Goal: Transaction & Acquisition: Purchase product/service

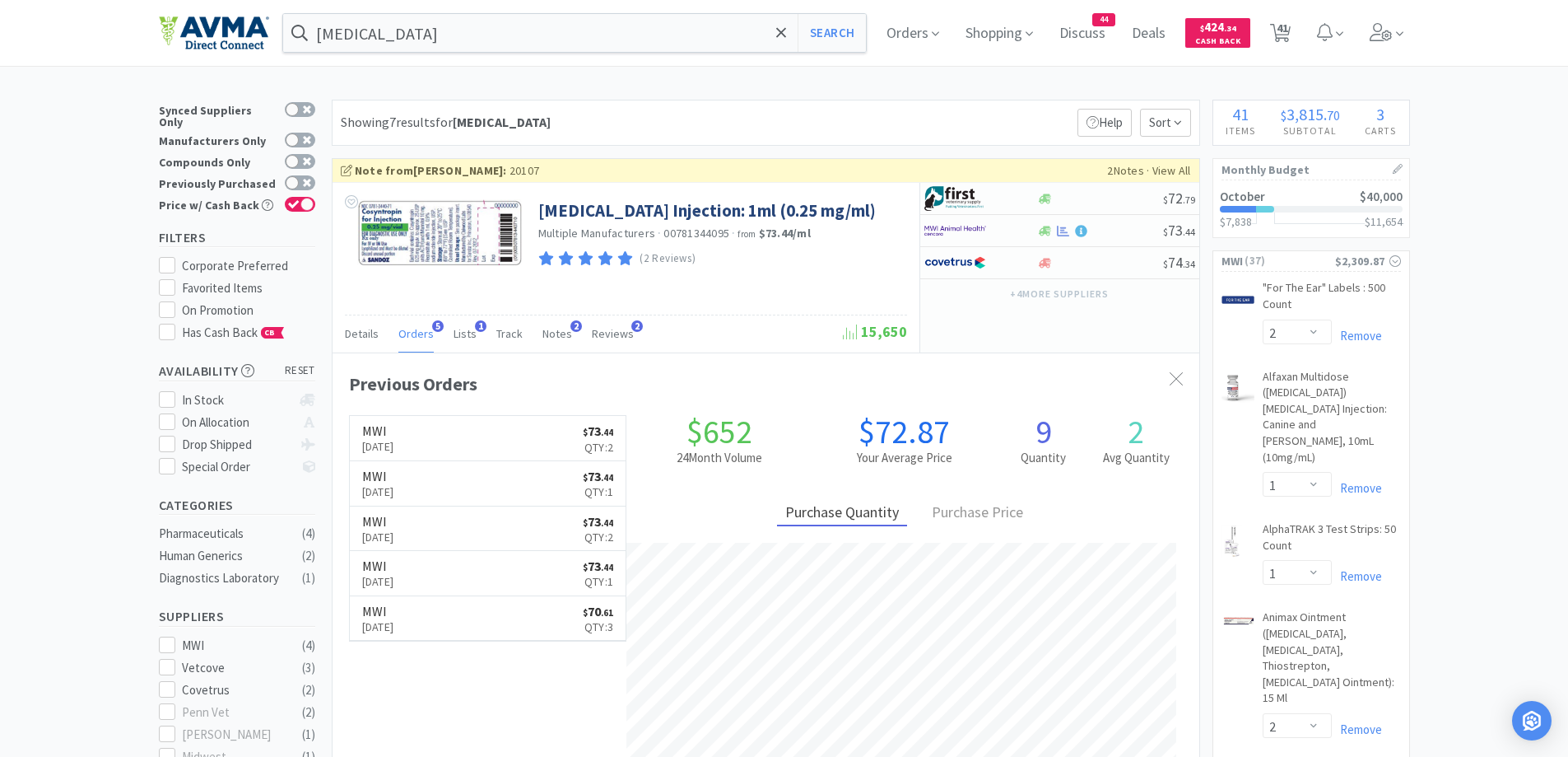
select select "2"
select select "1"
select select "2"
select select "1"
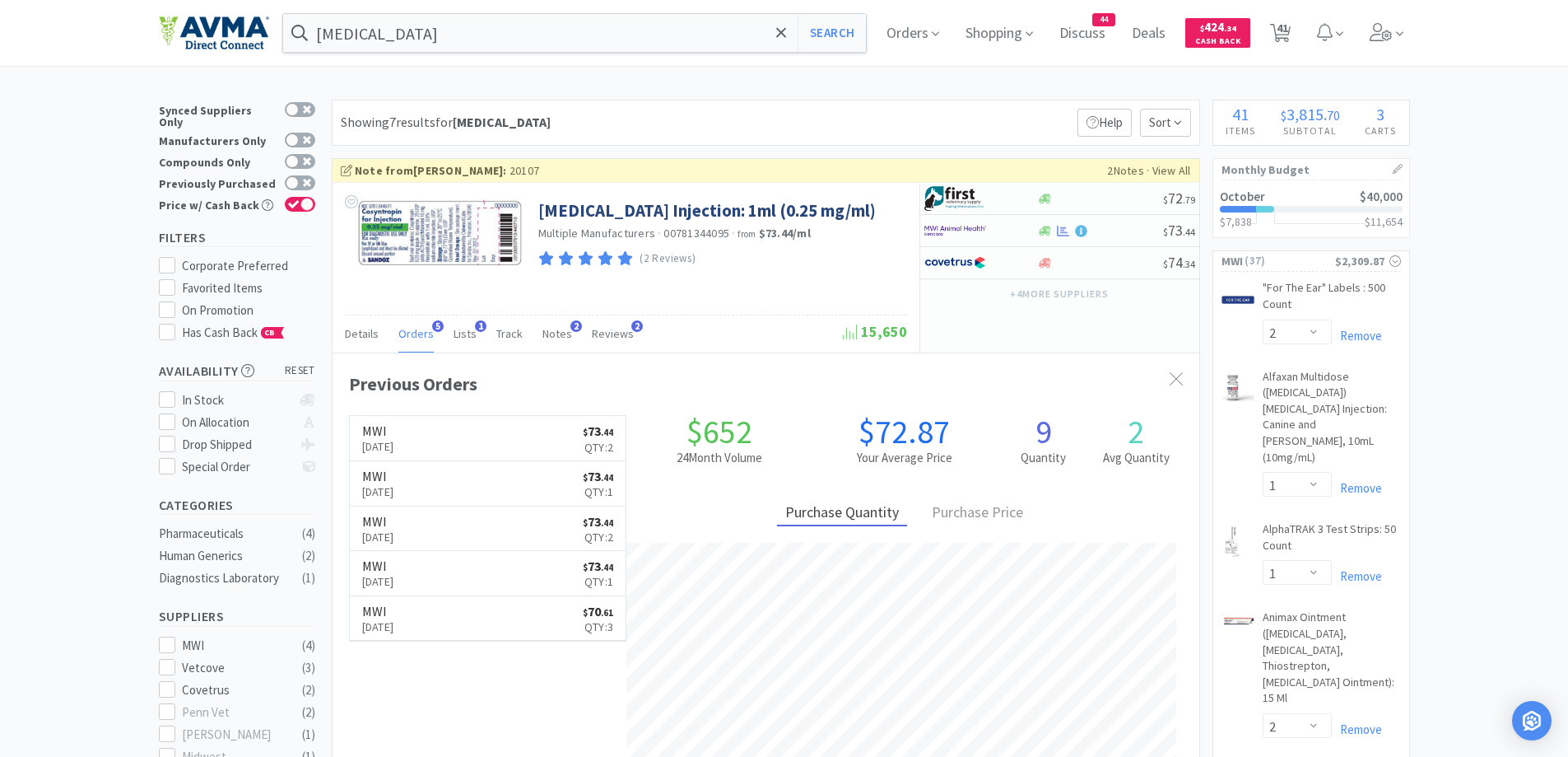
select select "2"
select select "1"
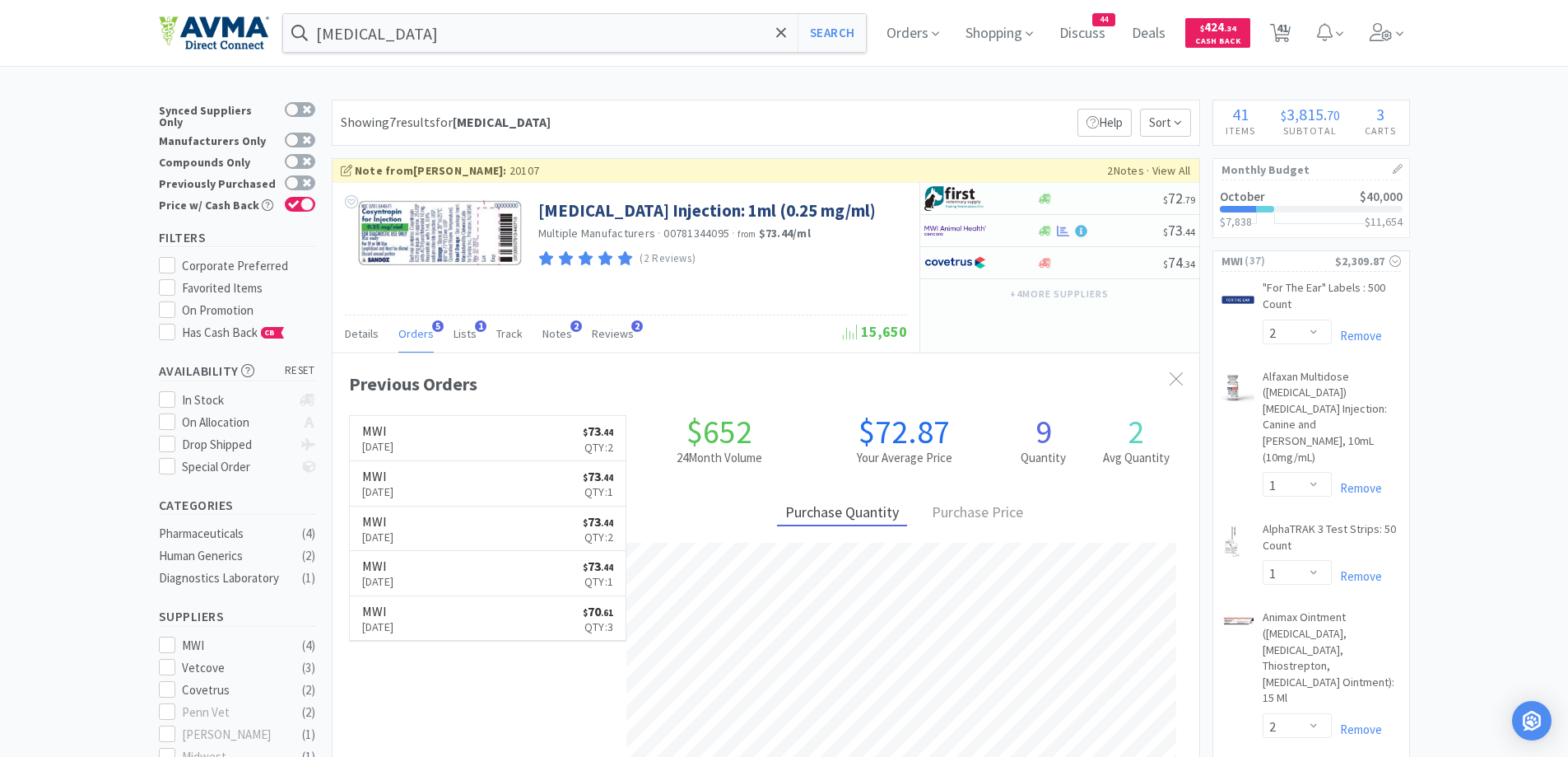
select select "2"
select select "1"
select select "12"
select select "1"
select select "3"
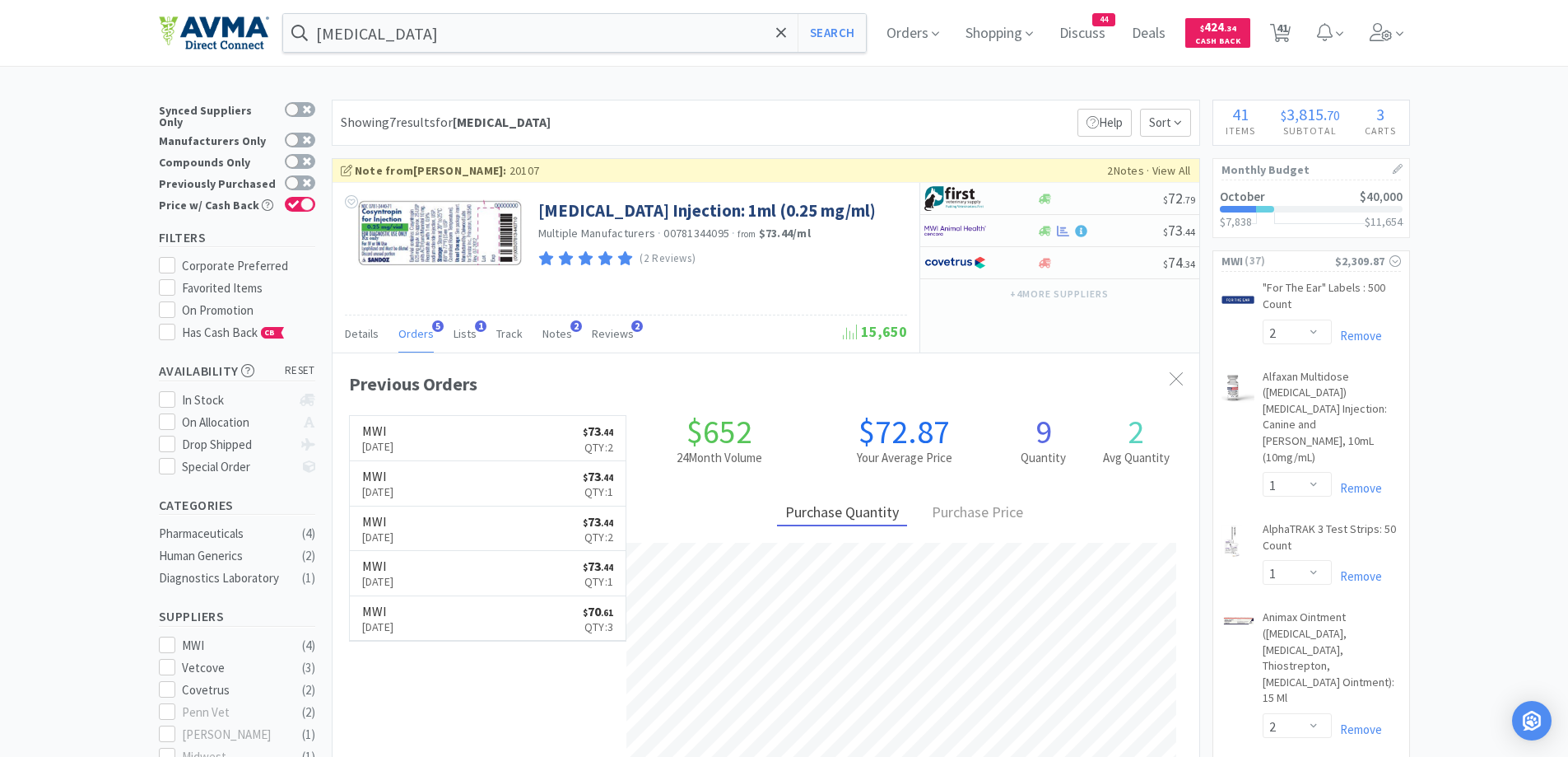
select select "1"
select select "10"
select select "1"
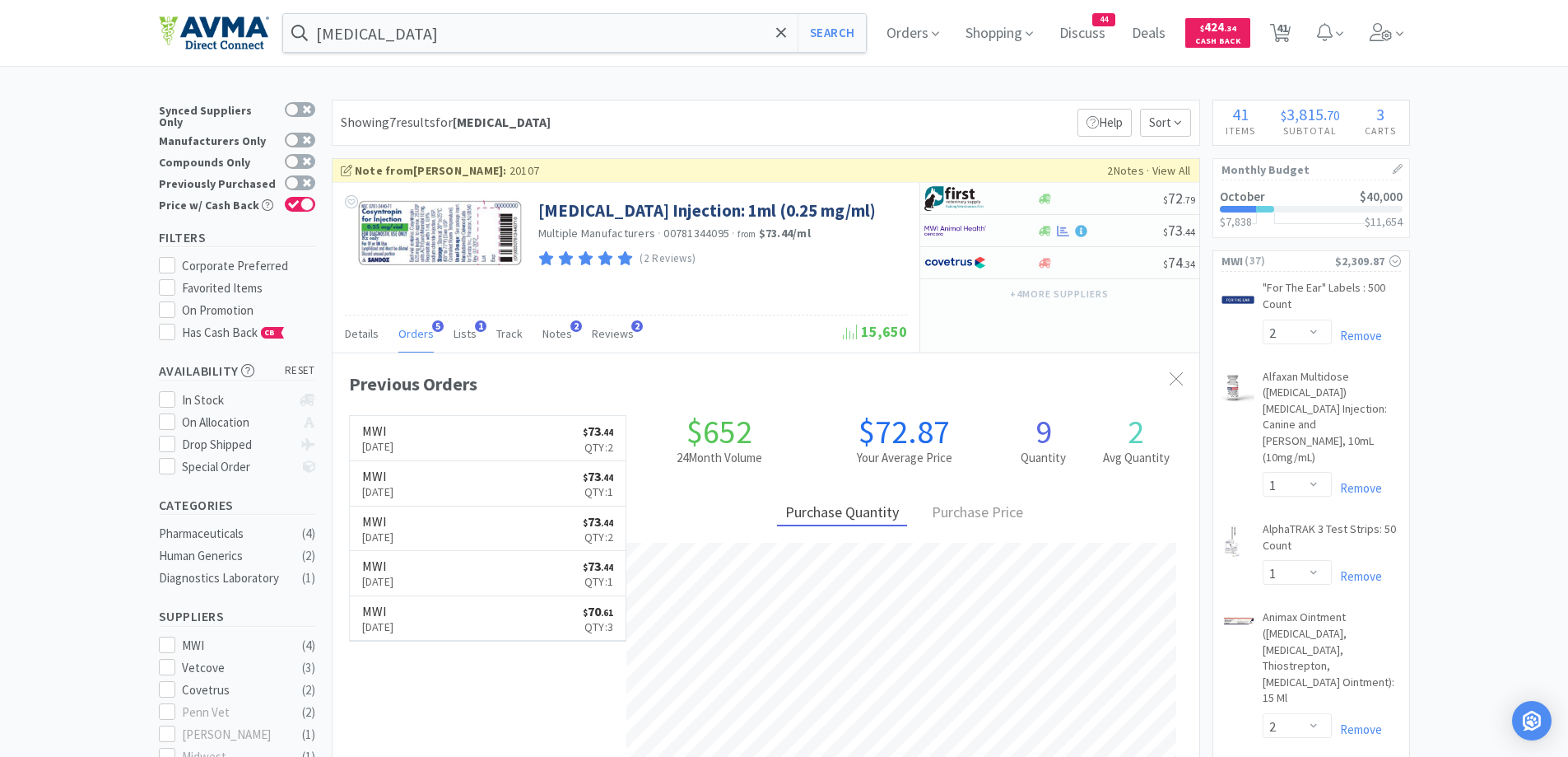
select select "2"
select select "3"
select select "1"
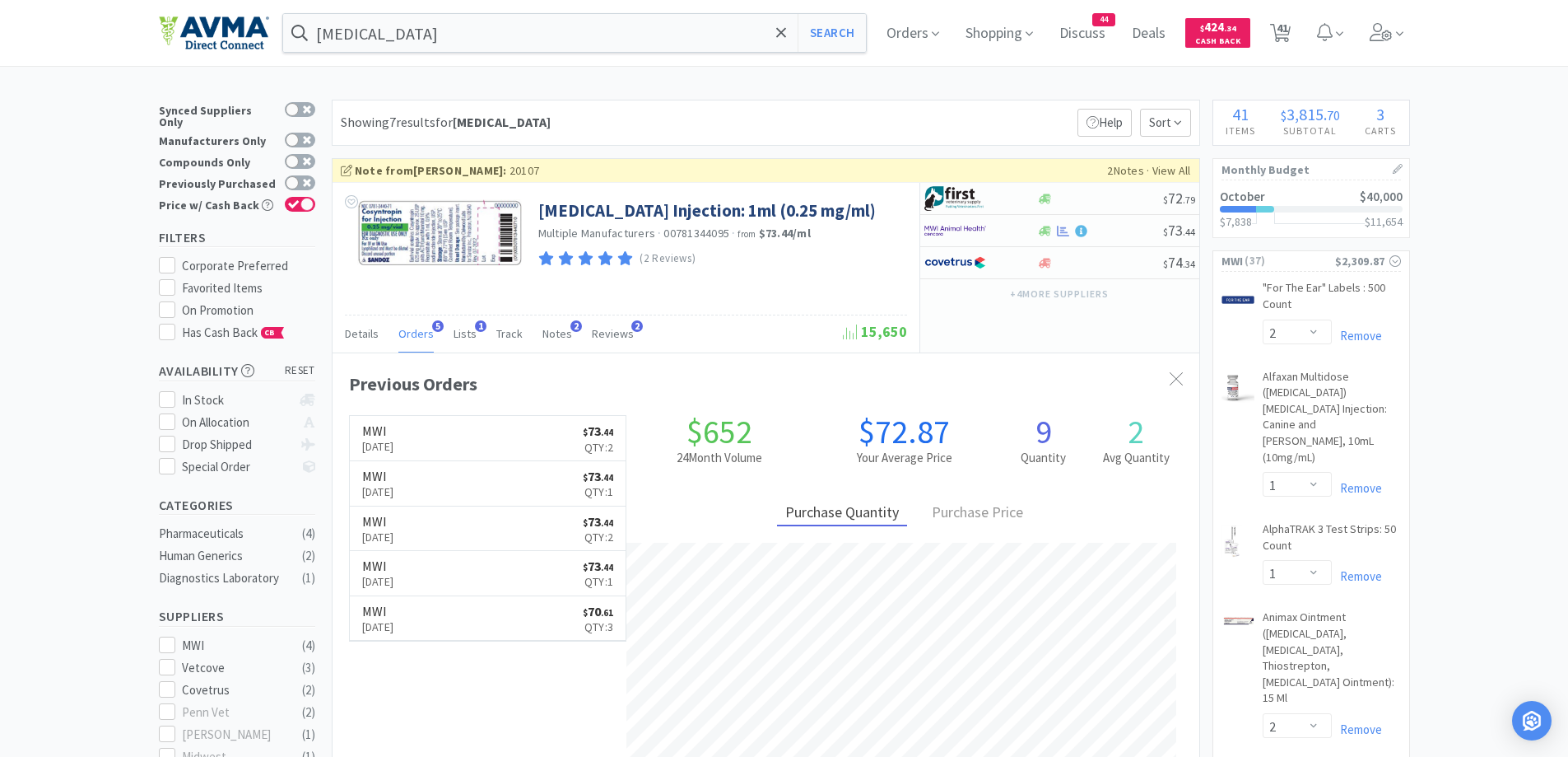
select select "1"
select select "5"
select select "1"
select select "12"
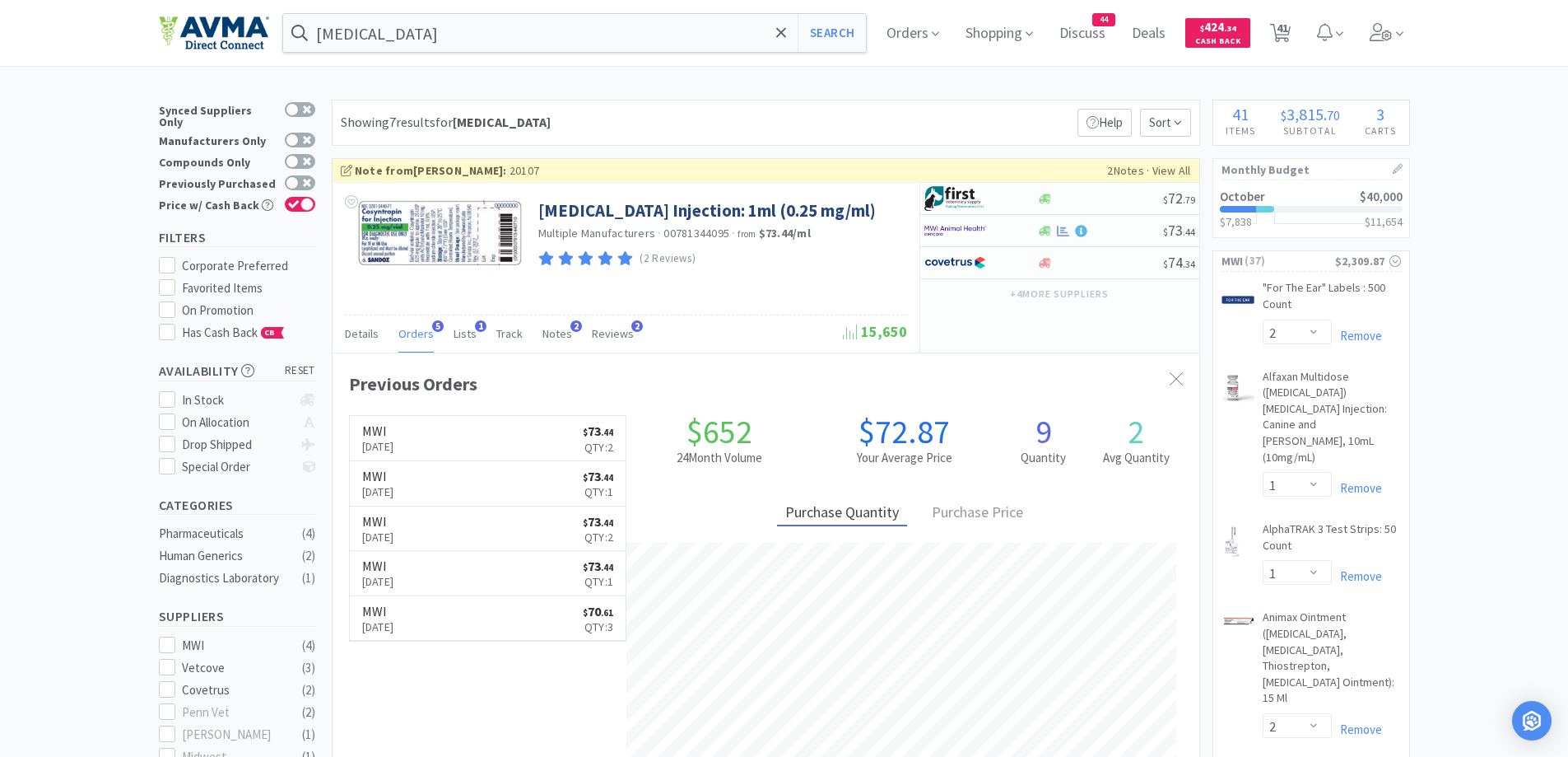
select select "1"
select select "50"
select select "5"
select select "1"
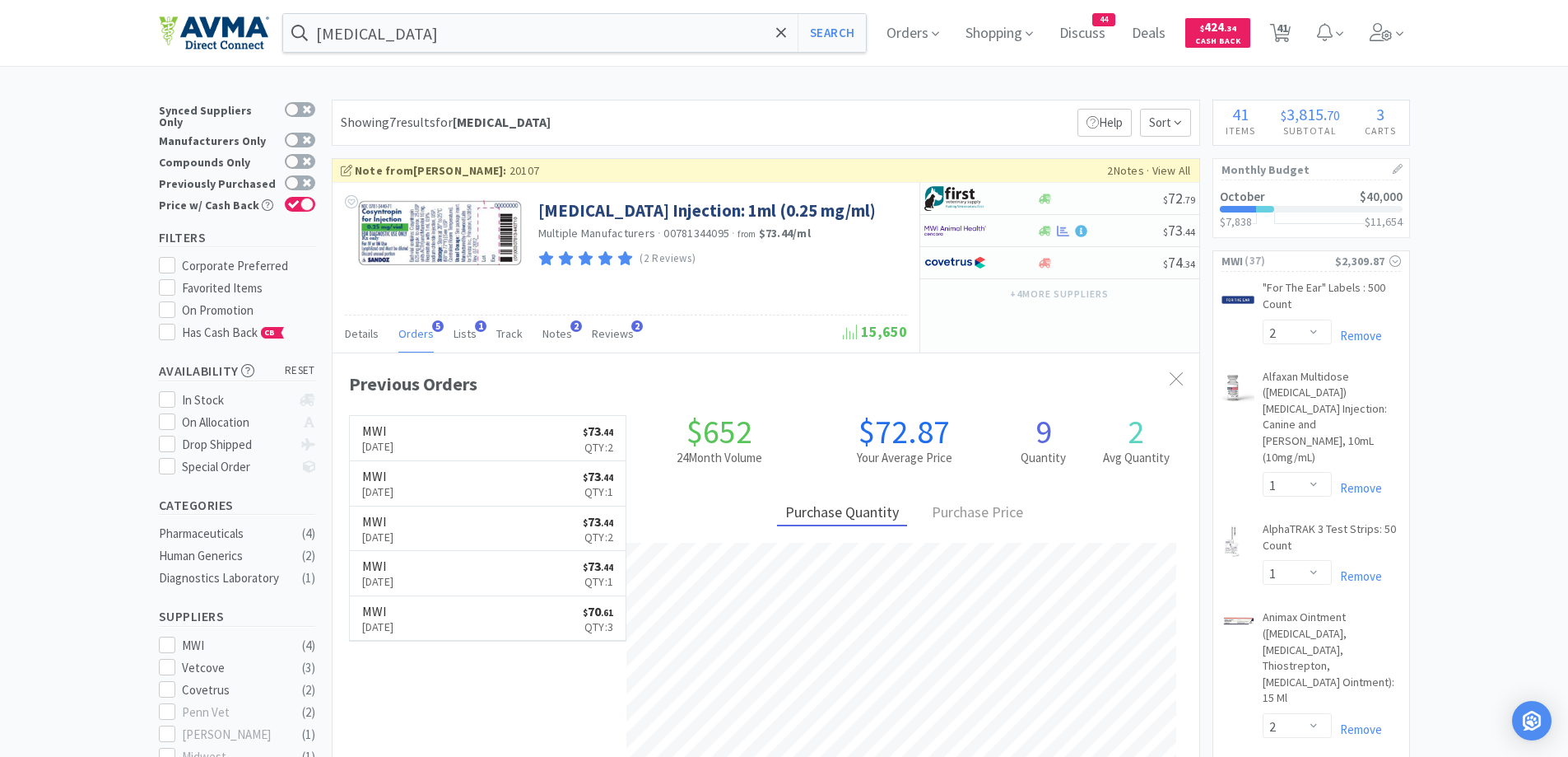
select select "1"
select select "2"
select select "1"
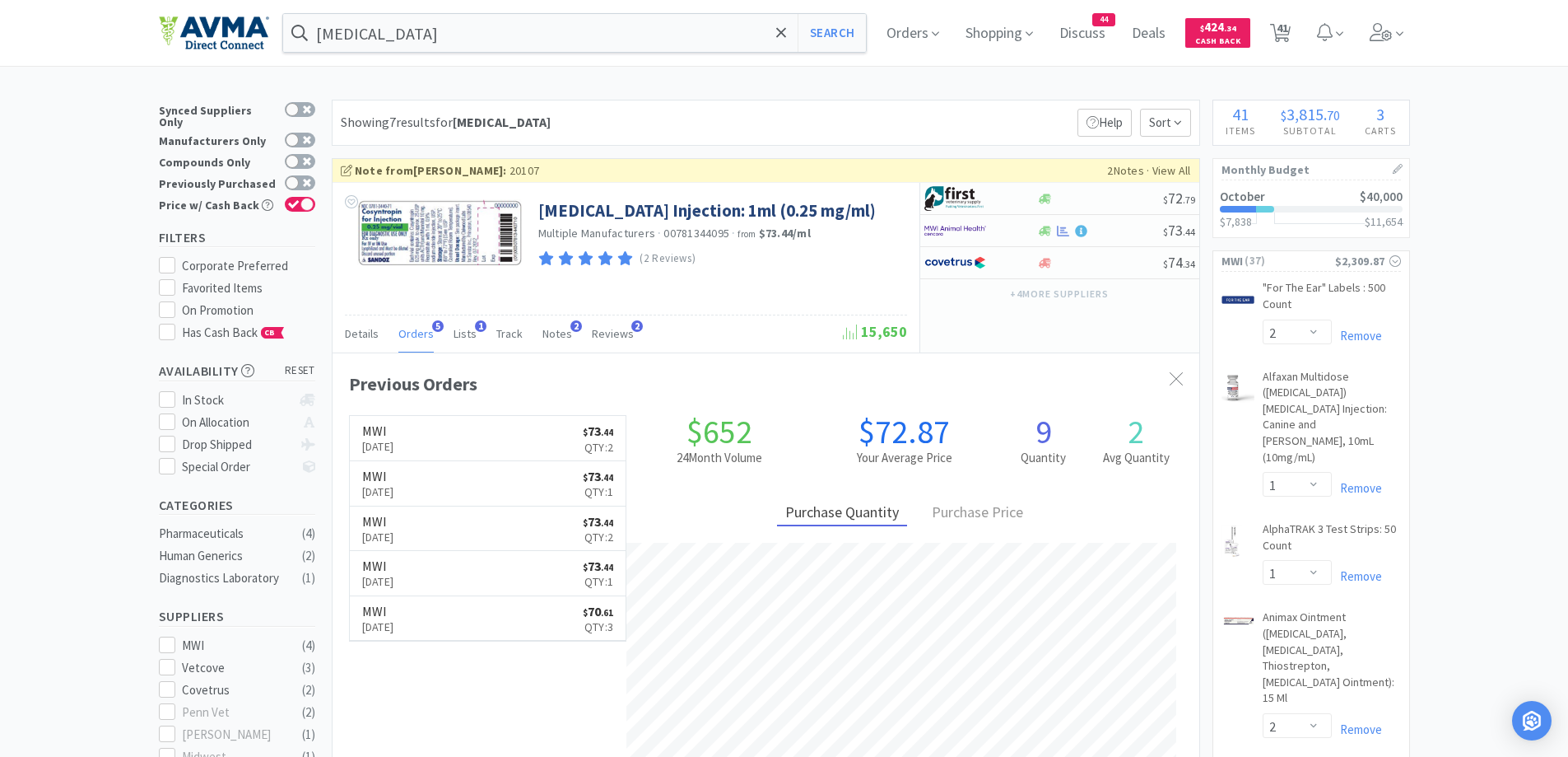
select select "2"
click at [764, 109] on div "Showing 7 results for [MEDICAL_DATA] Filters Help Sort" at bounding box center [766, 123] width 869 height 46
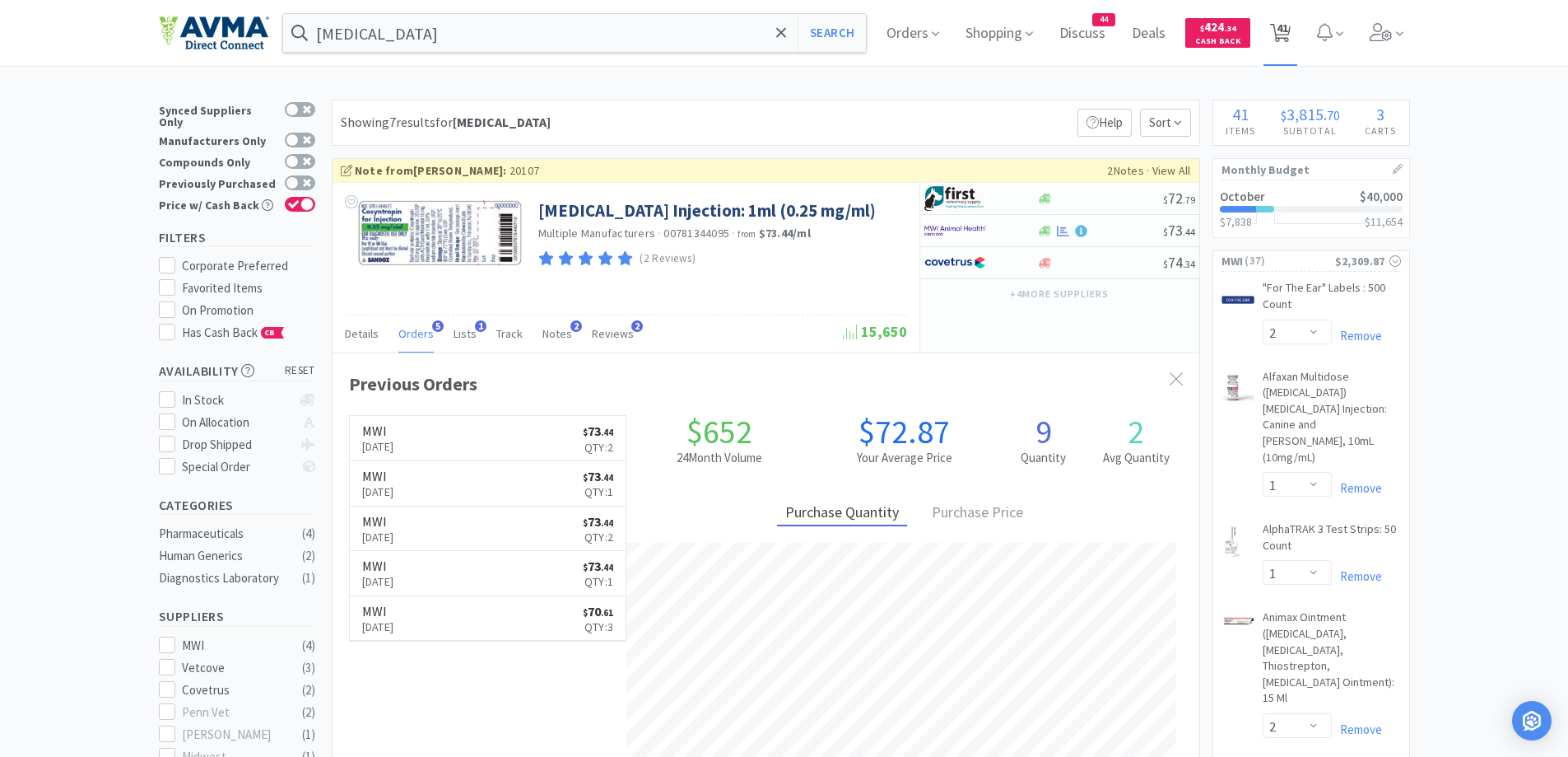
click at [1290, 39] on icon at bounding box center [1280, 33] width 21 height 18
select select "2"
select select "1"
select select "2"
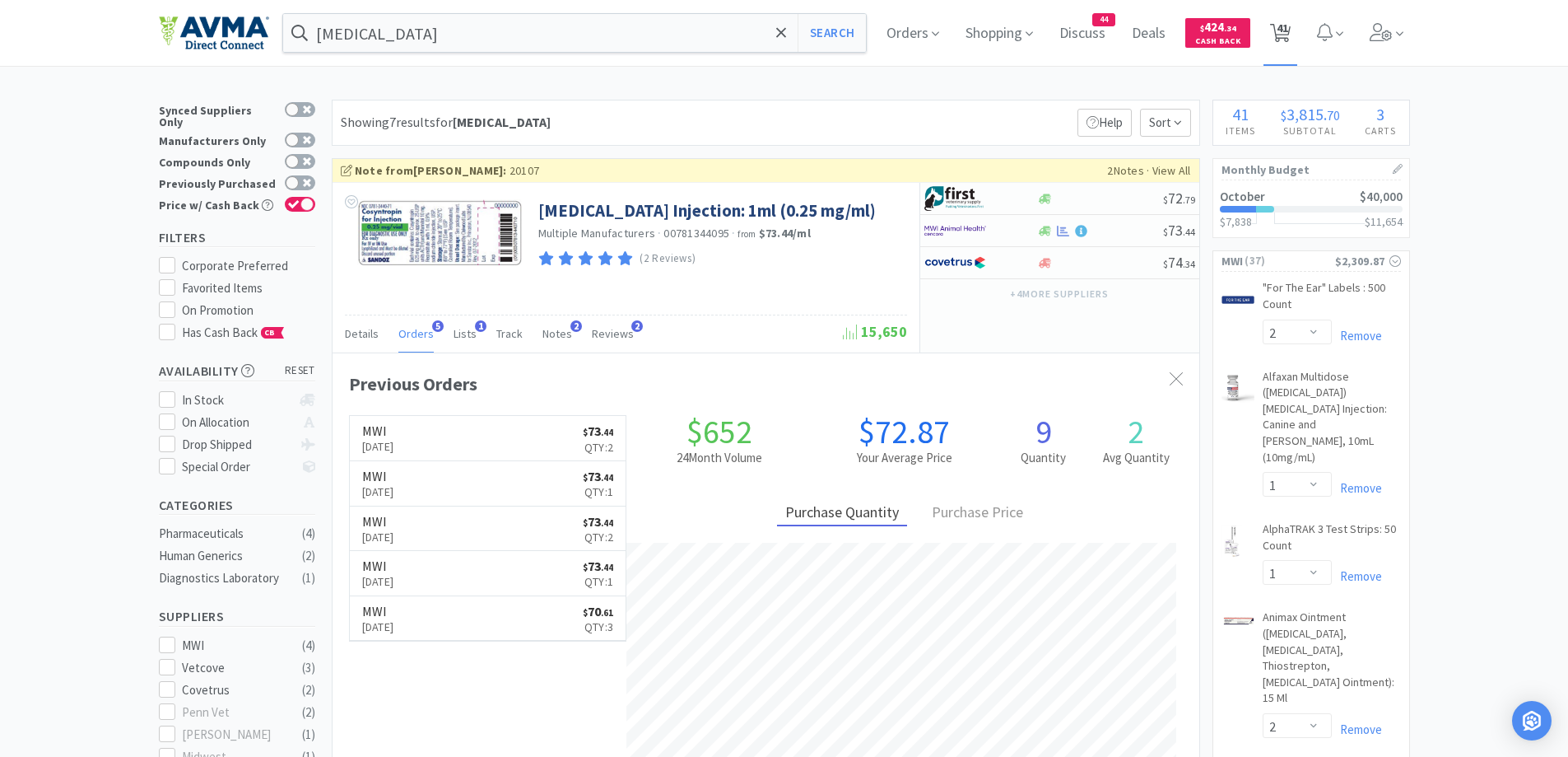
select select "2"
select select "1"
select select "2"
select select "1"
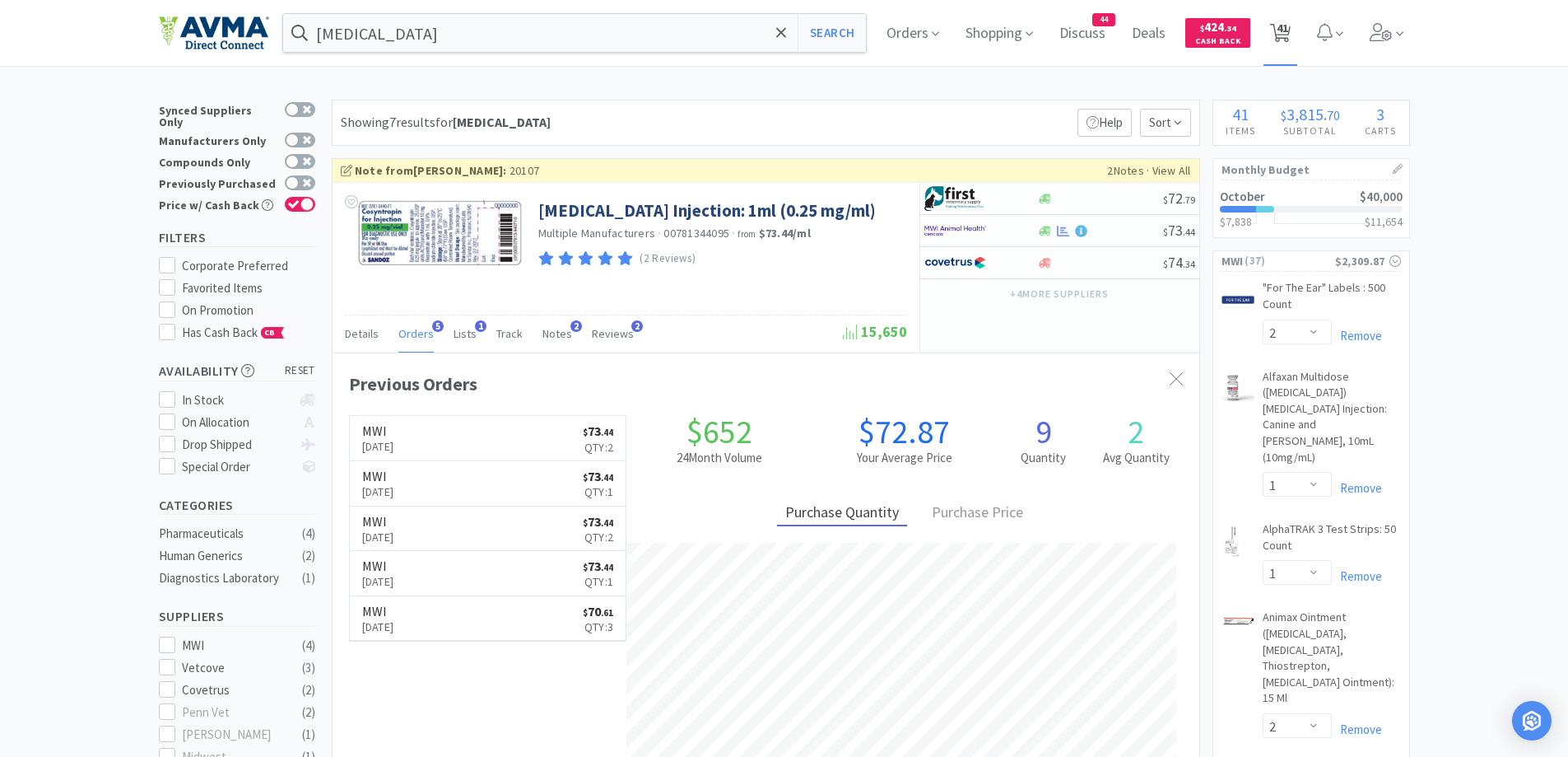
select select "2"
select select "1"
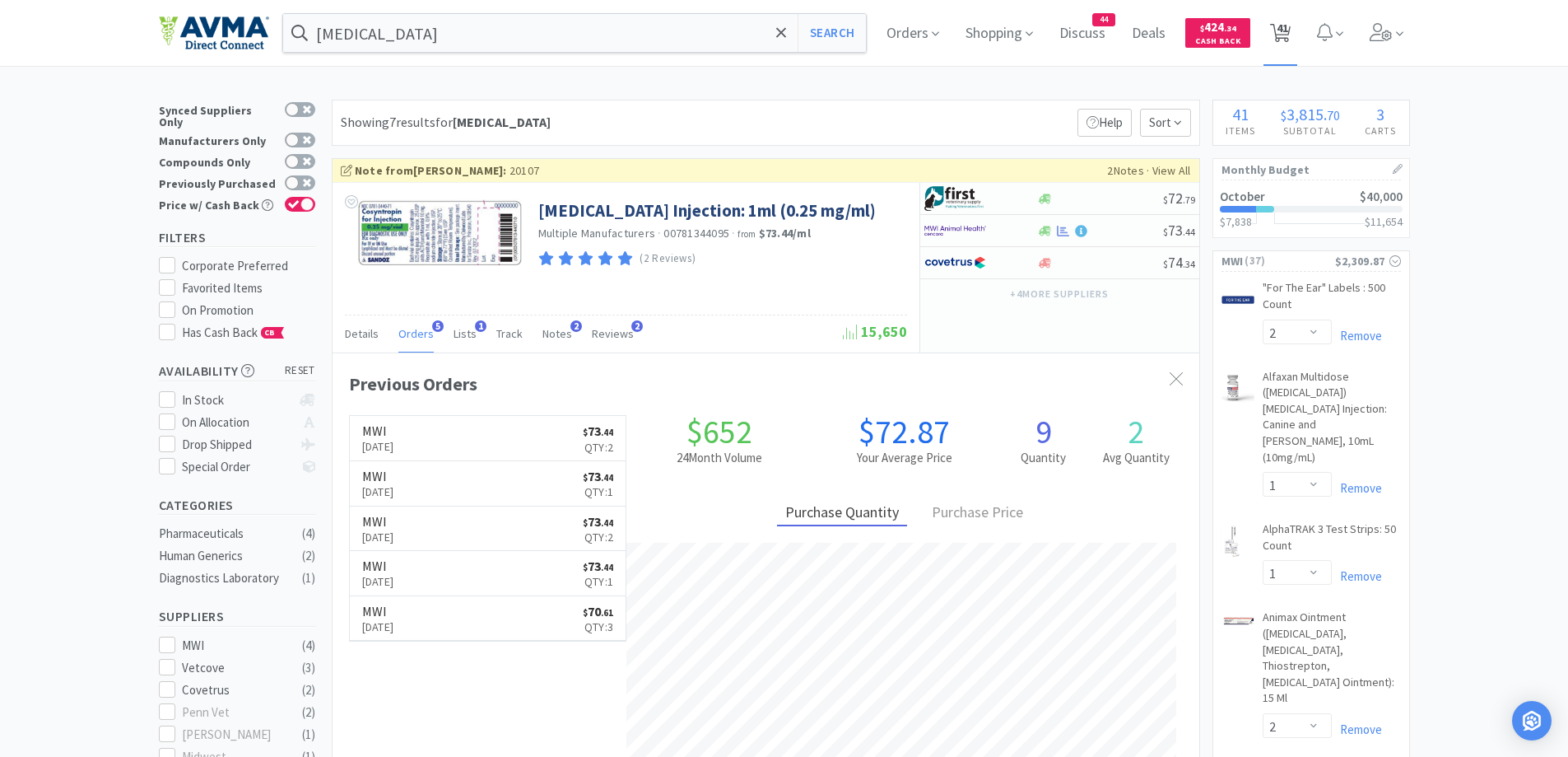
select select "2"
select select "1"
select select "12"
select select "1"
select select "3"
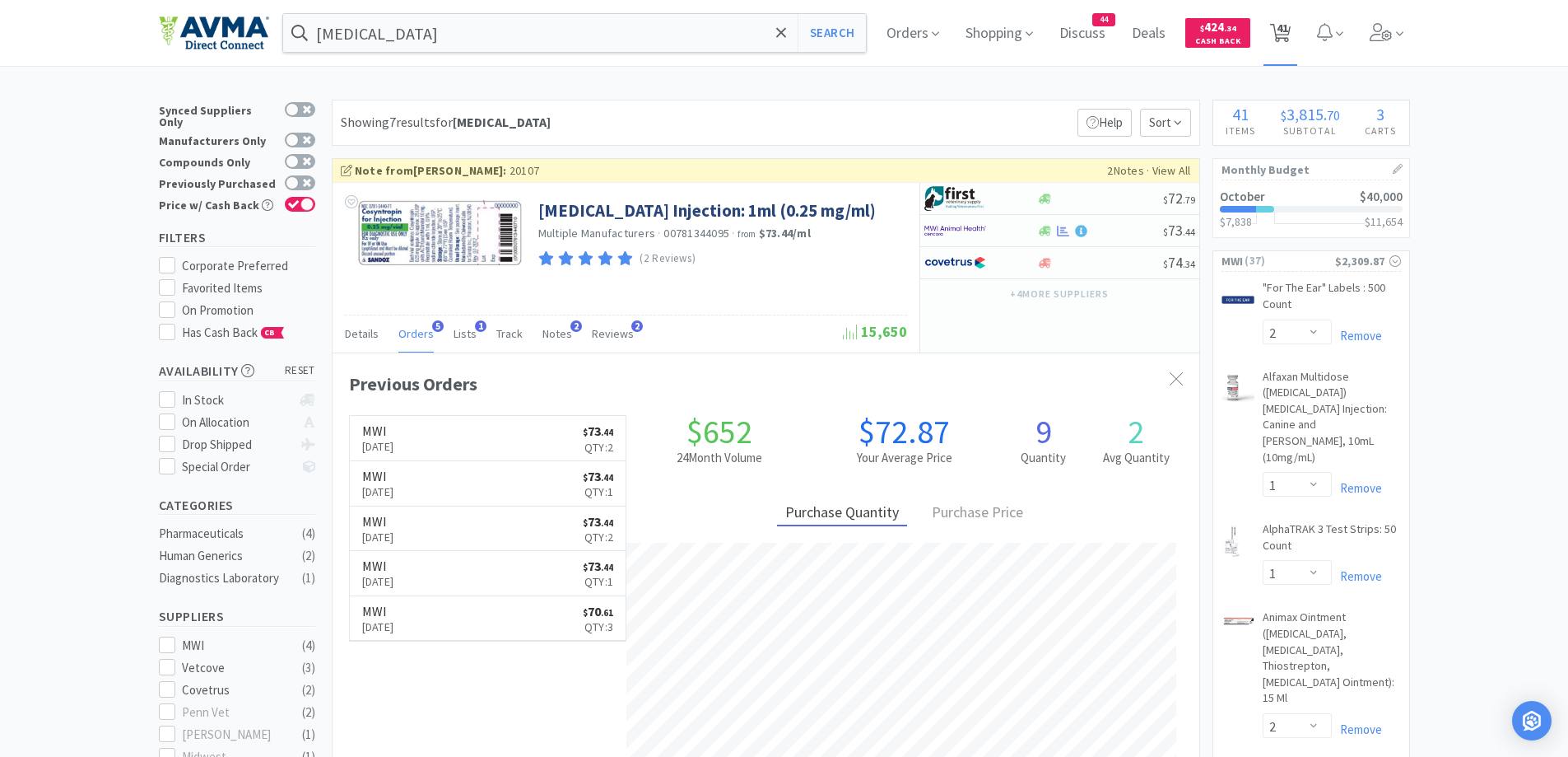
select select "1"
select select "10"
select select "1"
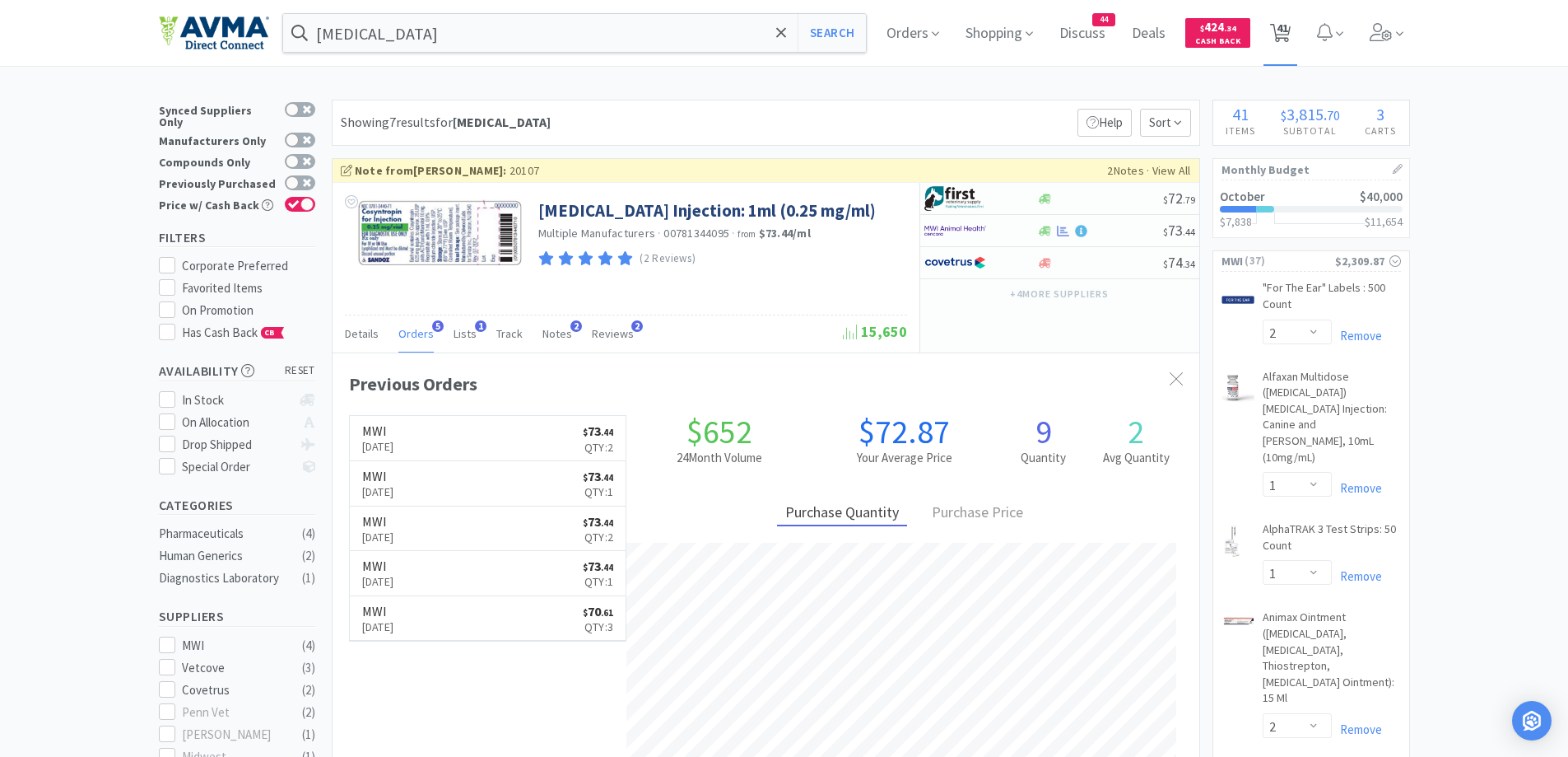
select select "2"
select select "3"
select select "1"
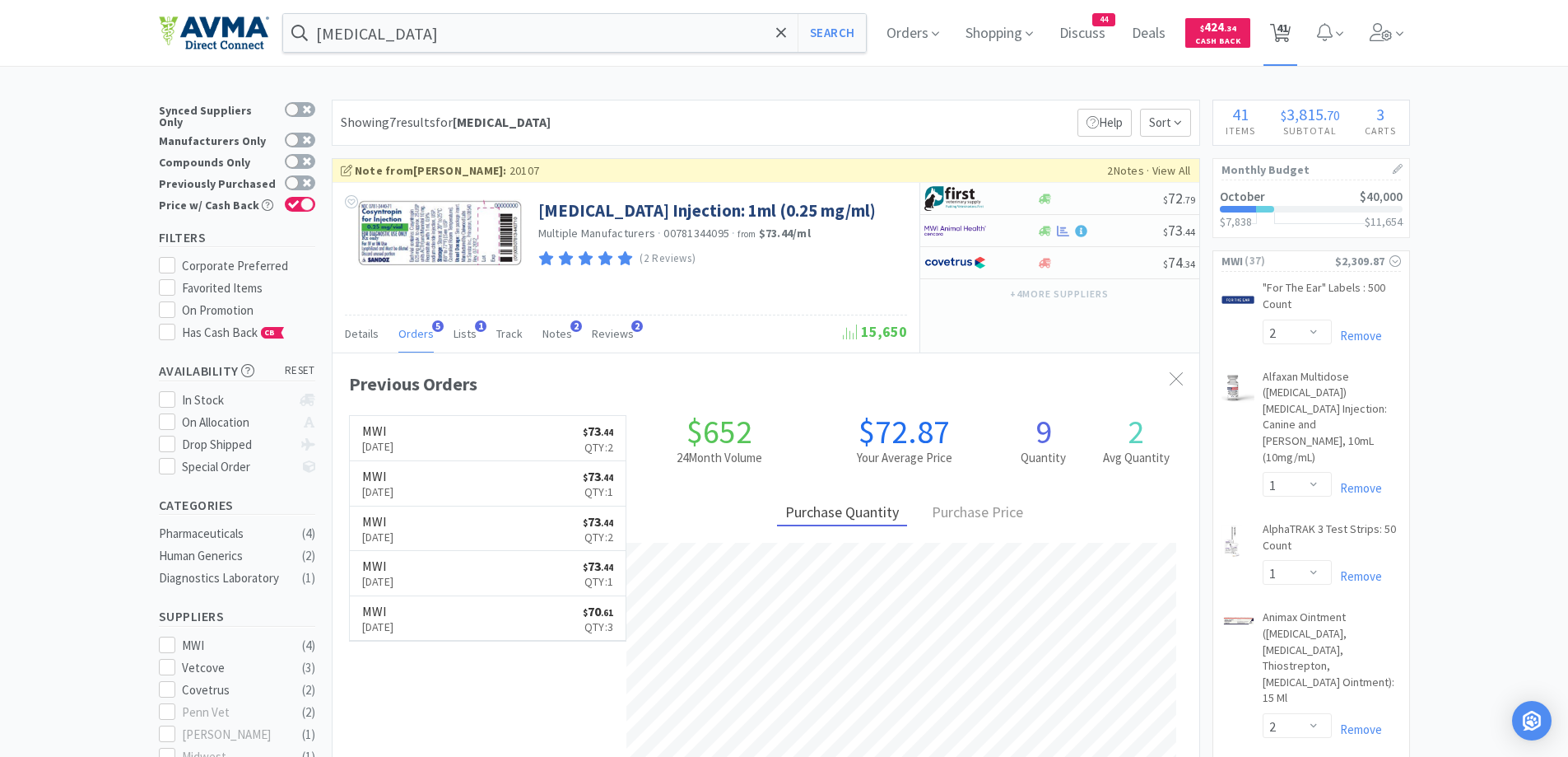
select select "1"
select select "5"
select select "1"
select select "12"
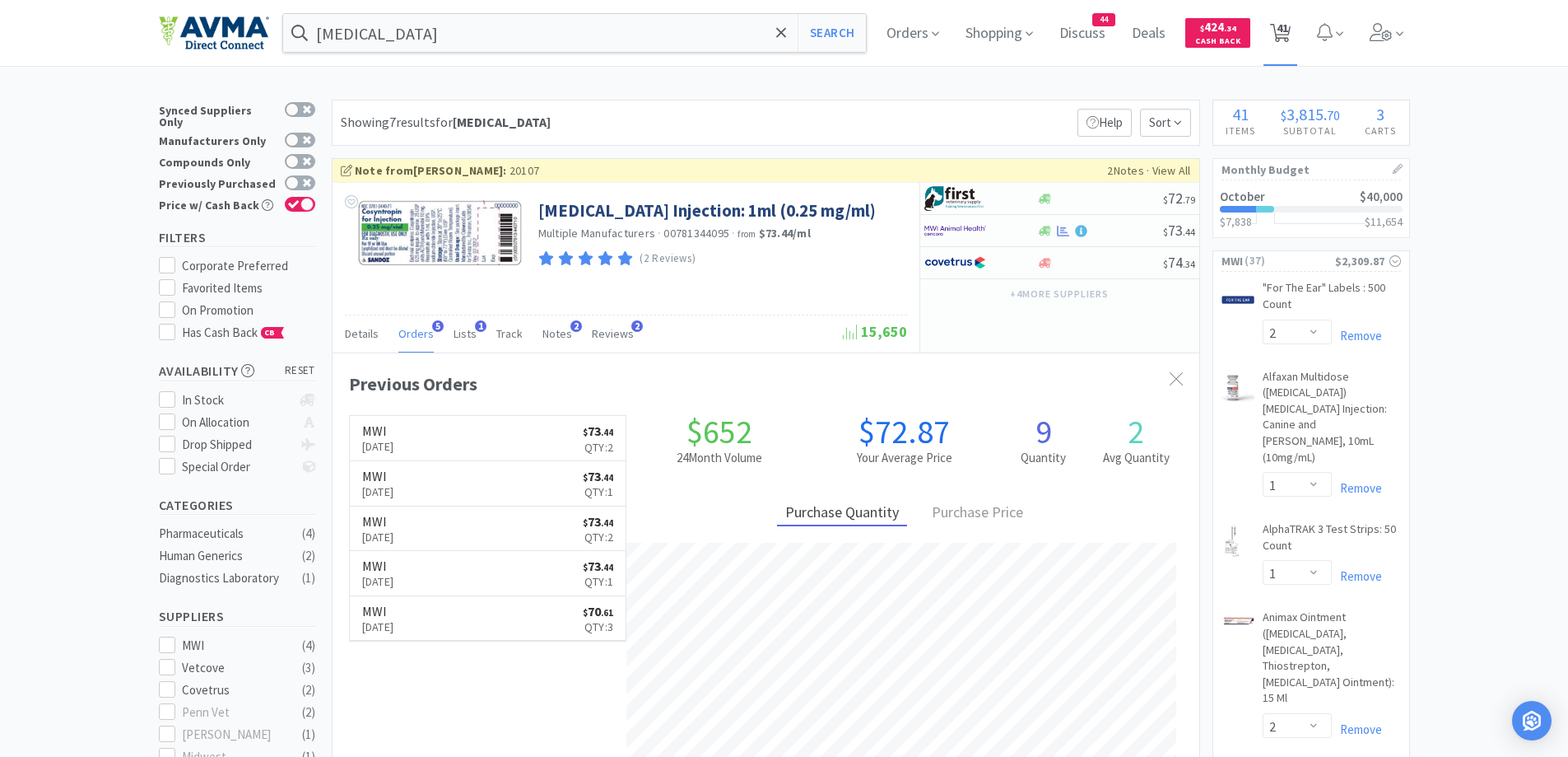
select select "1"
select select "50"
select select "5"
select select "1"
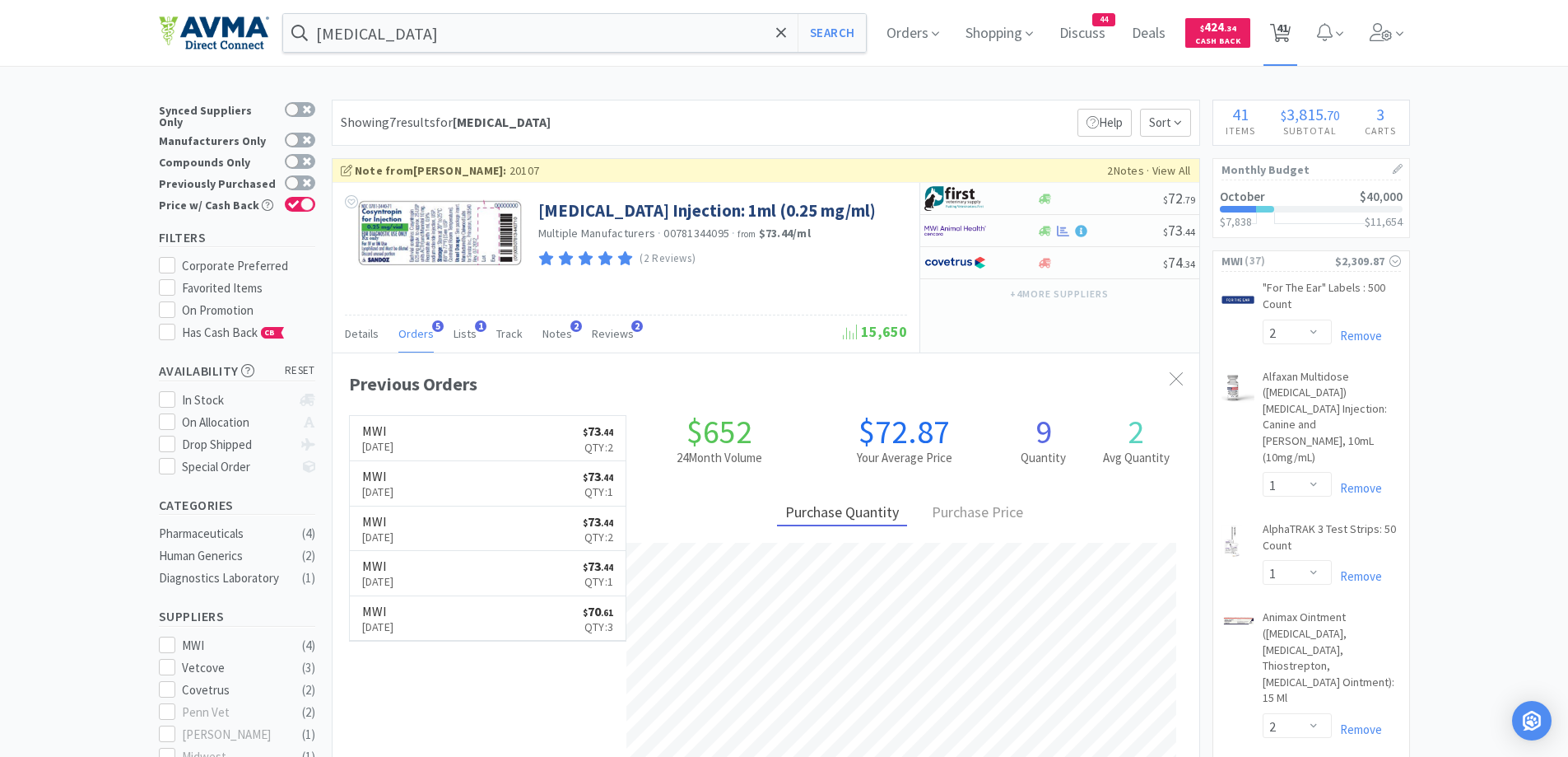
select select "1"
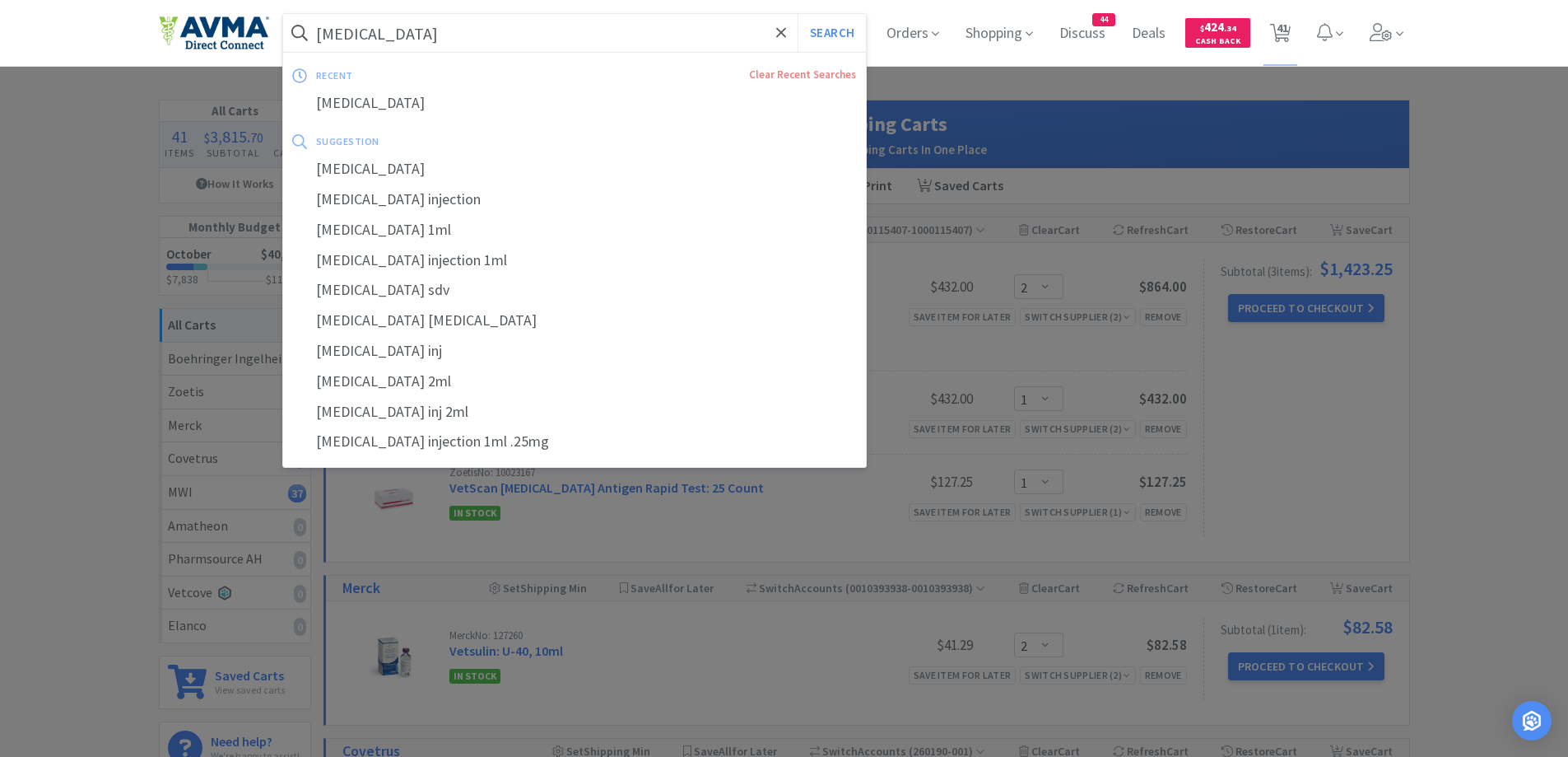
click at [428, 32] on input "[MEDICAL_DATA]" at bounding box center [575, 33] width 583 height 38
click at [27, 196] on div at bounding box center [784, 378] width 1568 height 757
click at [583, 30] on input "[MEDICAL_DATA]" at bounding box center [575, 33] width 583 height 38
paste input "129379"
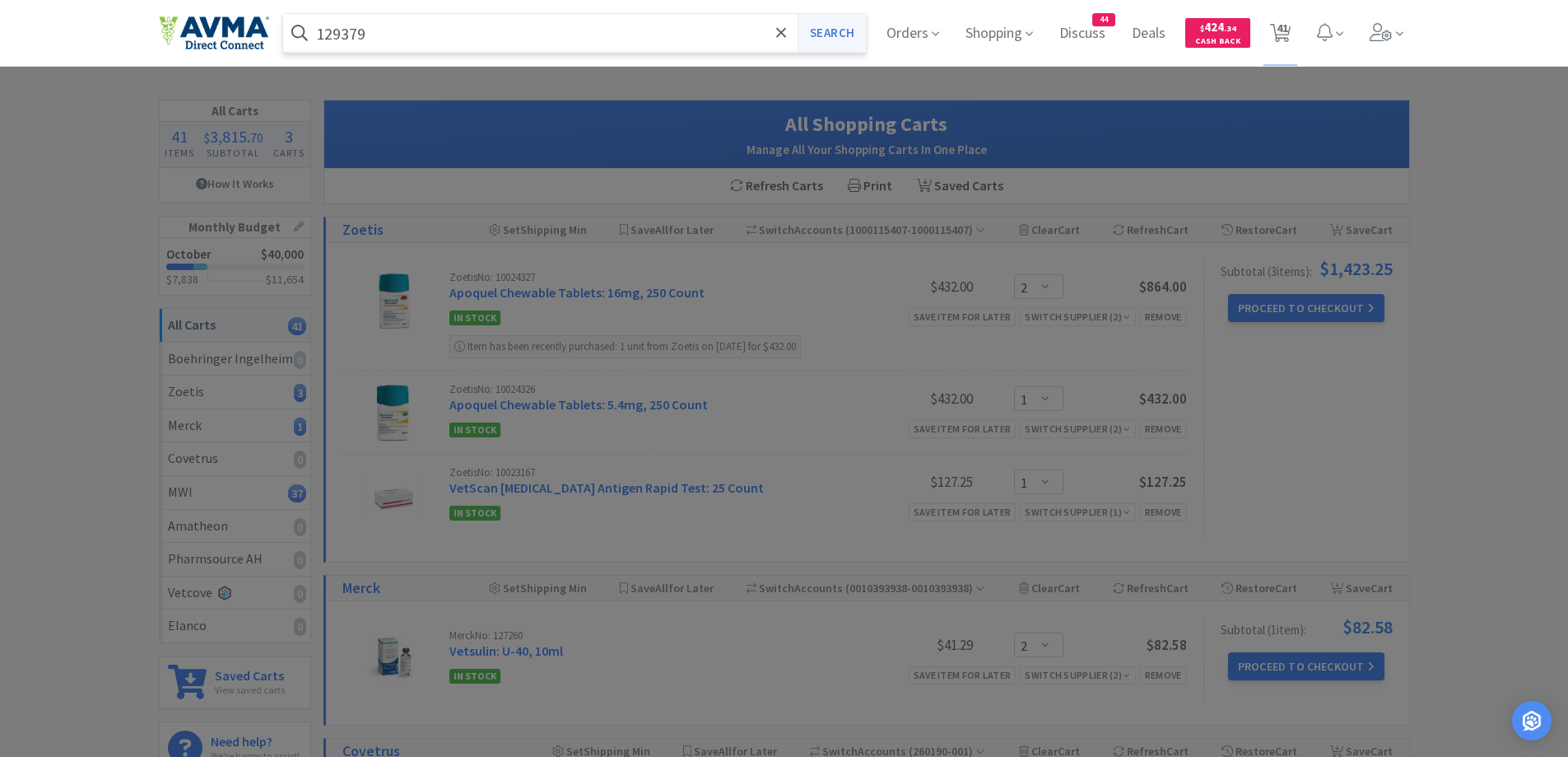
type input "129379"
click at [823, 47] on button "Search" at bounding box center [831, 33] width 68 height 38
select select "2"
select select "1"
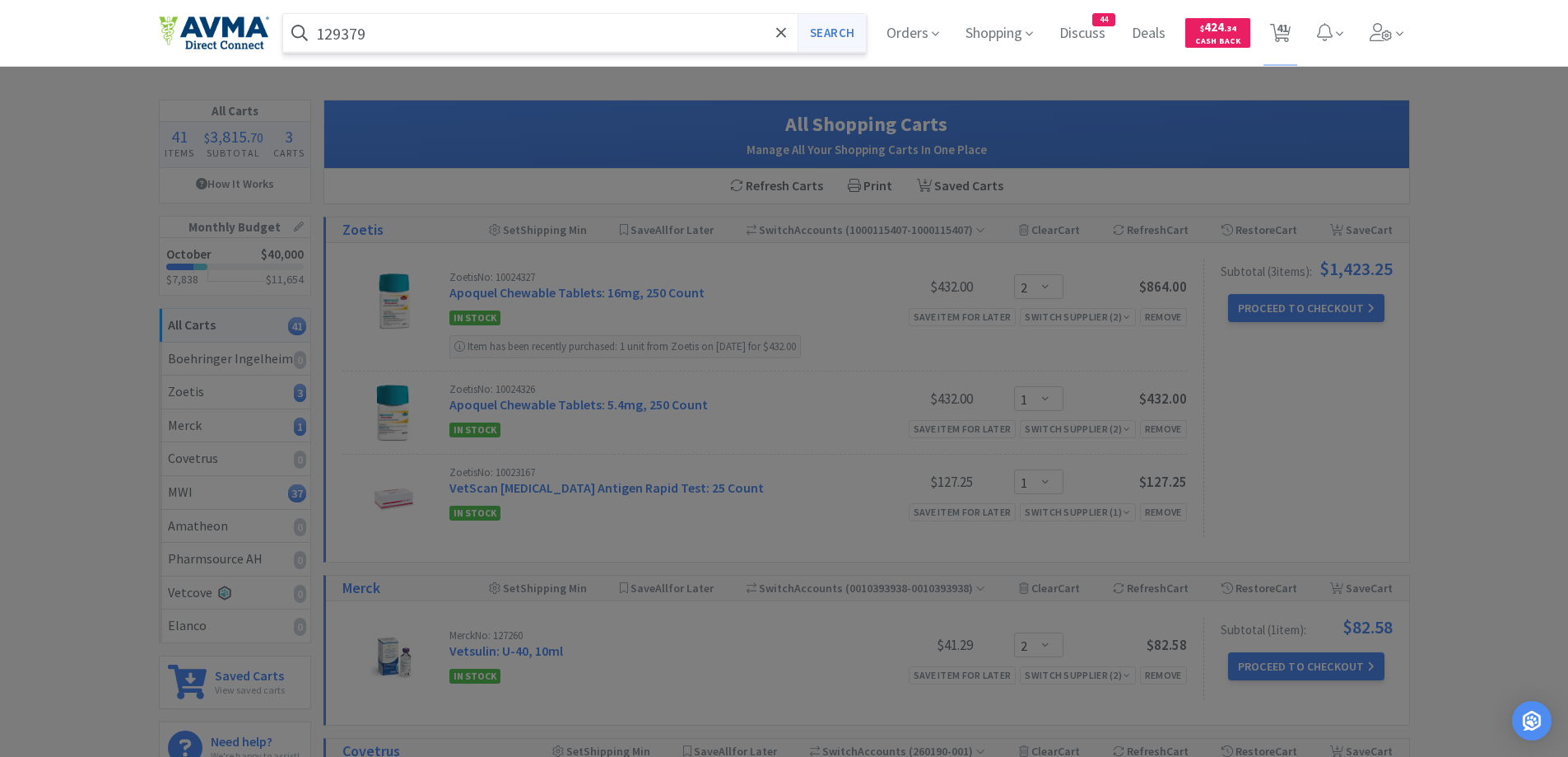
select select "2"
select select "1"
select select "2"
select select "1"
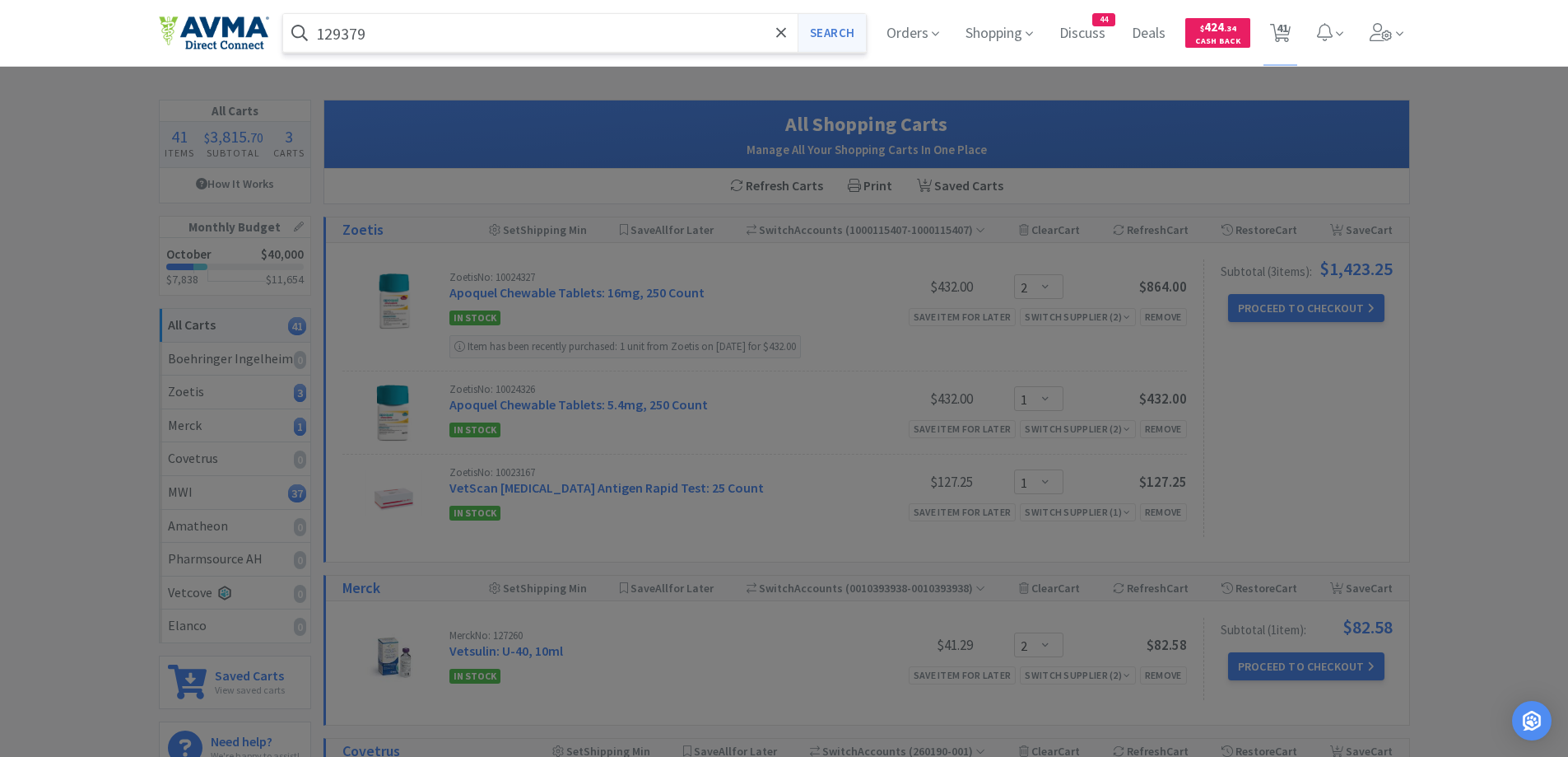
select select "1"
select select "2"
select select "1"
select select "12"
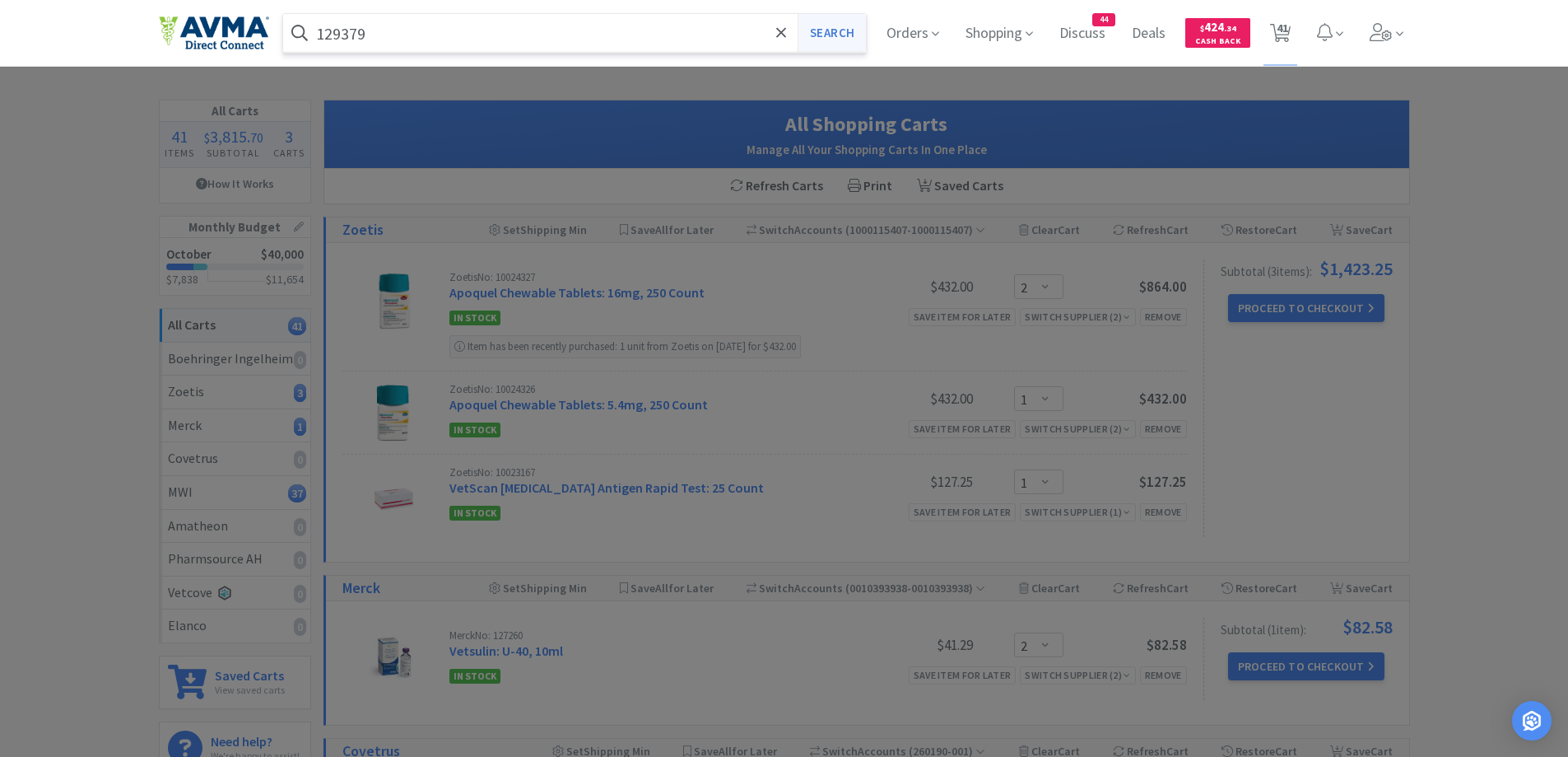
select select "1"
select select "3"
select select "1"
select select "10"
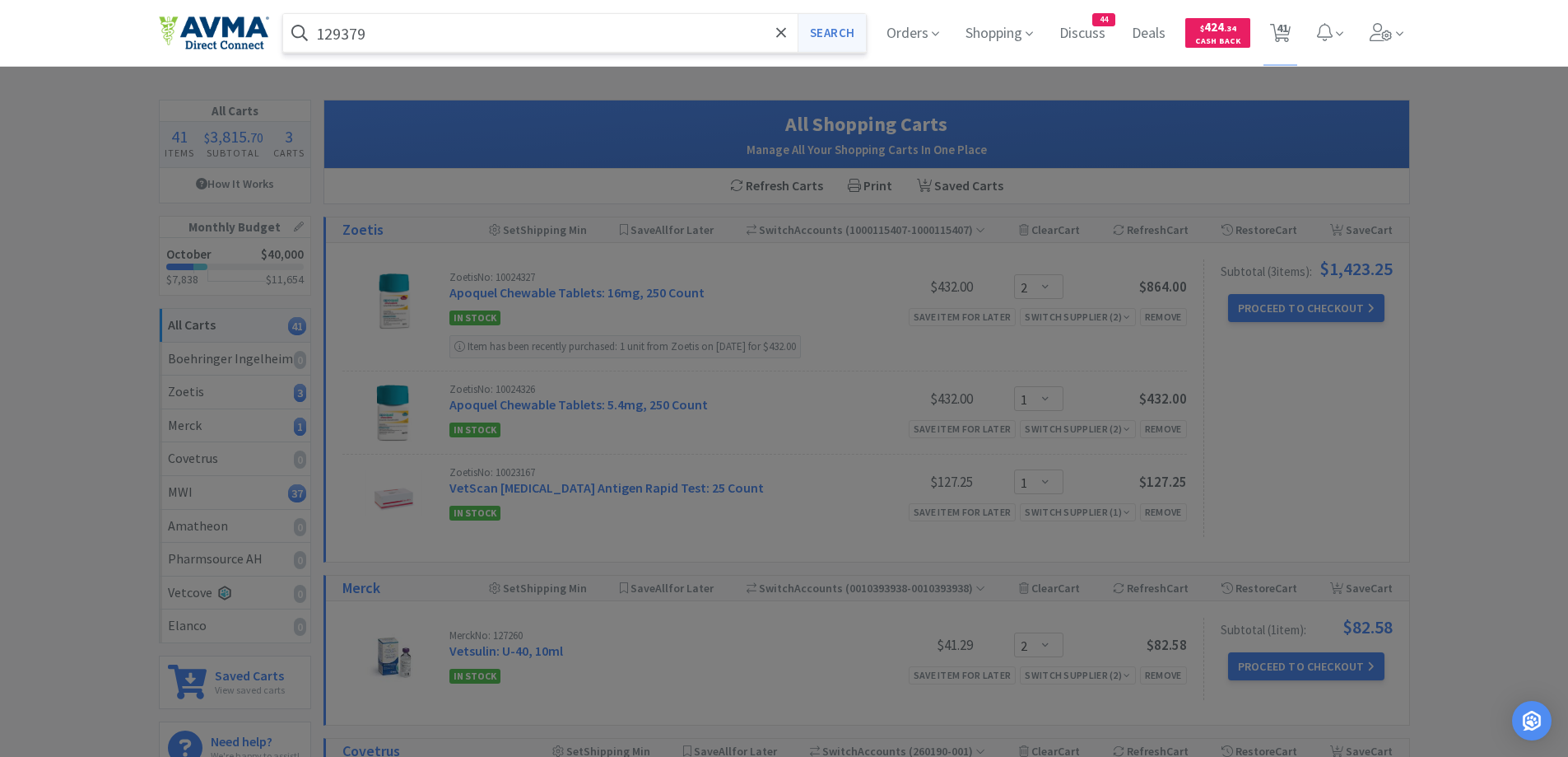
select select "1"
select select "2"
select select "3"
select select "1"
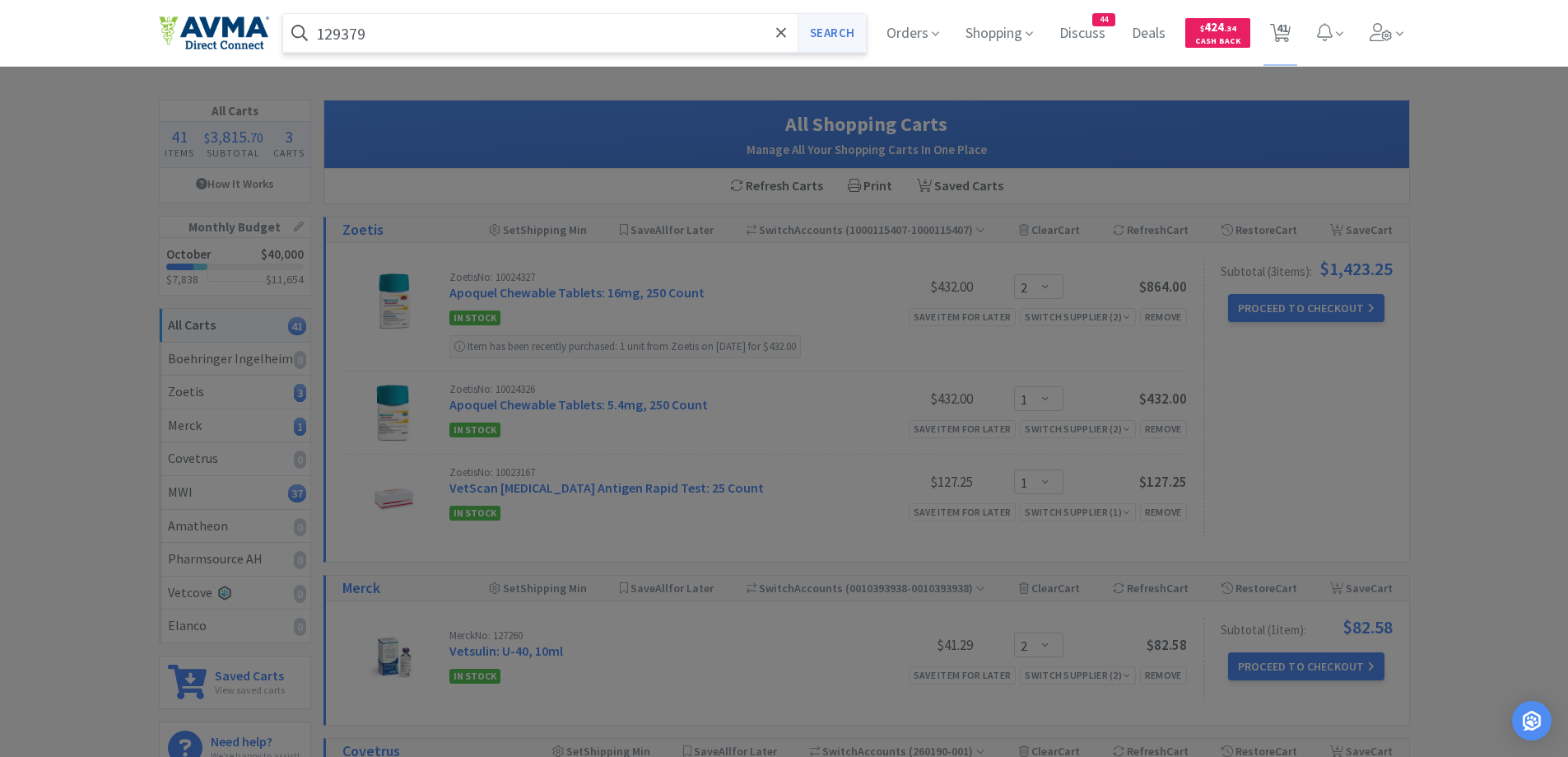
select select "1"
select select "5"
select select "1"
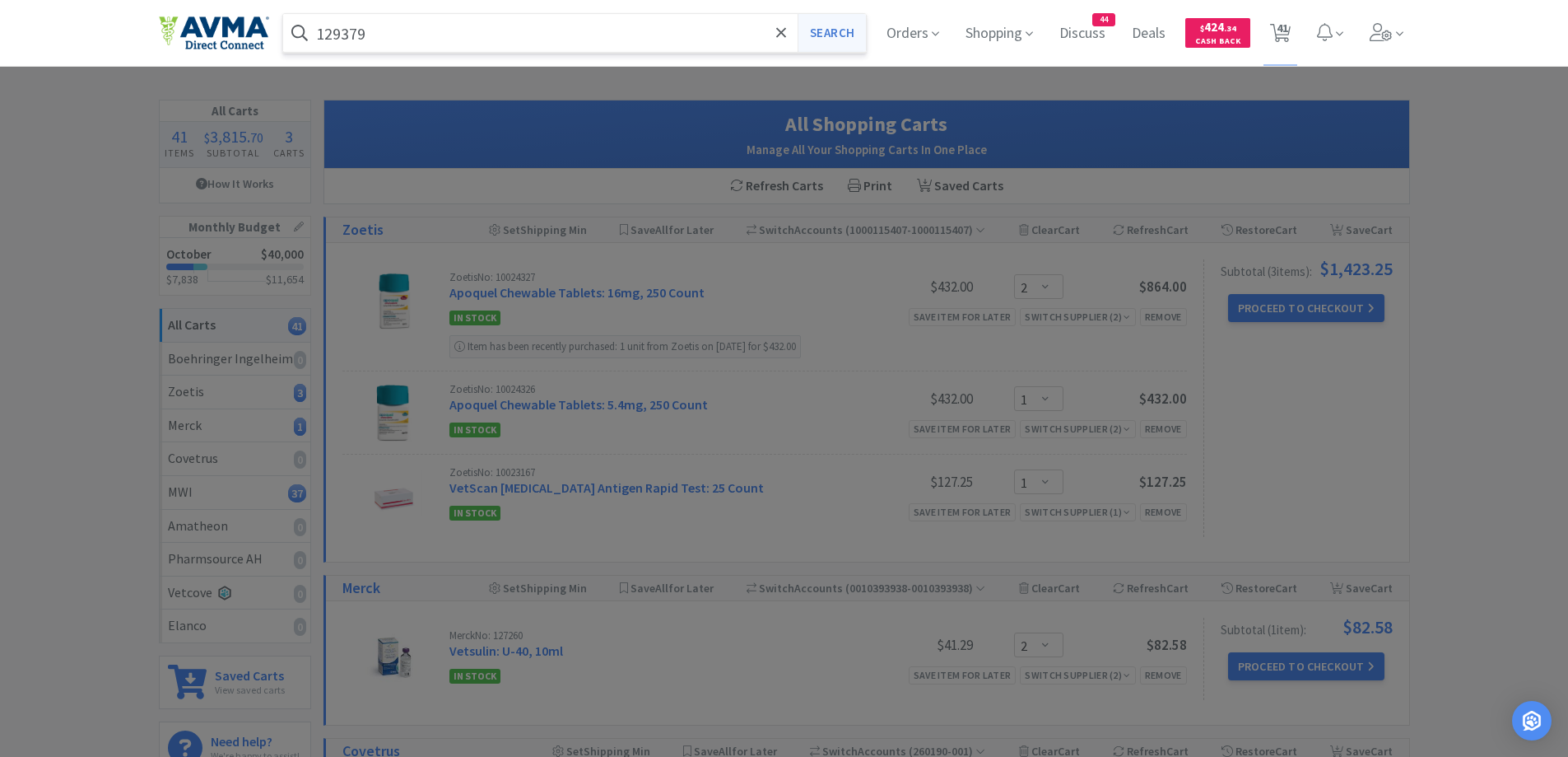
select select "1"
select select "12"
select select "1"
select select "50"
select select "5"
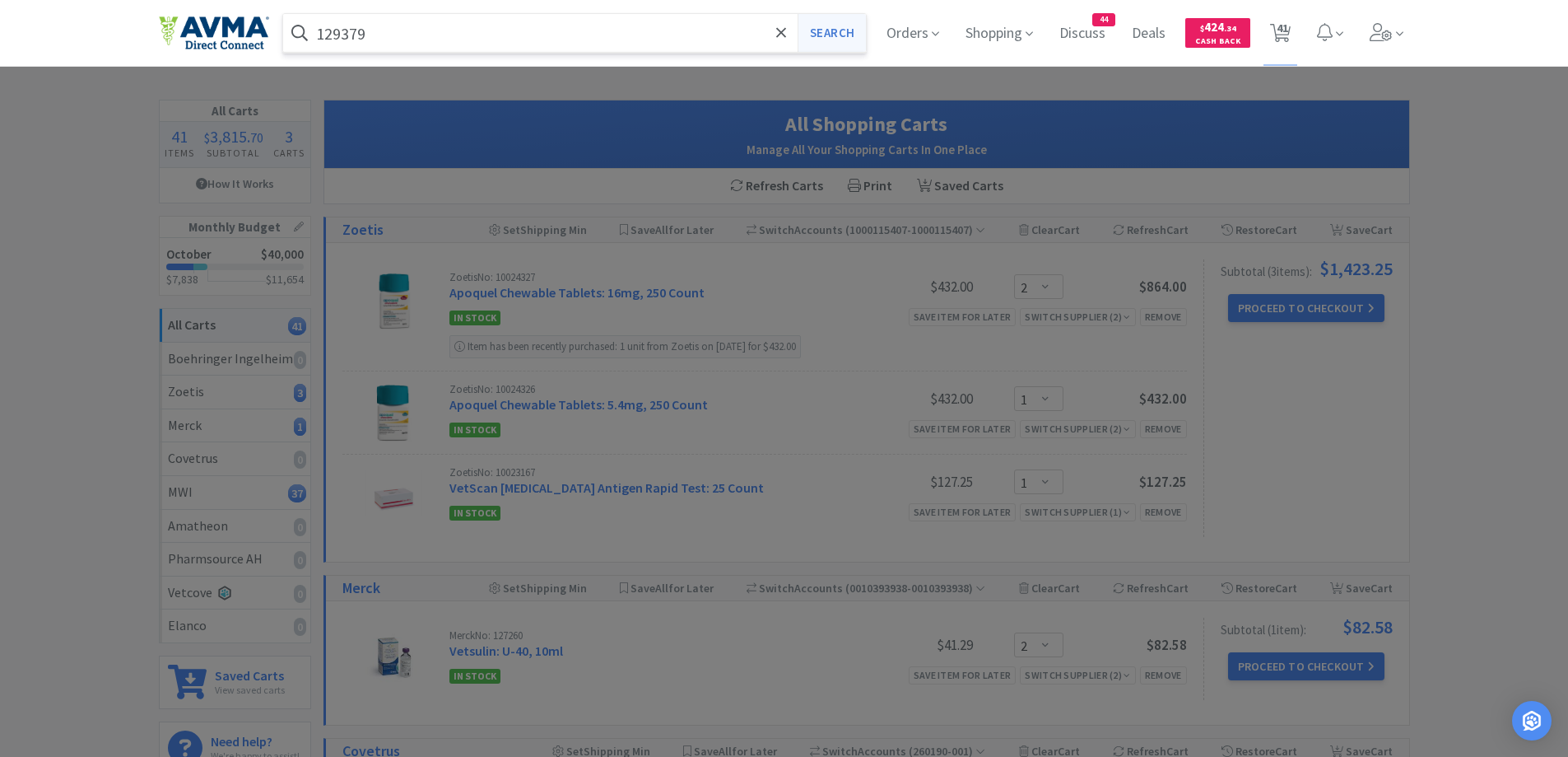
select select "1"
select select "2"
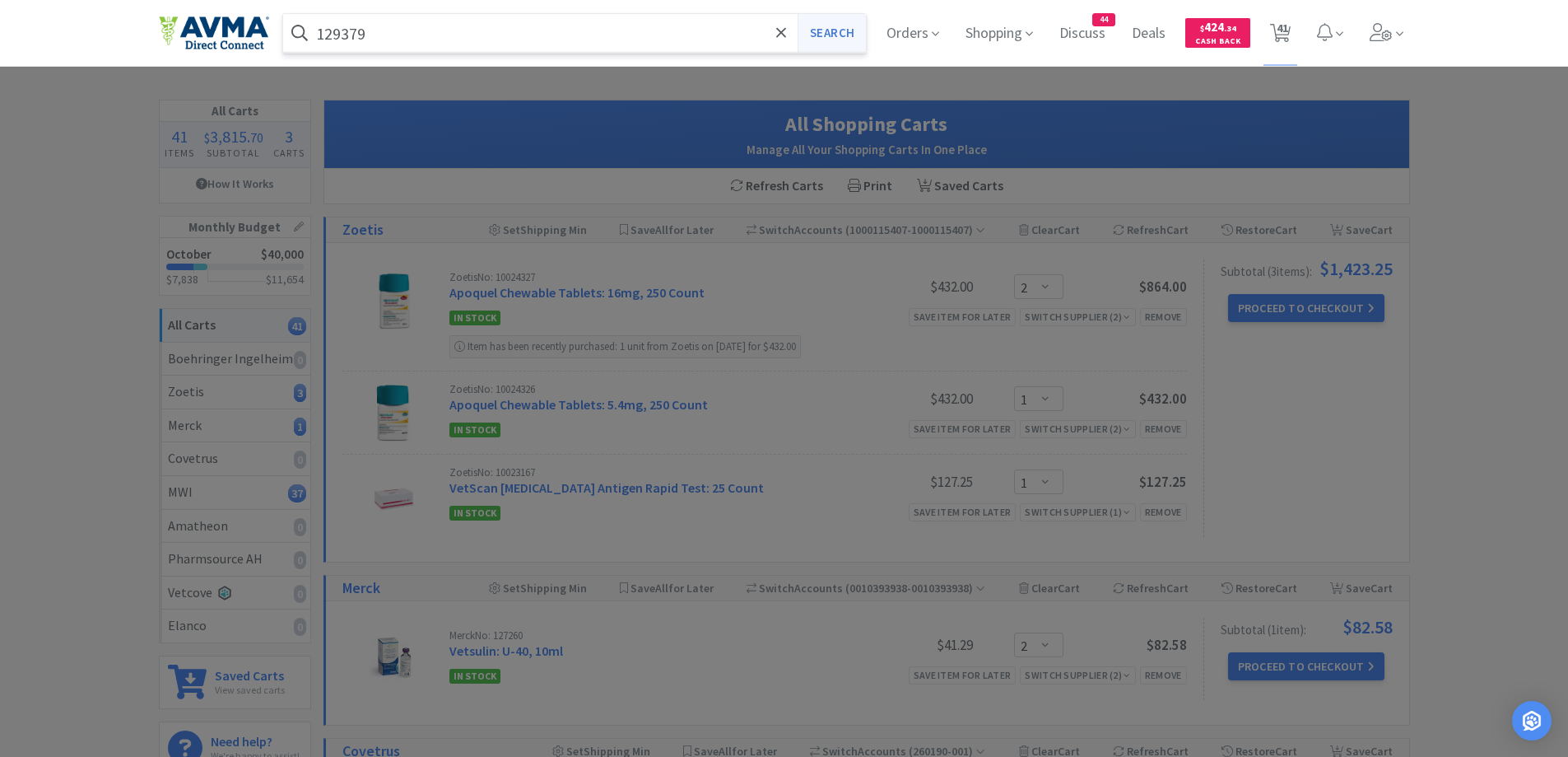
select select "1"
select select "2"
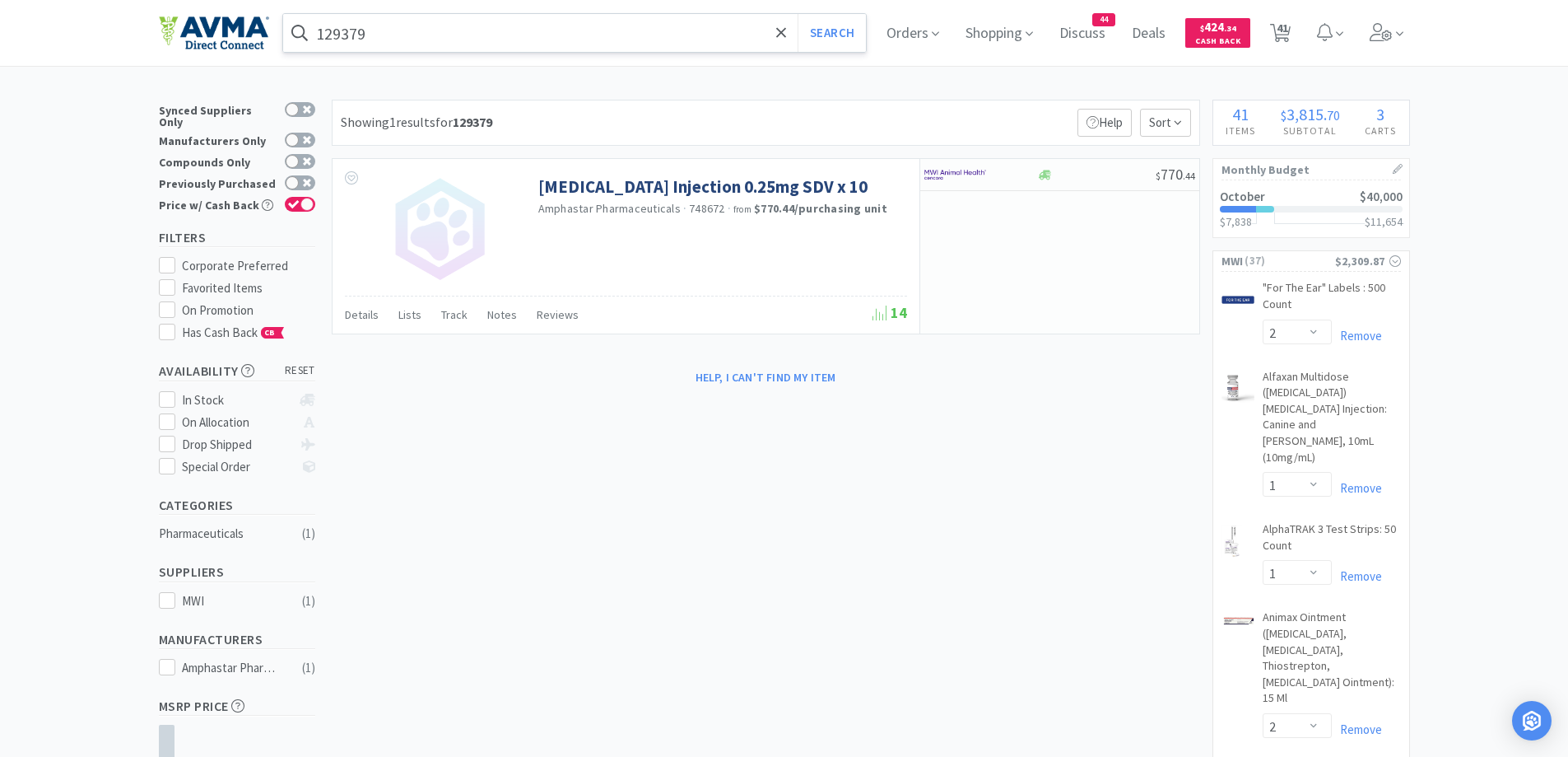
click at [629, 40] on input "129379" at bounding box center [575, 33] width 583 height 38
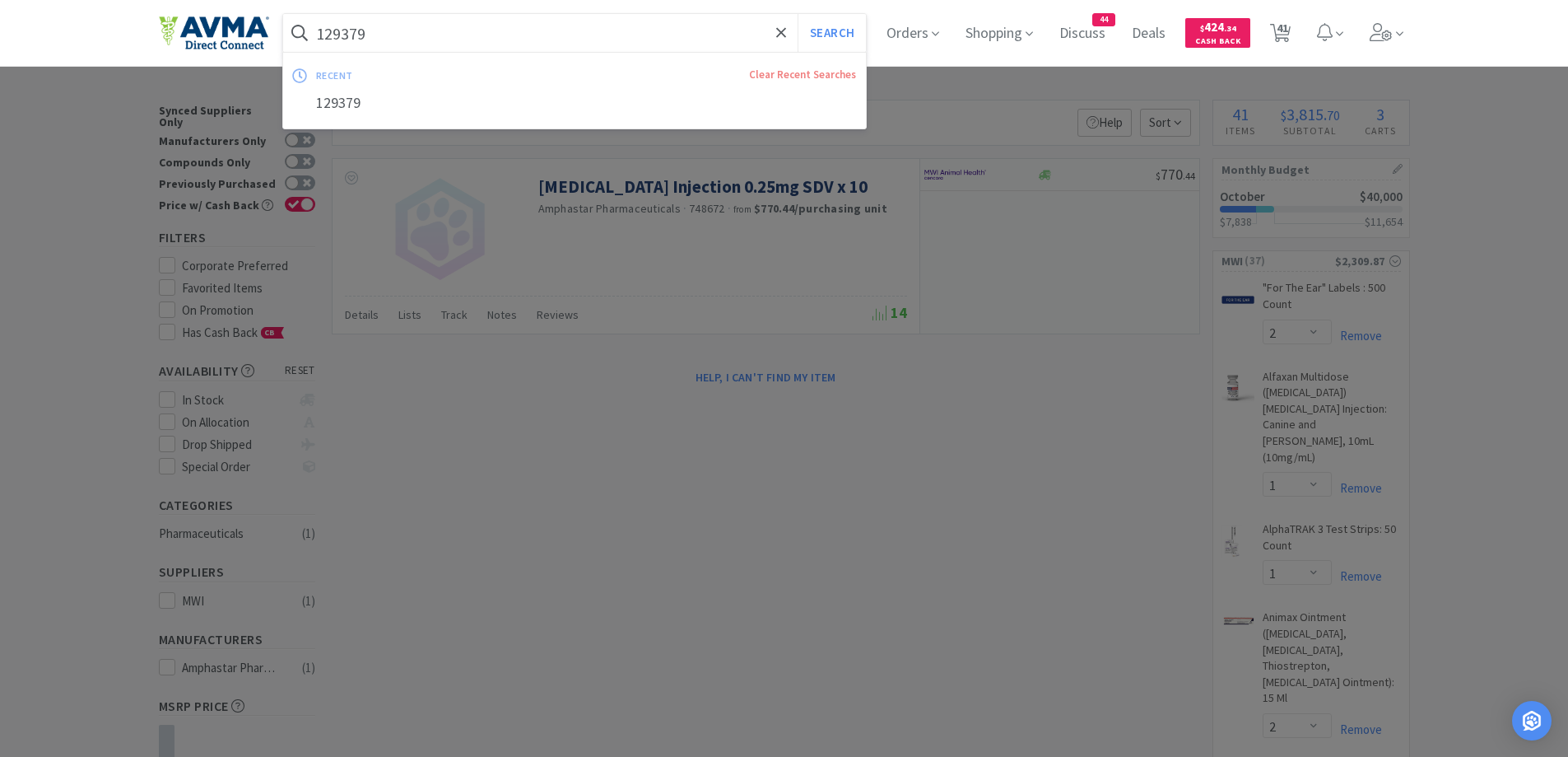
paste input "88"
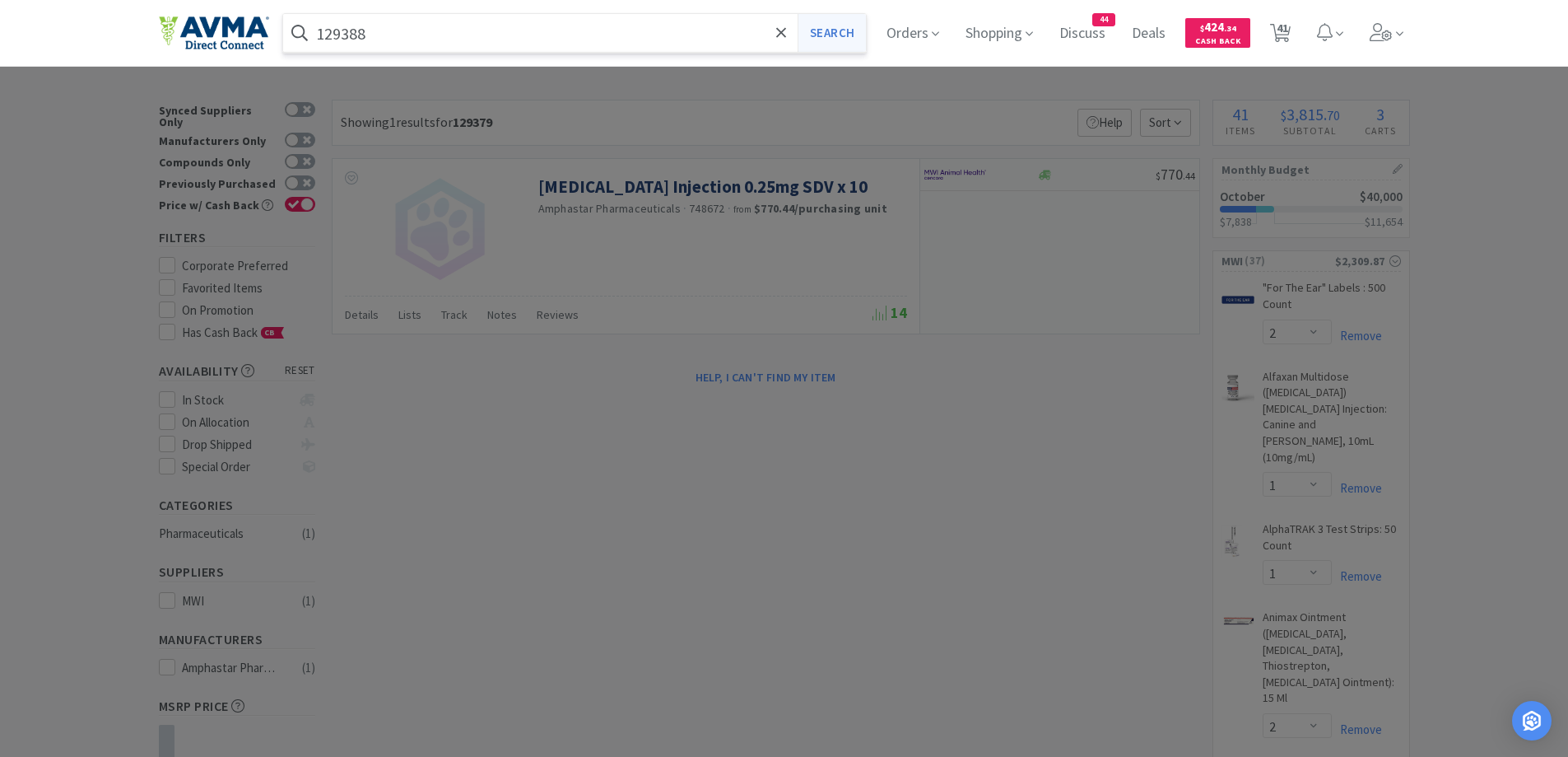
type input "129388"
click at [821, 47] on button "Search" at bounding box center [831, 33] width 68 height 38
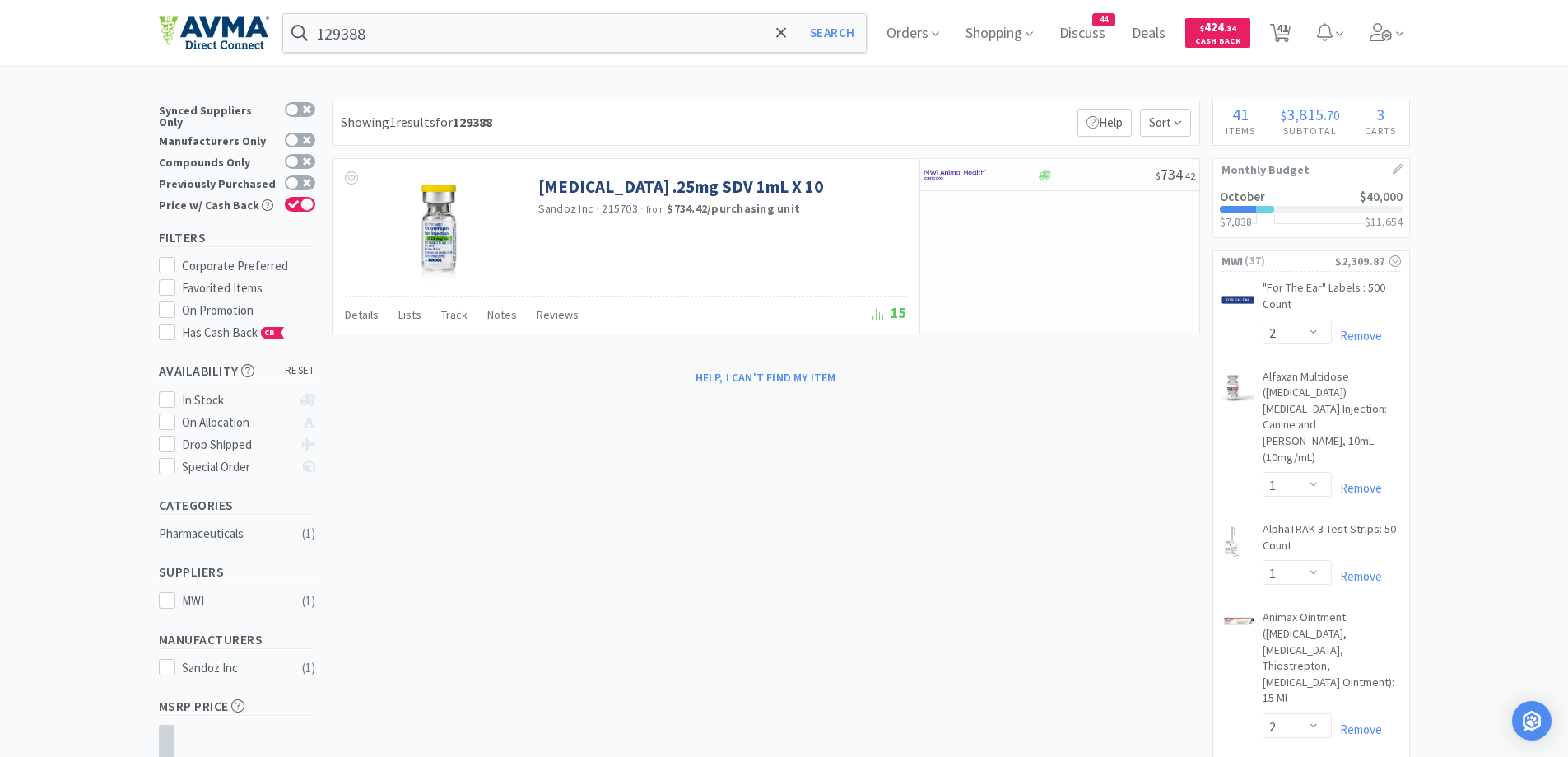
click at [481, 382] on div "Help, I can't find my item" at bounding box center [766, 377] width 869 height 28
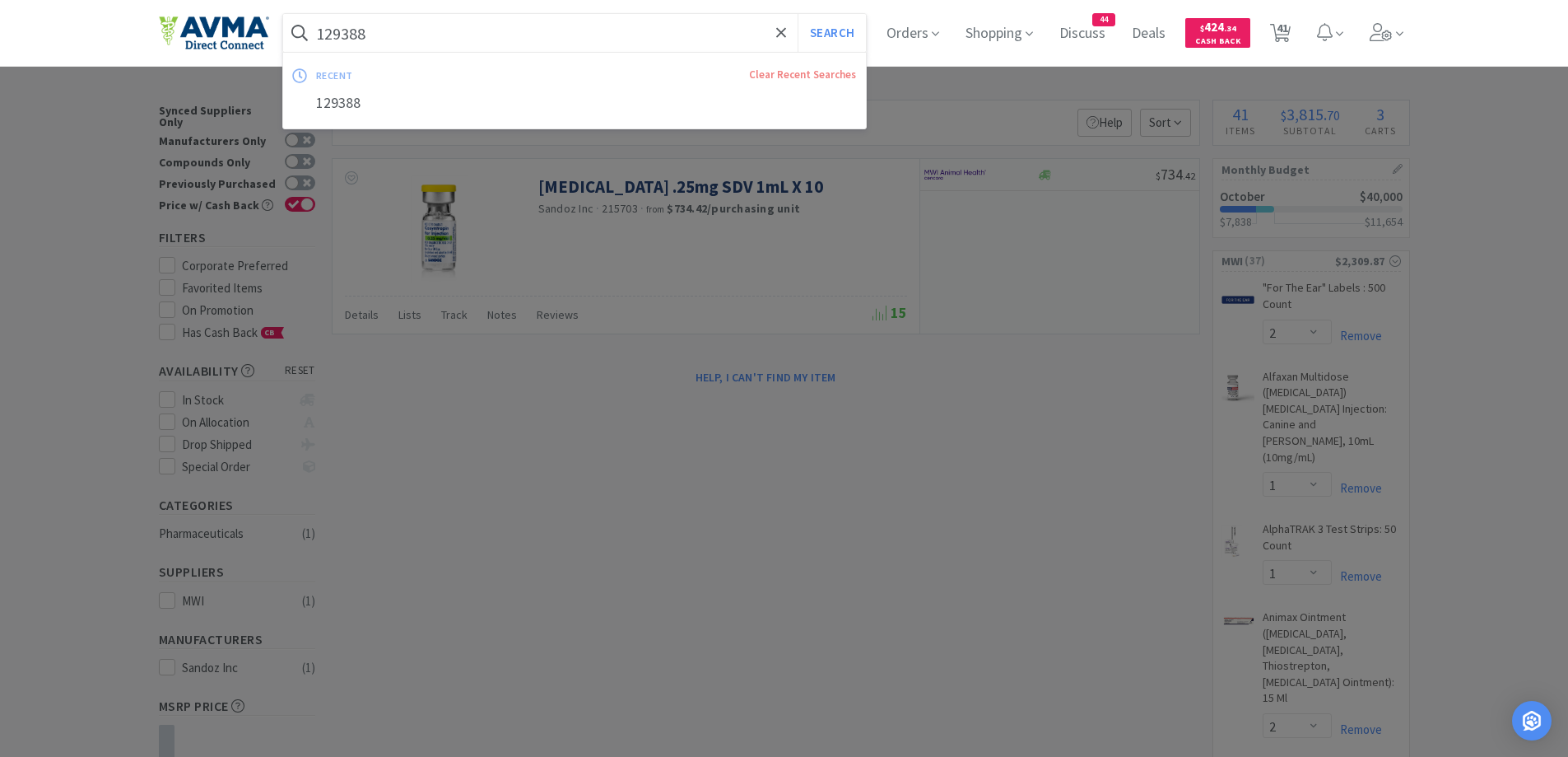
click at [556, 36] on input "129388" at bounding box center [575, 33] width 583 height 38
click at [782, 29] on icon at bounding box center [782, 32] width 10 height 10
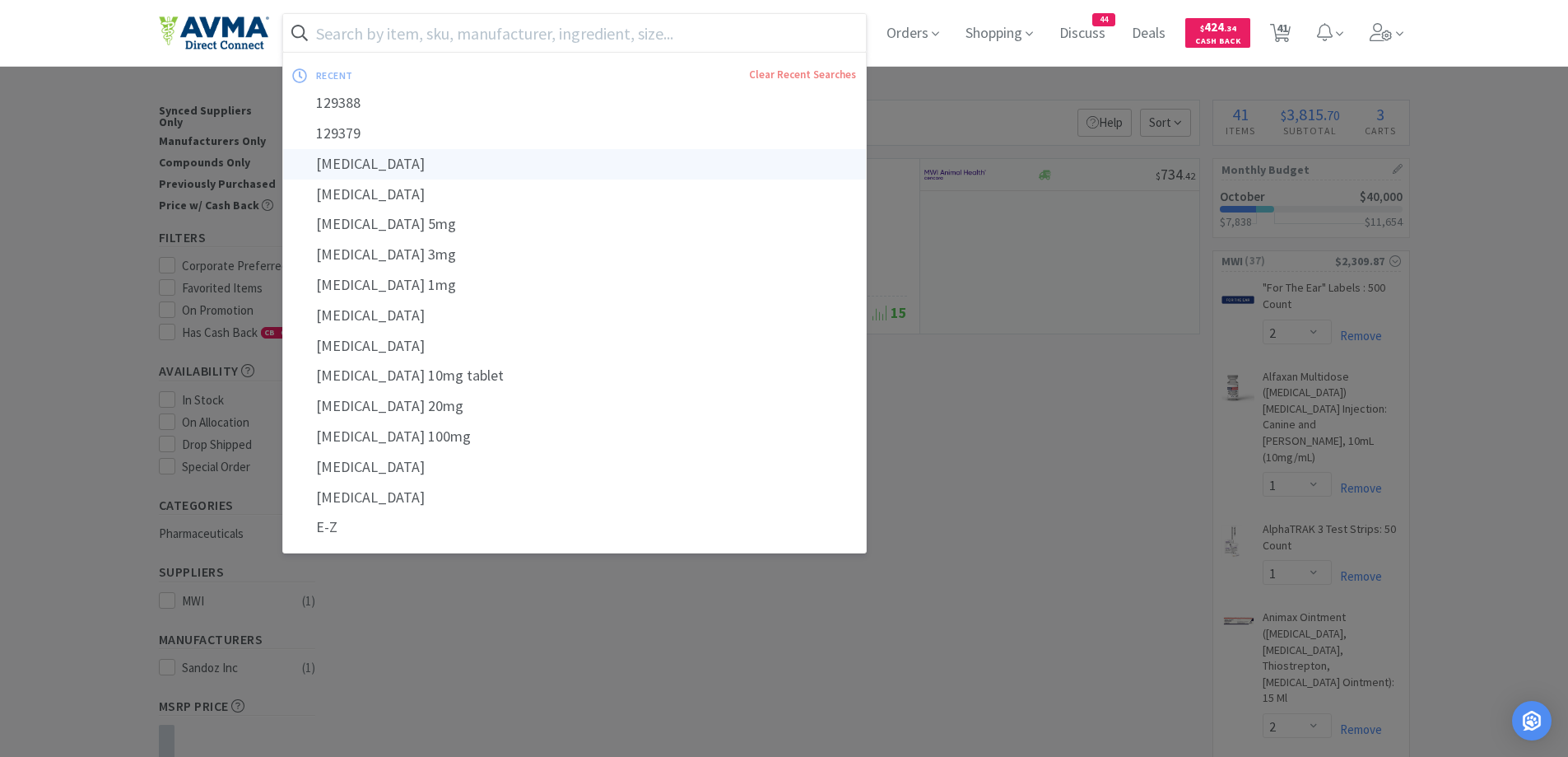
click at [376, 157] on div "[MEDICAL_DATA]" at bounding box center [575, 164] width 583 height 31
type input "[MEDICAL_DATA]"
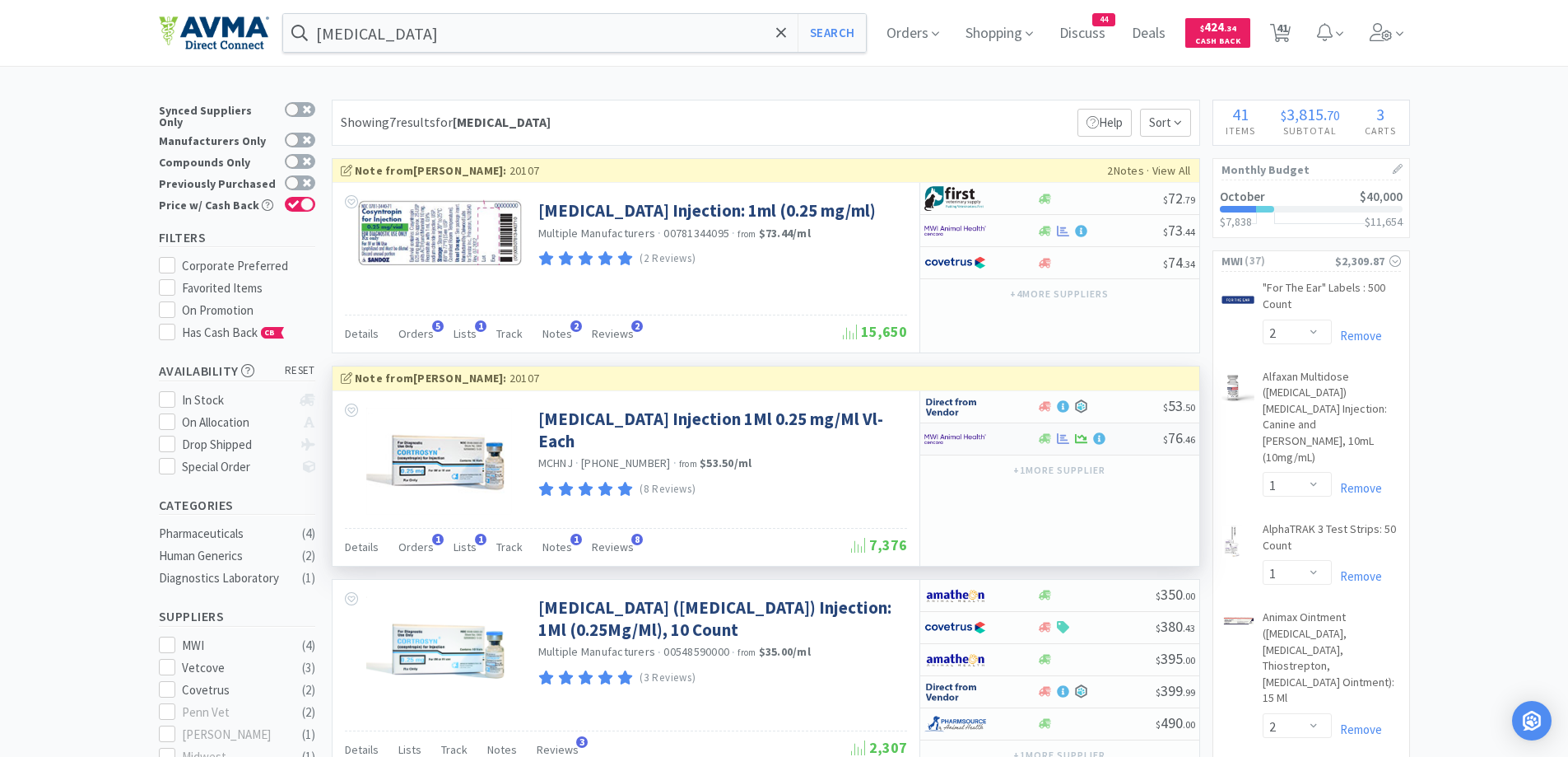
click at [1017, 425] on div at bounding box center [980, 439] width 113 height 28
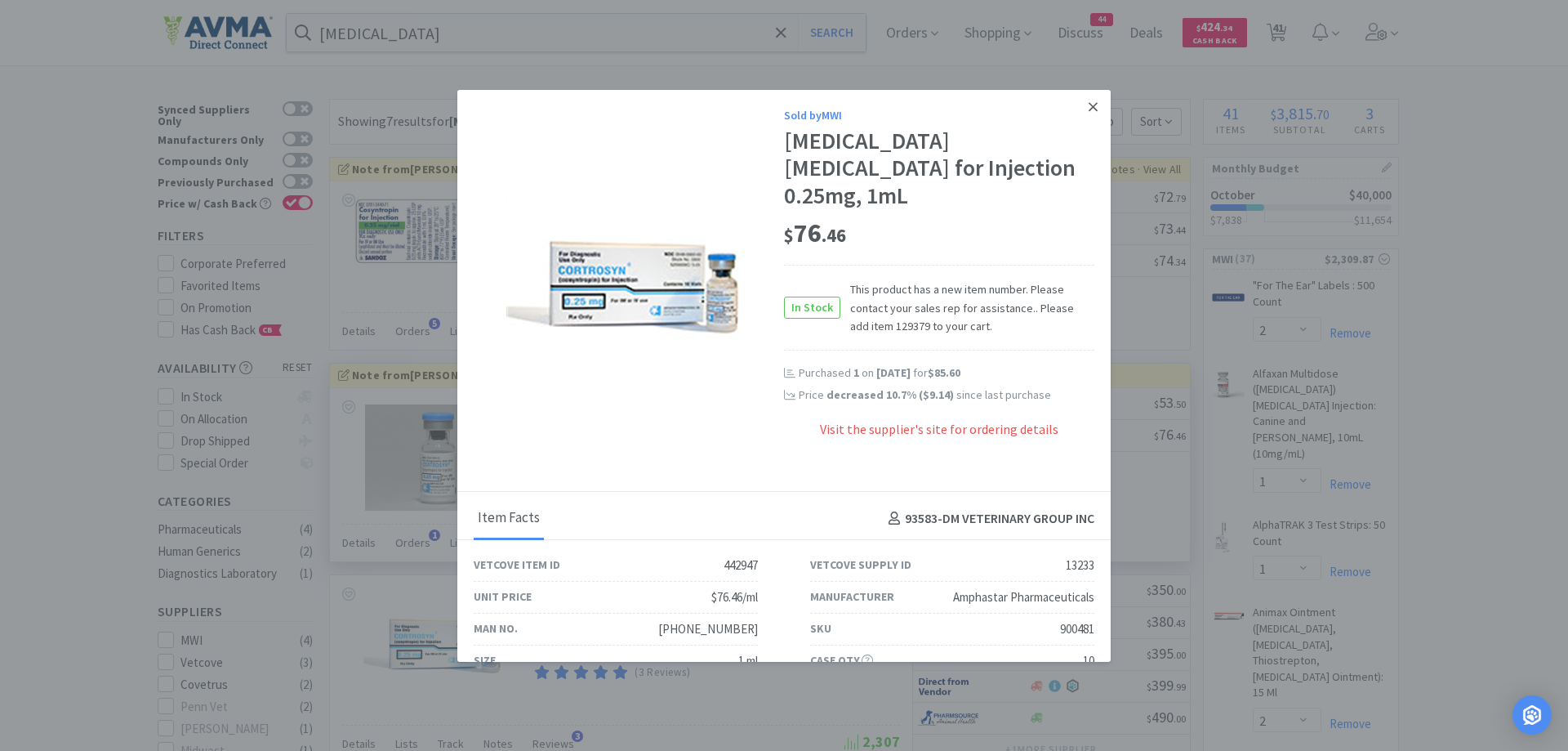
click at [1086, 113] on link at bounding box center [1093, 107] width 29 height 35
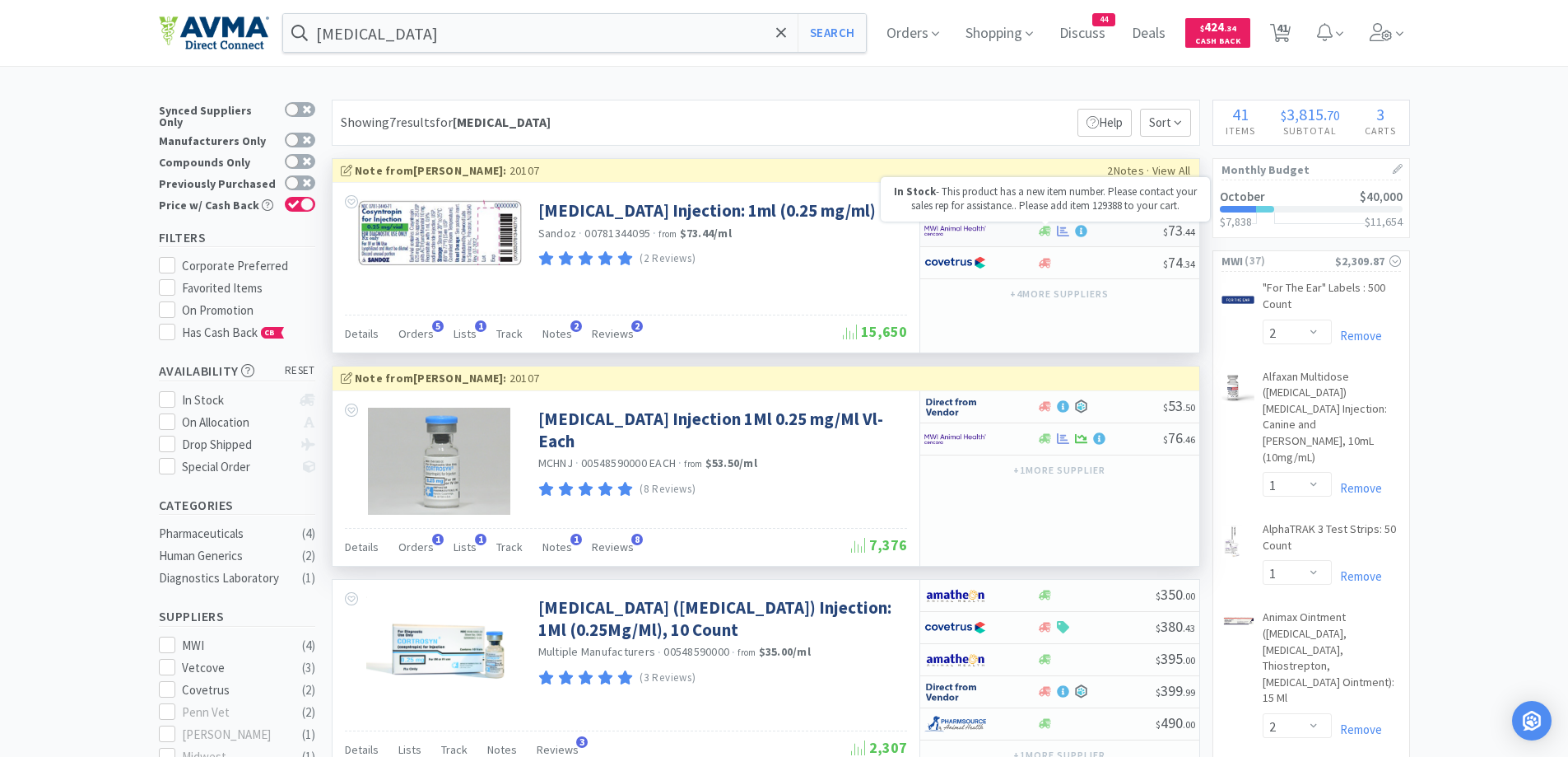
click at [1050, 233] on icon at bounding box center [1044, 230] width 12 height 12
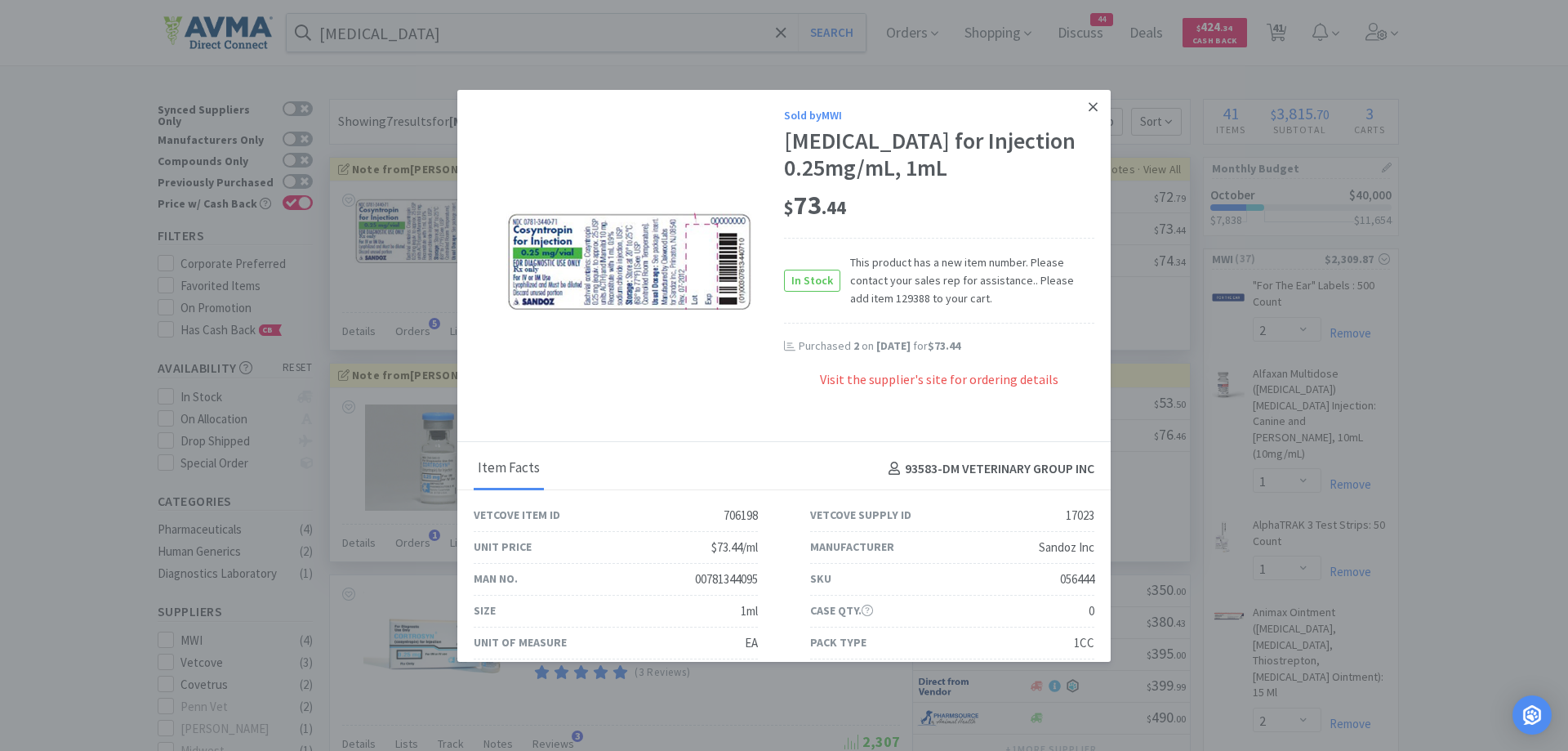
click at [1087, 112] on link at bounding box center [1093, 107] width 29 height 35
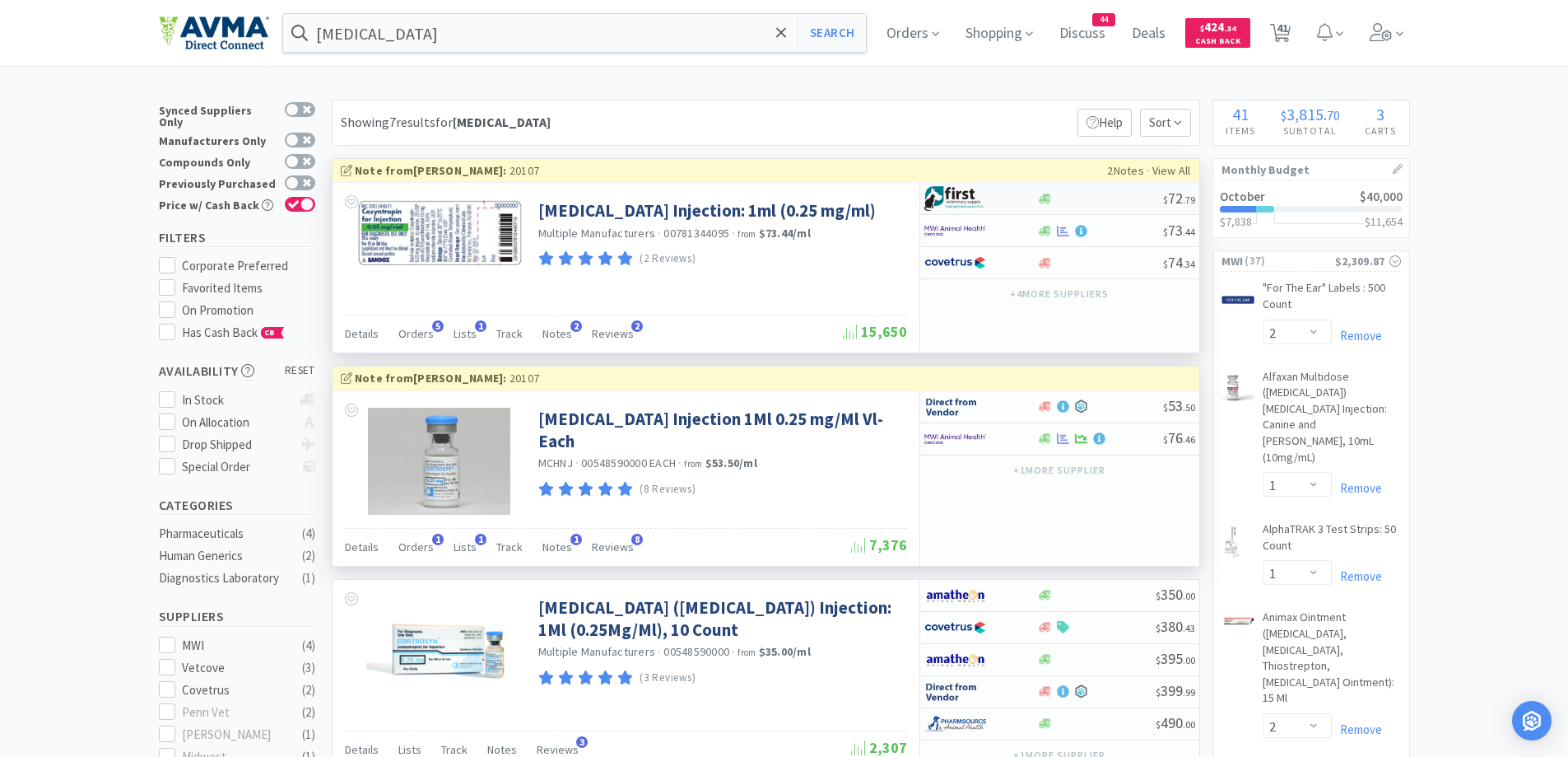
click at [1051, 192] on div at bounding box center [1045, 198] width 17 height 12
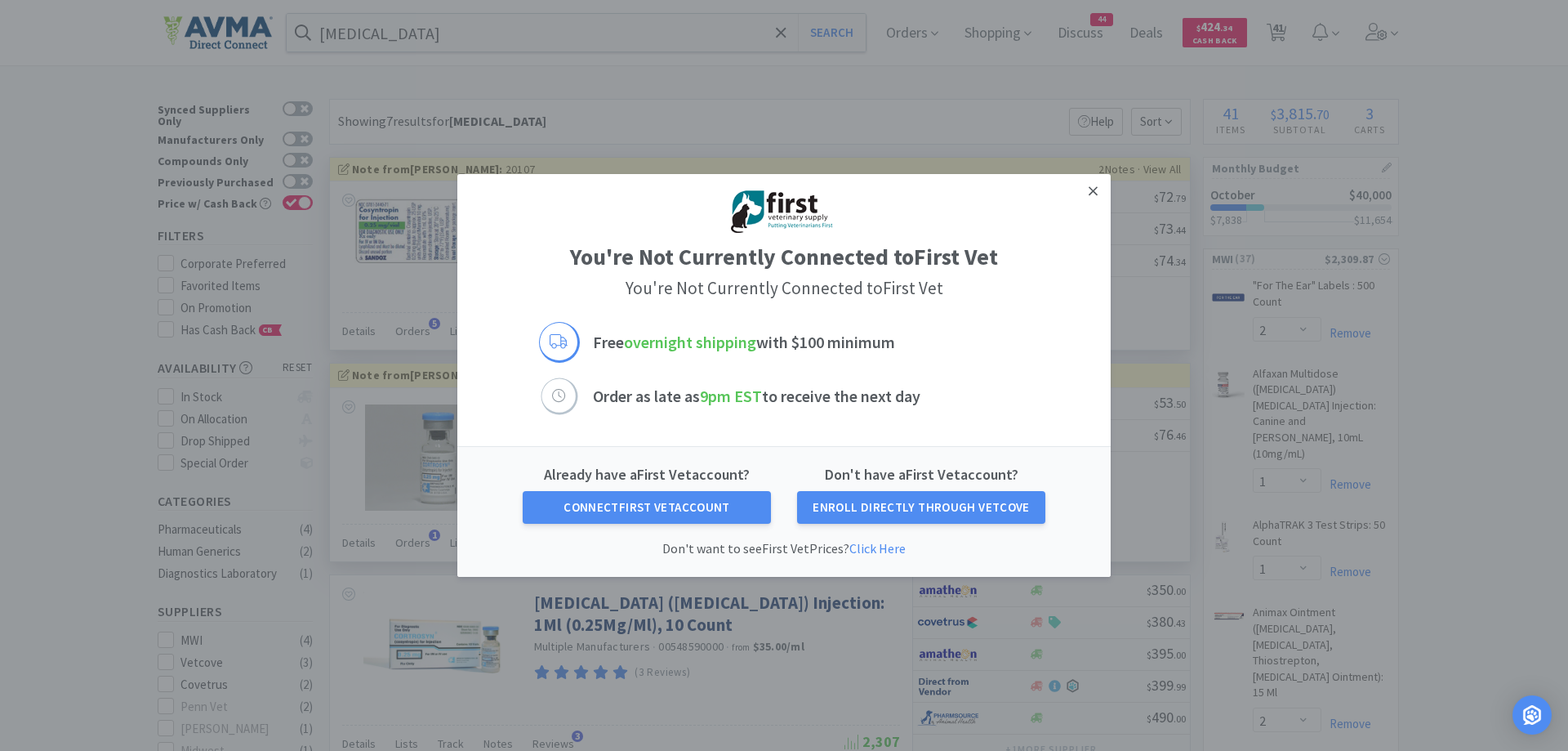
click at [1084, 187] on link at bounding box center [1093, 192] width 29 height 35
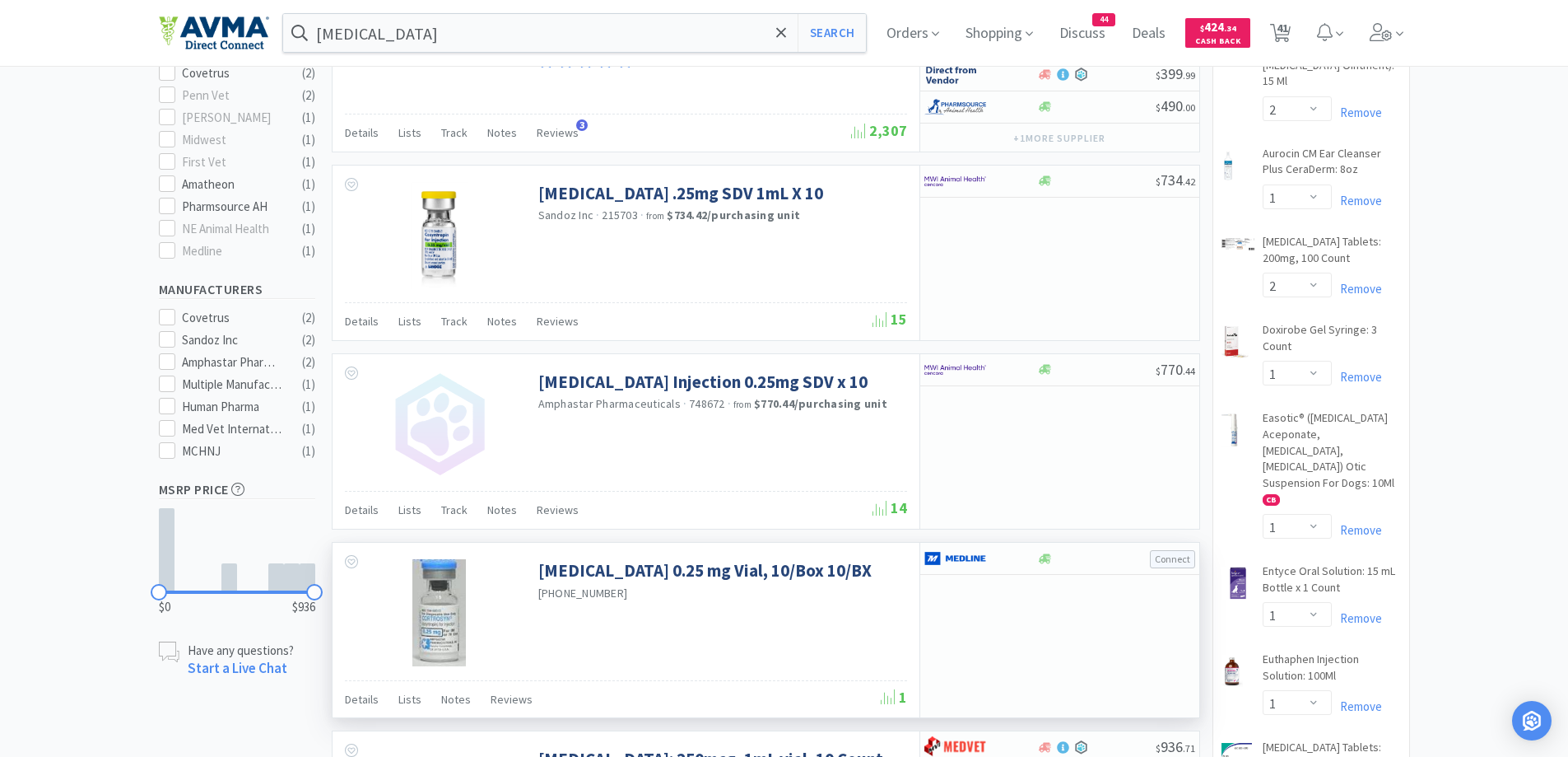
scroll to position [494, 0]
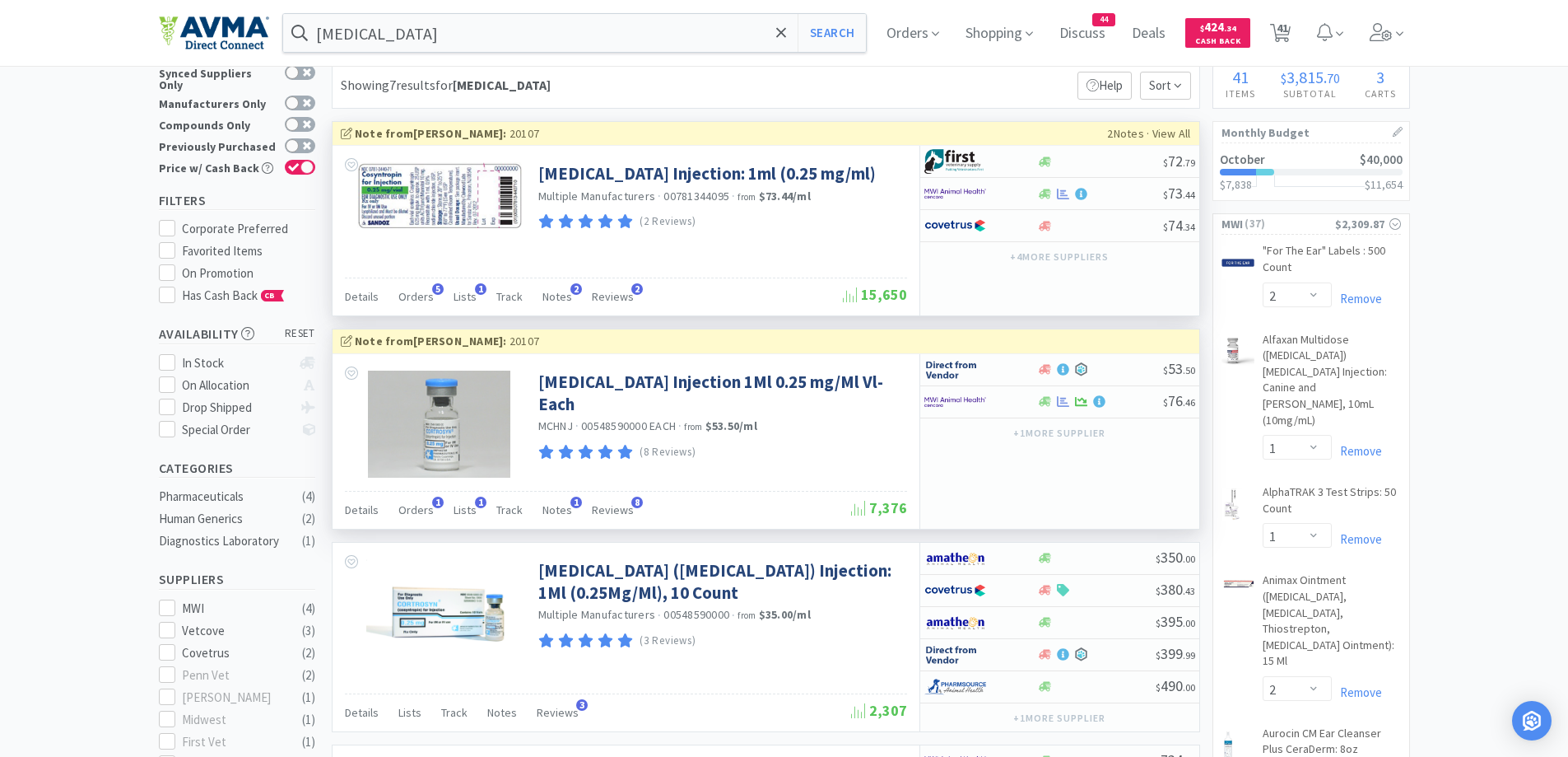
scroll to position [0, 0]
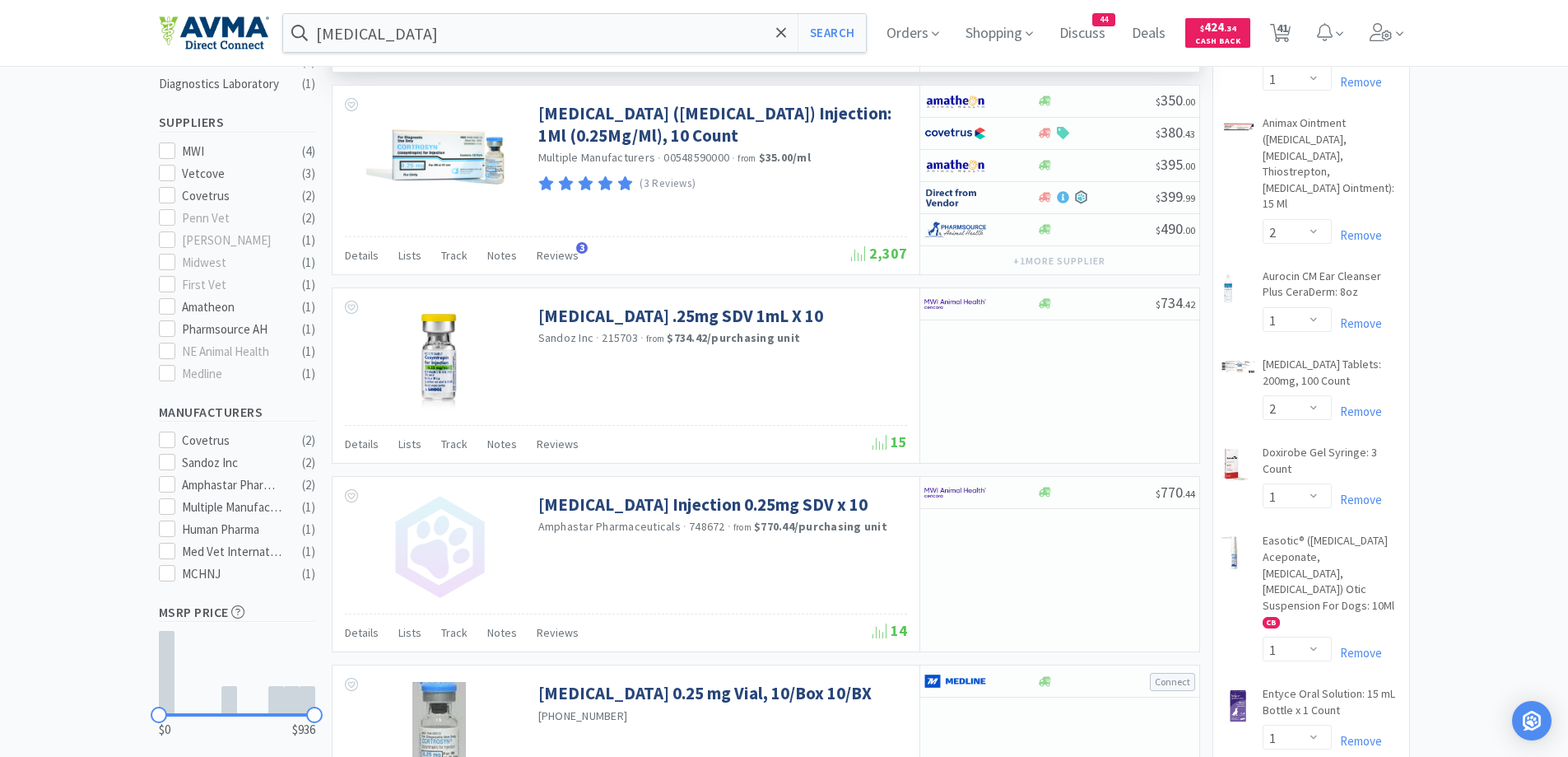
scroll to position [329, 0]
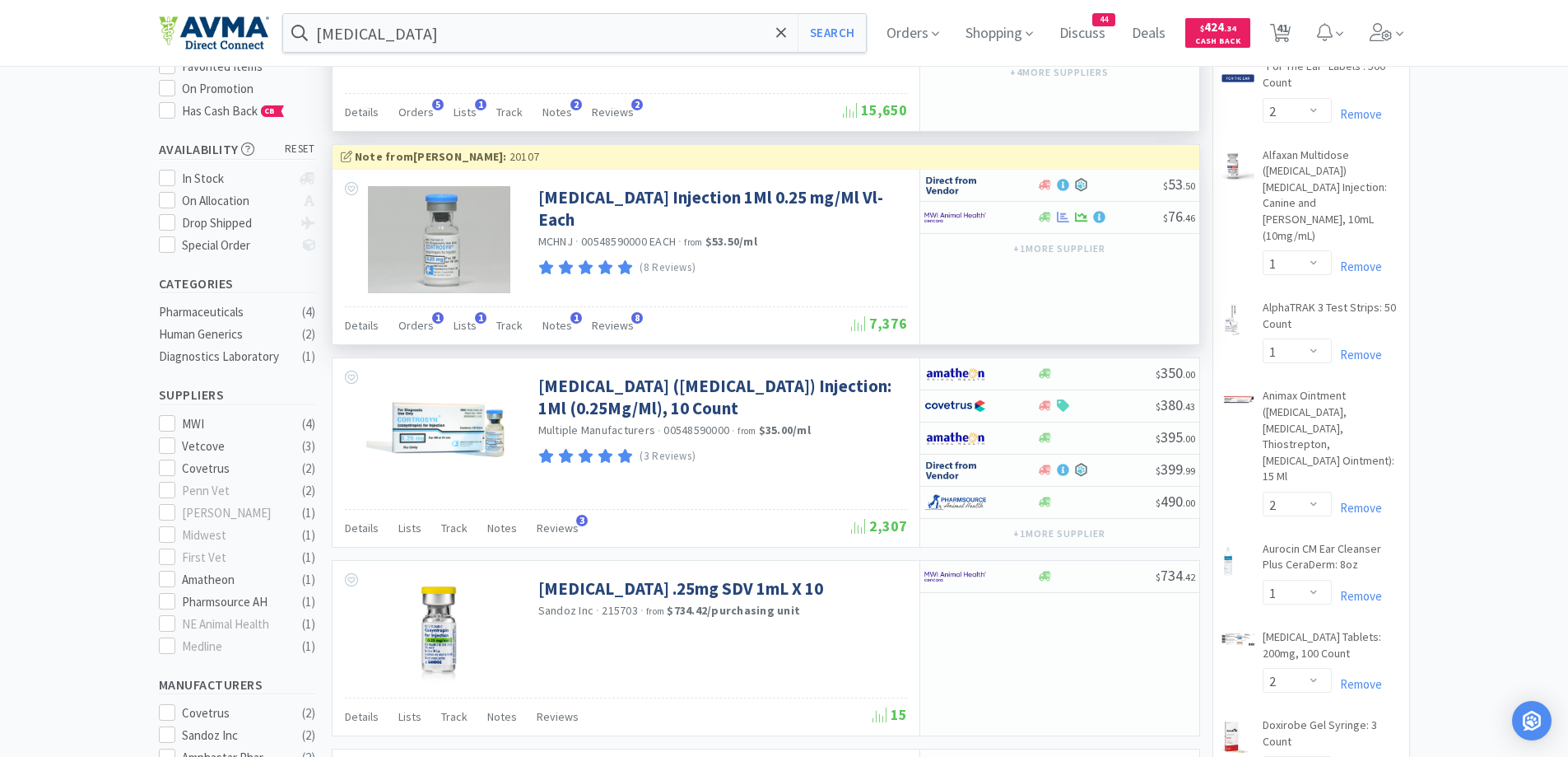
scroll to position [165, 0]
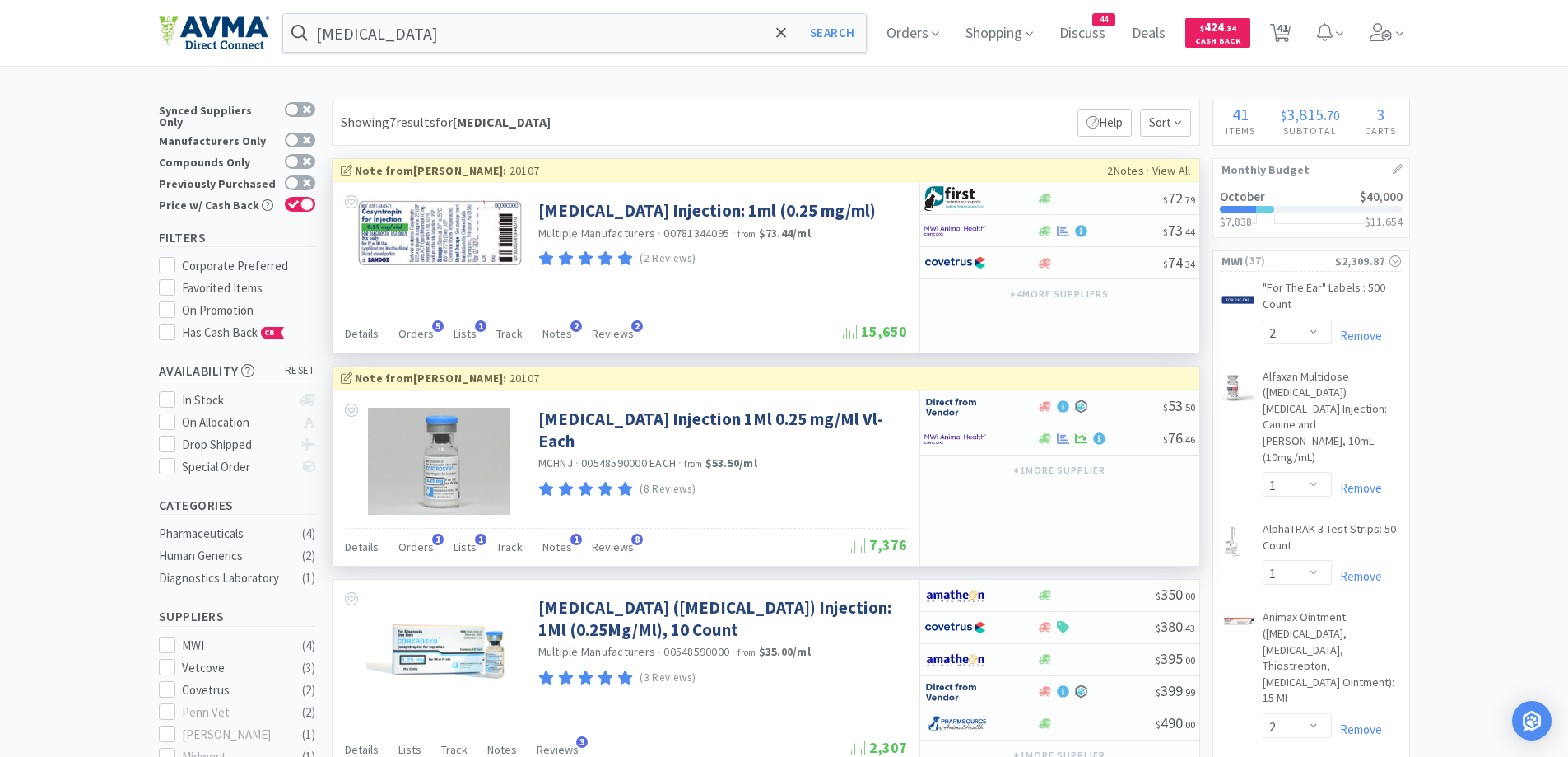
click at [1043, 205] on div "$ 72 . 79" at bounding box center [1059, 198] width 279 height 32
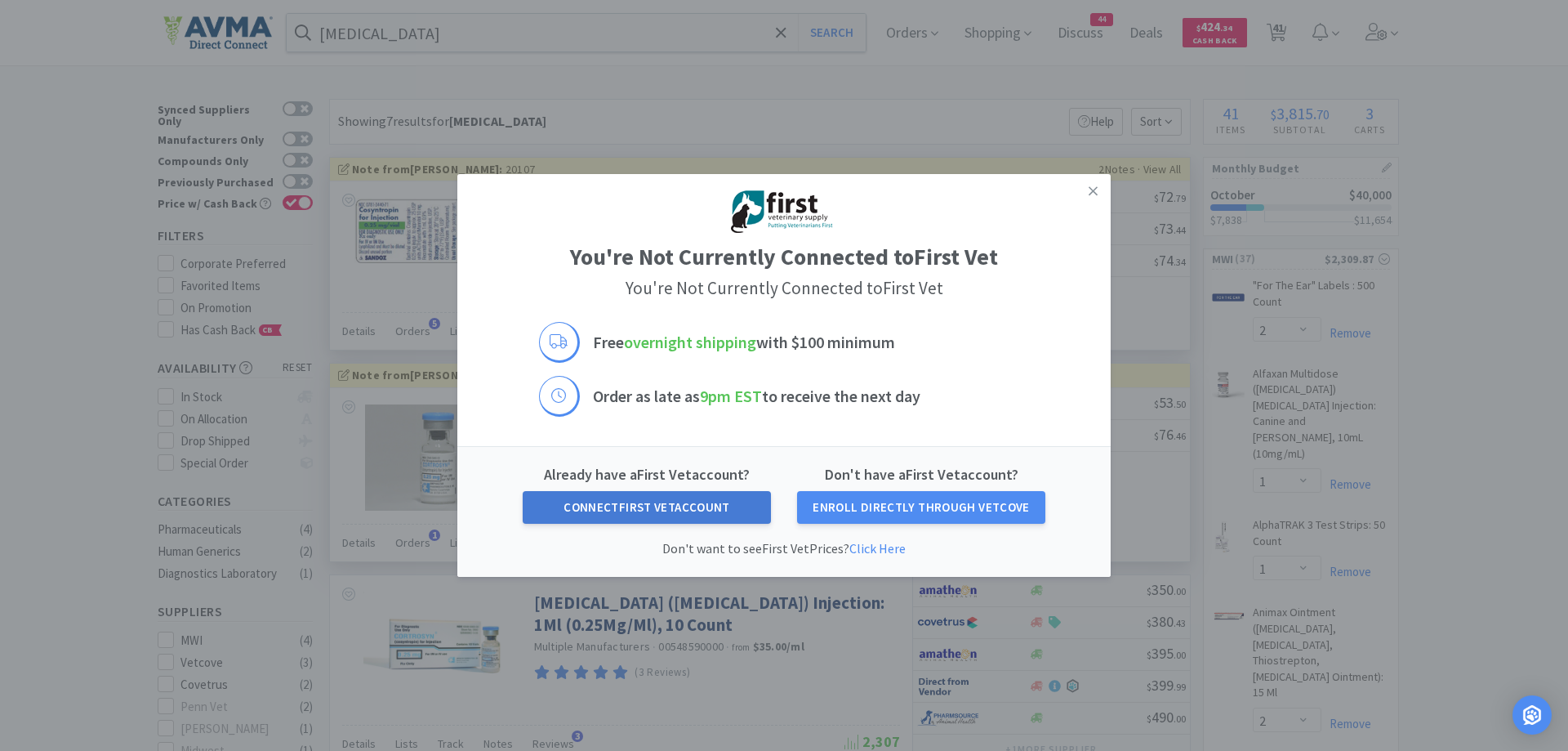
click at [679, 512] on button "Connect First Vet Account" at bounding box center [647, 508] width 248 height 33
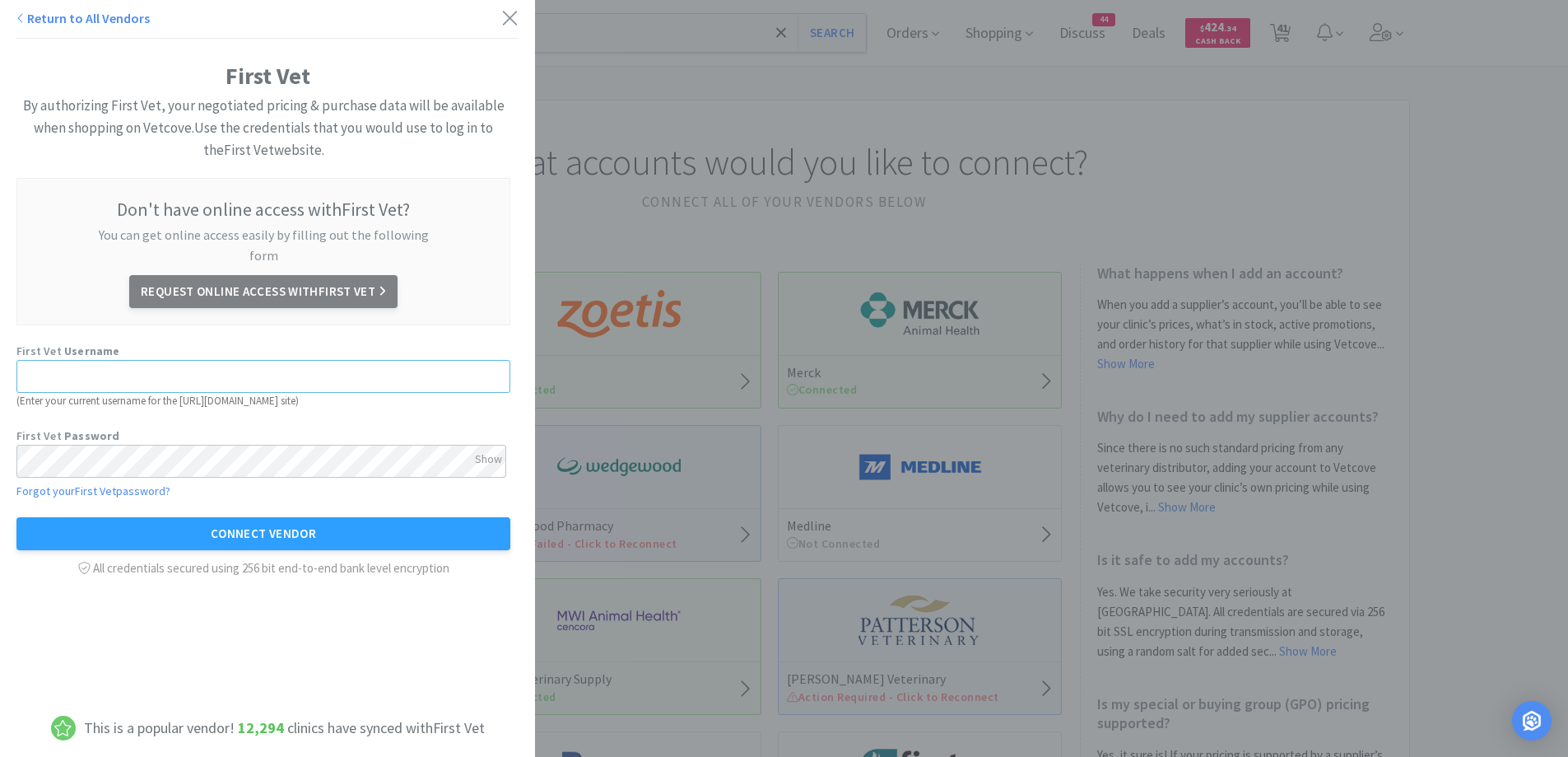
type input "[PERSON_NAME][EMAIL_ADDRESS][DOMAIN_NAME]"
click at [774, 99] on div "Return to All Vendors First Vet By authorizing First Vet, your negotiated prici…" at bounding box center [784, 378] width 1568 height 757
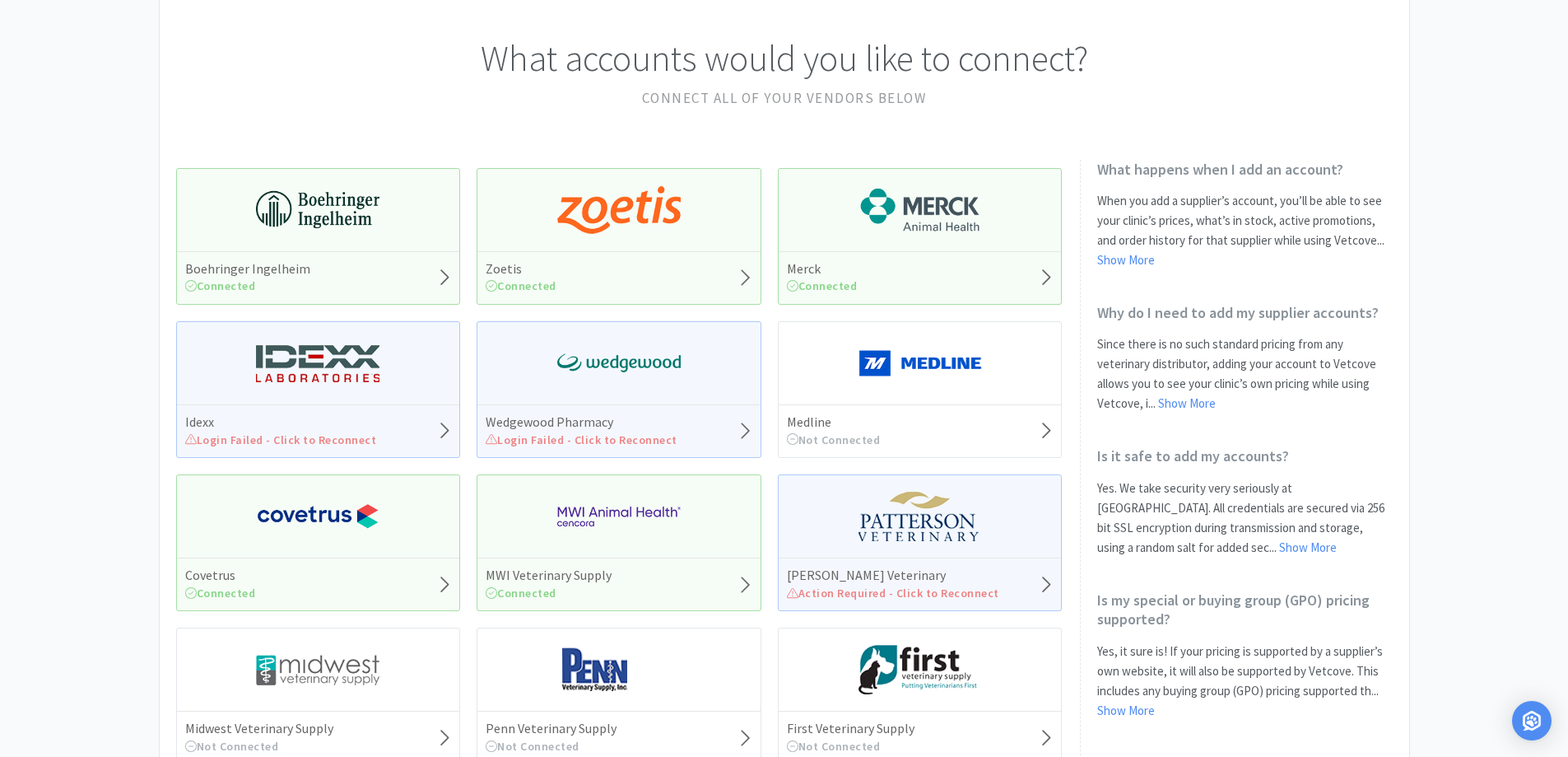
scroll to position [165, 0]
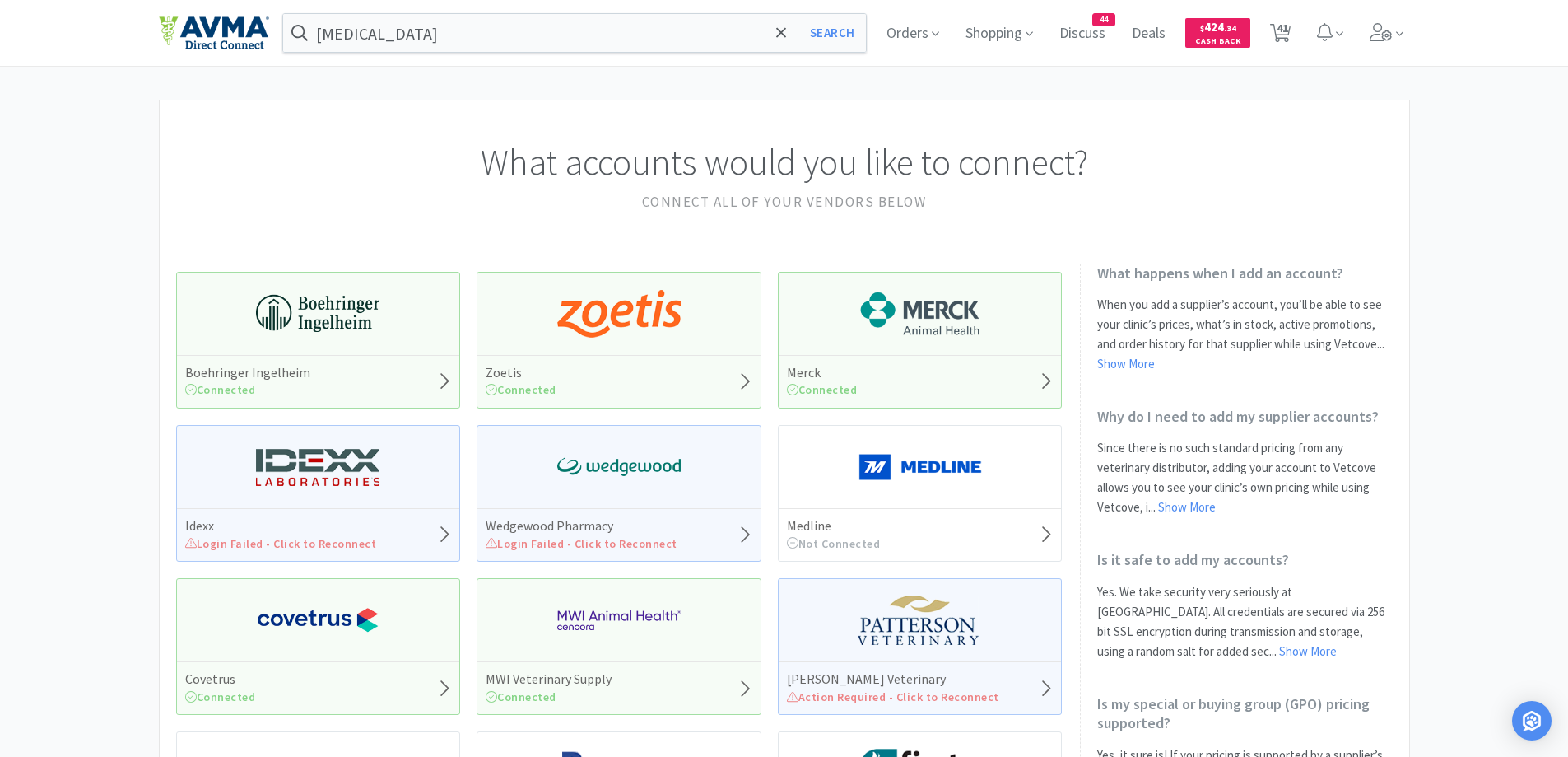
select select "2"
select select "1"
select select "2"
select select "1"
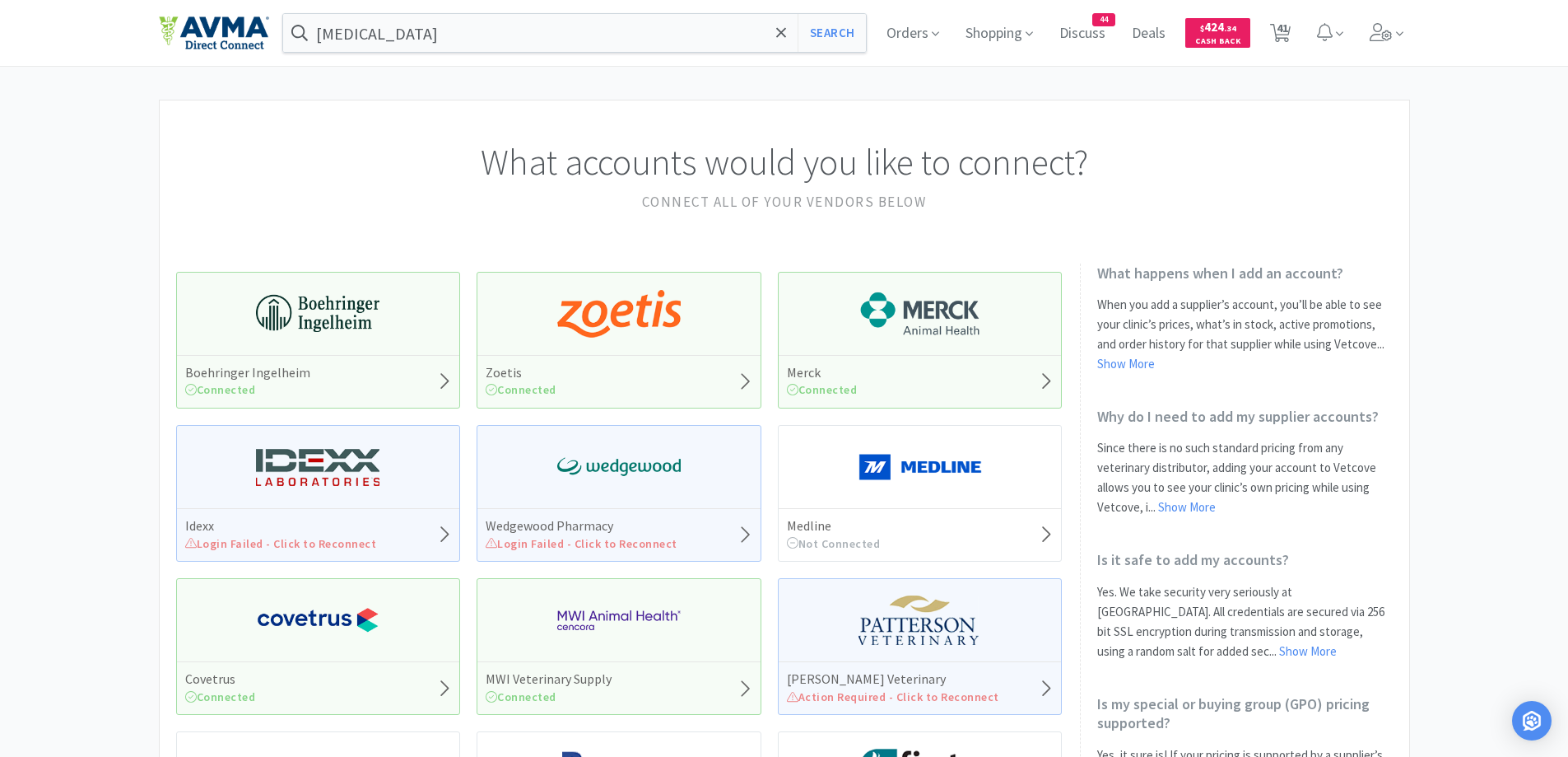
select select "2"
select select "1"
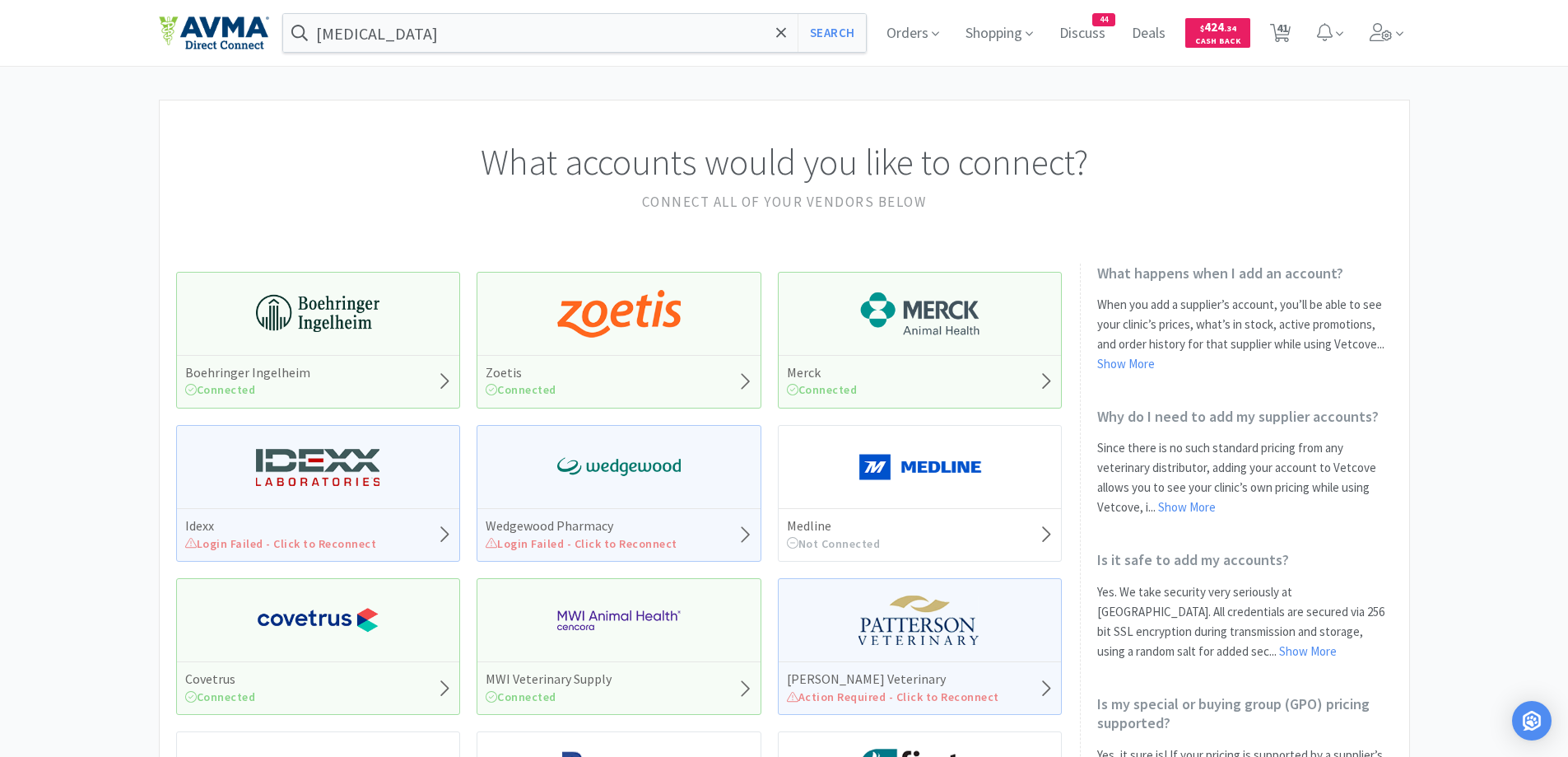
select select "2"
select select "1"
select select "12"
select select "1"
select select "3"
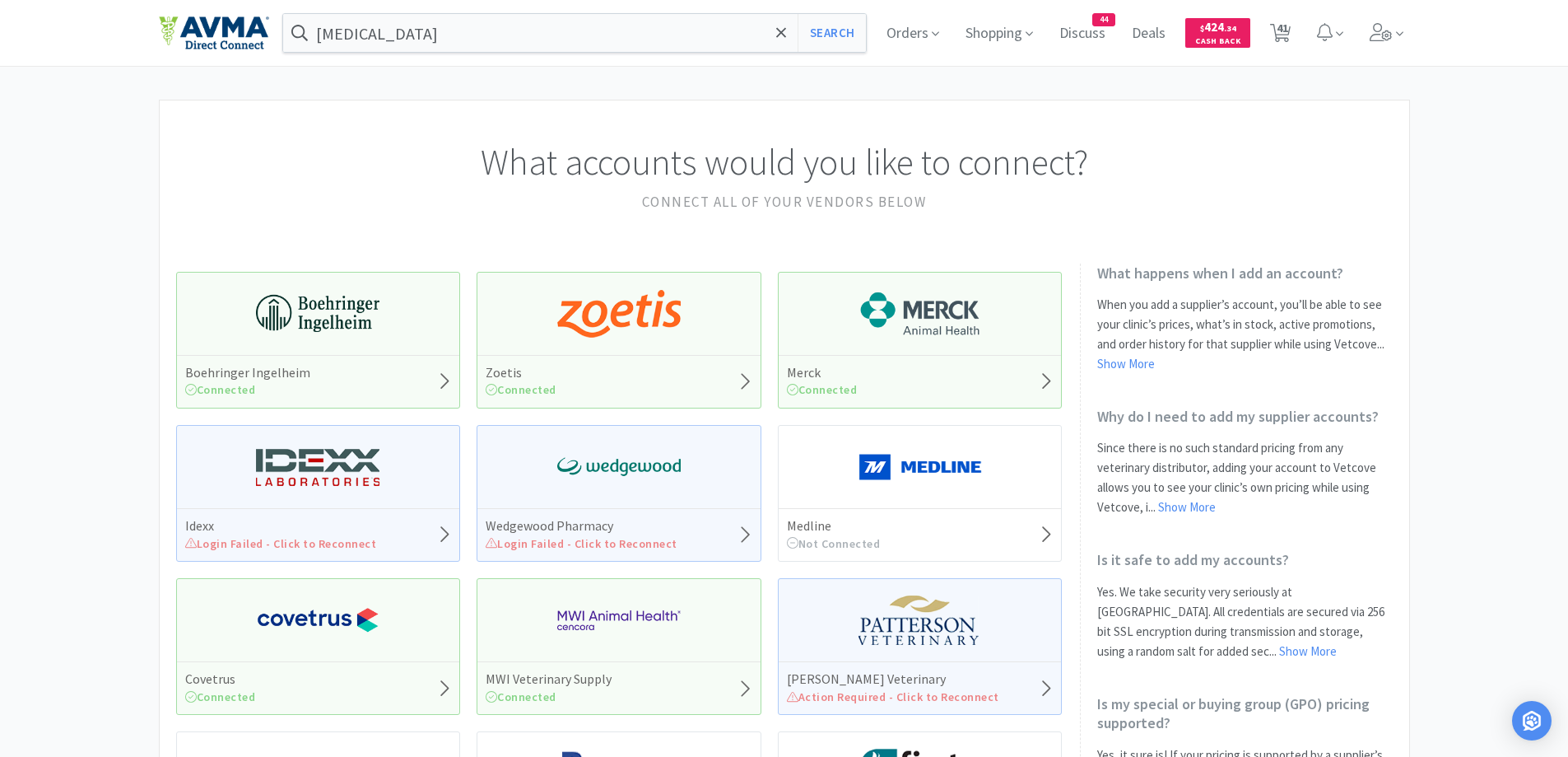
select select "1"
select select "10"
select select "1"
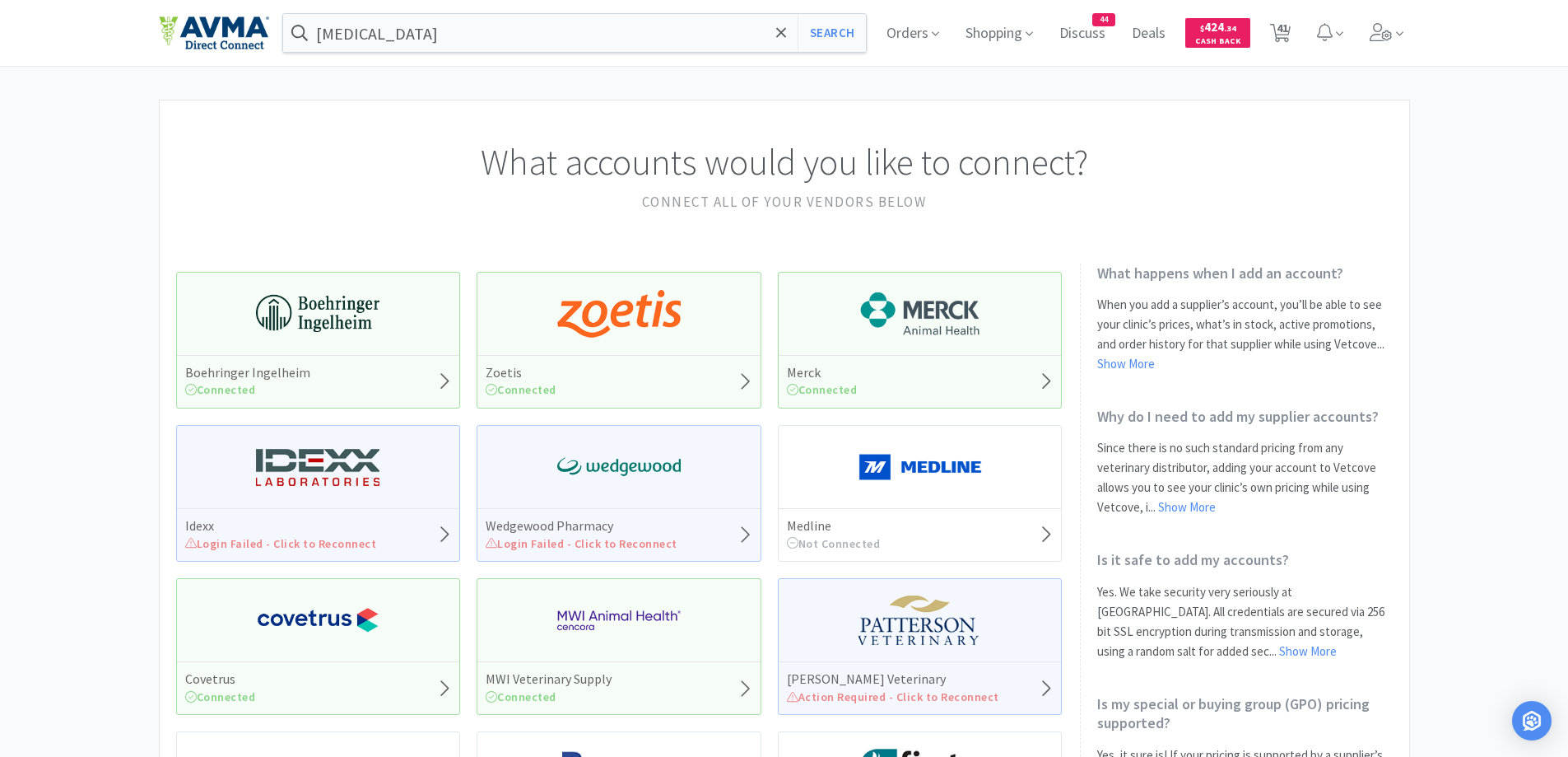
select select "2"
select select "3"
select select "1"
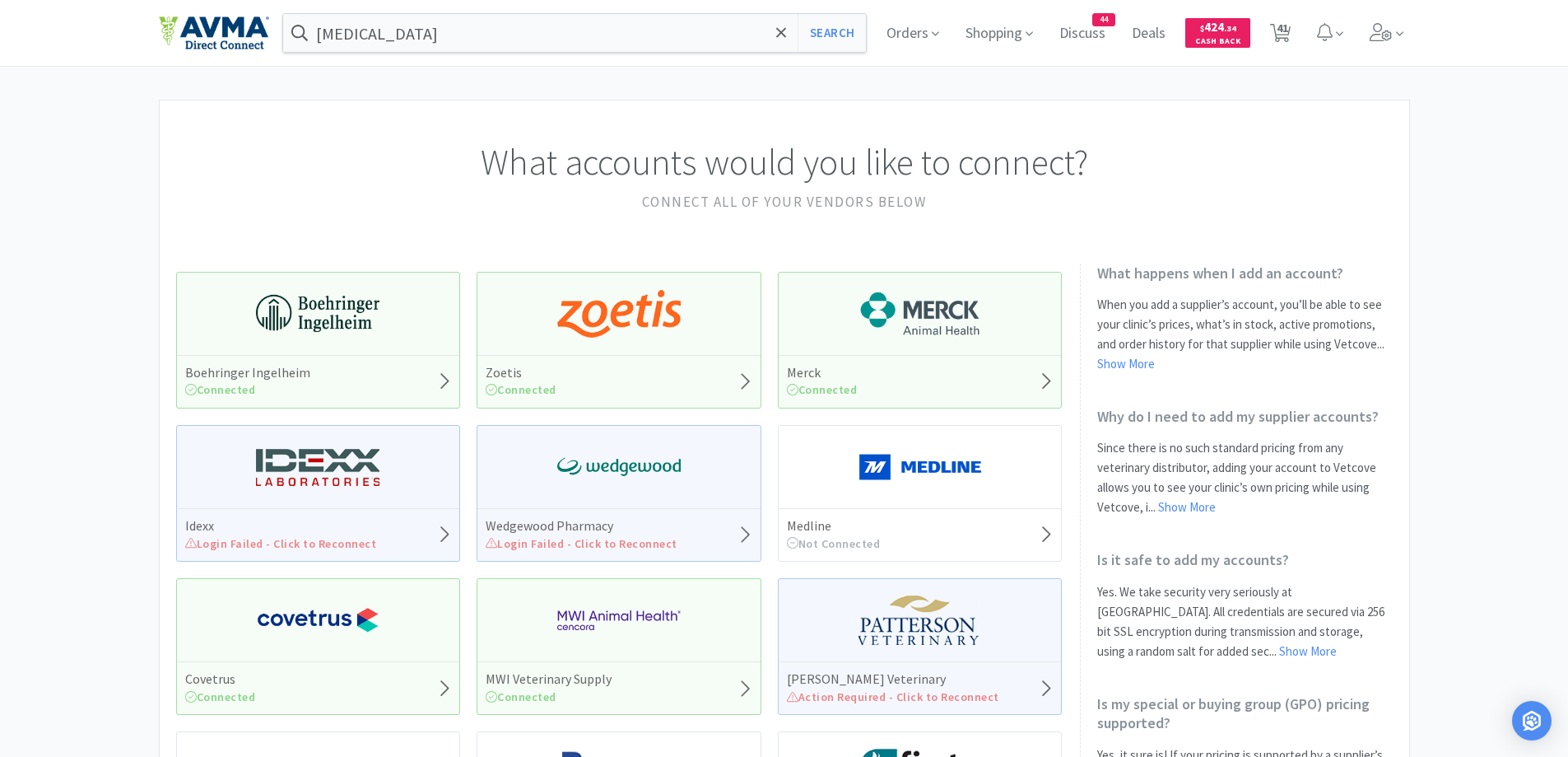
select select "1"
select select "5"
select select "1"
select select "12"
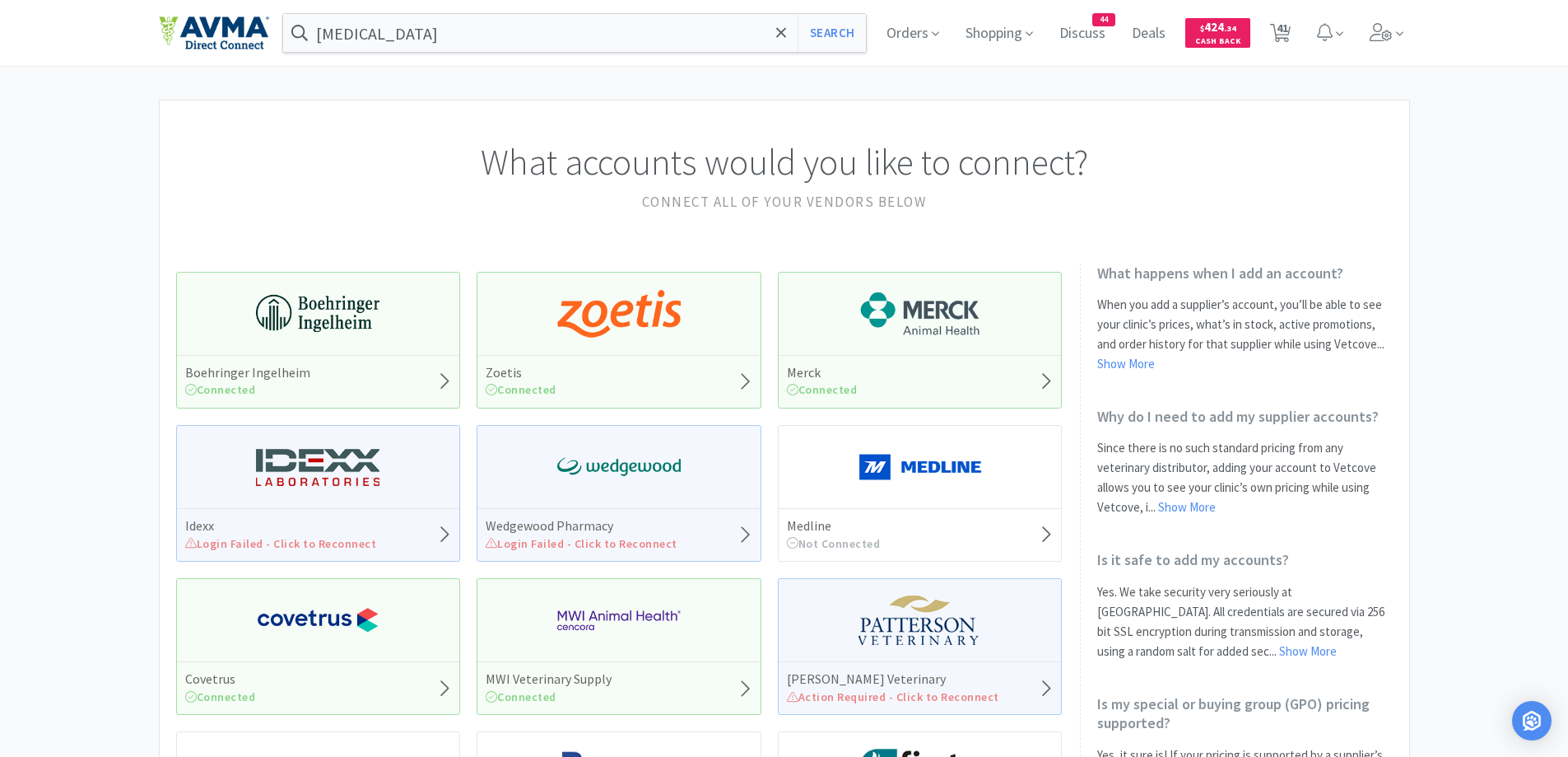
select select "1"
select select "50"
select select "5"
select select "1"
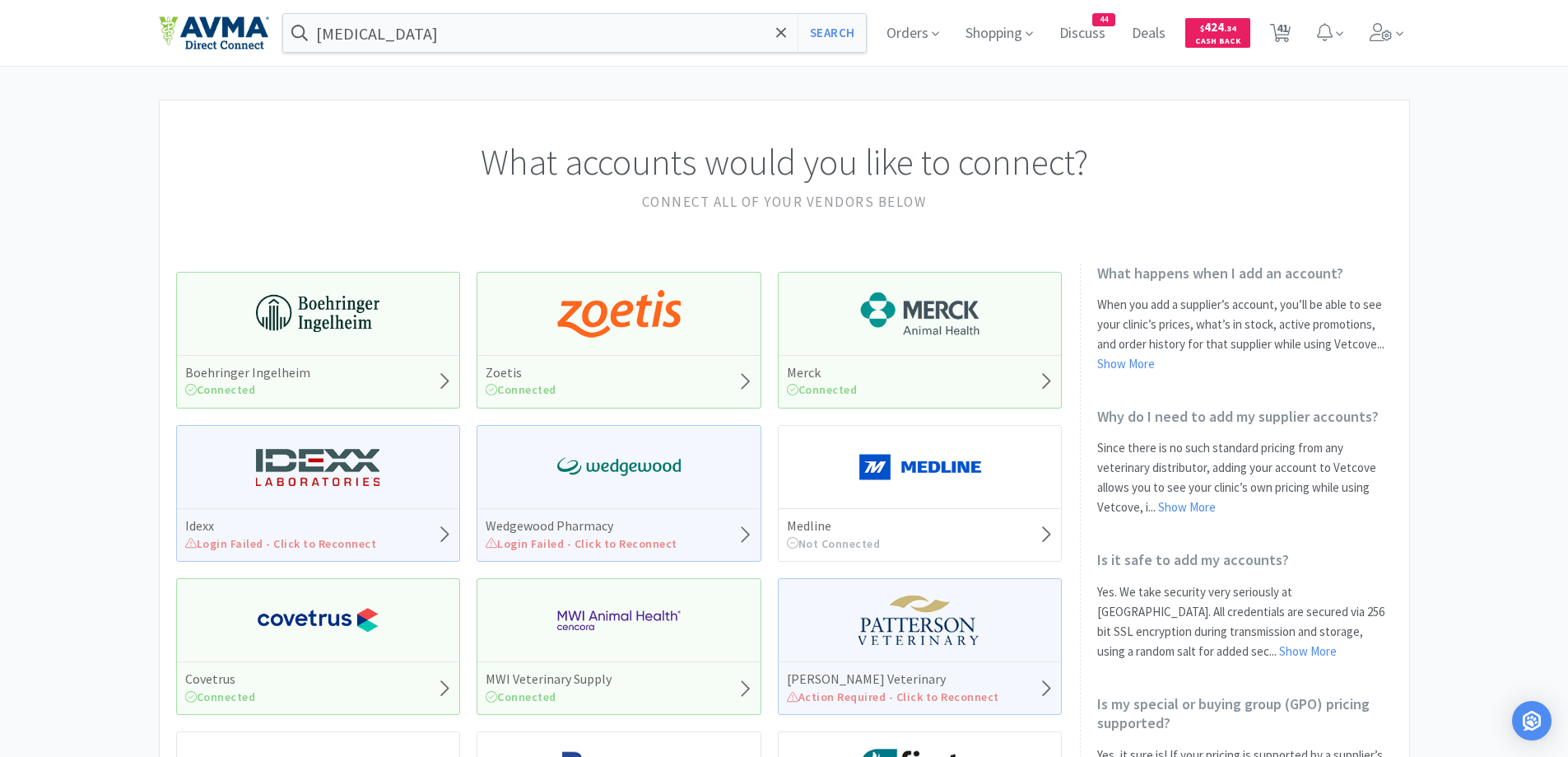
select select "1"
select select "2"
select select "1"
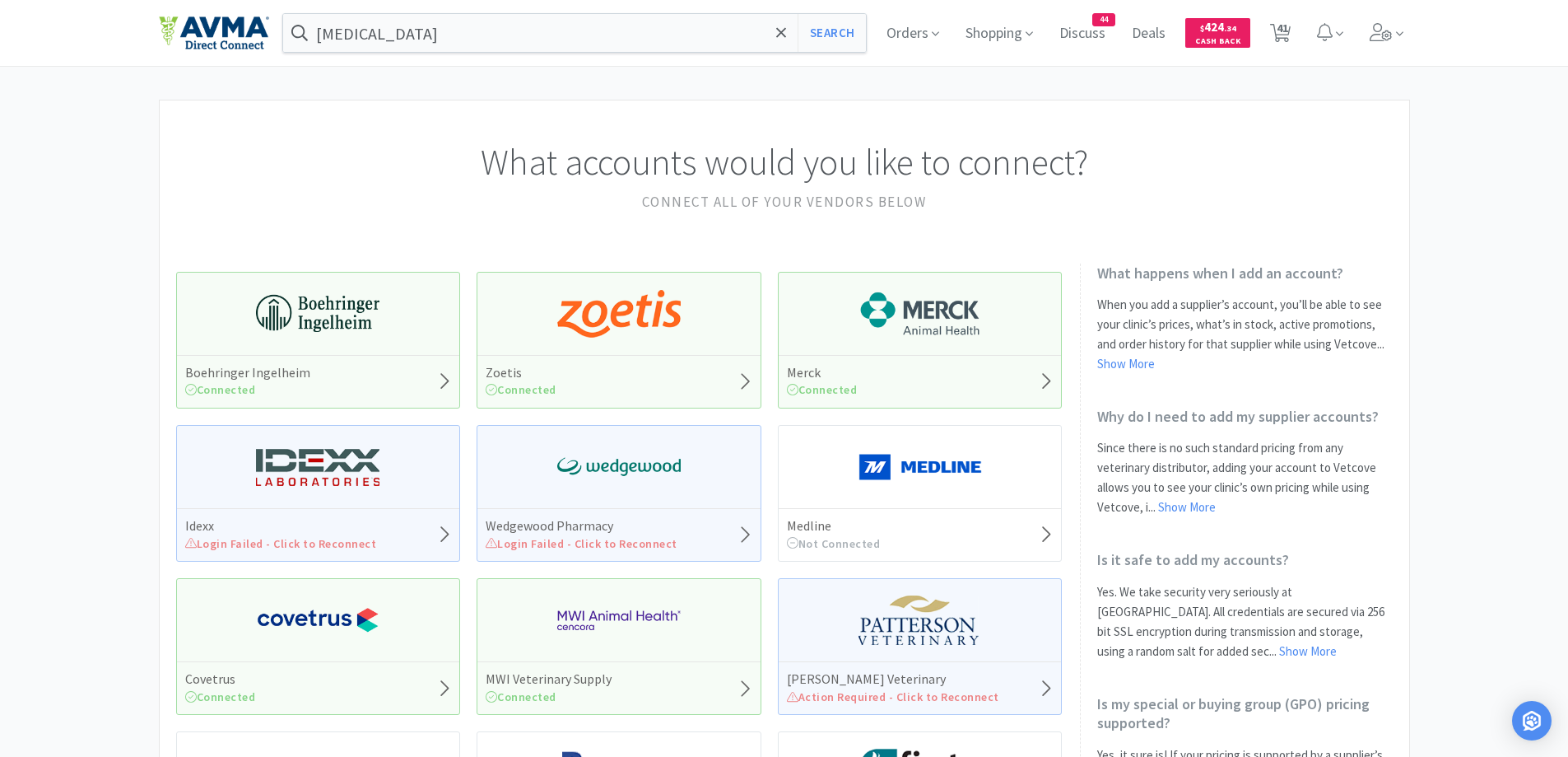
select select "2"
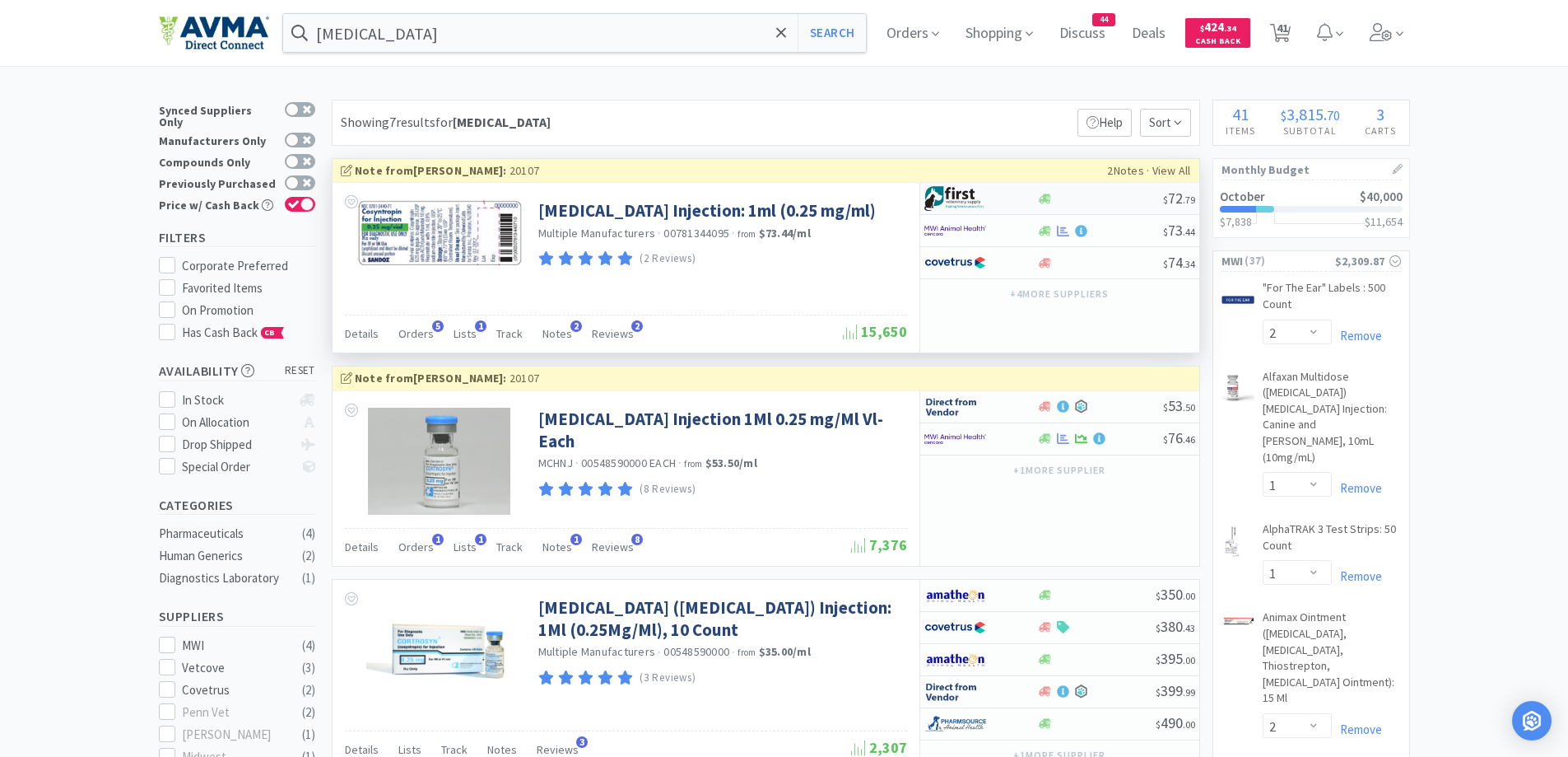
click at [955, 194] on img at bounding box center [955, 198] width 61 height 25
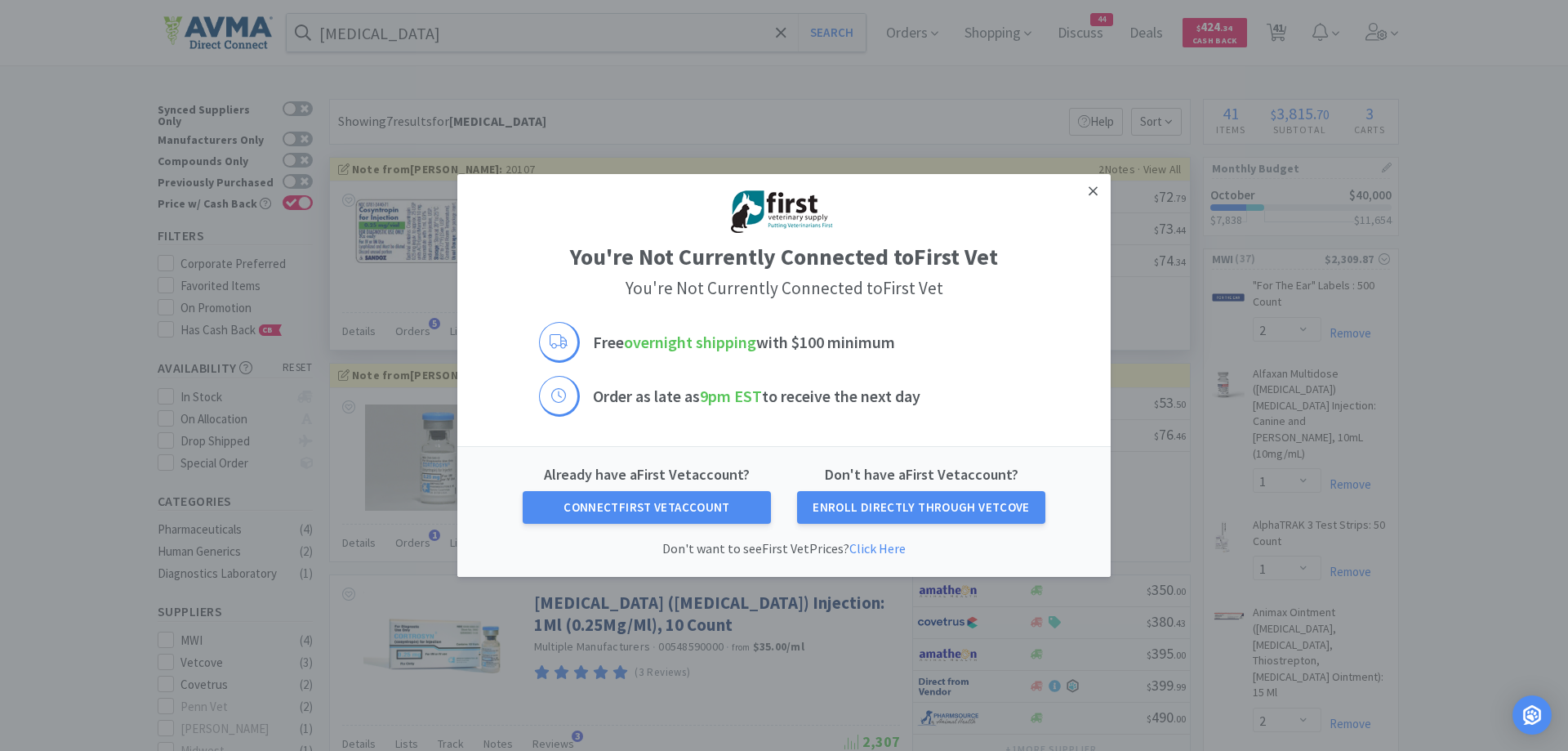
click at [1089, 191] on icon at bounding box center [1093, 191] width 9 height 15
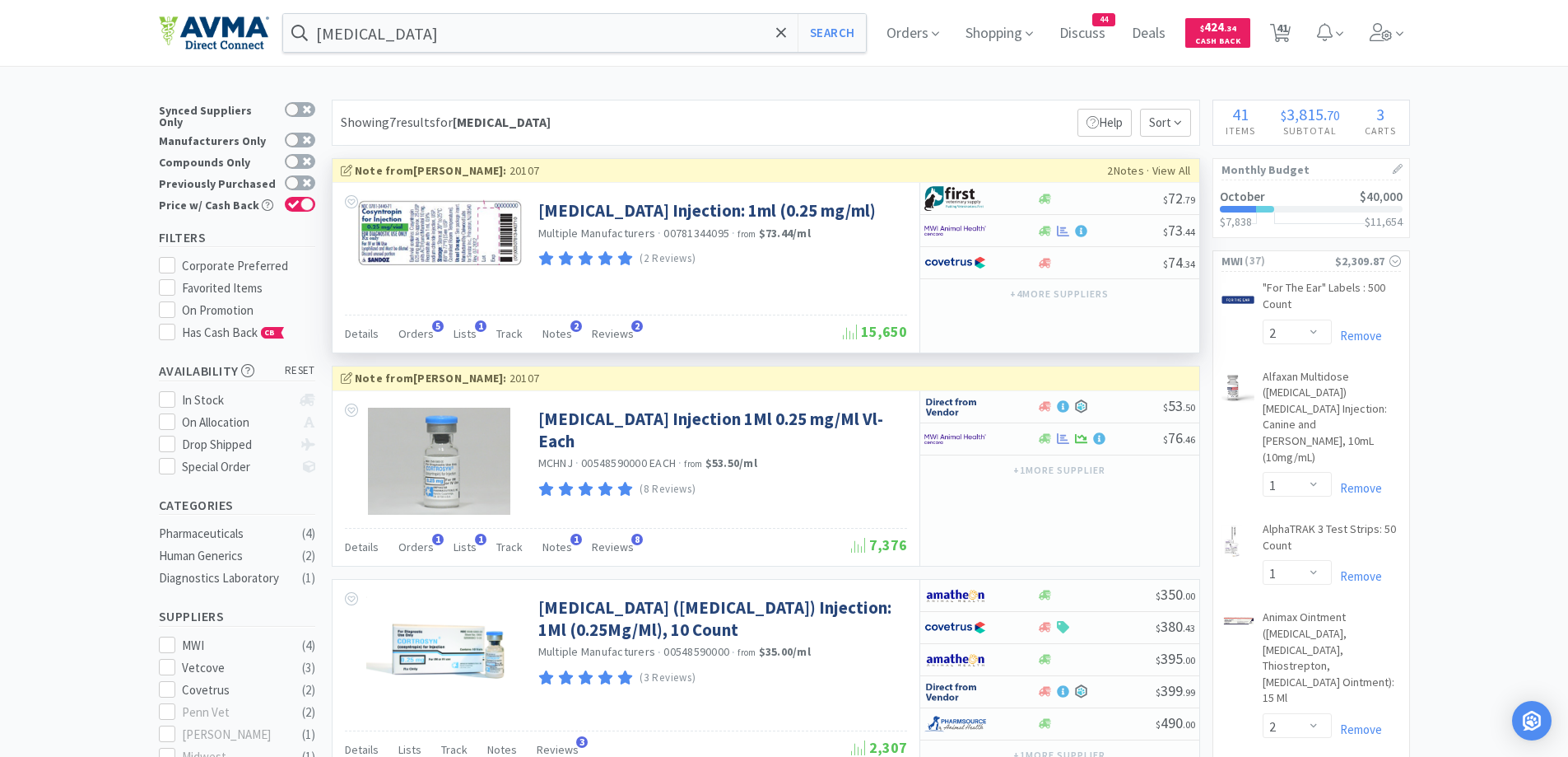
click at [603, 136] on div "Showing 7 results for [MEDICAL_DATA] Filters Help Sort" at bounding box center [766, 123] width 869 height 46
click at [840, 51] on button "Search" at bounding box center [831, 33] width 68 height 38
click at [709, 106] on div "Showing 7 results for [MEDICAL_DATA] Filters Help Sort" at bounding box center [766, 123] width 869 height 46
drag, startPoint x: 743, startPoint y: 56, endPoint x: 743, endPoint y: 67, distance: 11.0
click at [743, 58] on div "[MEDICAL_DATA] Search Orders Shopping Discuss Discuss 44 Deals Deals $ 424 . 34…" at bounding box center [785, 32] width 1251 height 66
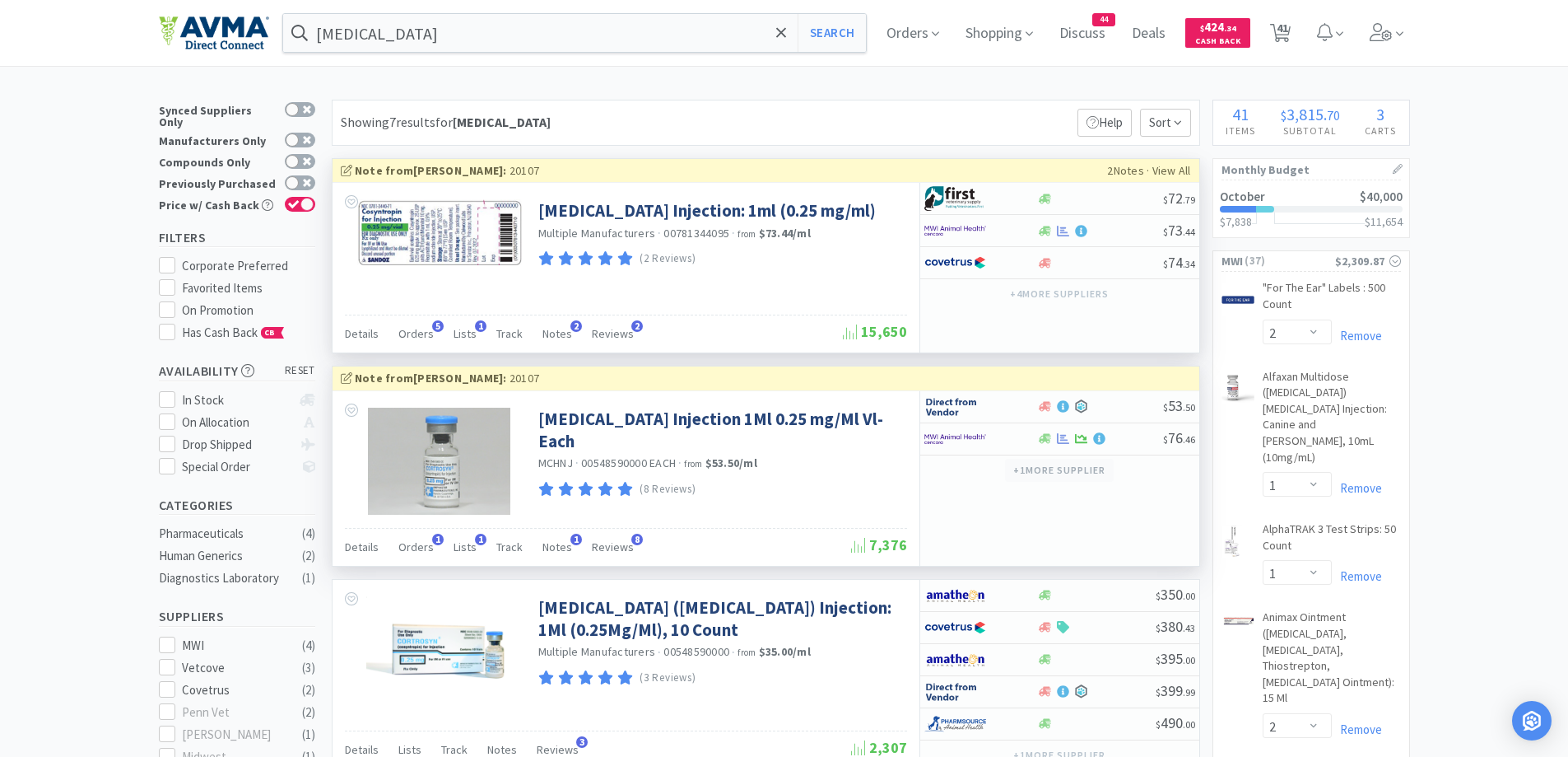
click at [1075, 474] on button "+ 1 more supplier" at bounding box center [1059, 470] width 108 height 23
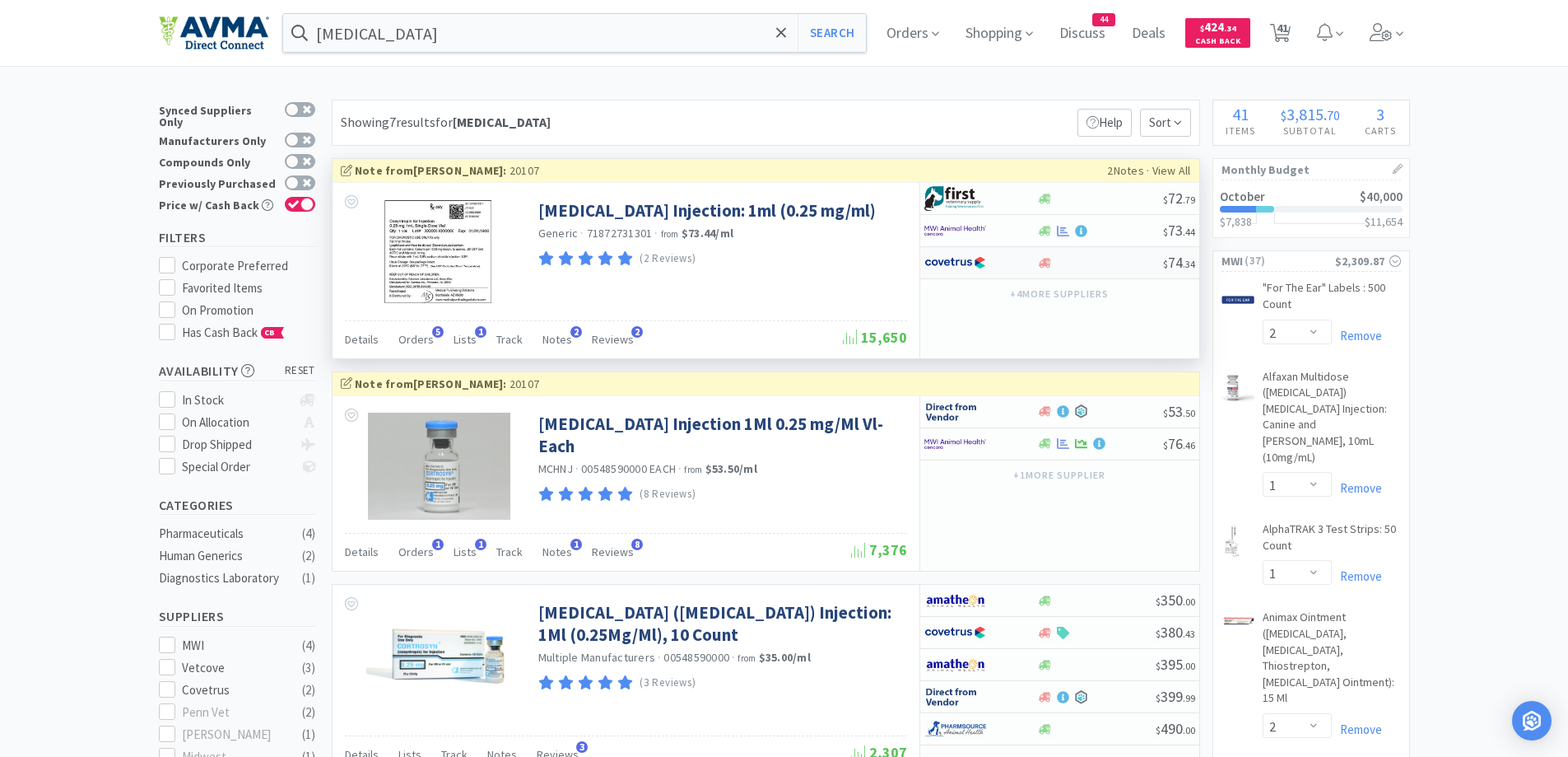
click at [1011, 267] on div at bounding box center [969, 263] width 90 height 28
select select "1"
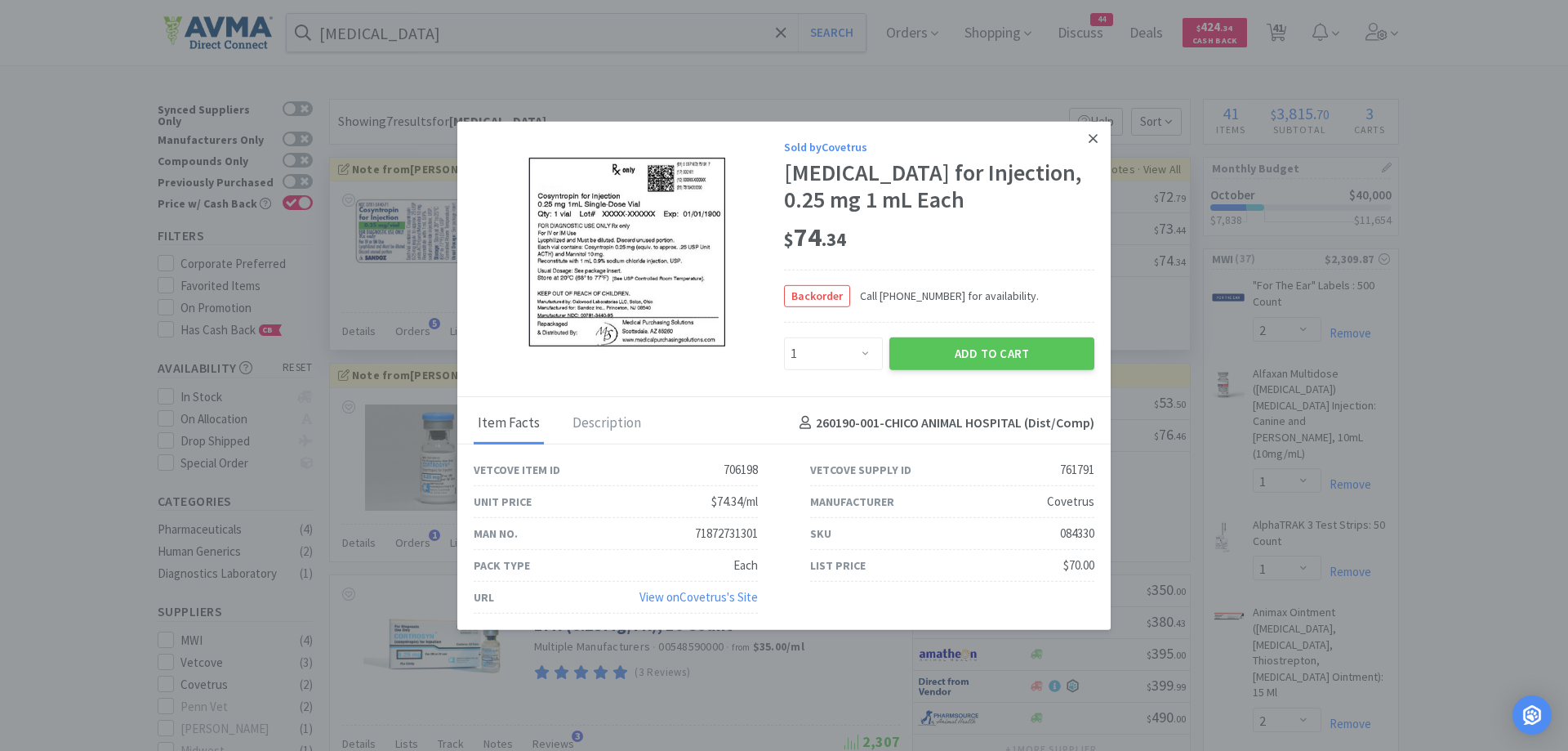
click at [1101, 137] on link at bounding box center [1093, 138] width 29 height 35
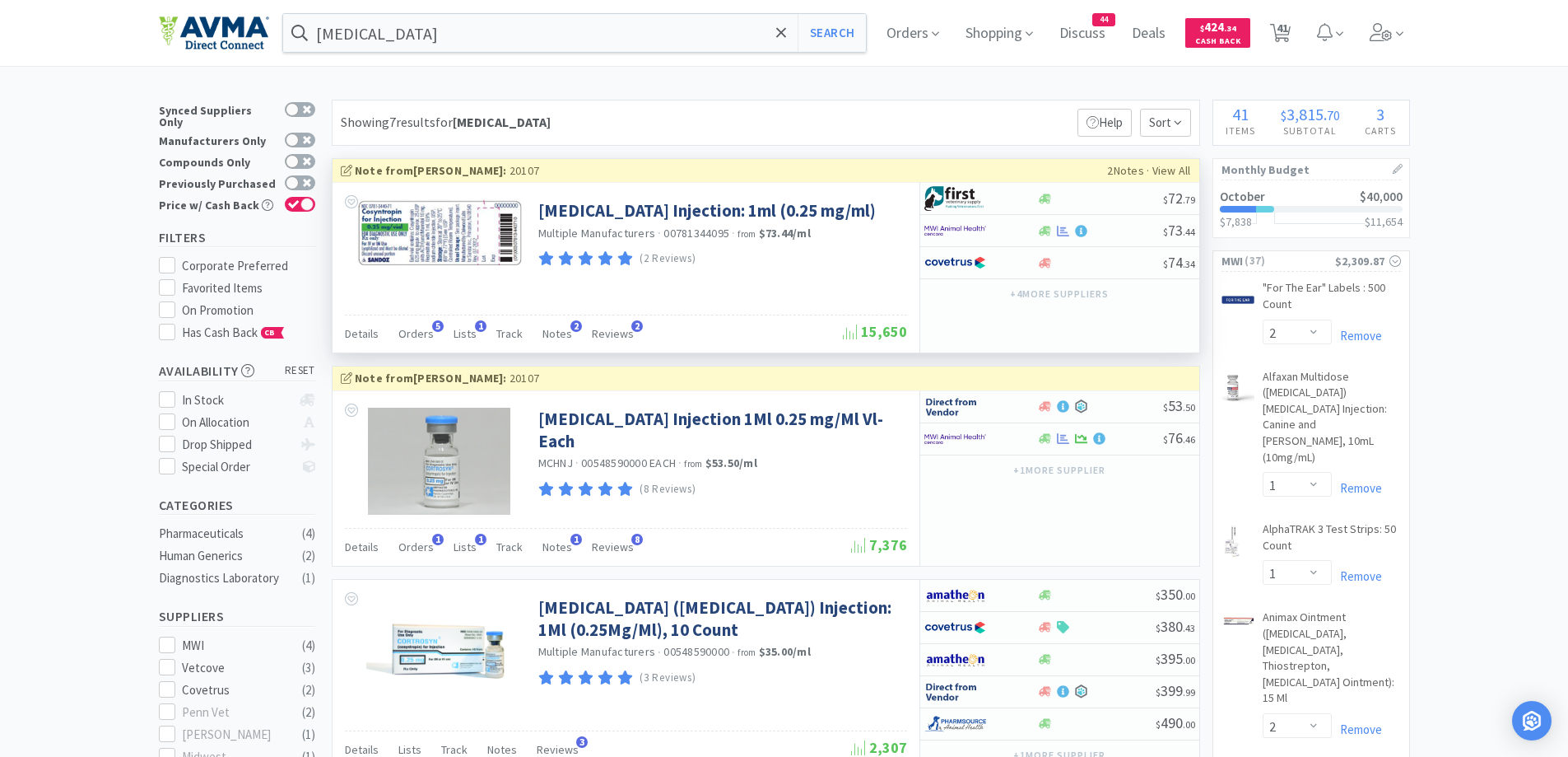
click at [1027, 470] on button "+ 1 more supplier" at bounding box center [1059, 470] width 108 height 23
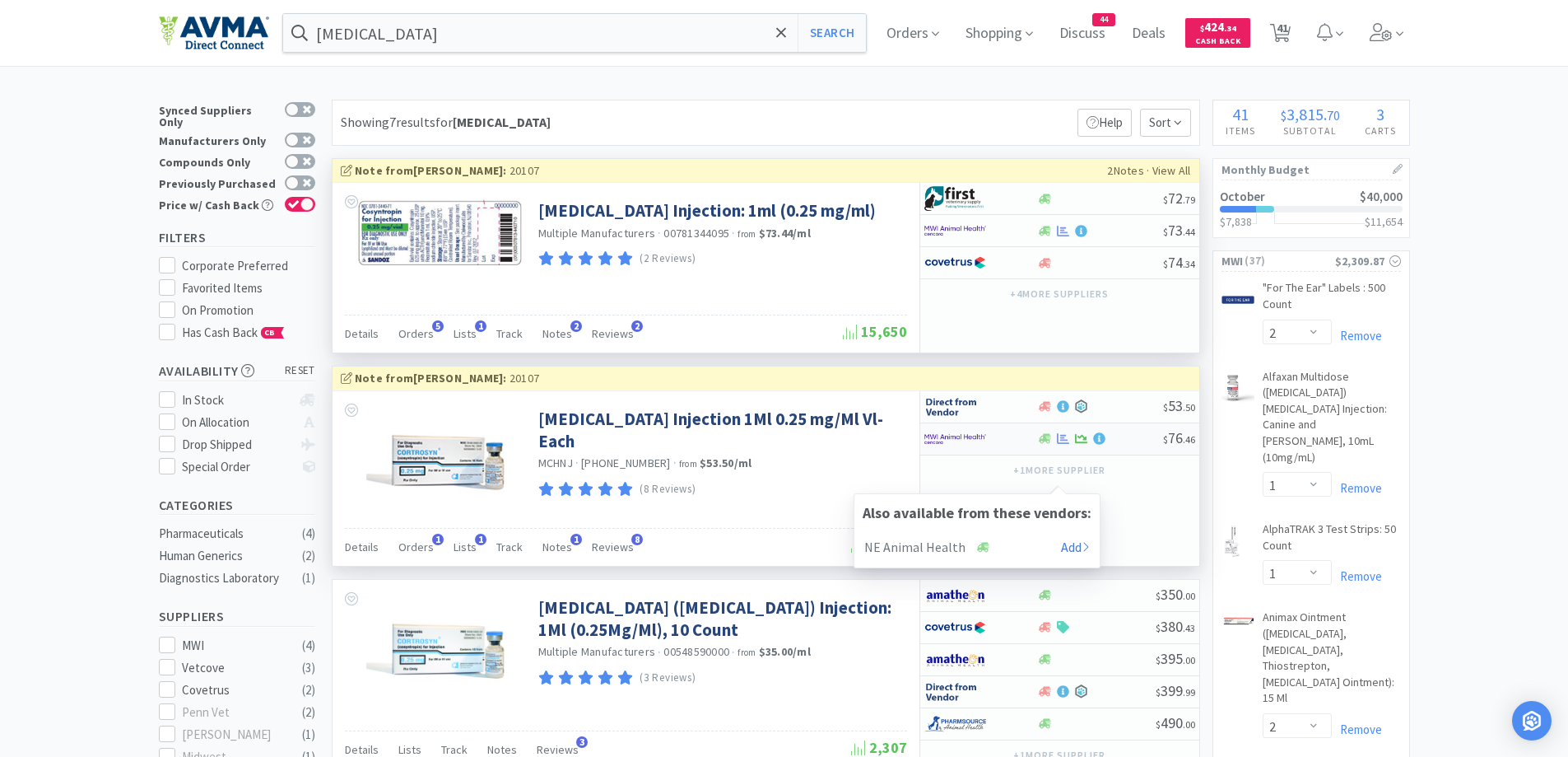
click at [1025, 443] on div at bounding box center [980, 439] width 113 height 28
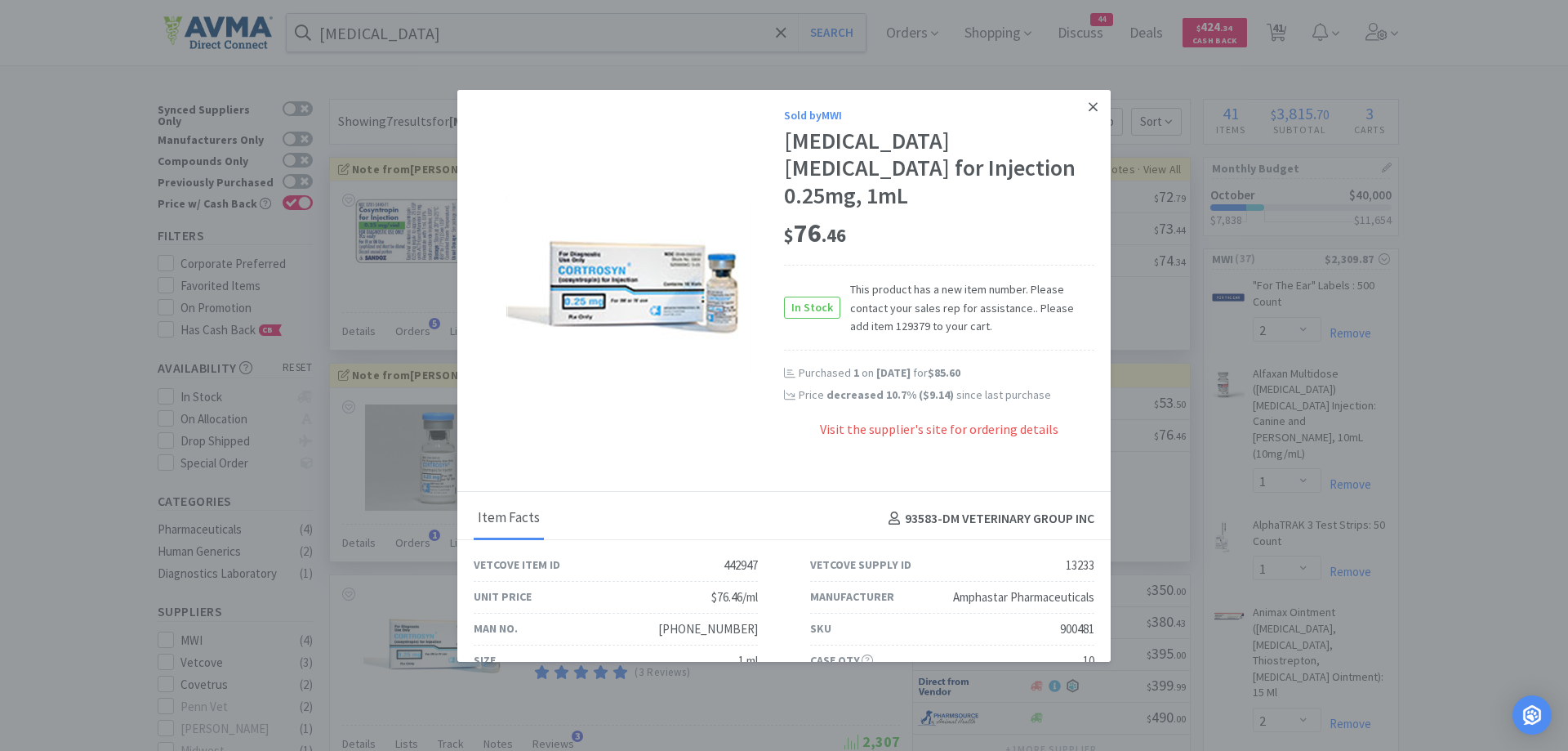
click at [1089, 107] on link at bounding box center [1093, 107] width 29 height 35
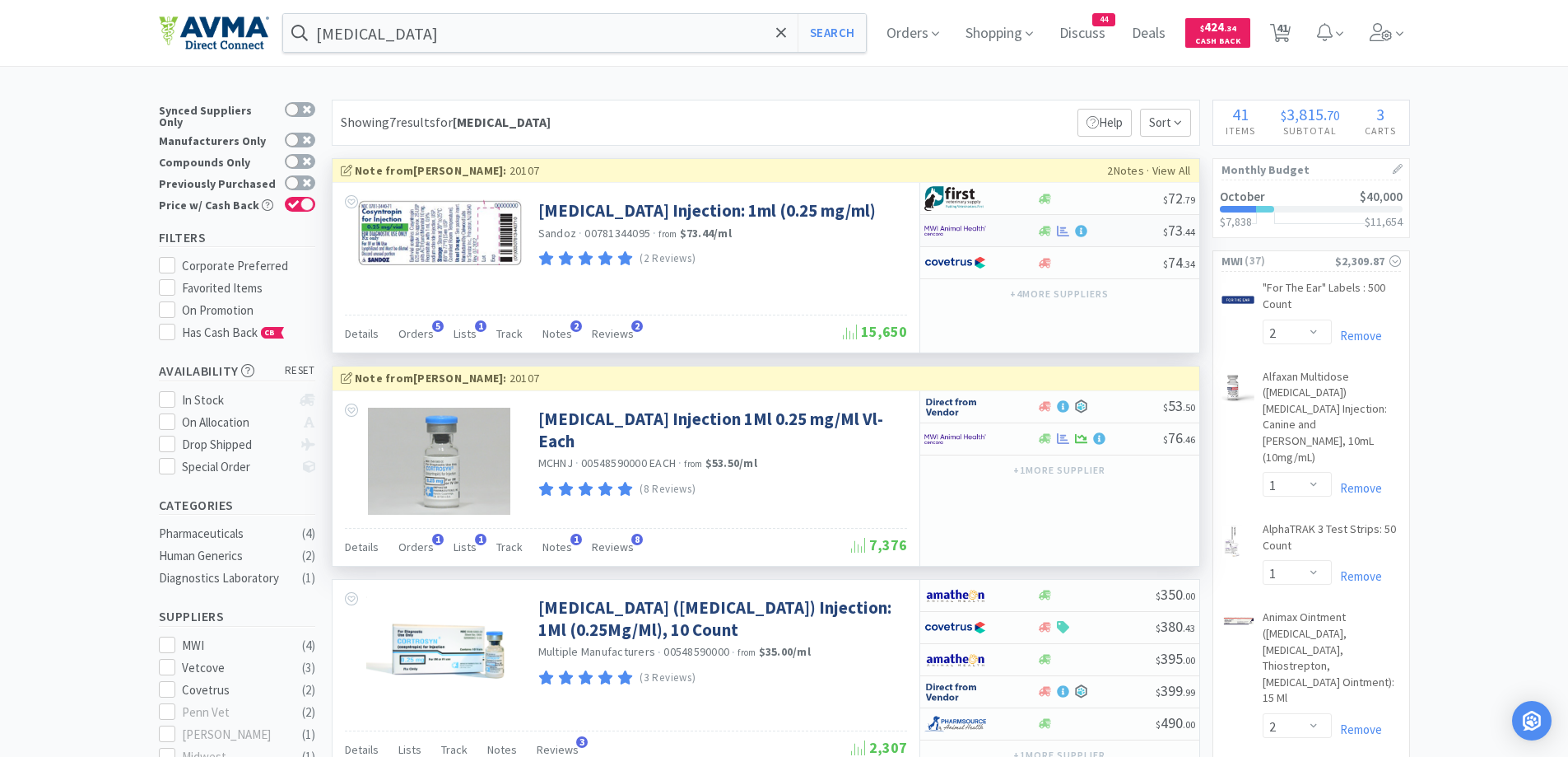
click at [1028, 225] on div at bounding box center [980, 230] width 113 height 28
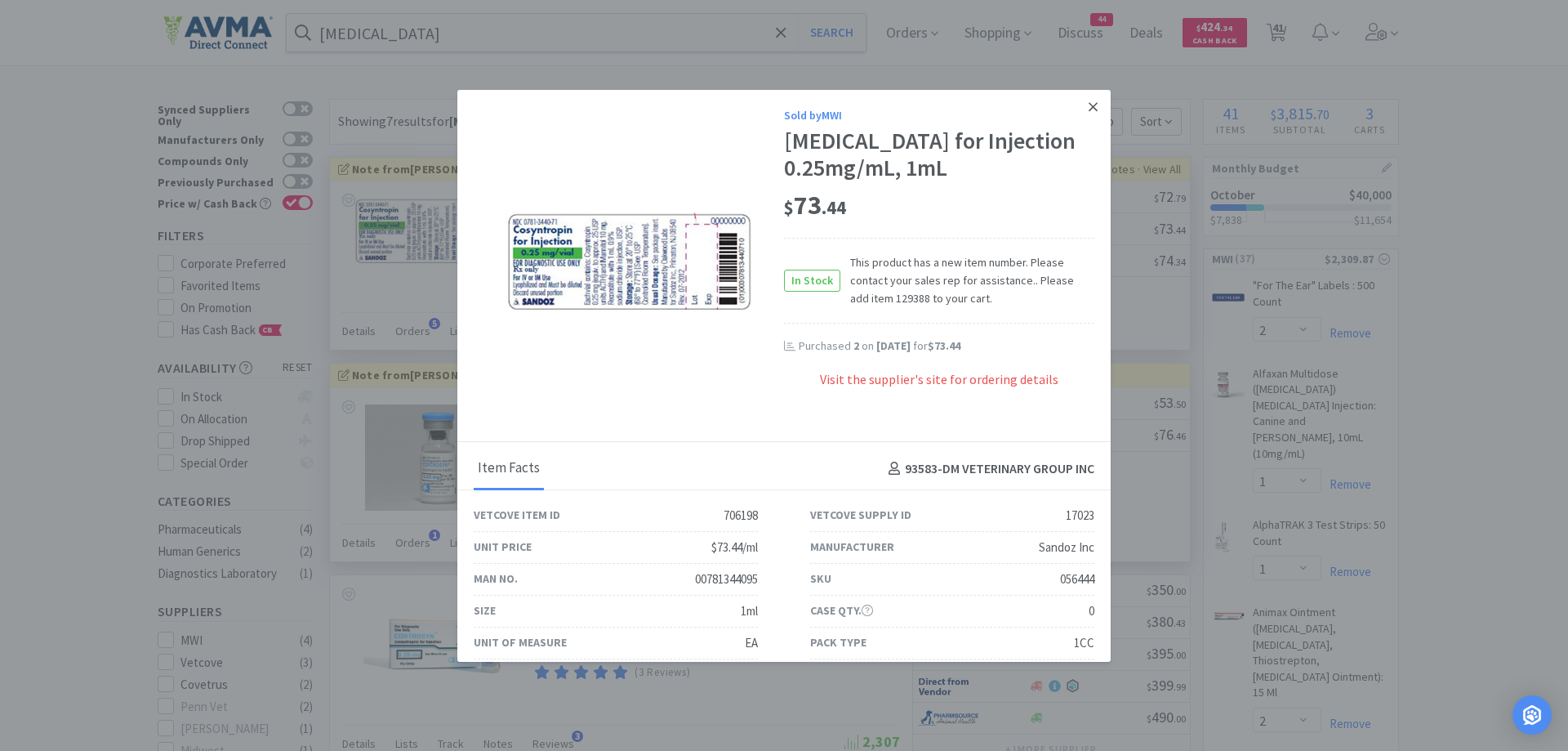
click at [1089, 111] on icon at bounding box center [1093, 106] width 9 height 9
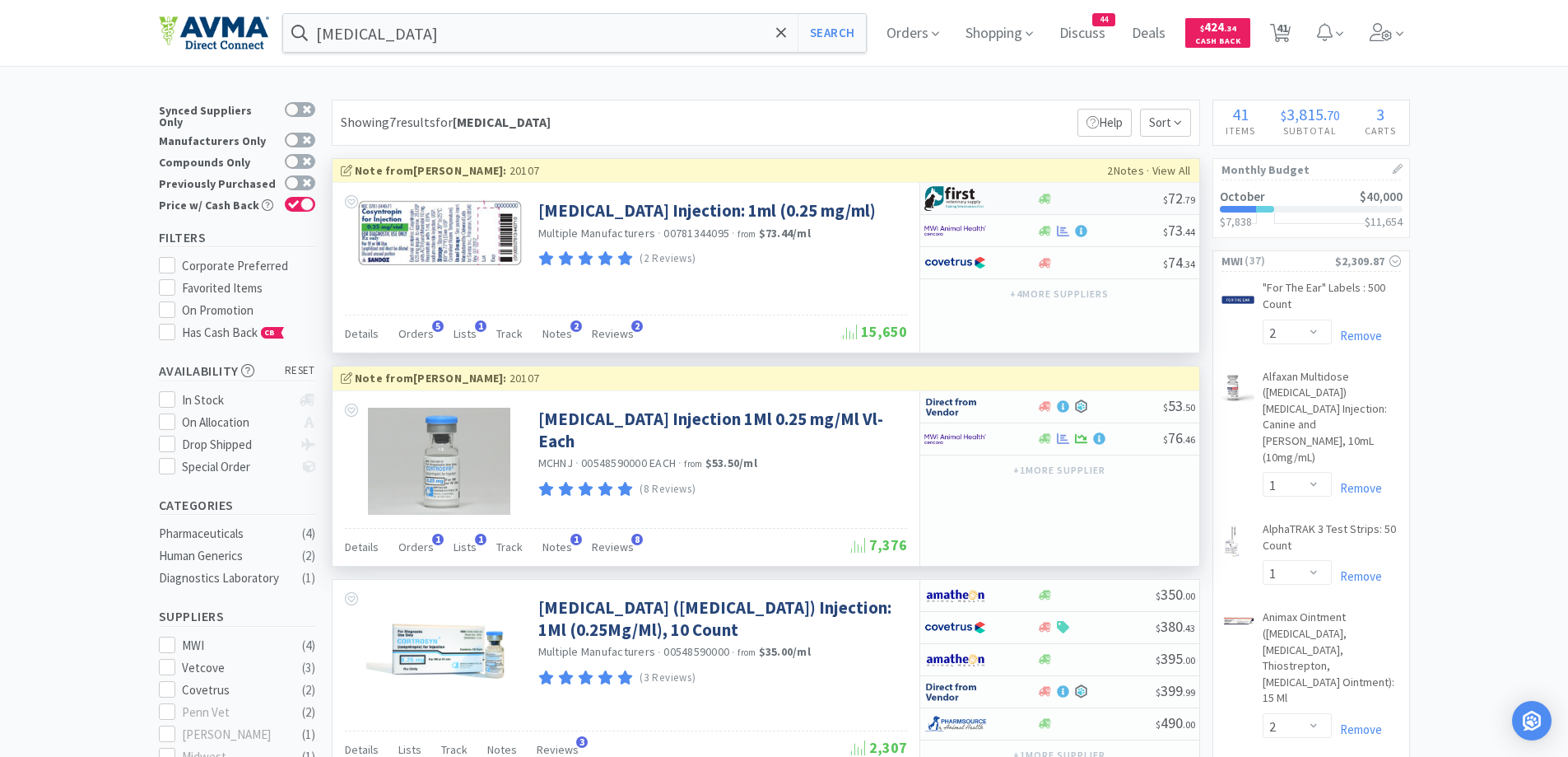
click at [1035, 198] on div at bounding box center [980, 198] width 113 height 28
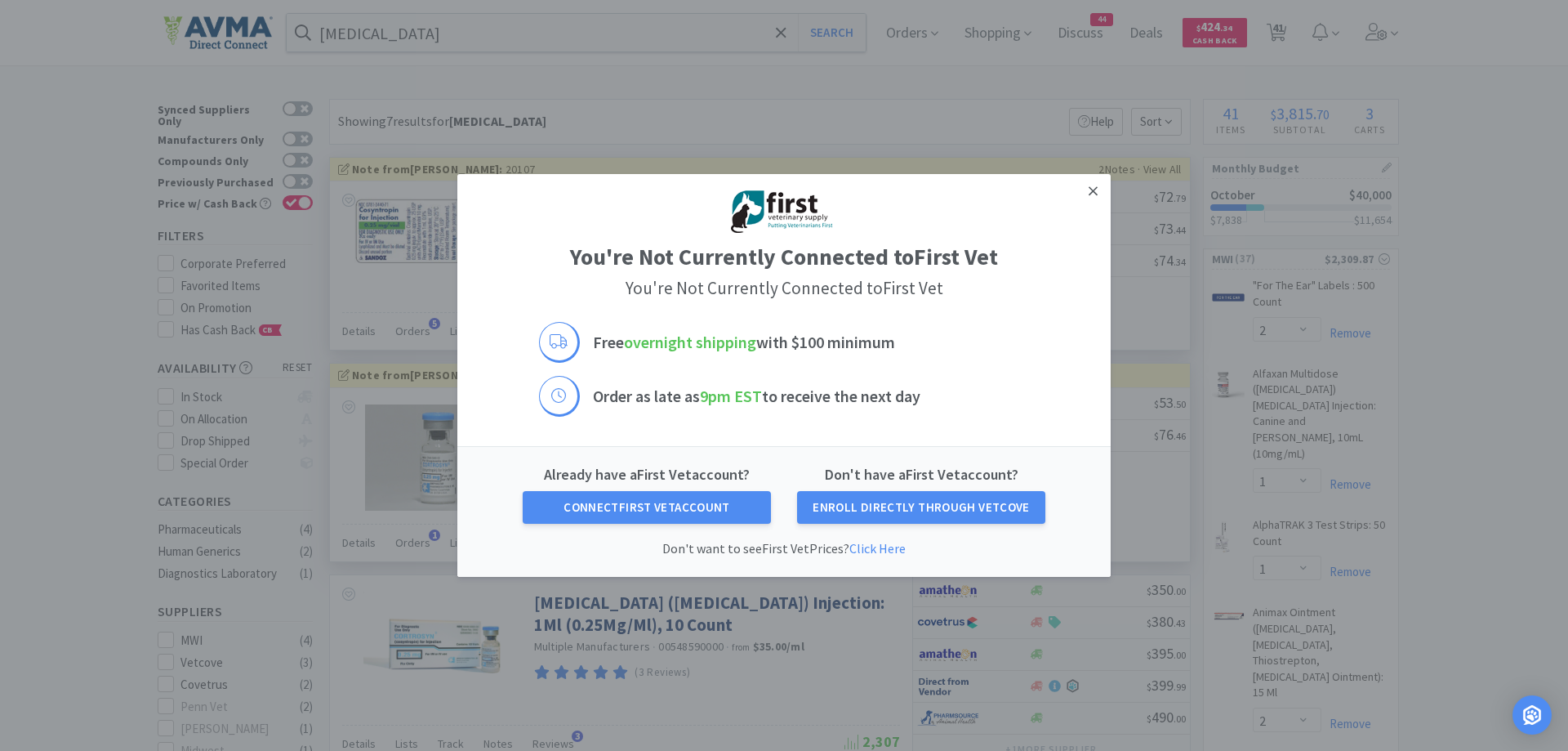
click at [1098, 187] on link at bounding box center [1093, 192] width 29 height 35
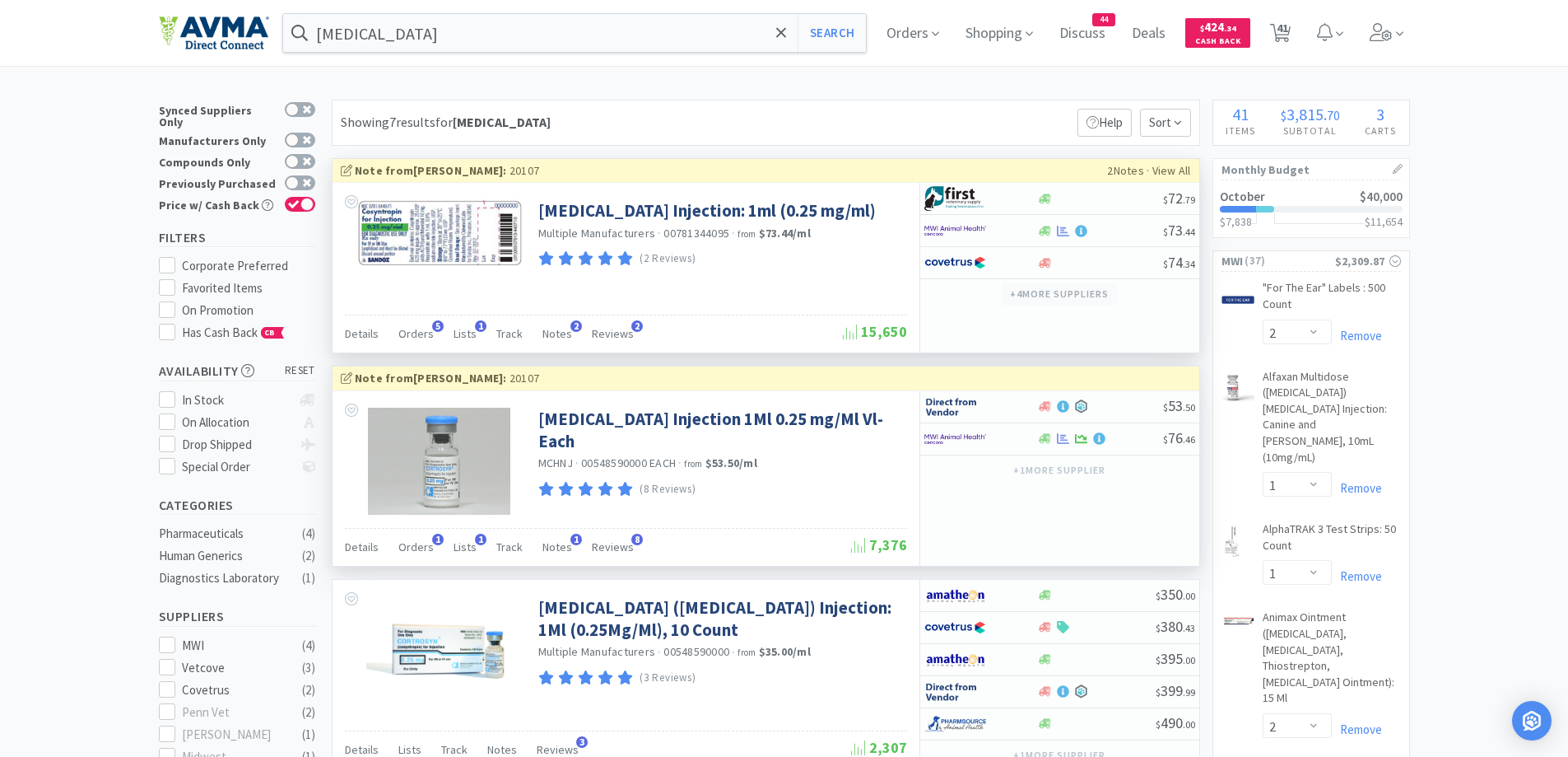
click at [1090, 295] on button "+ 4 more supplier s" at bounding box center [1059, 294] width 114 height 23
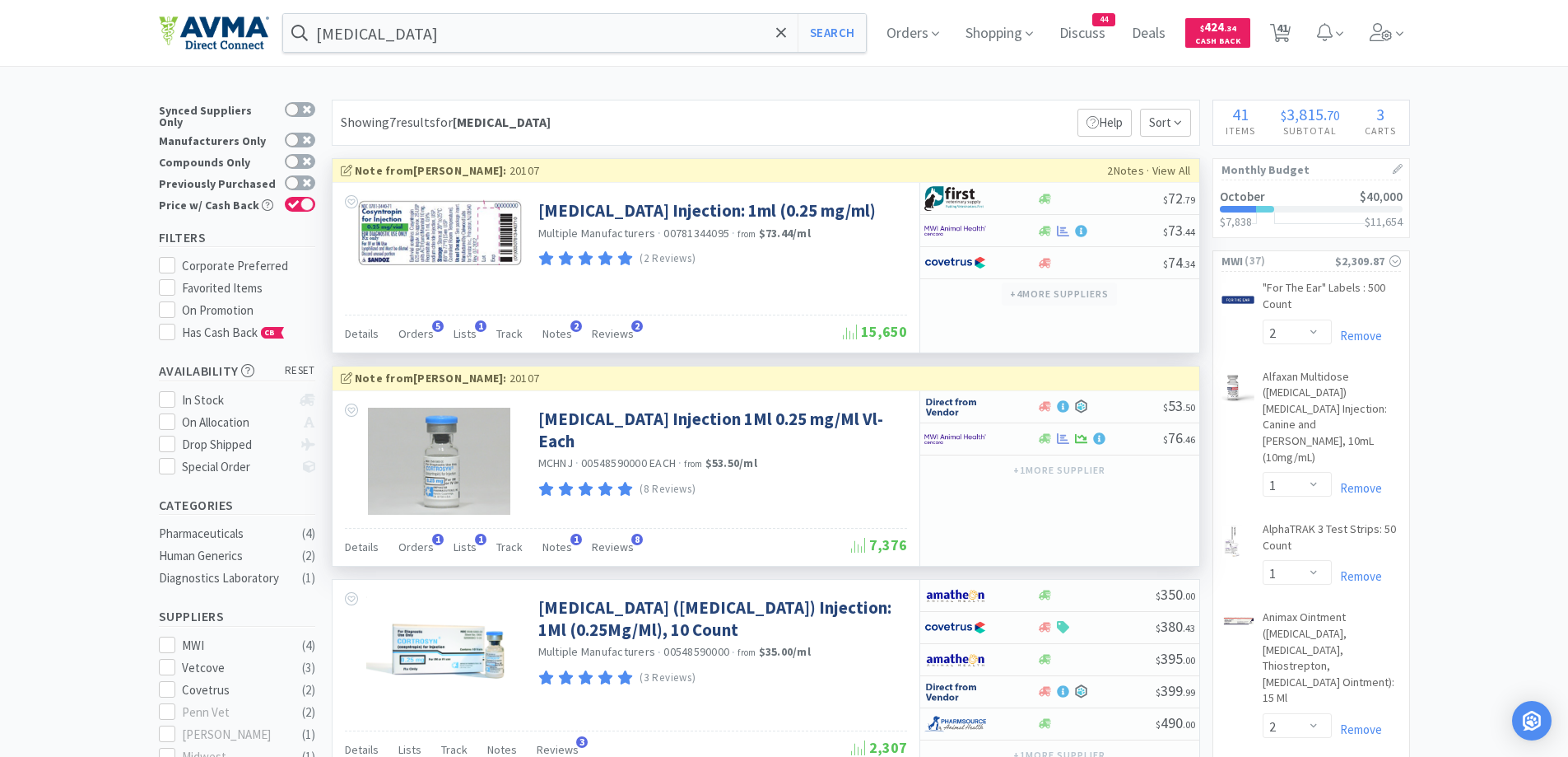
click at [1106, 299] on button "+ 4 more supplier s" at bounding box center [1059, 294] width 114 height 23
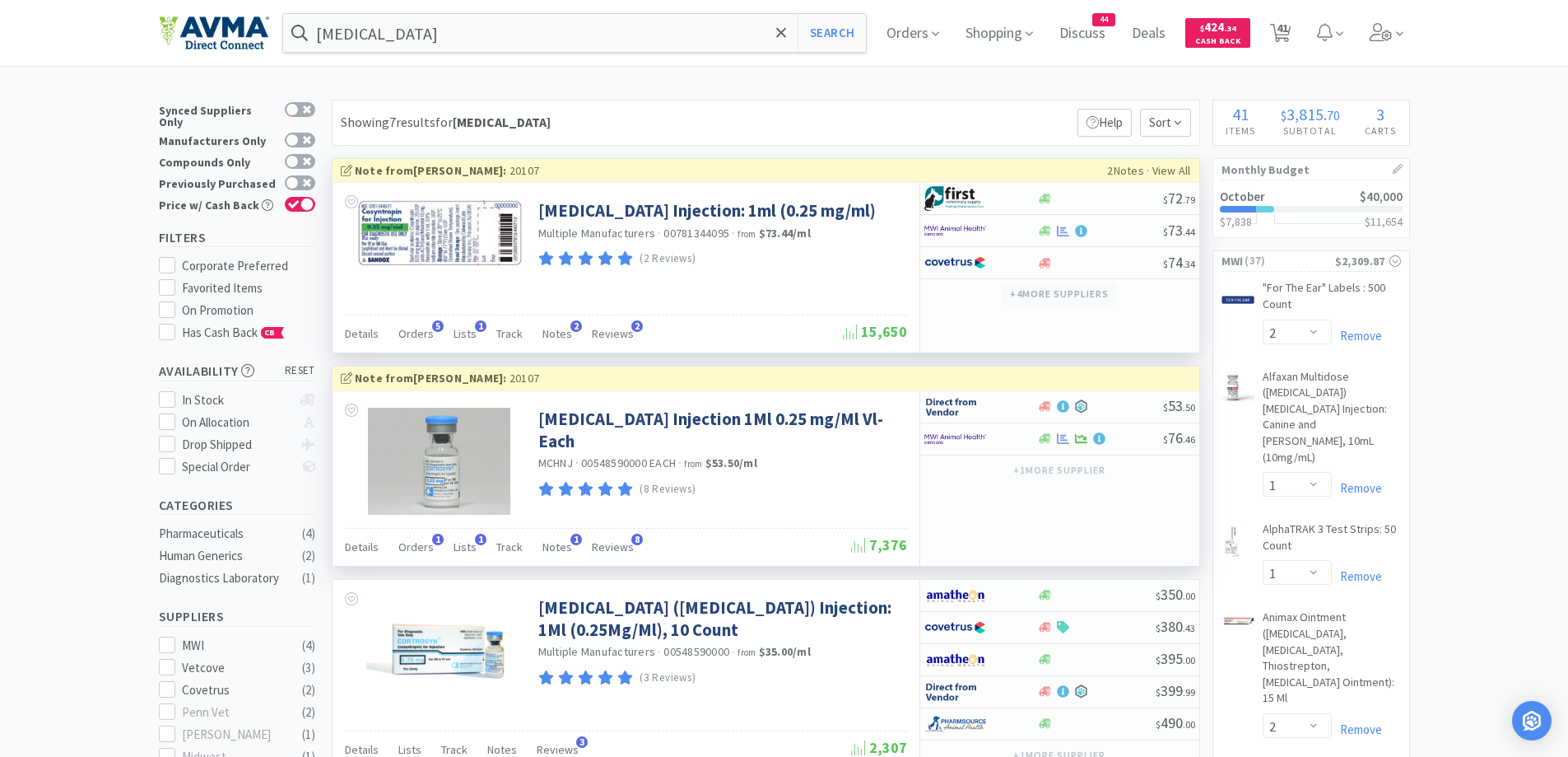
click at [1022, 285] on button "+ 4 more supplier s" at bounding box center [1059, 294] width 114 height 23
click at [369, 337] on span "Details" at bounding box center [361, 333] width 34 height 15
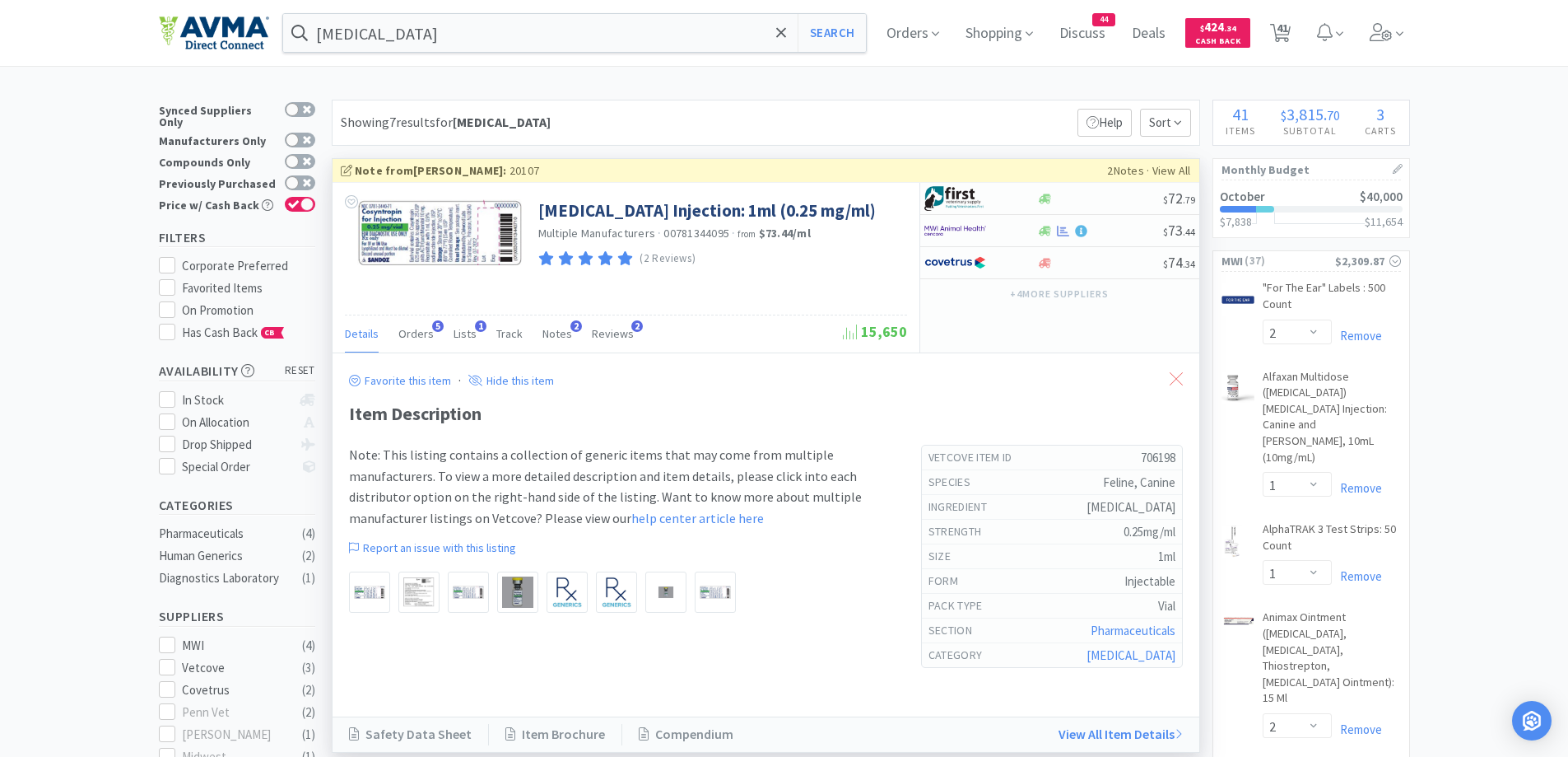
click at [1174, 380] on icon at bounding box center [1176, 379] width 13 height 13
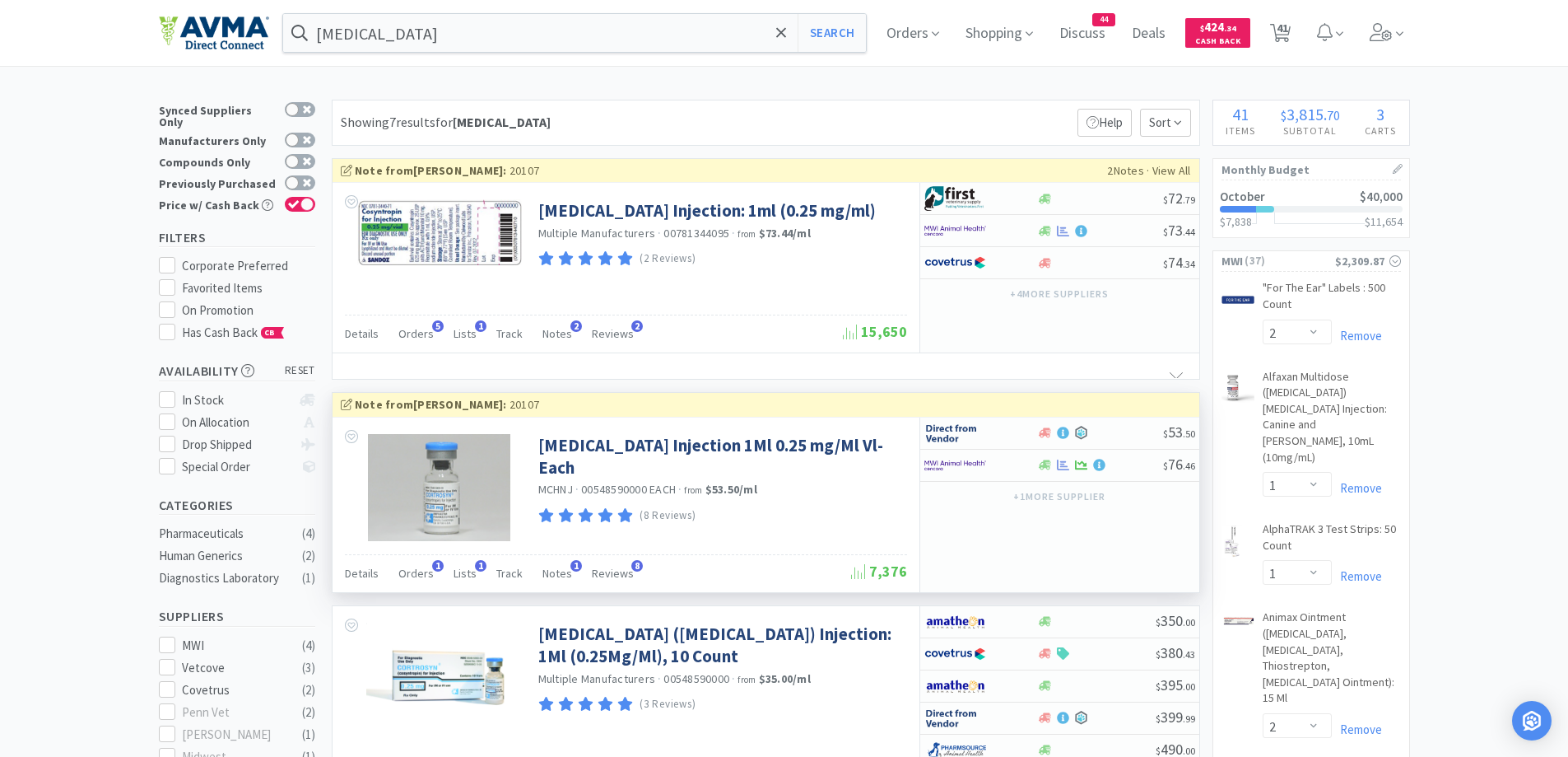
scroll to position [165, 0]
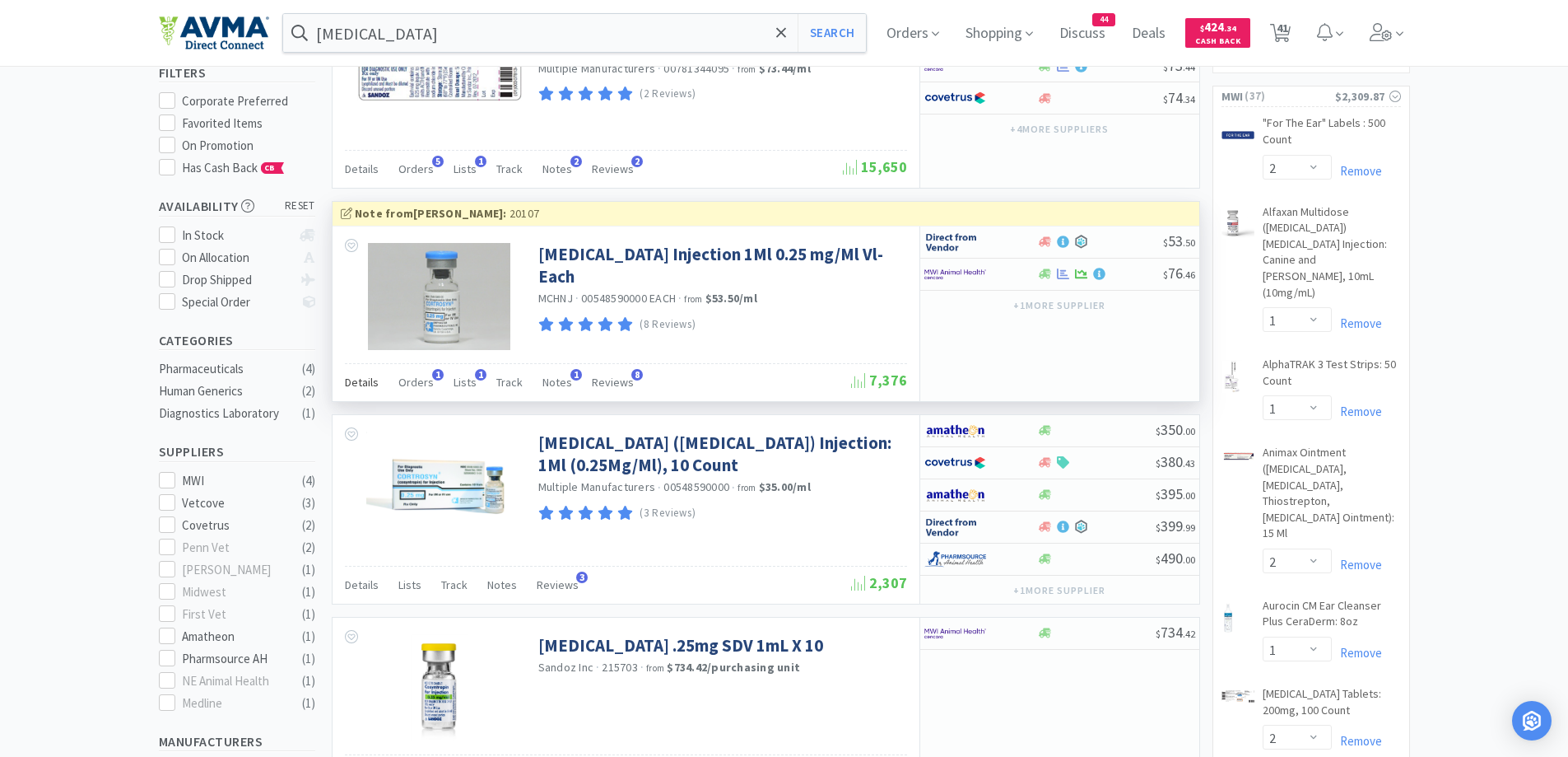
click at [350, 378] on span "Details" at bounding box center [361, 382] width 34 height 15
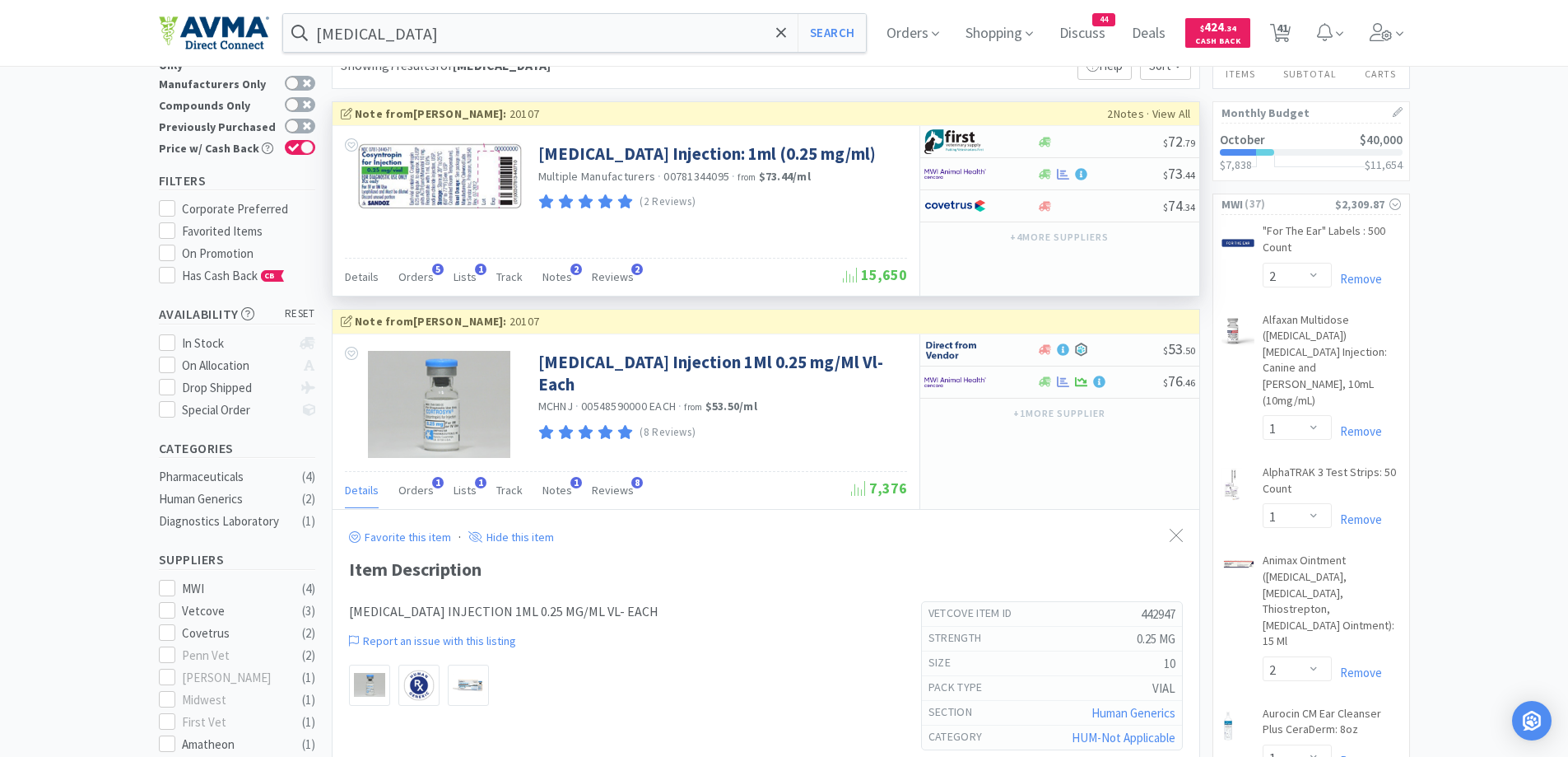
scroll to position [0, 0]
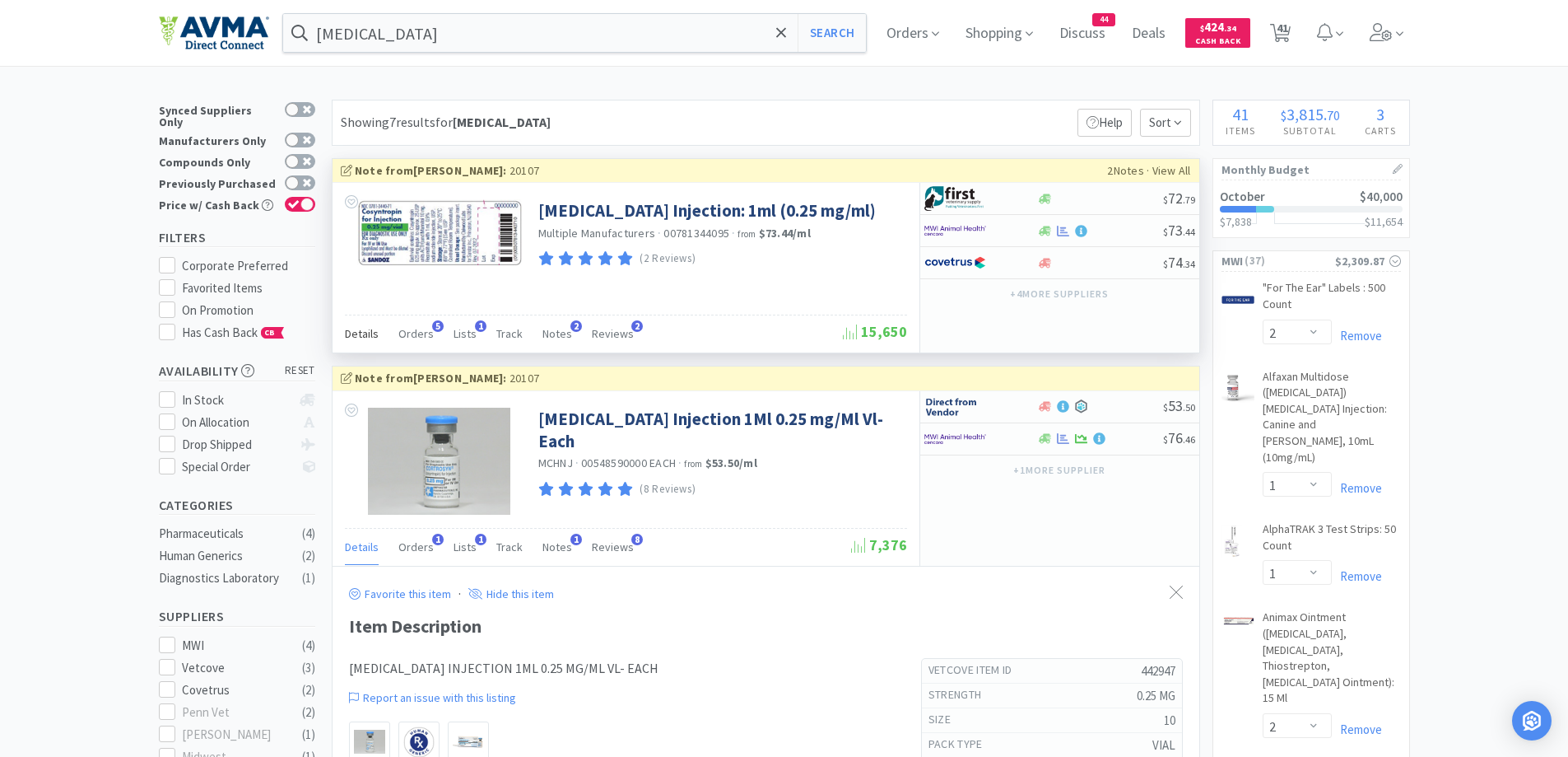
click at [368, 331] on span "Details" at bounding box center [361, 333] width 34 height 15
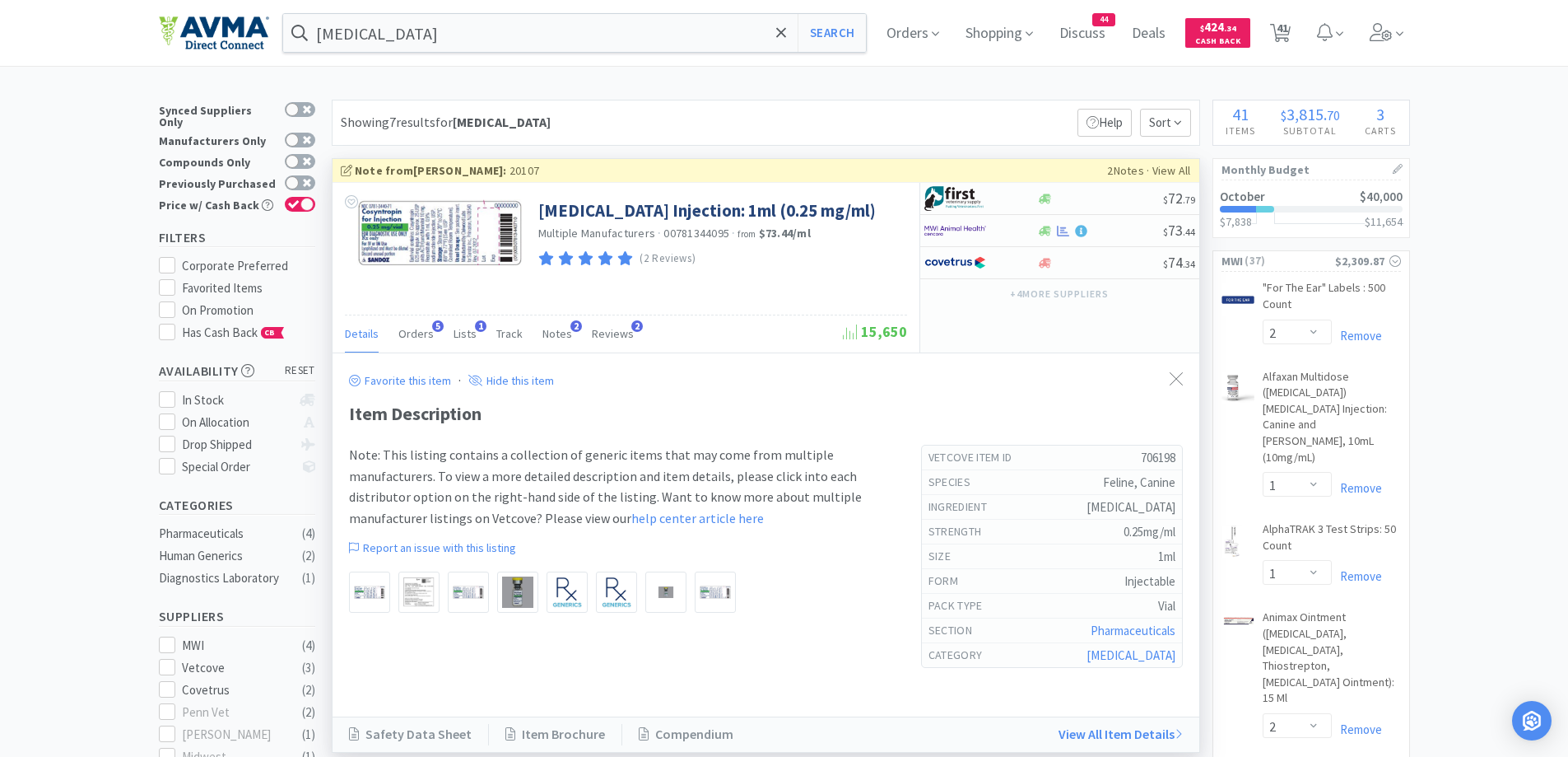
scroll to position [165, 0]
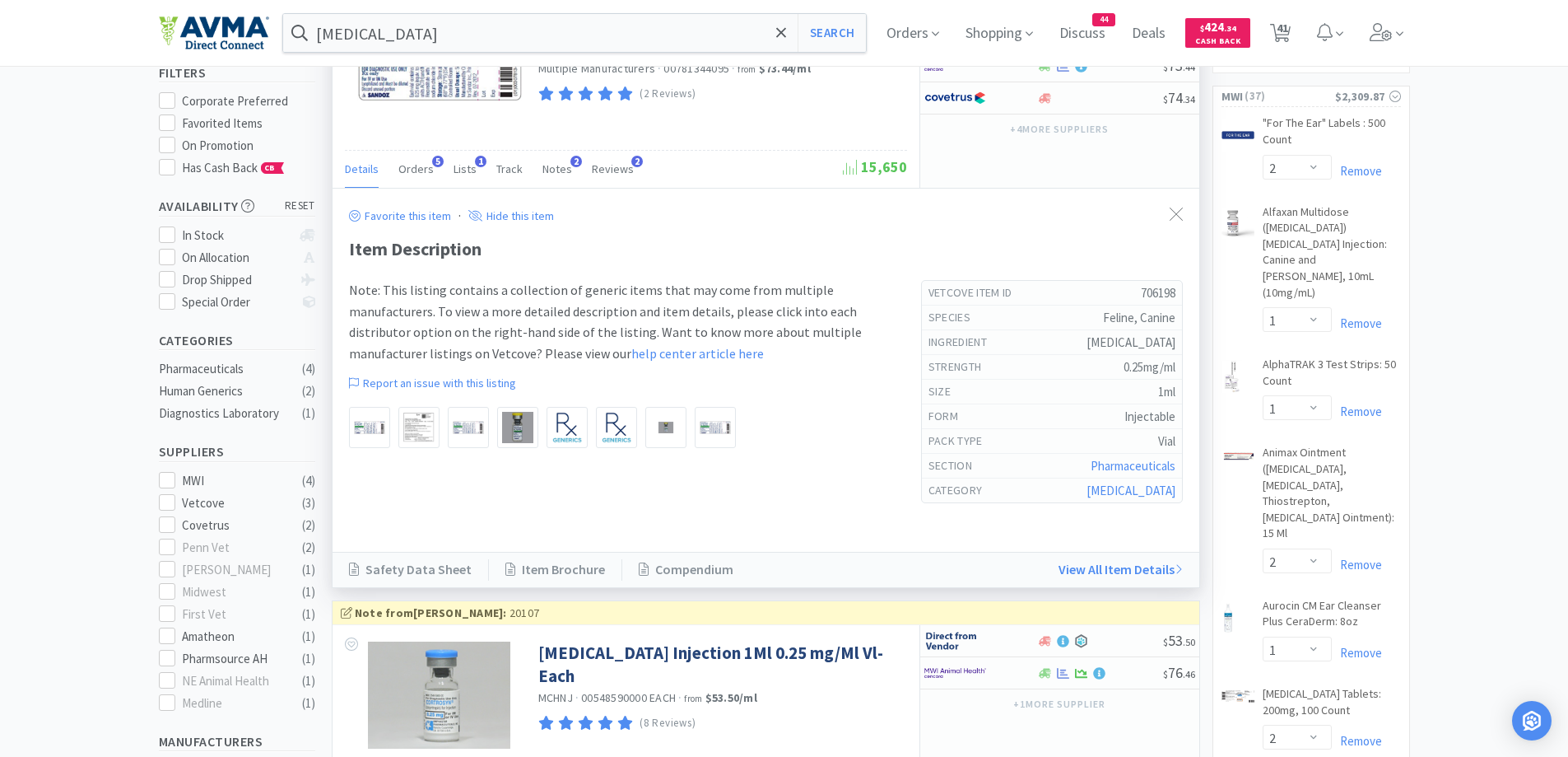
click at [841, 440] on div at bounding box center [618, 432] width 540 height 50
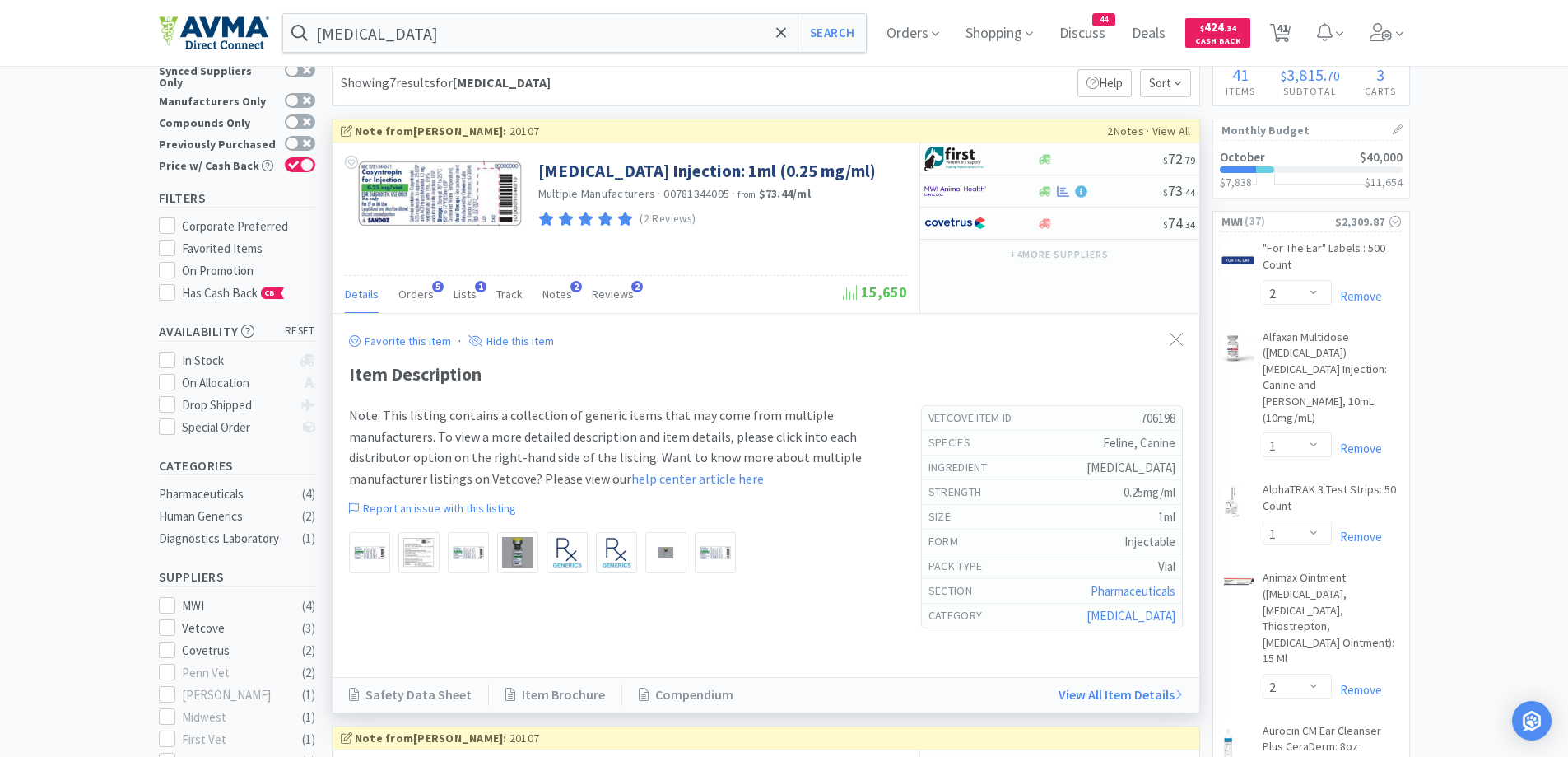
scroll to position [0, 0]
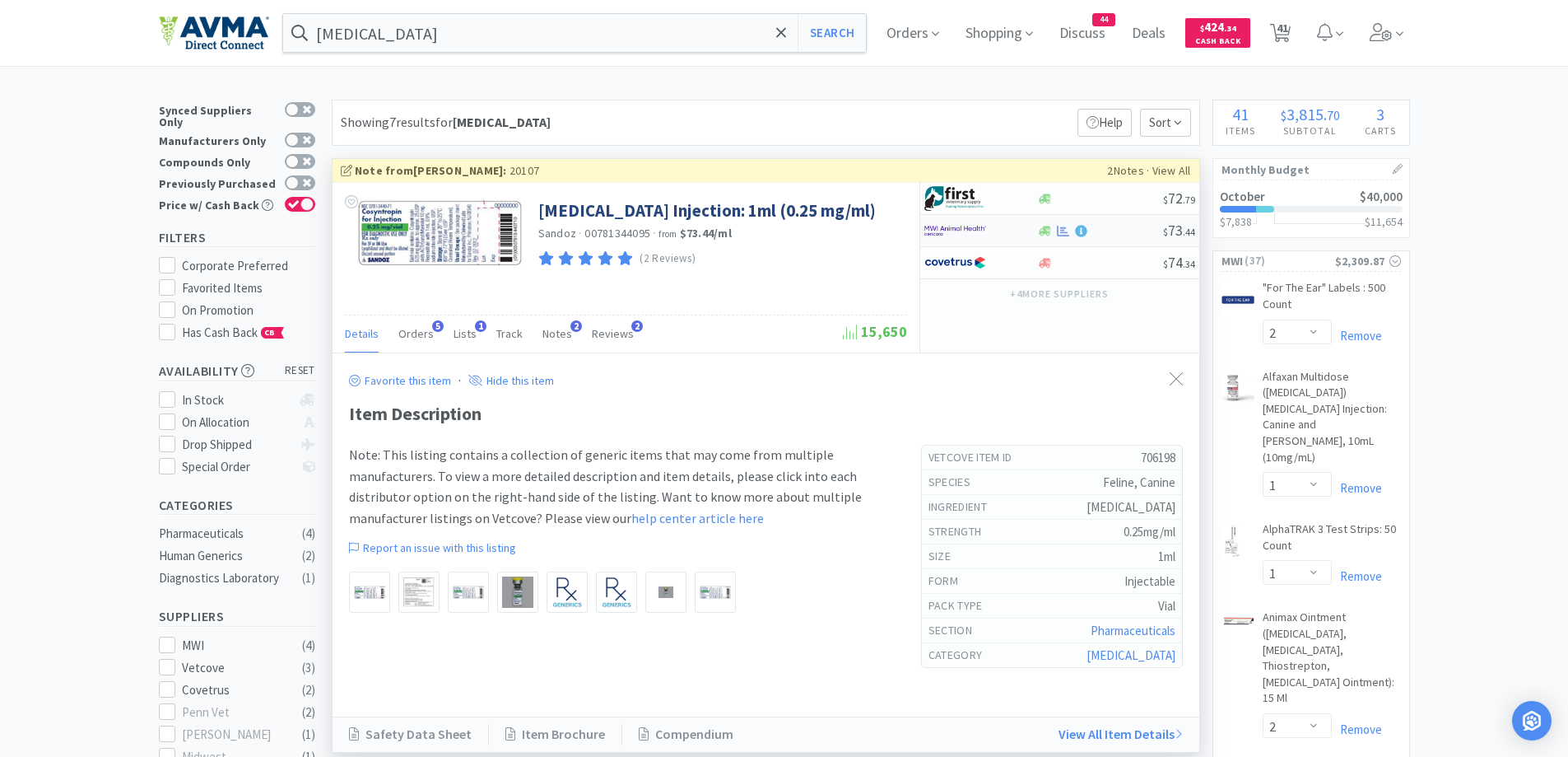
click at [962, 229] on img at bounding box center [955, 230] width 61 height 25
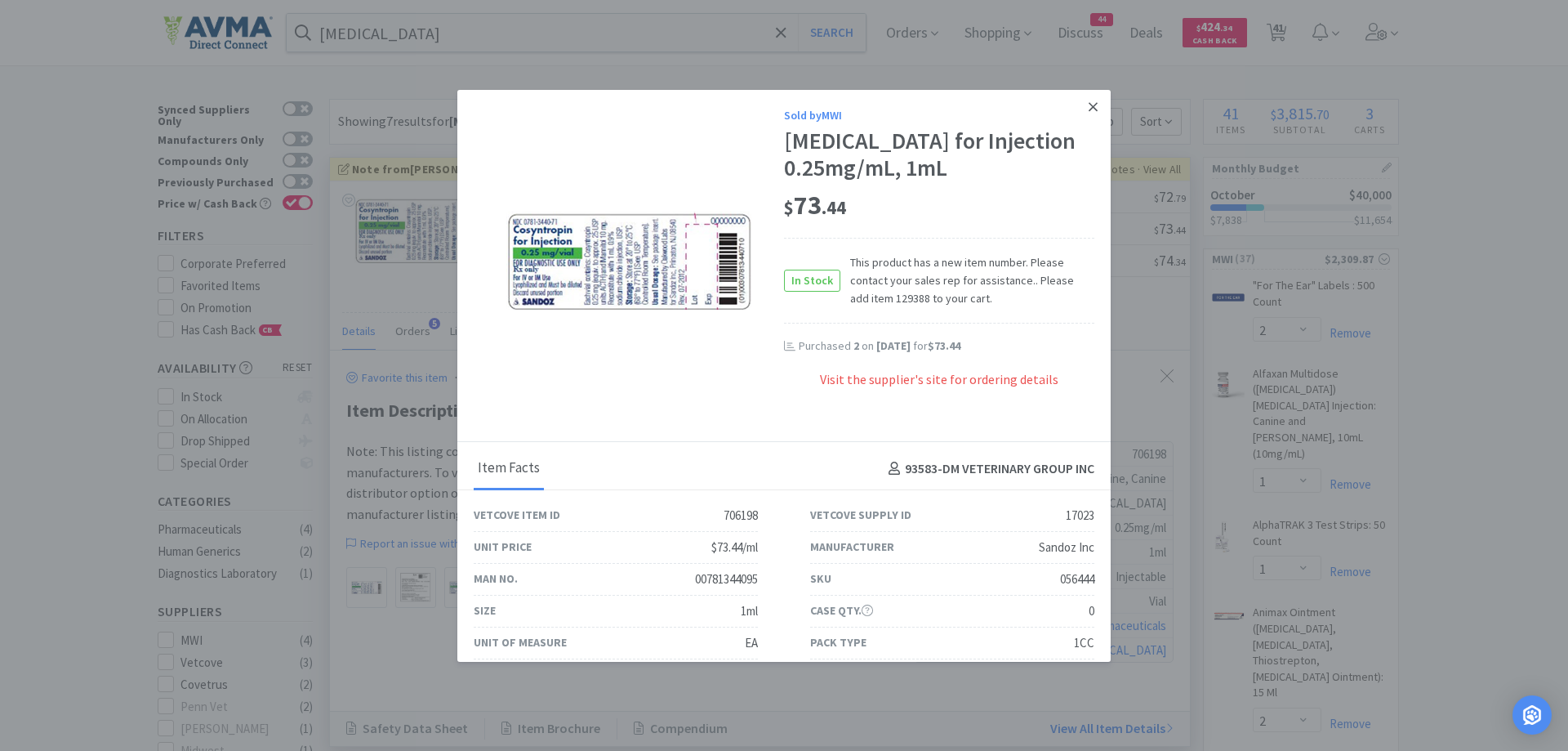
click at [1089, 103] on icon at bounding box center [1093, 106] width 9 height 9
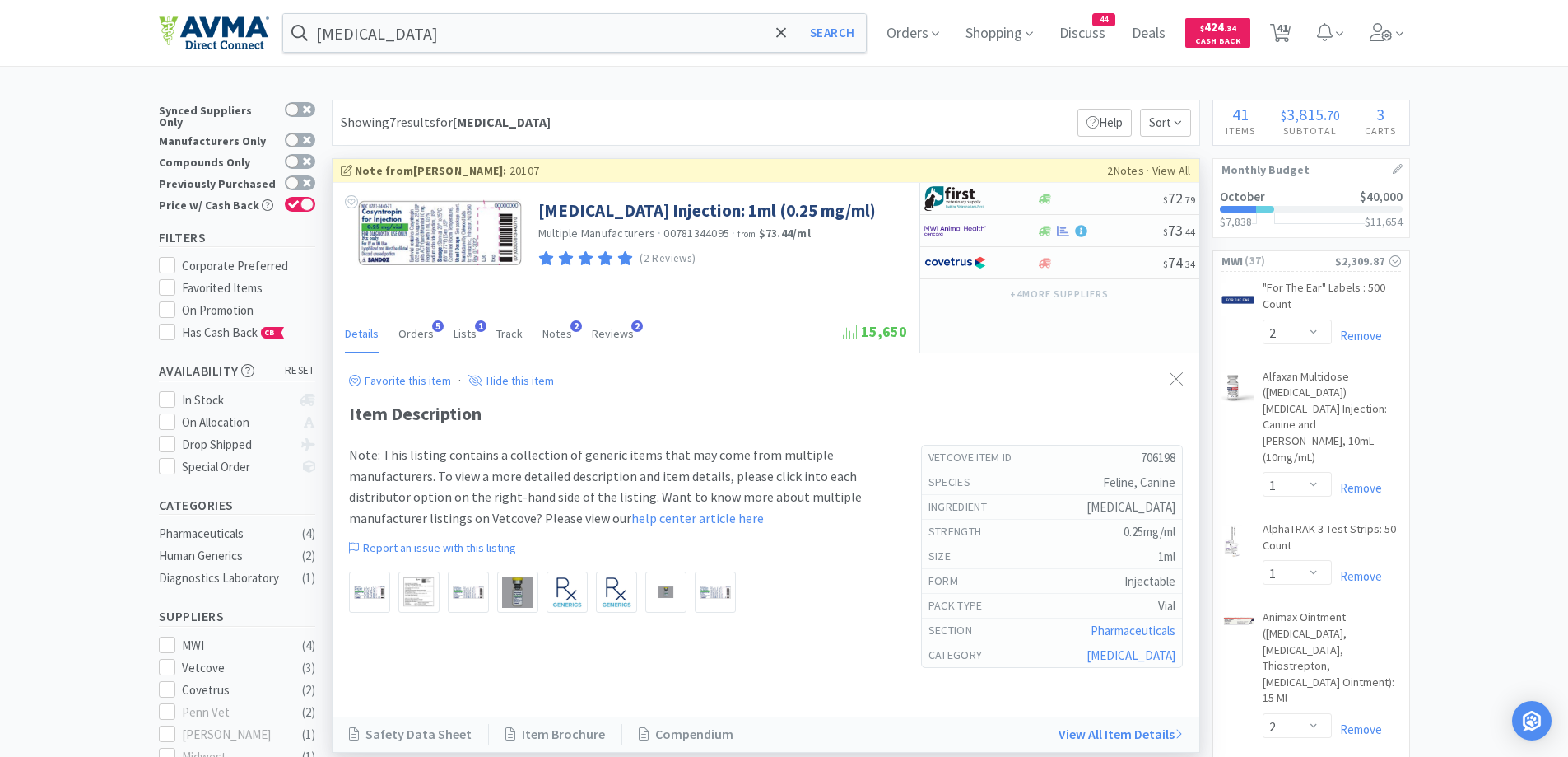
scroll to position [329, 0]
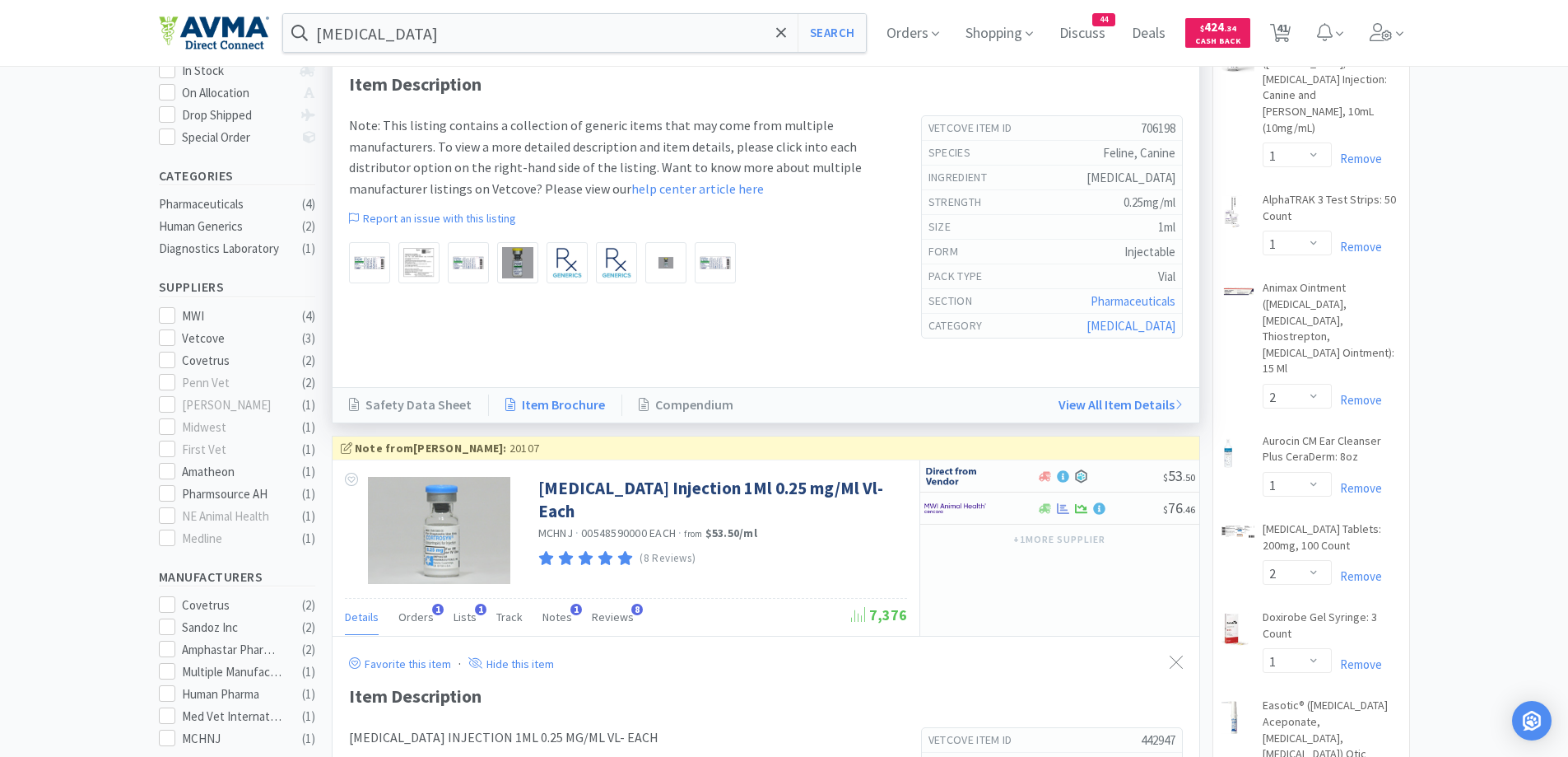
click at [530, 404] on link "Item Brochure" at bounding box center [555, 405] width 133 height 22
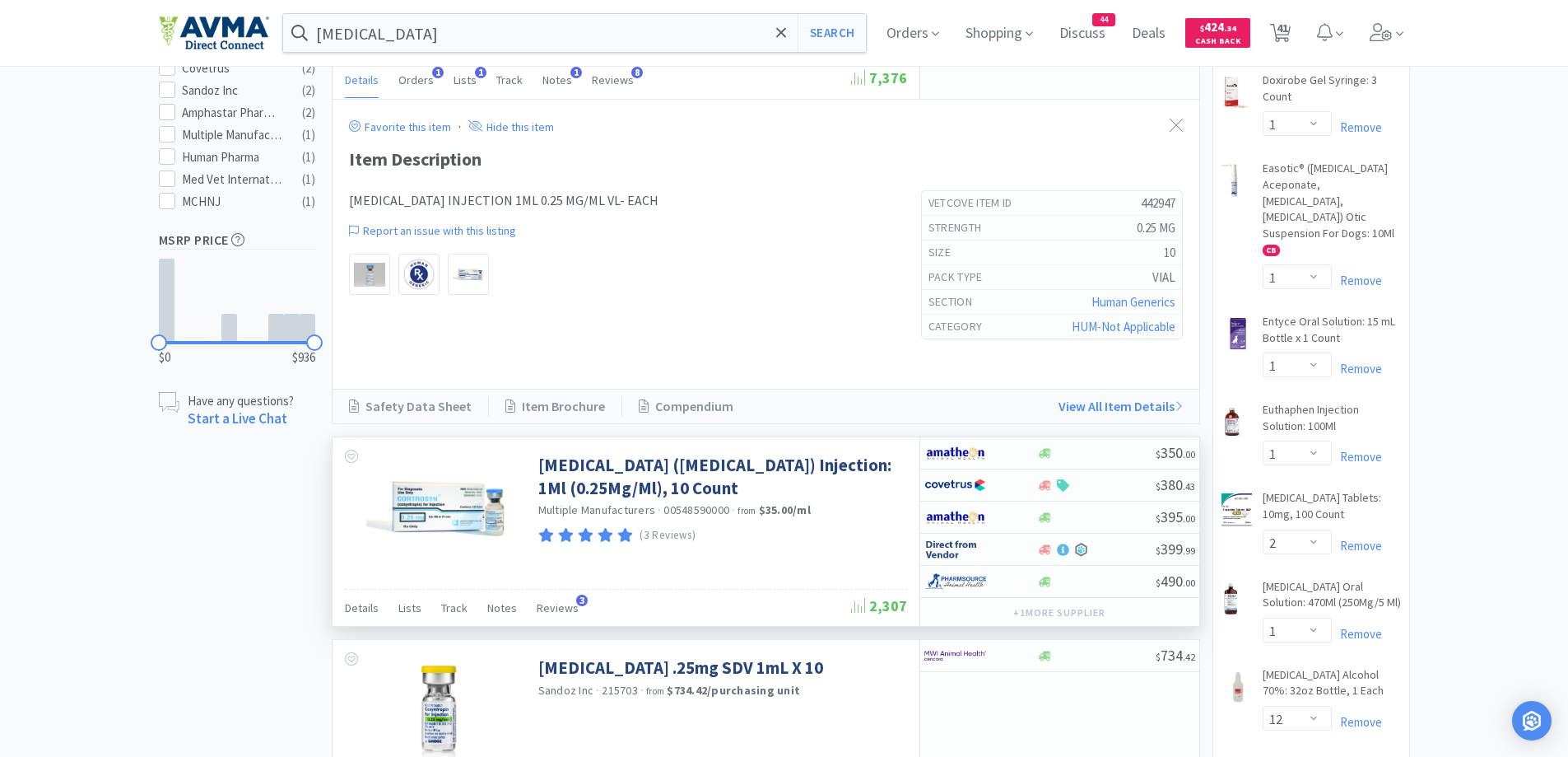
scroll to position [988, 0]
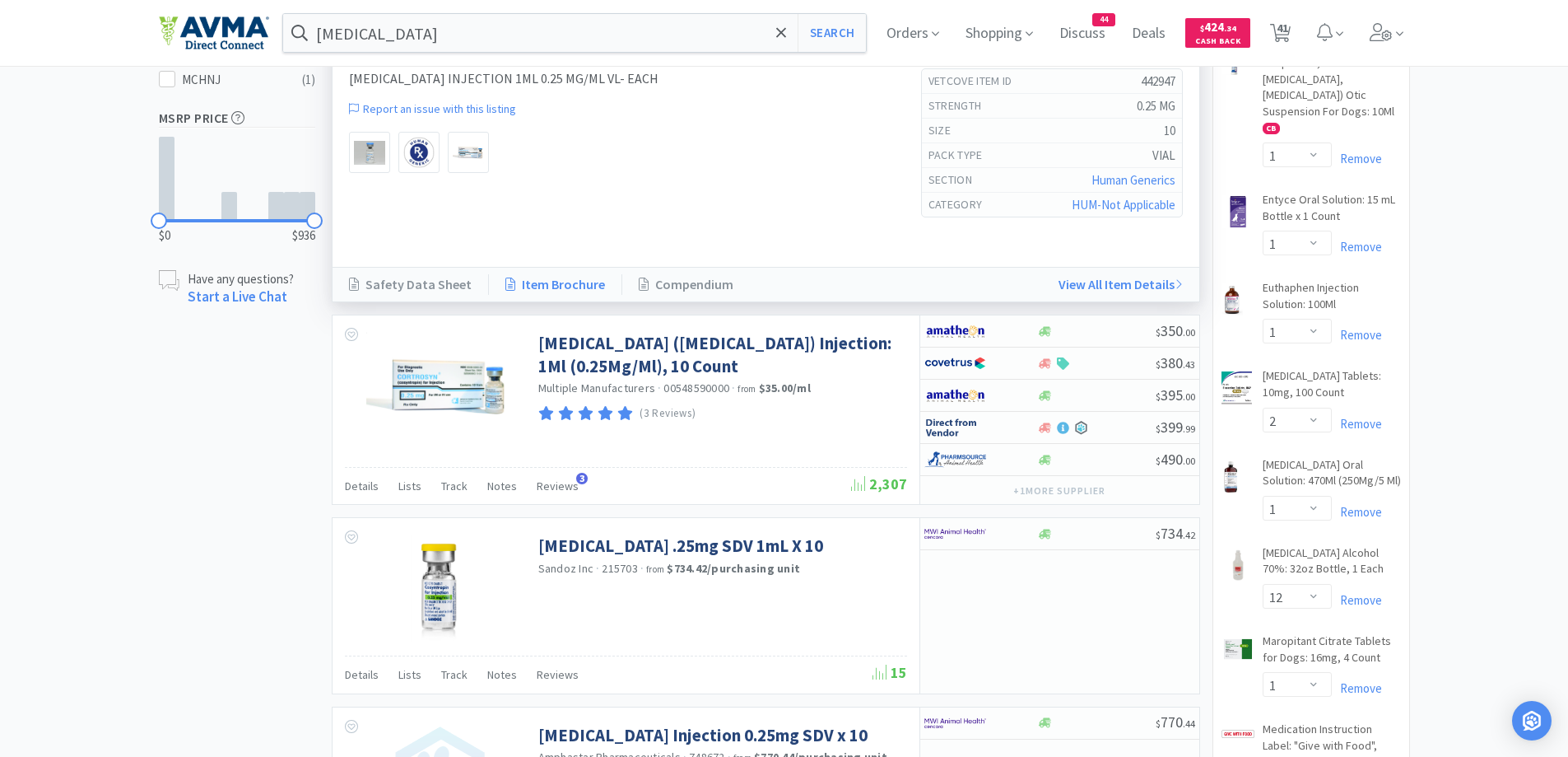
click at [542, 295] on link "Item Brochure" at bounding box center [555, 285] width 133 height 22
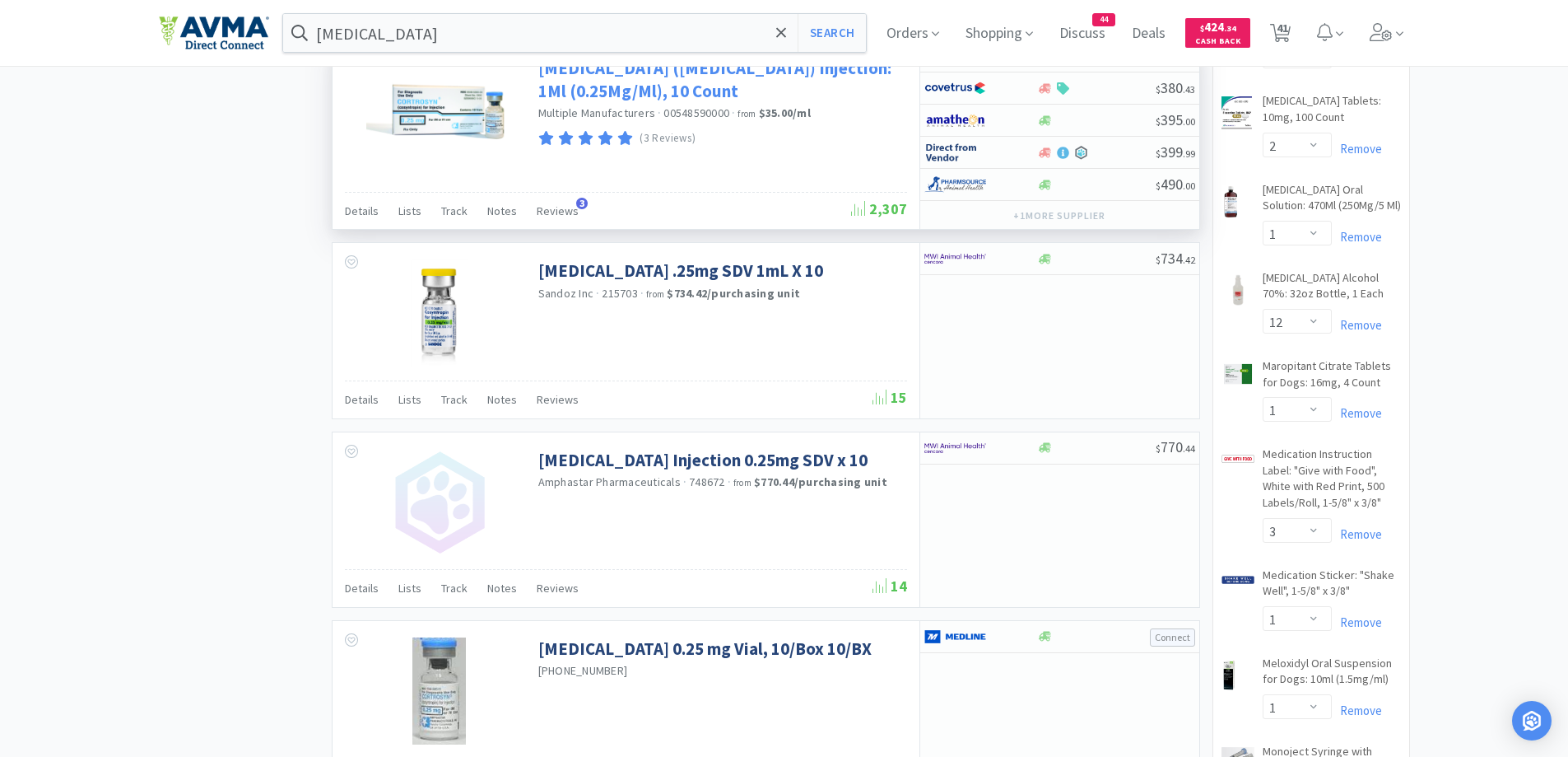
scroll to position [1317, 0]
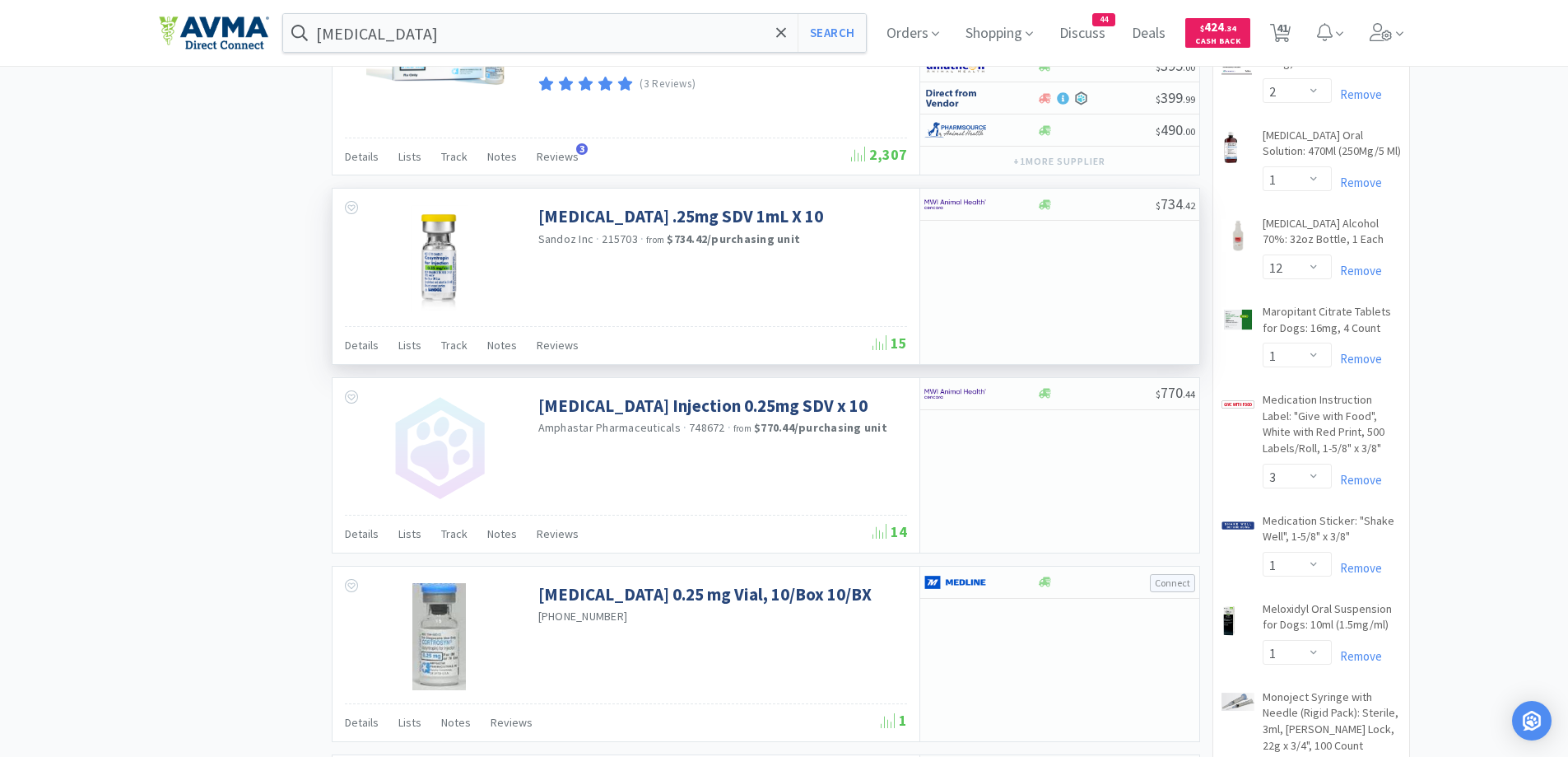
drag, startPoint x: 365, startPoint y: 348, endPoint x: 525, endPoint y: 305, distance: 165.7
click at [365, 349] on span "Details" at bounding box center [361, 345] width 34 height 15
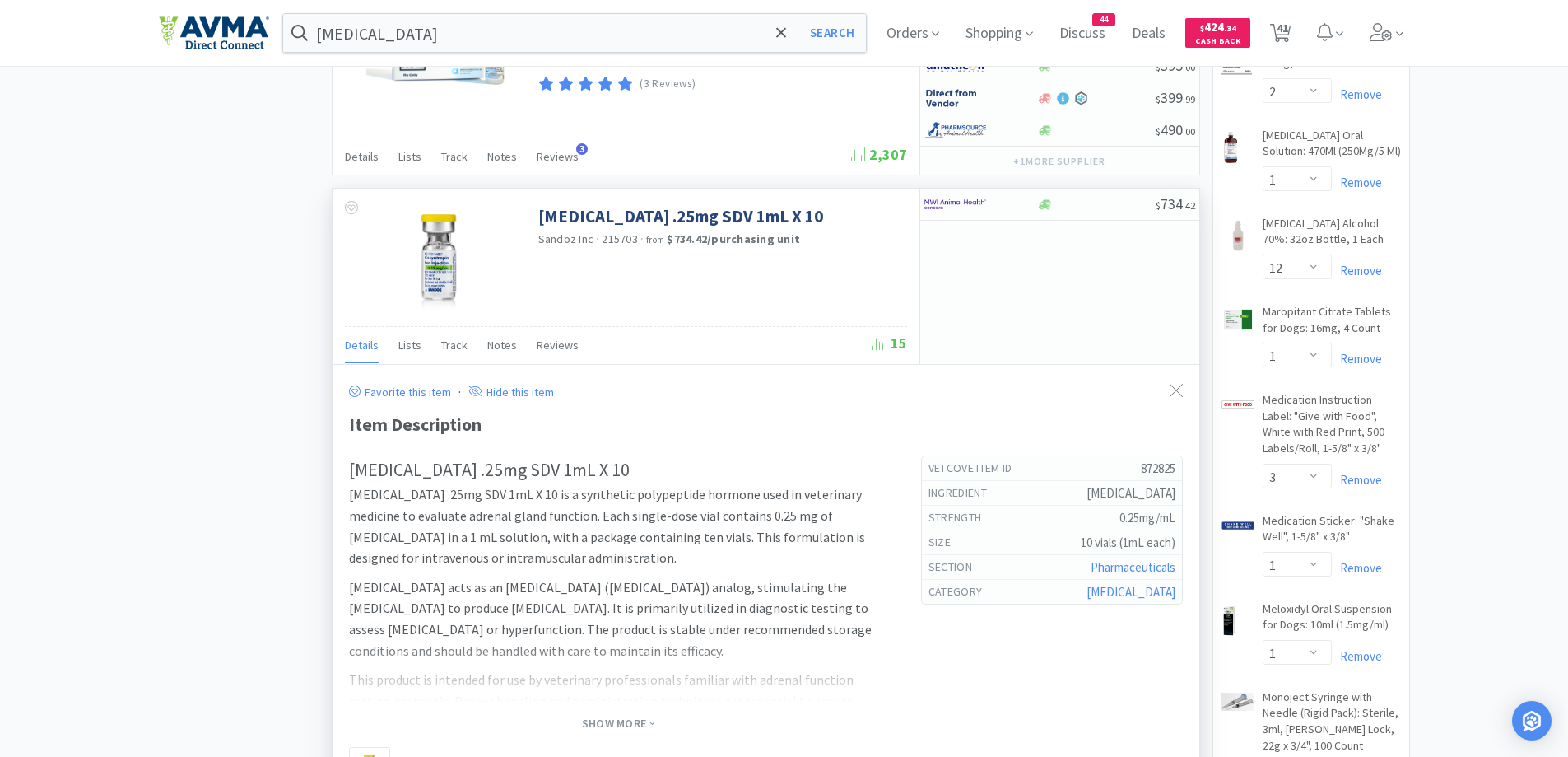
scroll to position [1152, 0]
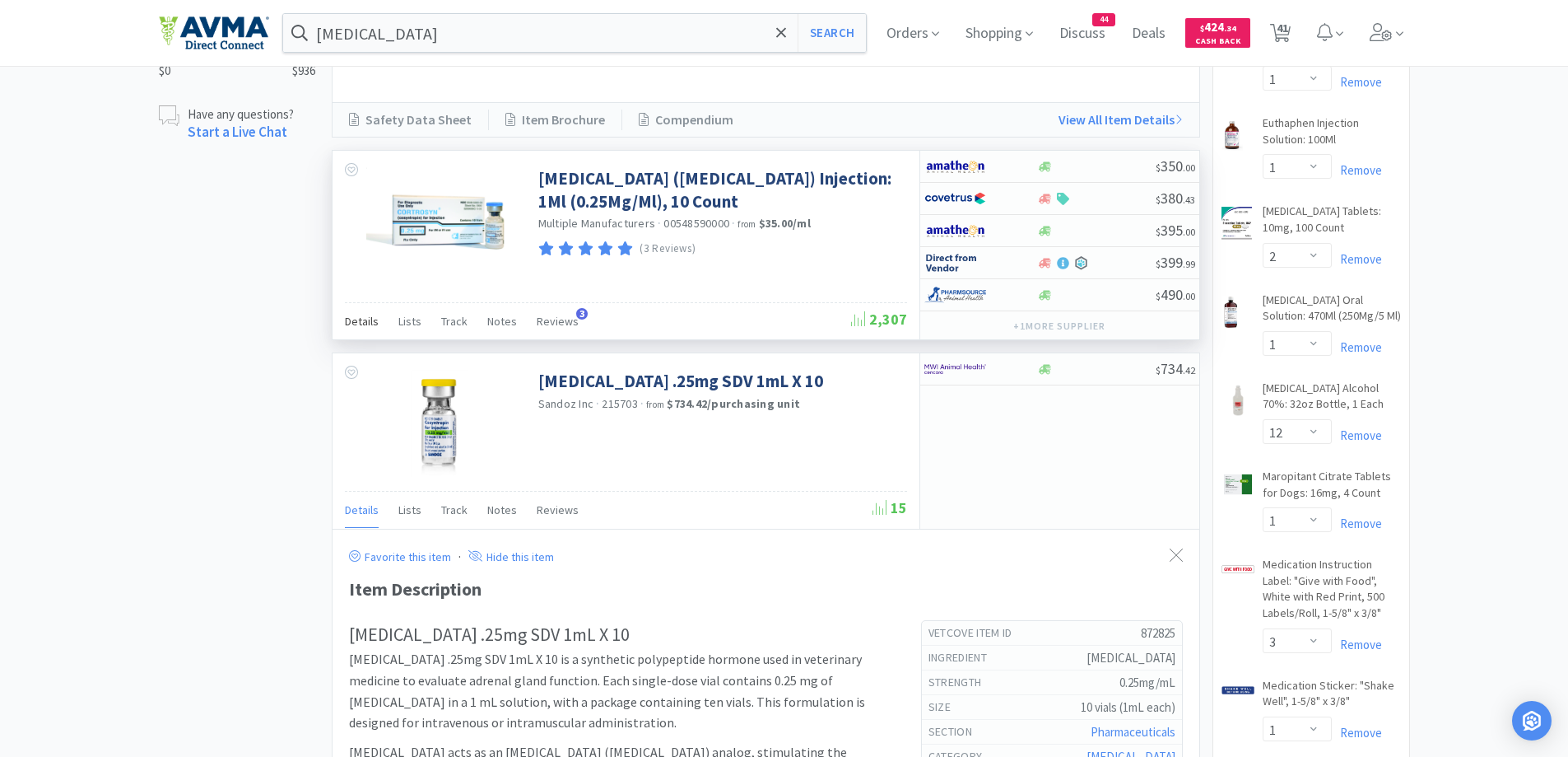
click at [363, 325] on span "Details" at bounding box center [361, 321] width 34 height 15
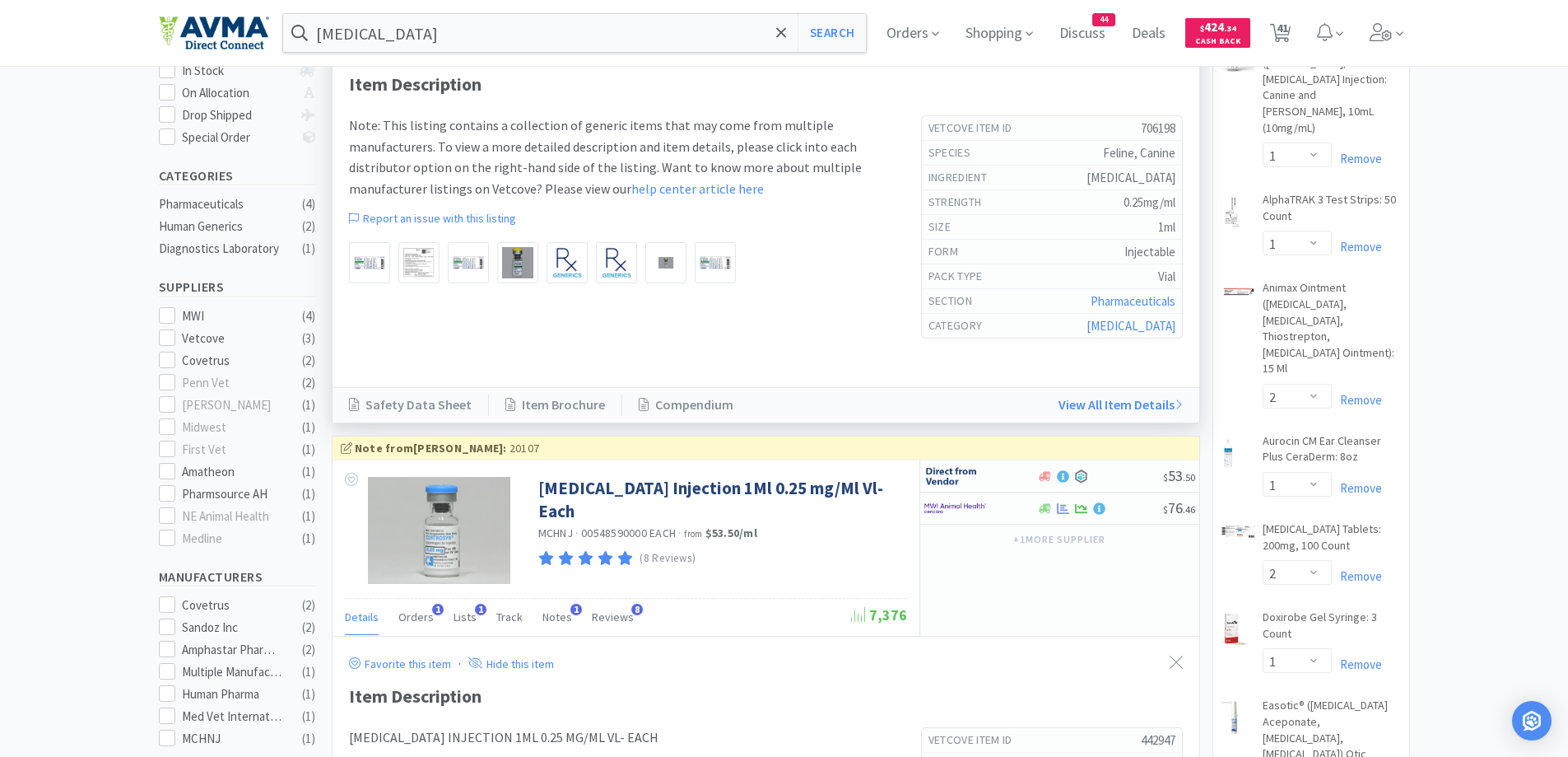
scroll to position [659, 0]
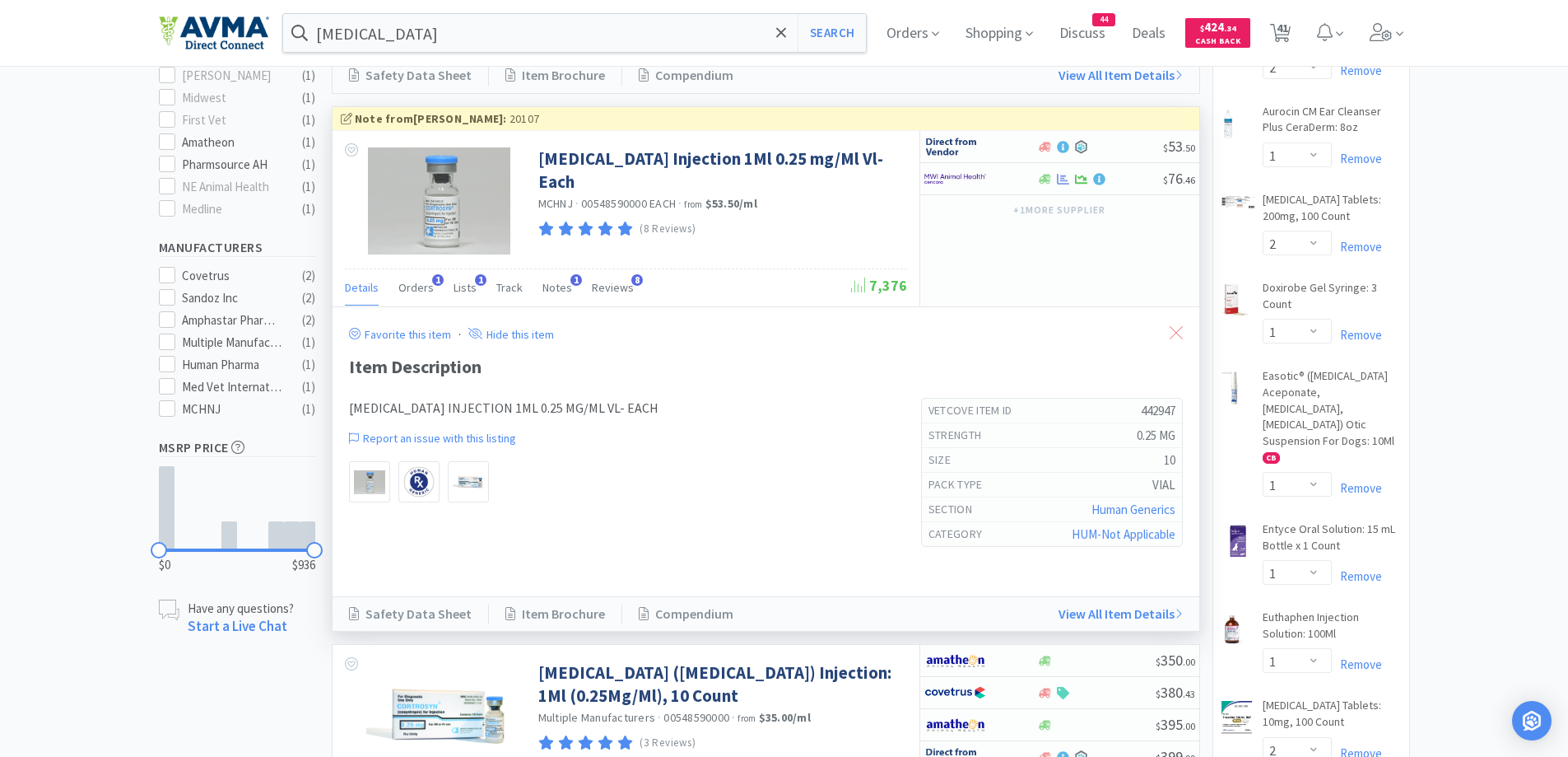
click at [1172, 334] on icon at bounding box center [1176, 332] width 13 height 13
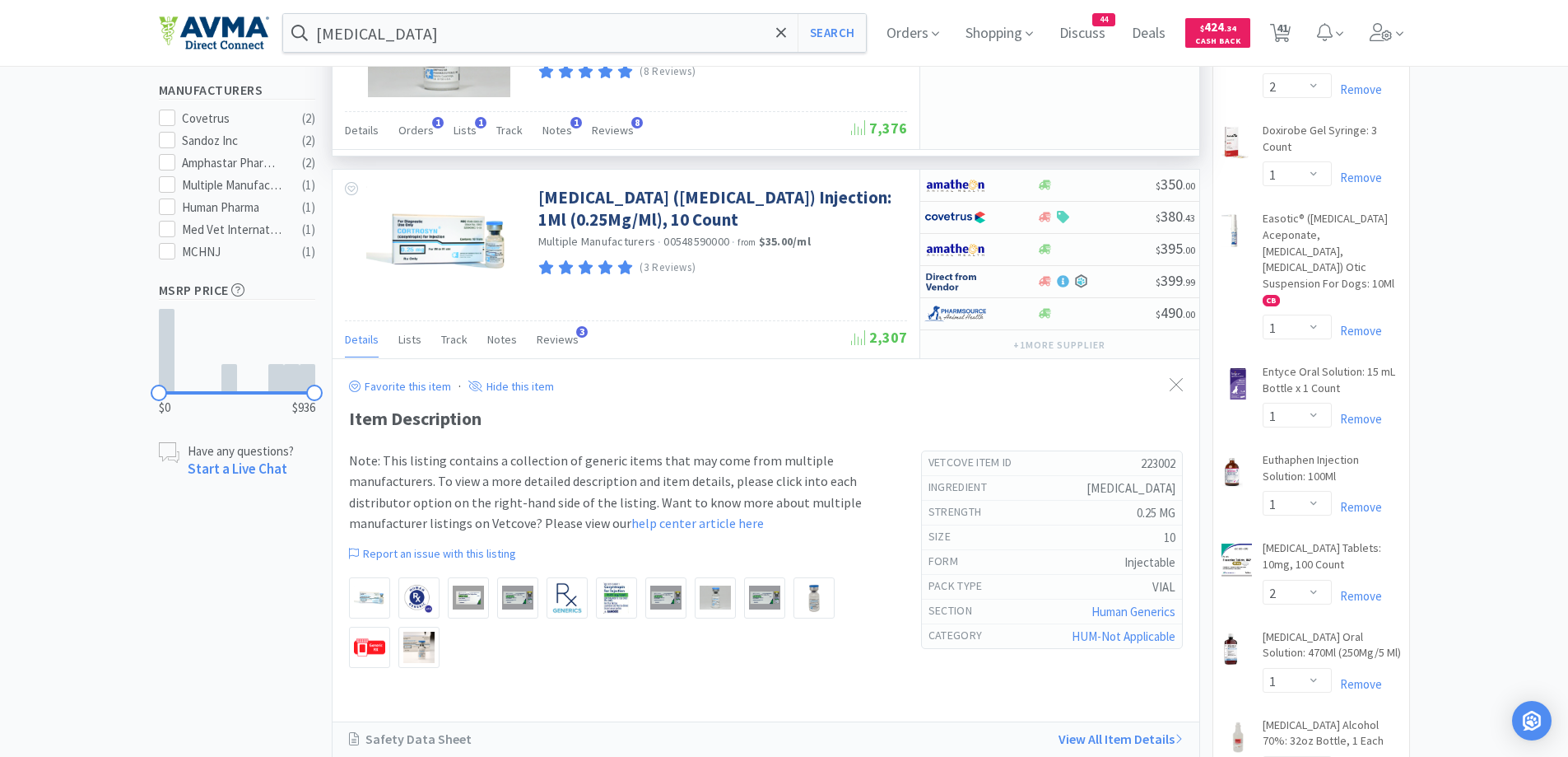
scroll to position [823, 0]
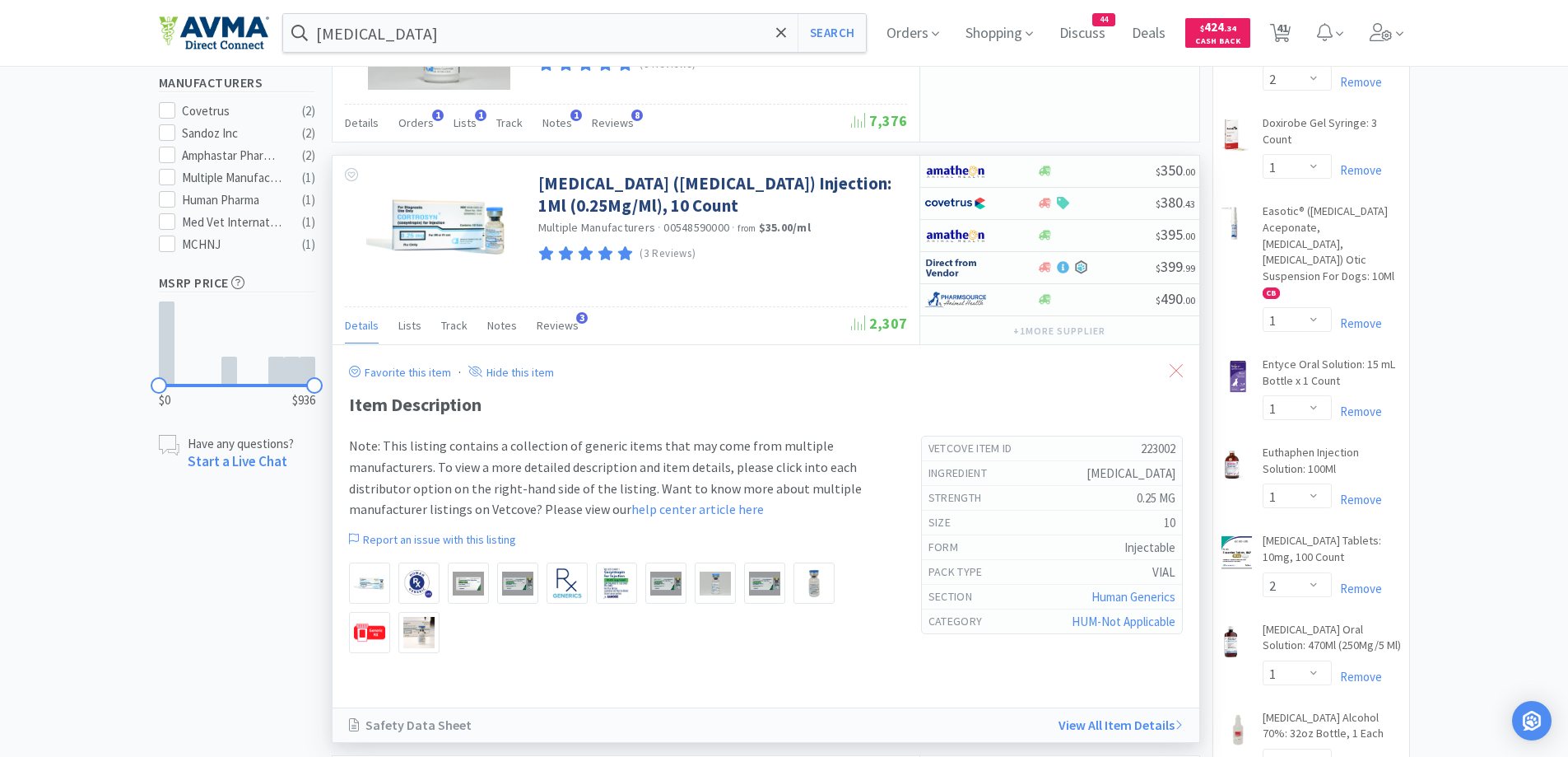
click at [1178, 366] on icon at bounding box center [1176, 371] width 13 height 13
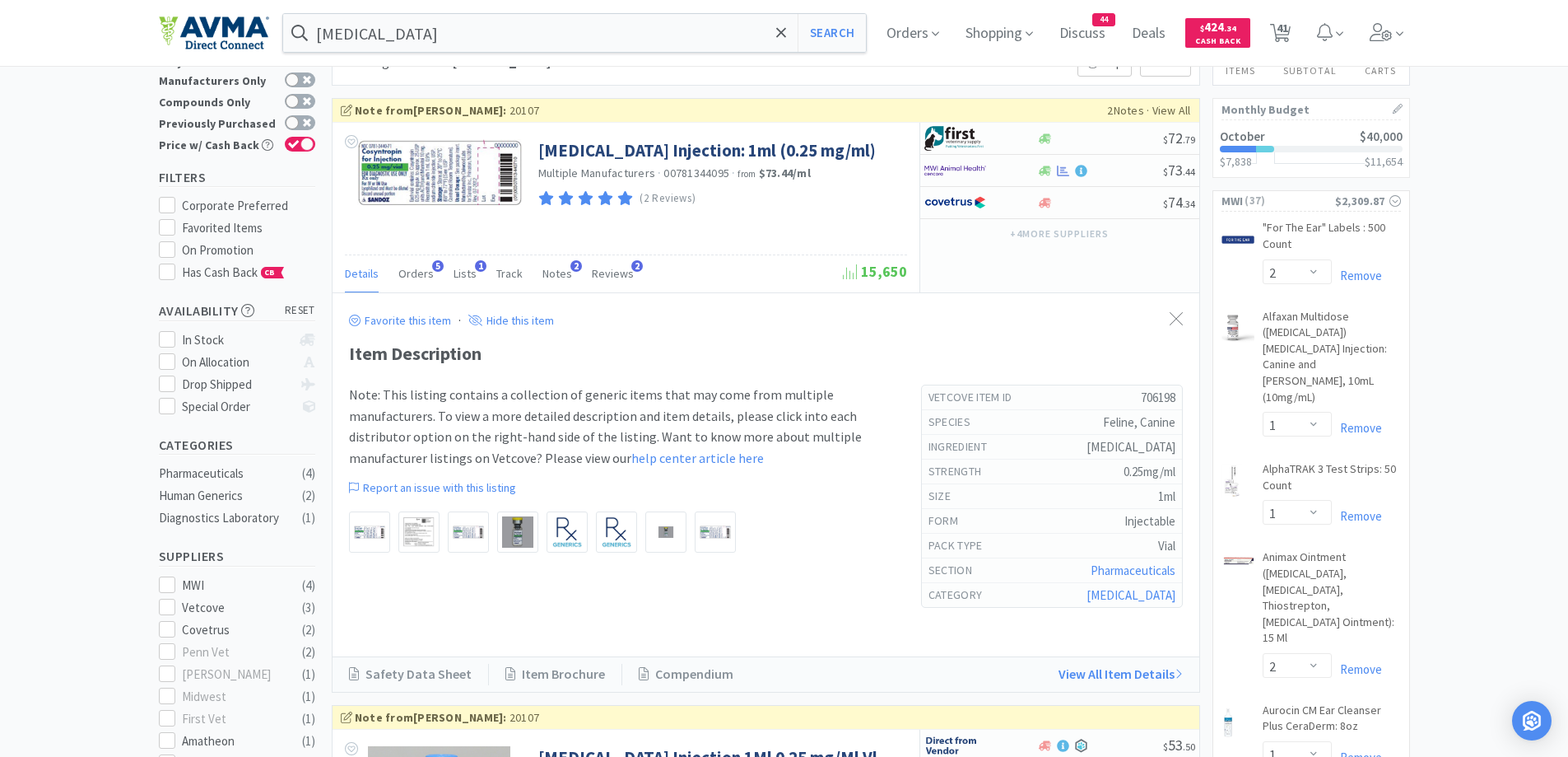
scroll to position [0, 0]
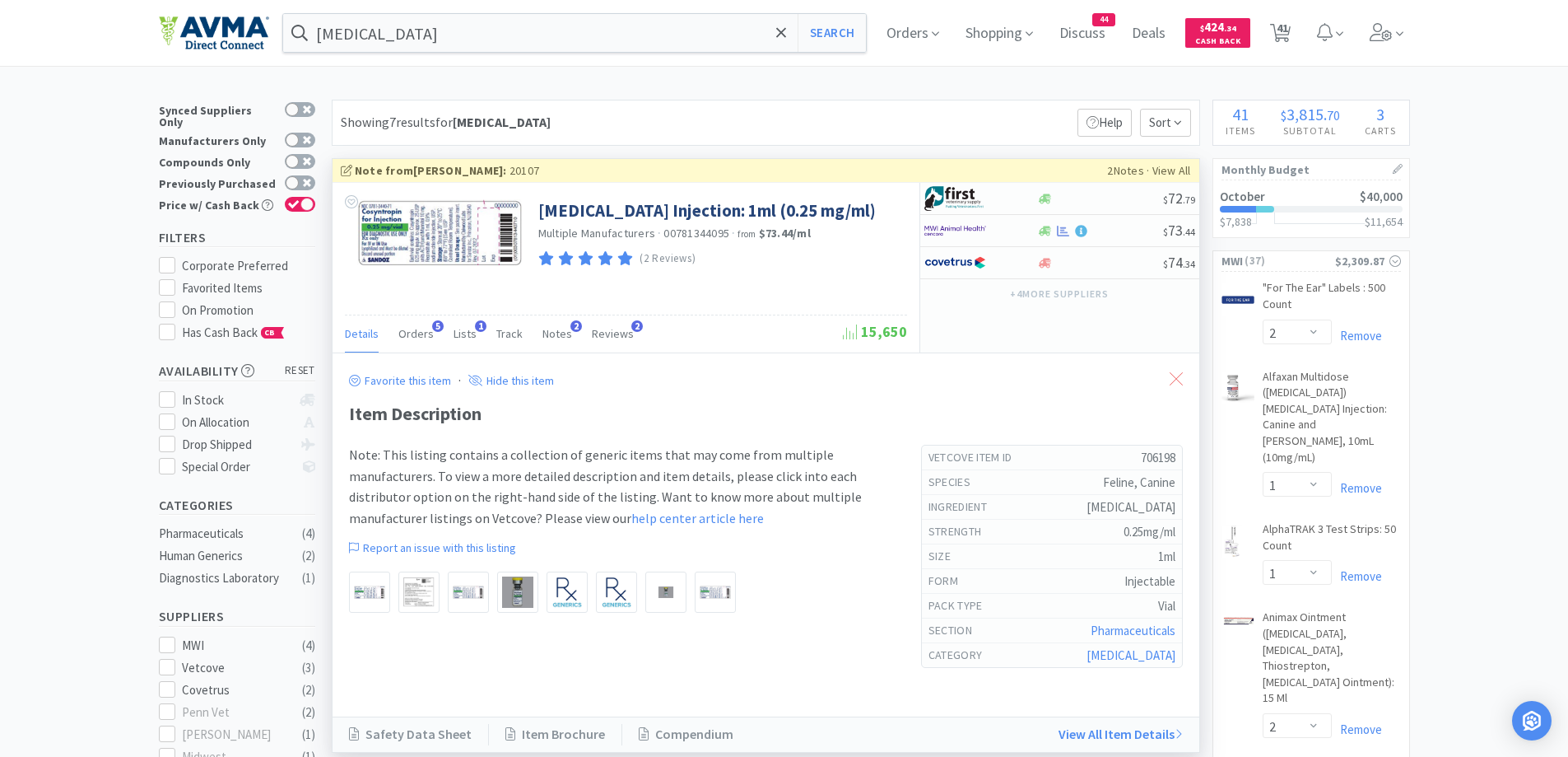
click at [1179, 371] on div at bounding box center [1176, 380] width 30 height 38
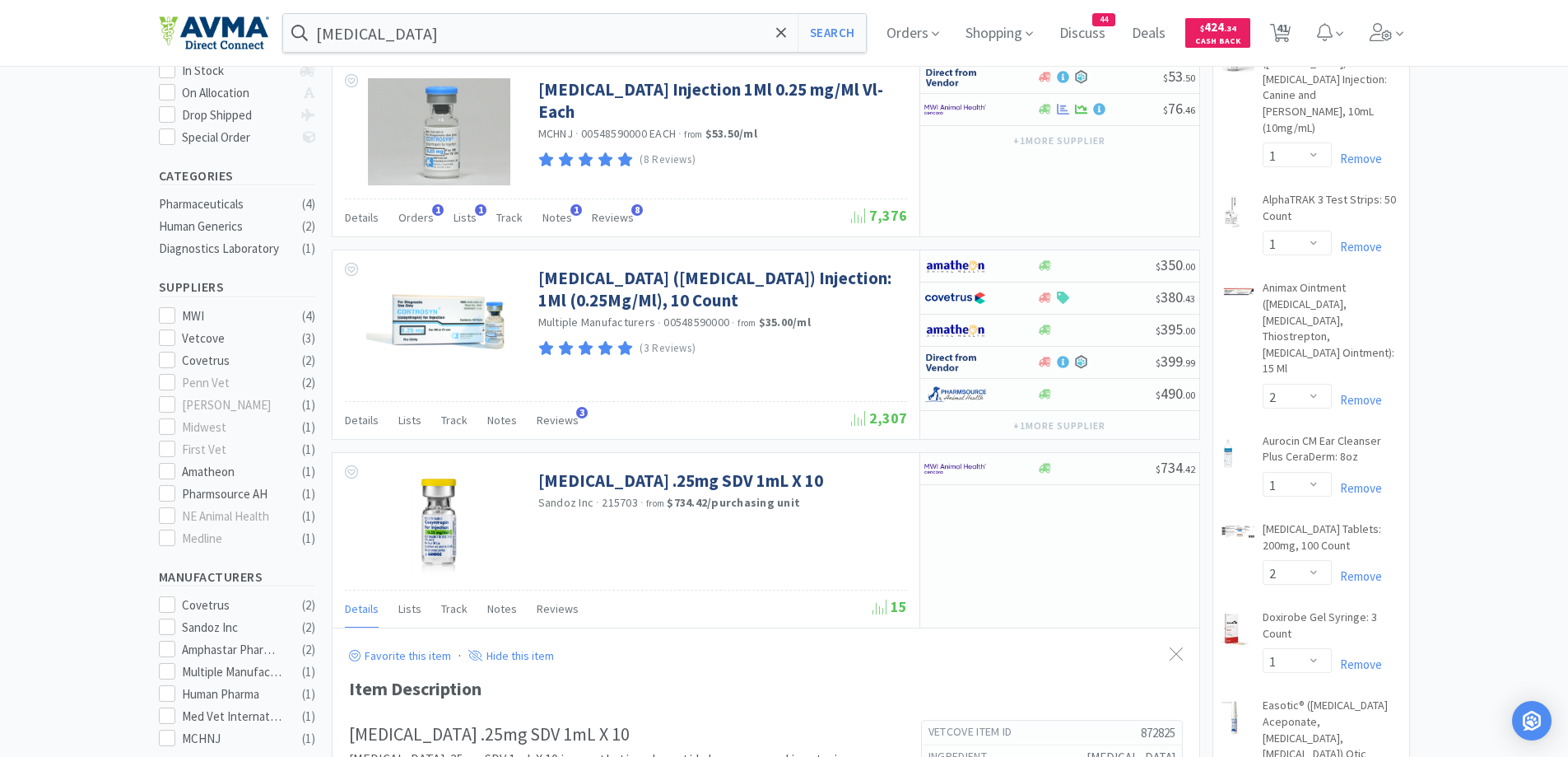
scroll to position [659, 0]
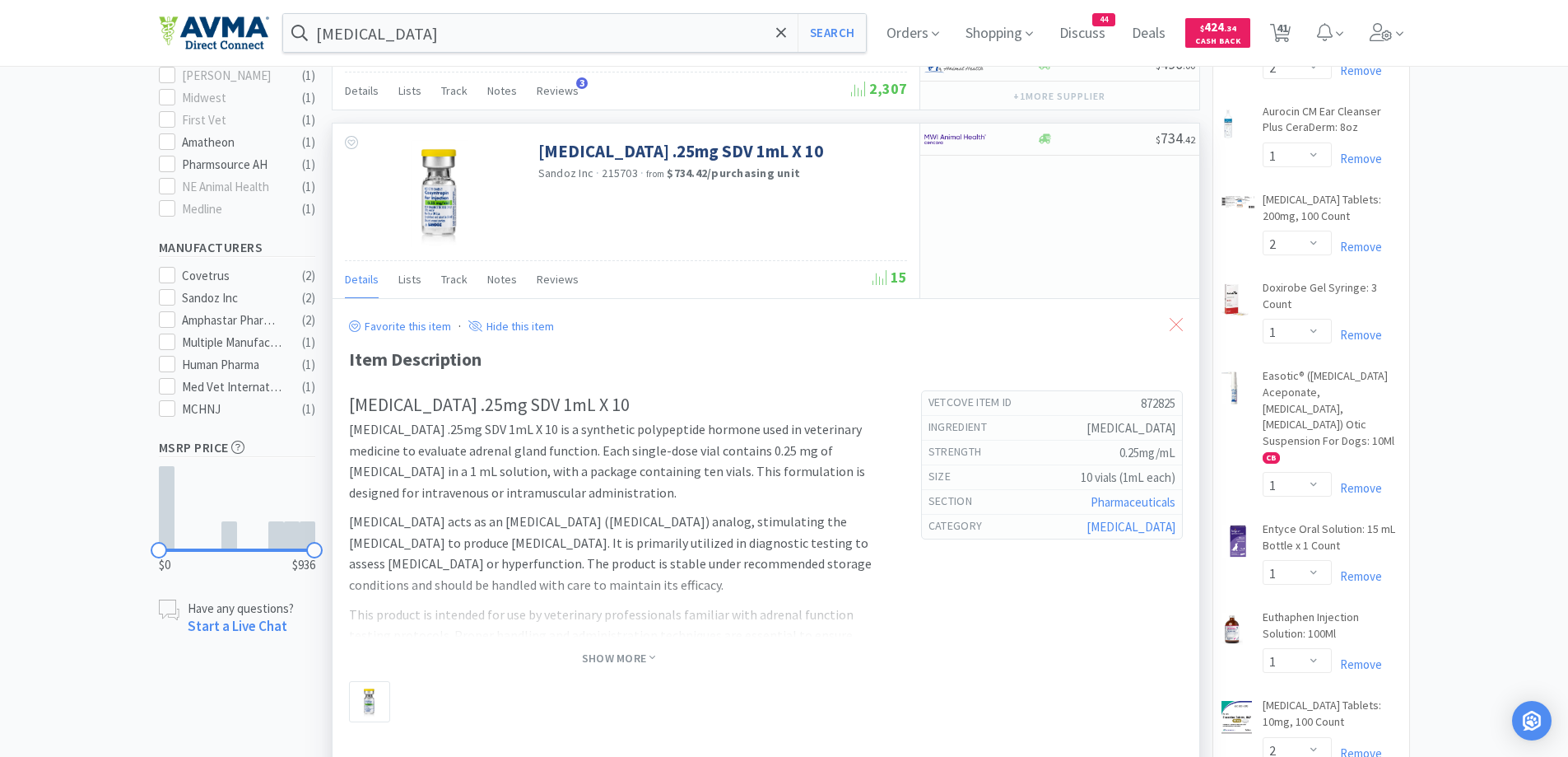
click at [1166, 318] on div at bounding box center [1176, 325] width 30 height 38
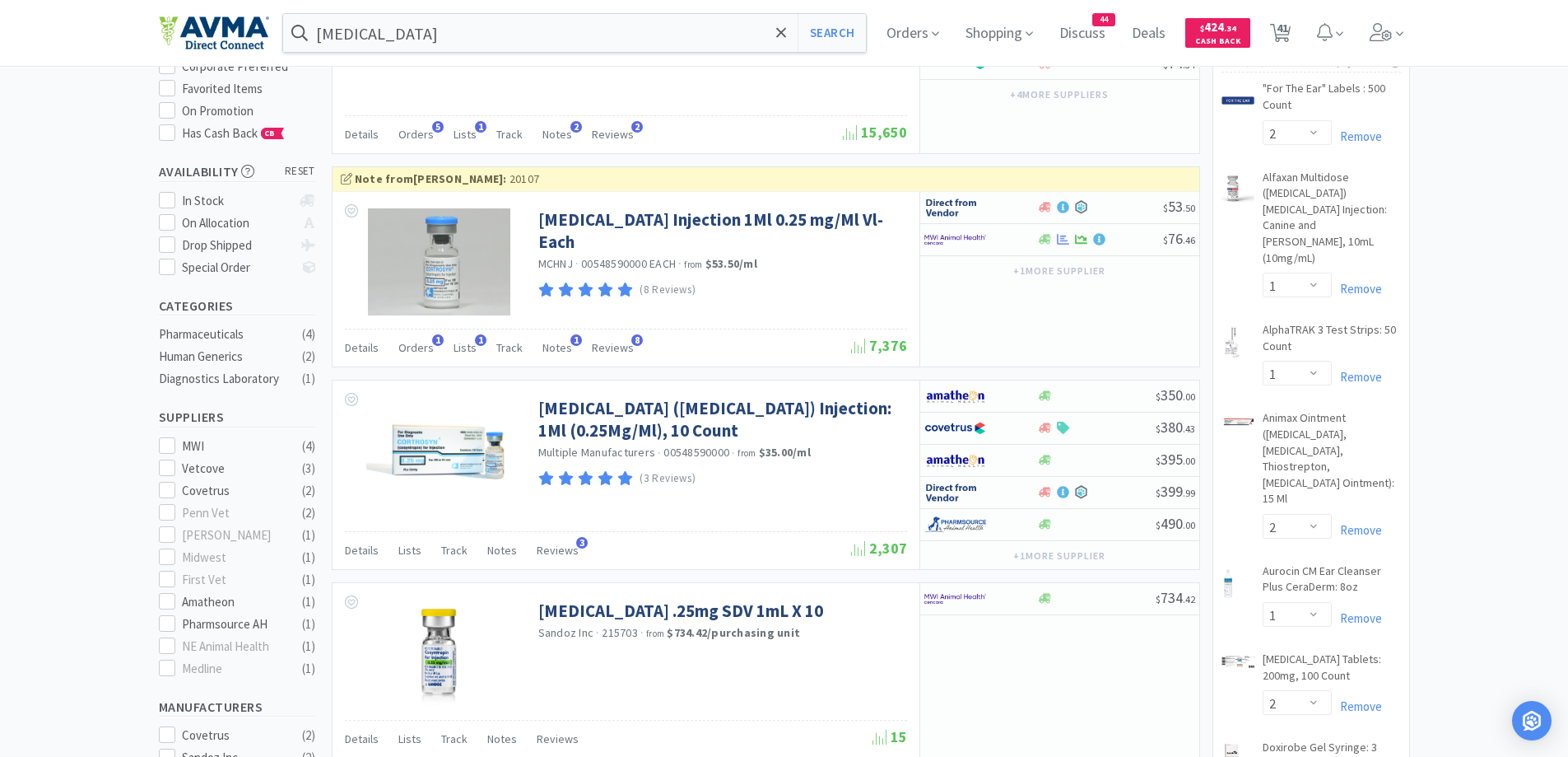
scroll to position [165, 0]
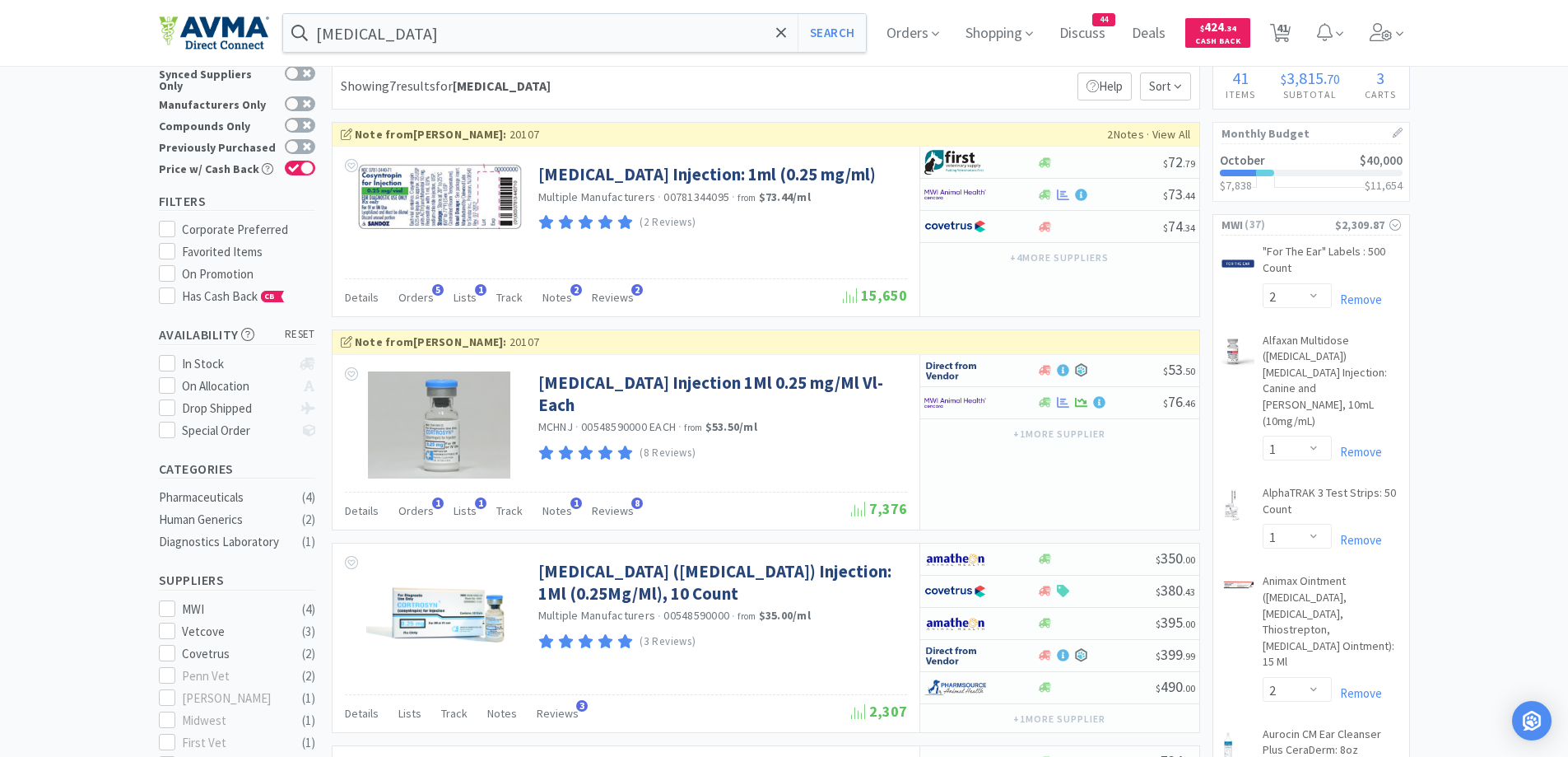
scroll to position [0, 0]
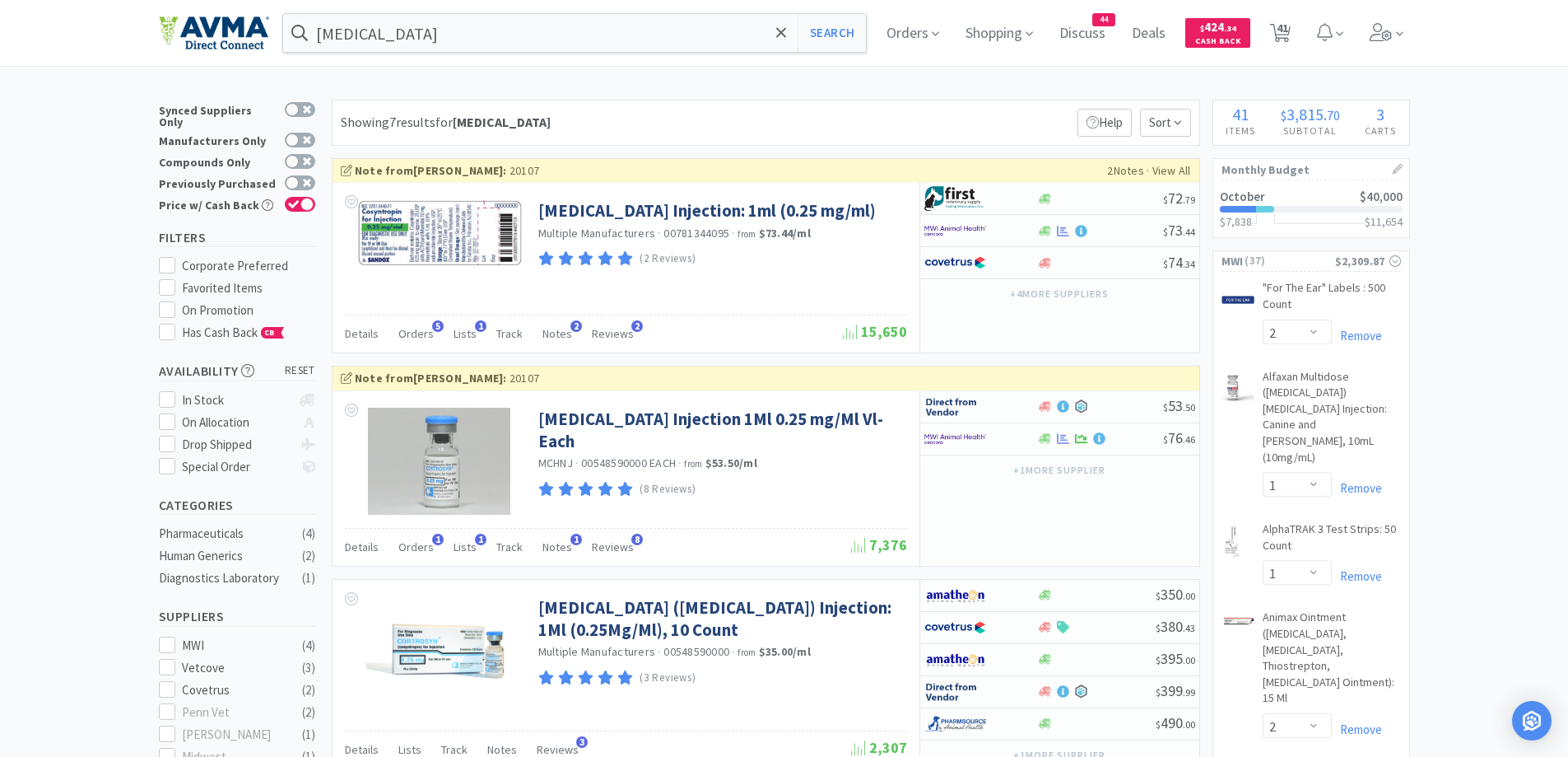
click at [696, 133] on div "Showing 7 results for [MEDICAL_DATA] Filters Help Sort" at bounding box center [766, 123] width 869 height 46
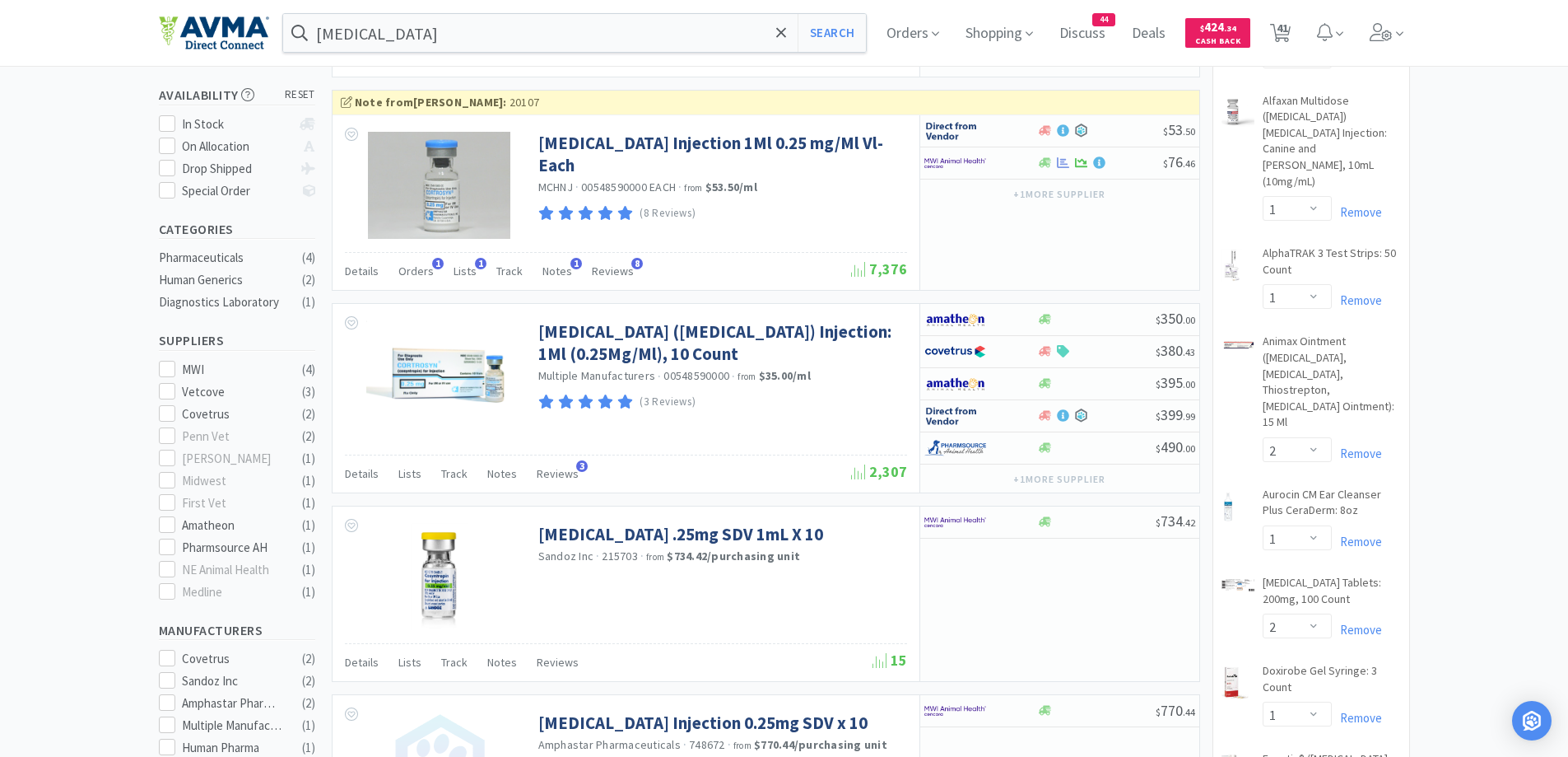
scroll to position [440, 0]
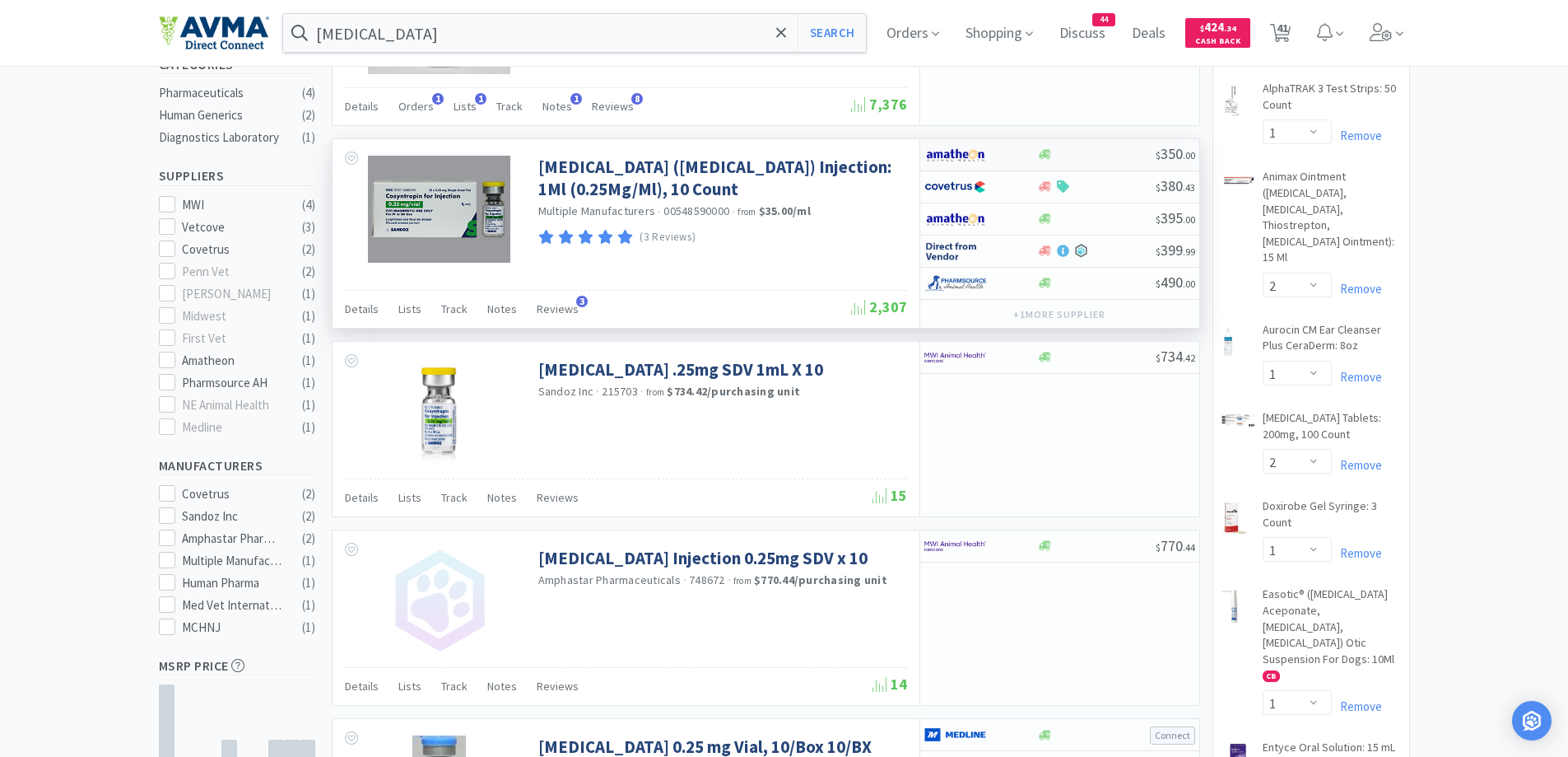
click at [985, 153] on img at bounding box center [955, 155] width 61 height 25
select select "1"
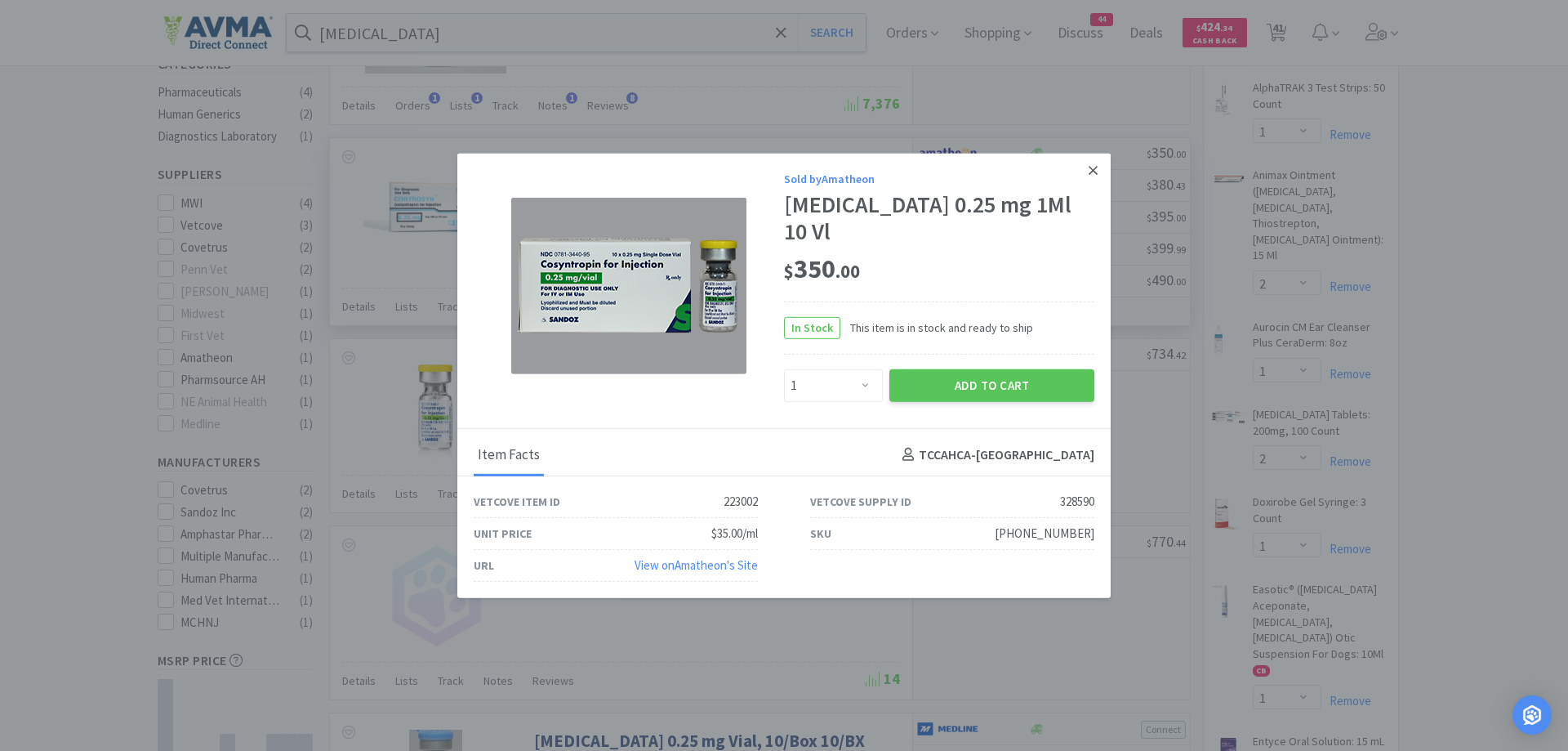
click at [1094, 175] on icon at bounding box center [1093, 170] width 9 height 9
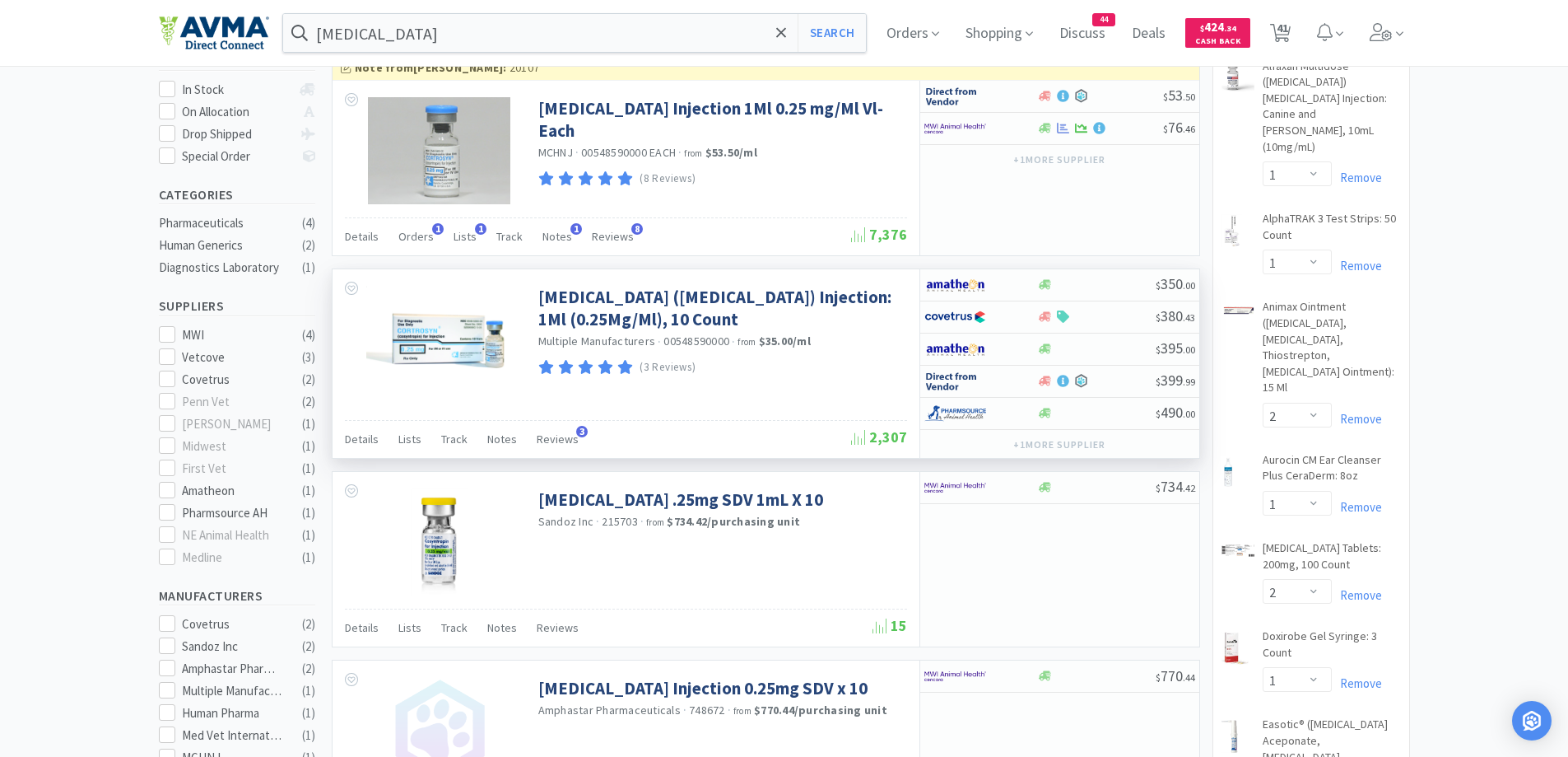
scroll to position [276, 0]
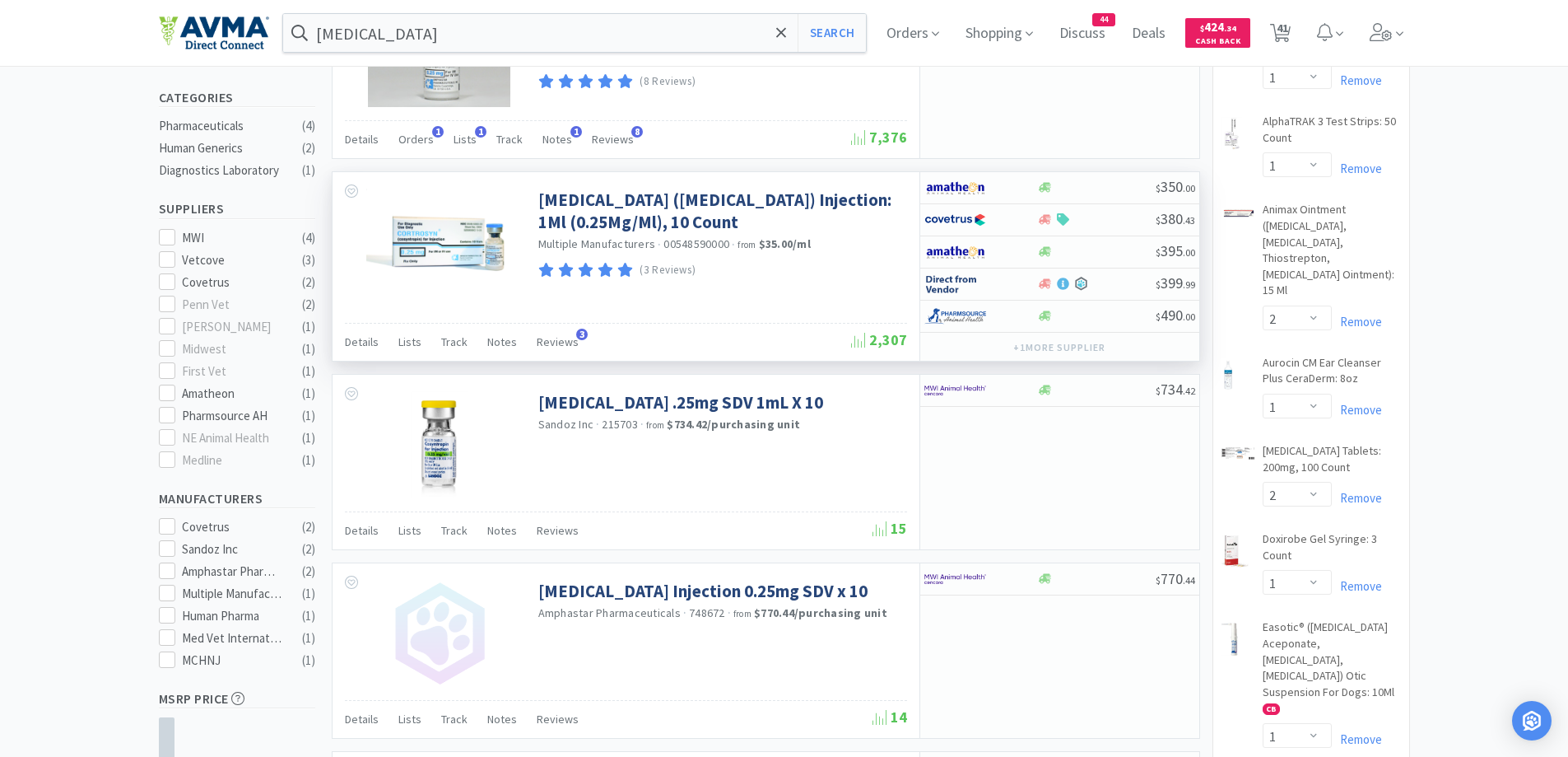
scroll to position [440, 0]
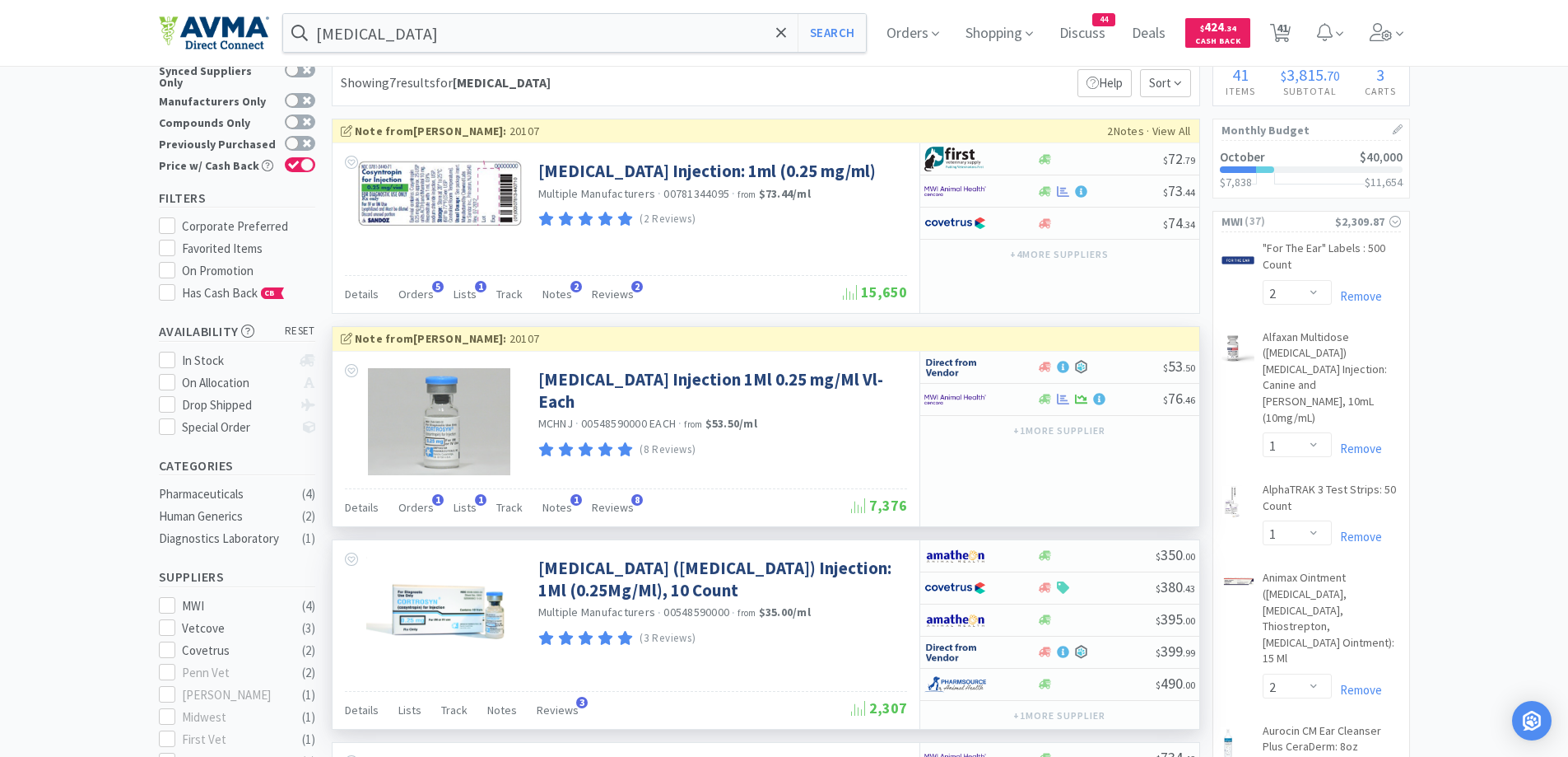
scroll to position [0, 0]
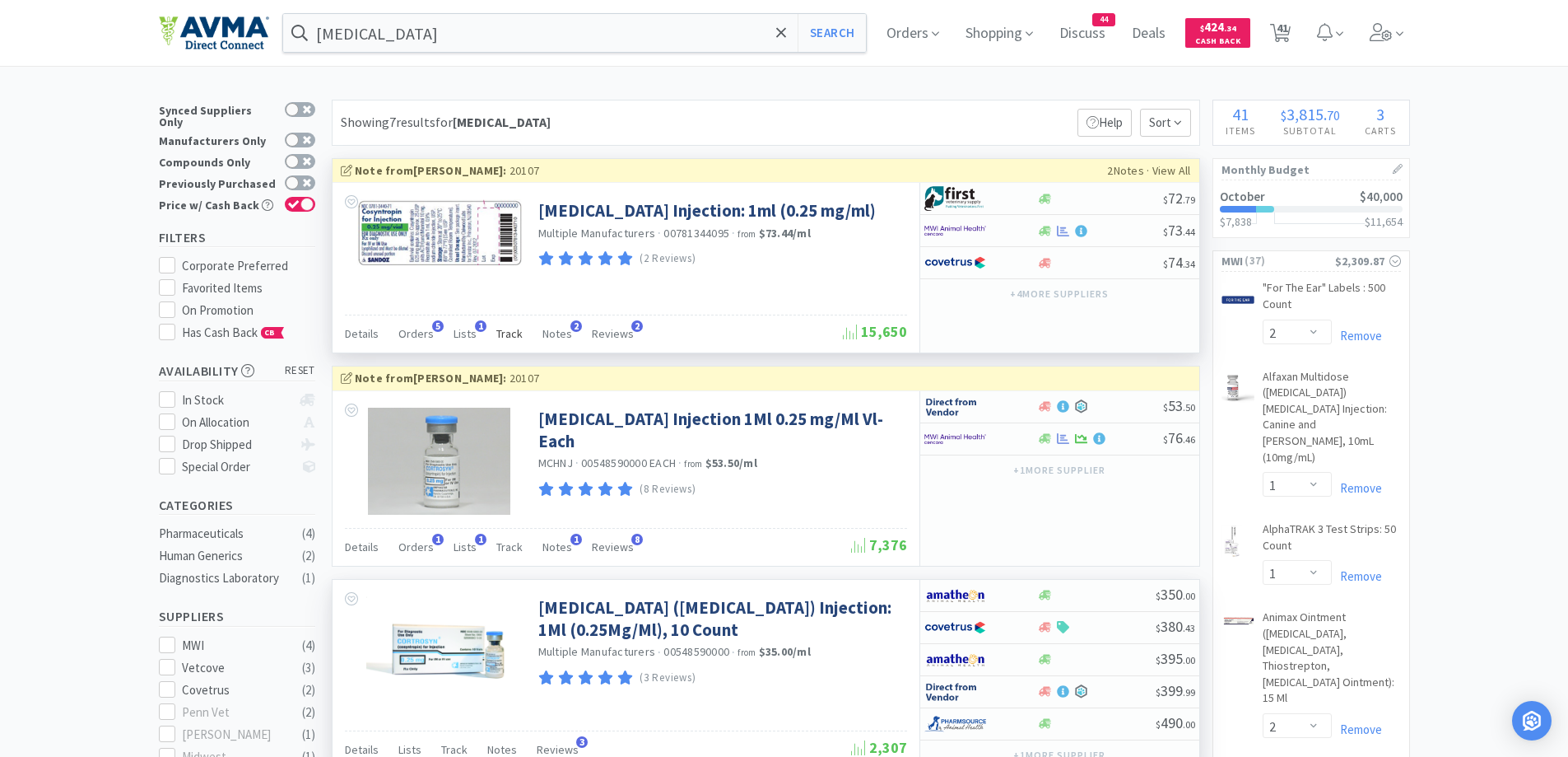
click at [516, 330] on span "Track" at bounding box center [510, 333] width 27 height 15
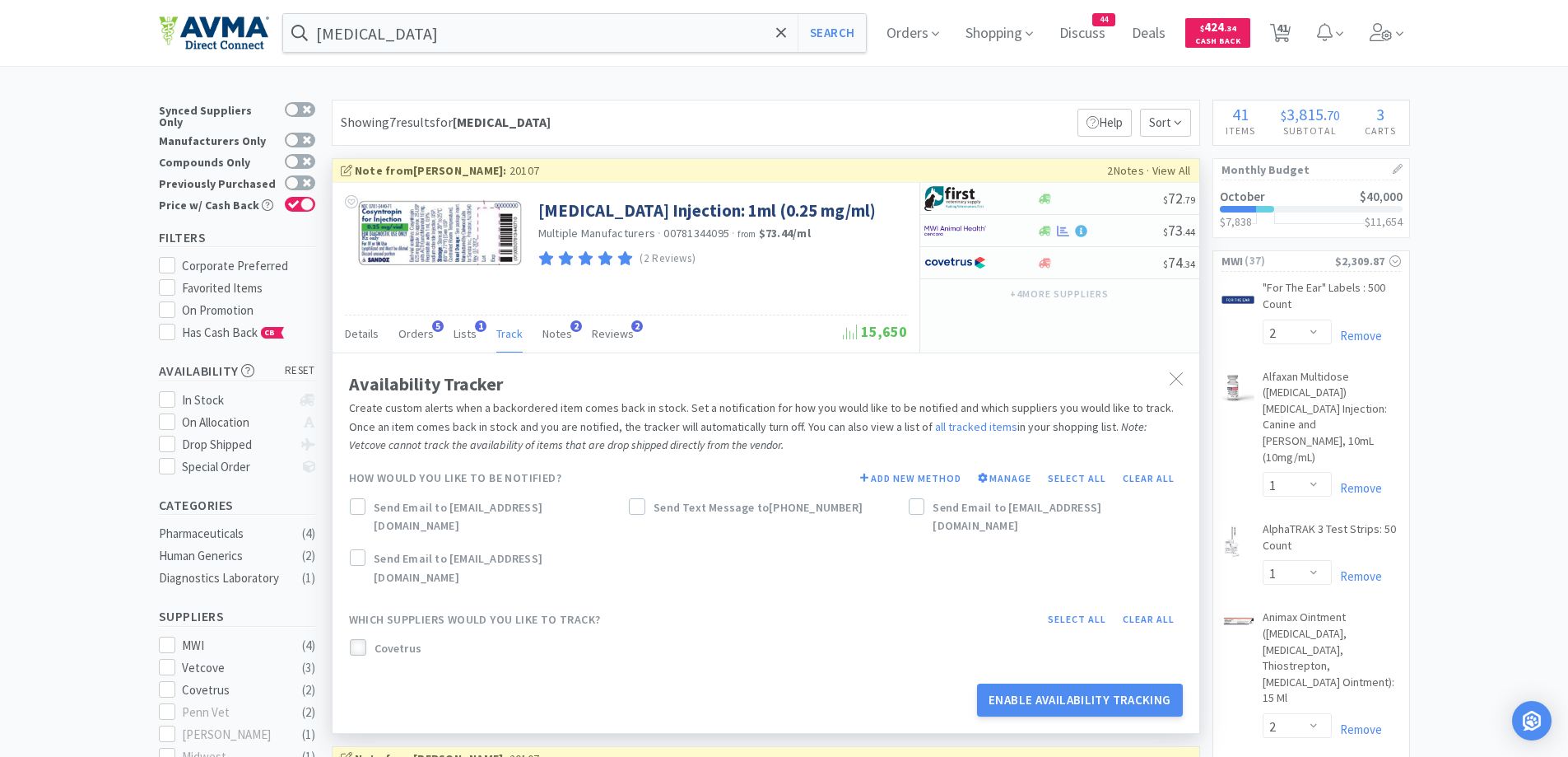
click at [360, 643] on icon at bounding box center [358, 648] width 12 height 12
click at [358, 506] on icon at bounding box center [357, 507] width 12 height 12
click at [922, 509] on div at bounding box center [917, 507] width 17 height 17
click at [1094, 367] on div "Availability Tracker Create custom alerts when a backordered item comes back in…" at bounding box center [766, 542] width 867 height 380
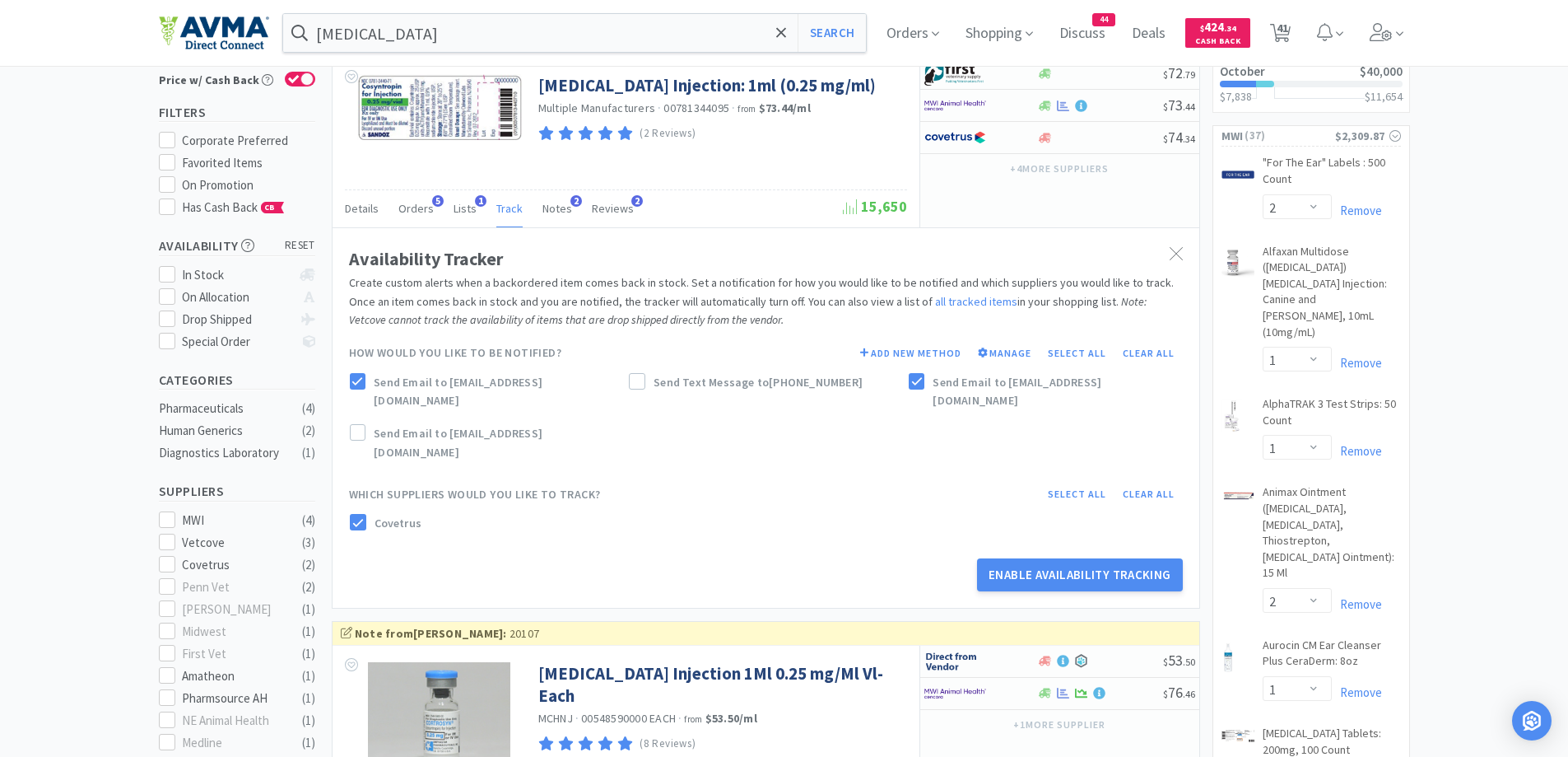
scroll to position [165, 0]
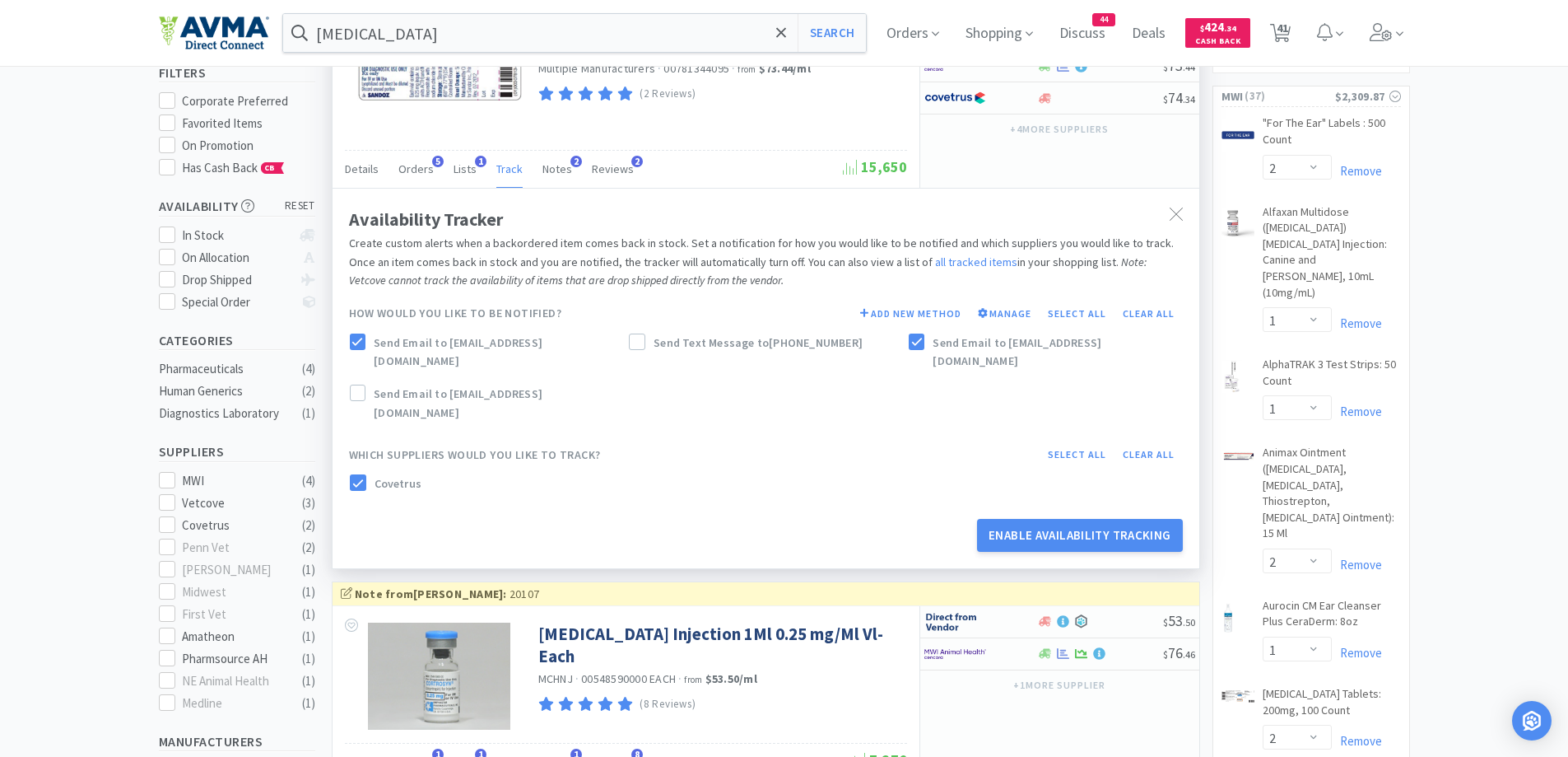
click at [924, 443] on span "Which suppliers would you like to track? Select all Clear all" at bounding box center [766, 454] width 834 height 23
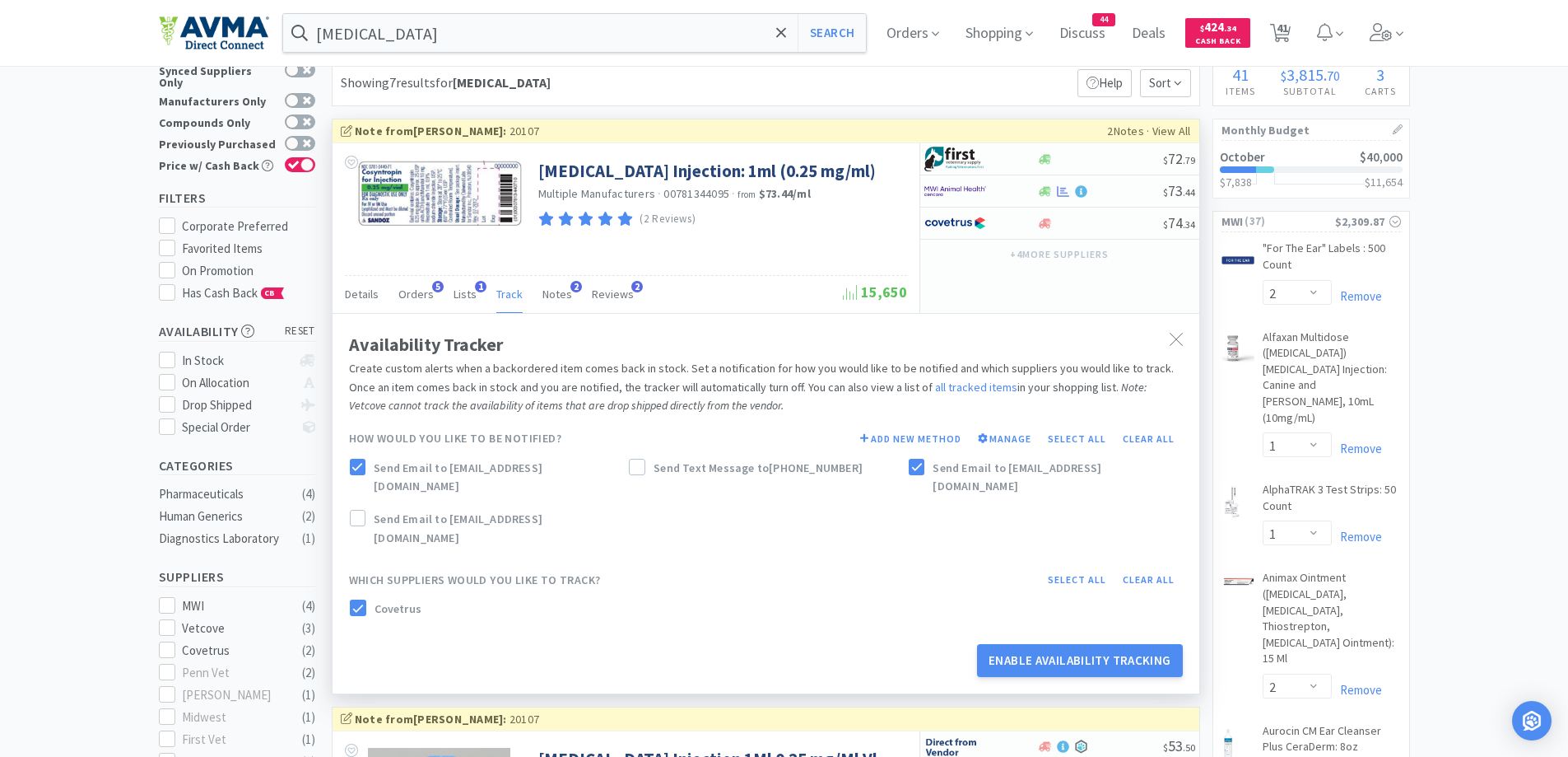
scroll to position [0, 0]
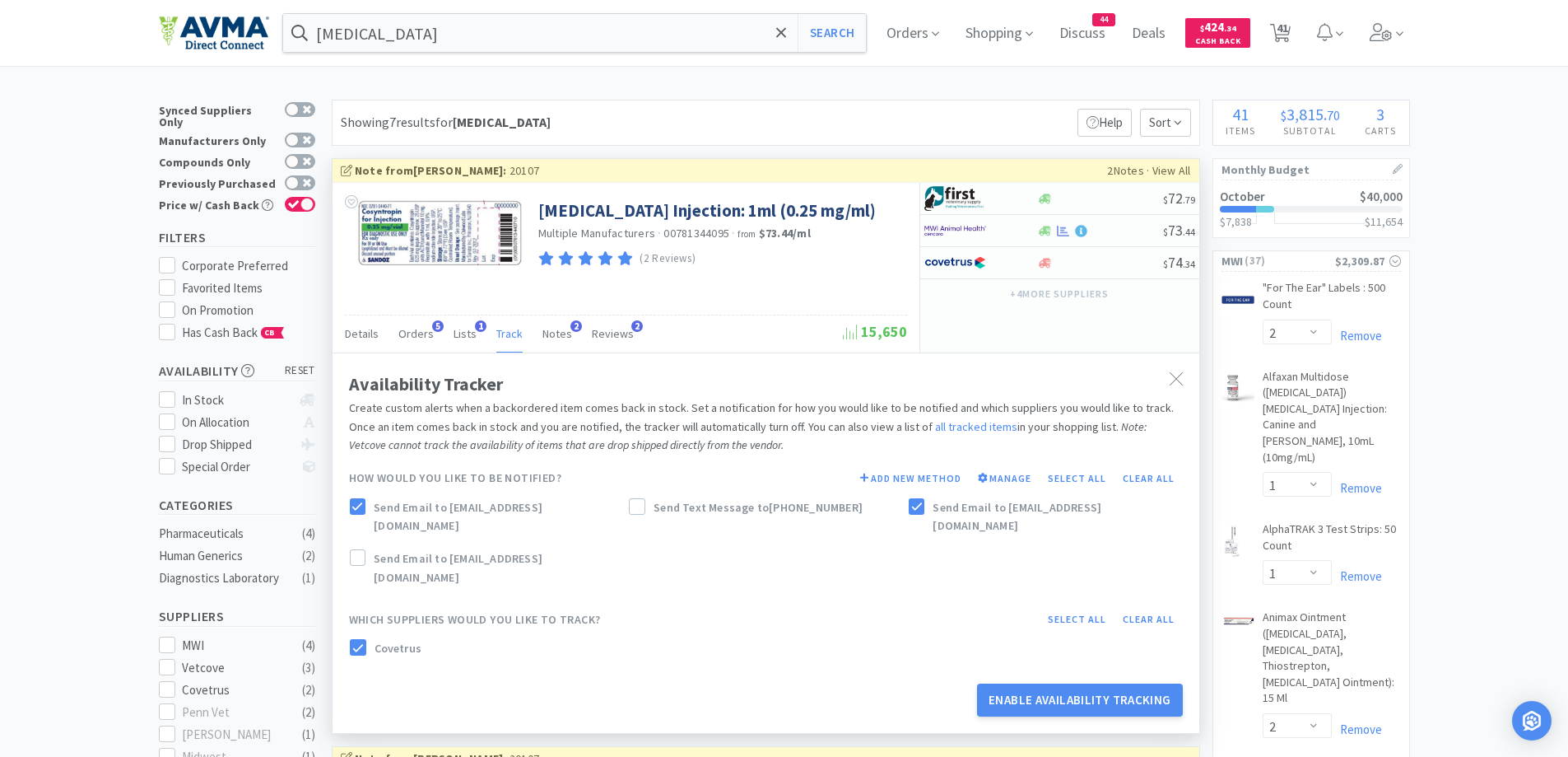
click at [1033, 364] on div "Availability Tracker Create custom alerts when a backordered item comes back in…" at bounding box center [766, 542] width 867 height 380
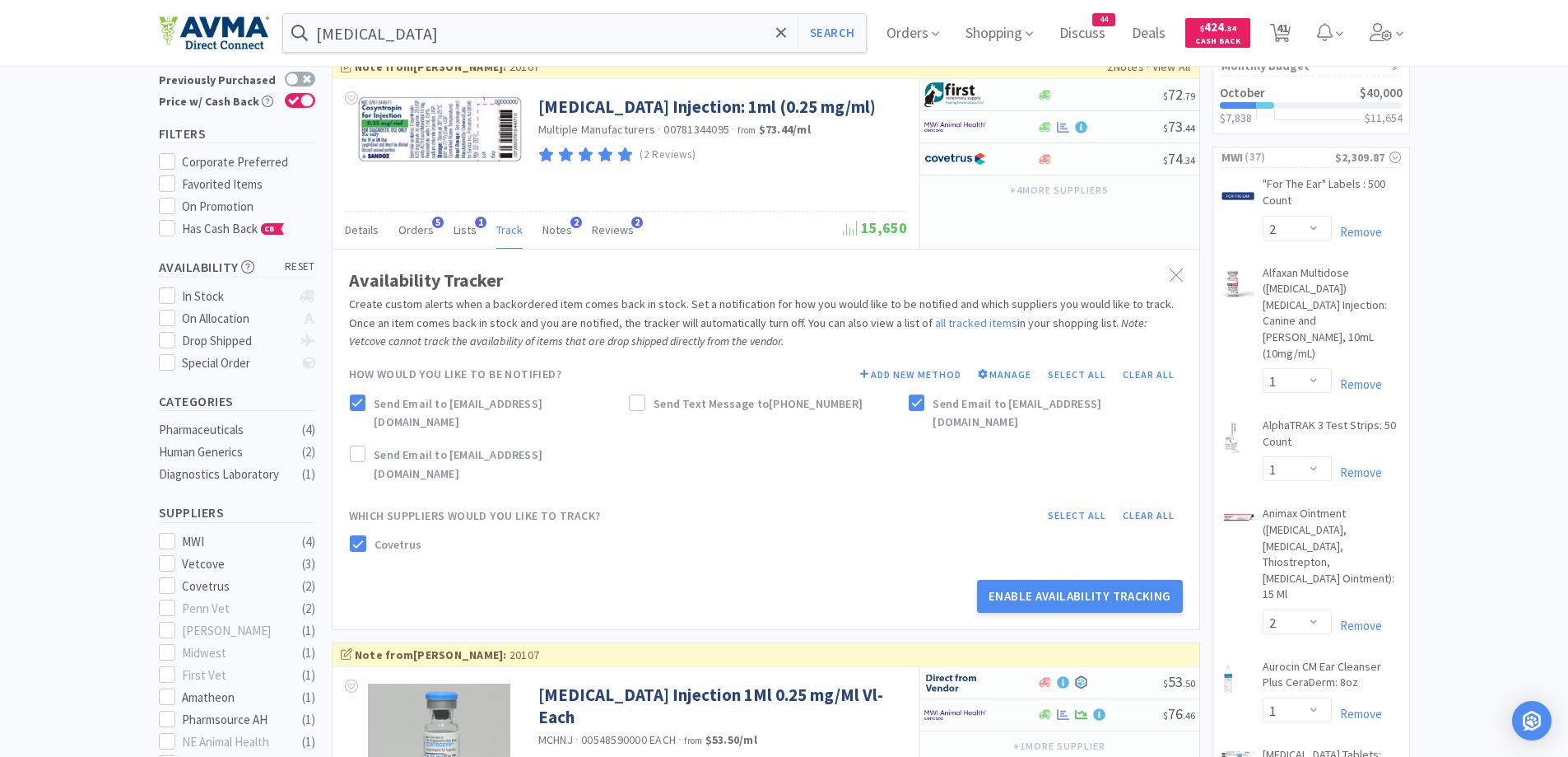
scroll to position [165, 0]
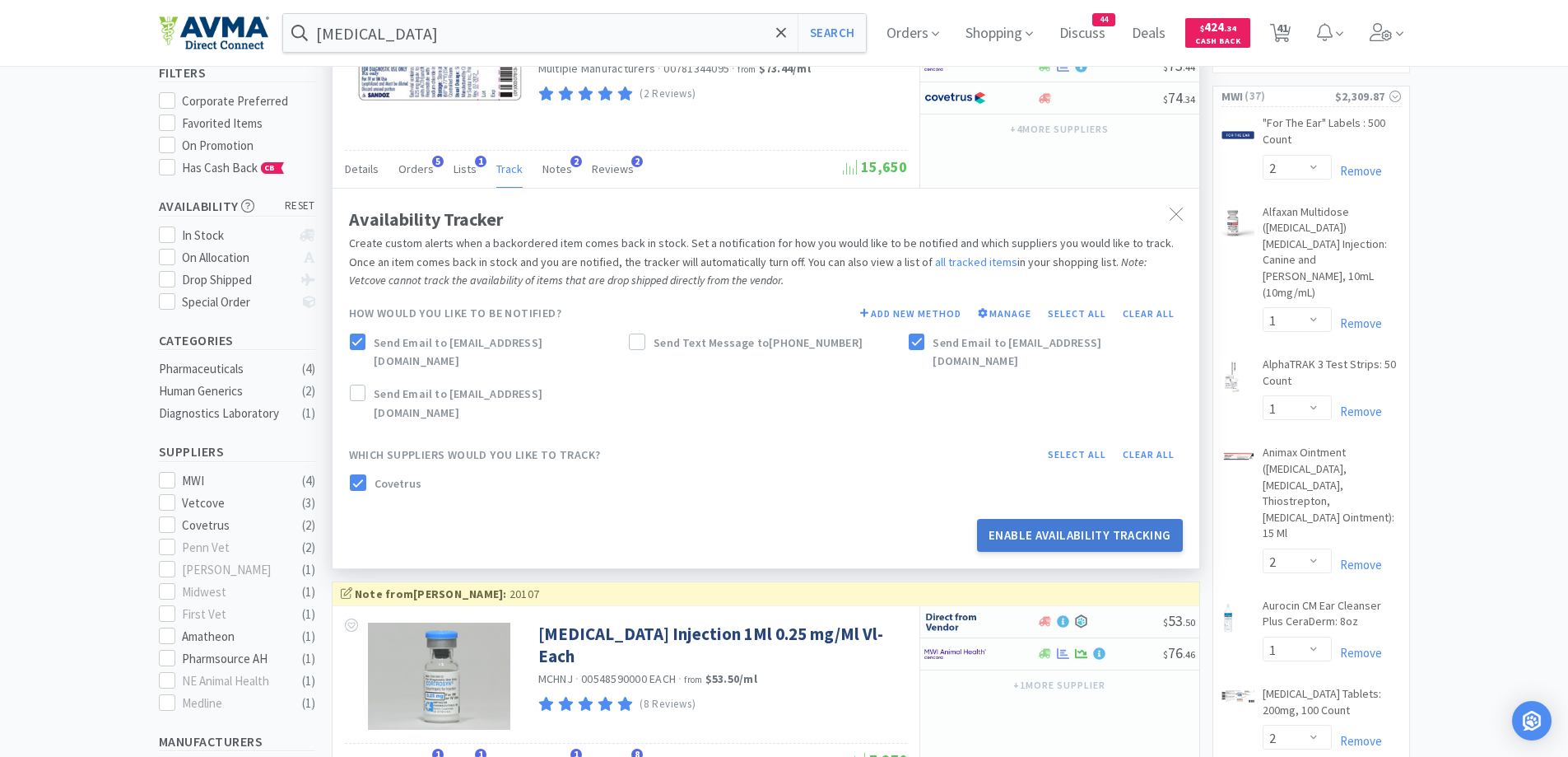
click at [1117, 519] on button "Enable Availability Tracking" at bounding box center [1080, 536] width 206 height 33
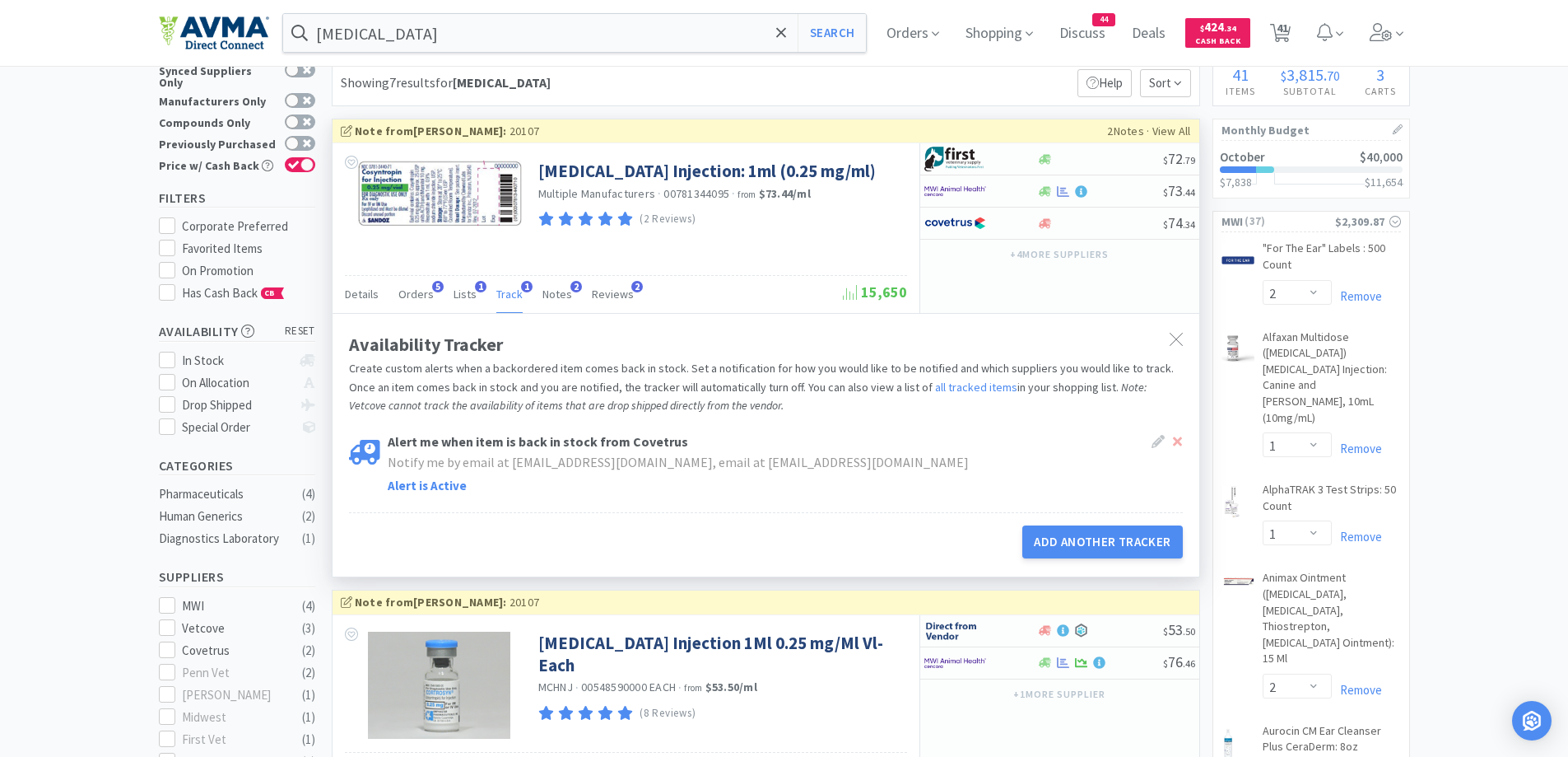
scroll to position [0, 0]
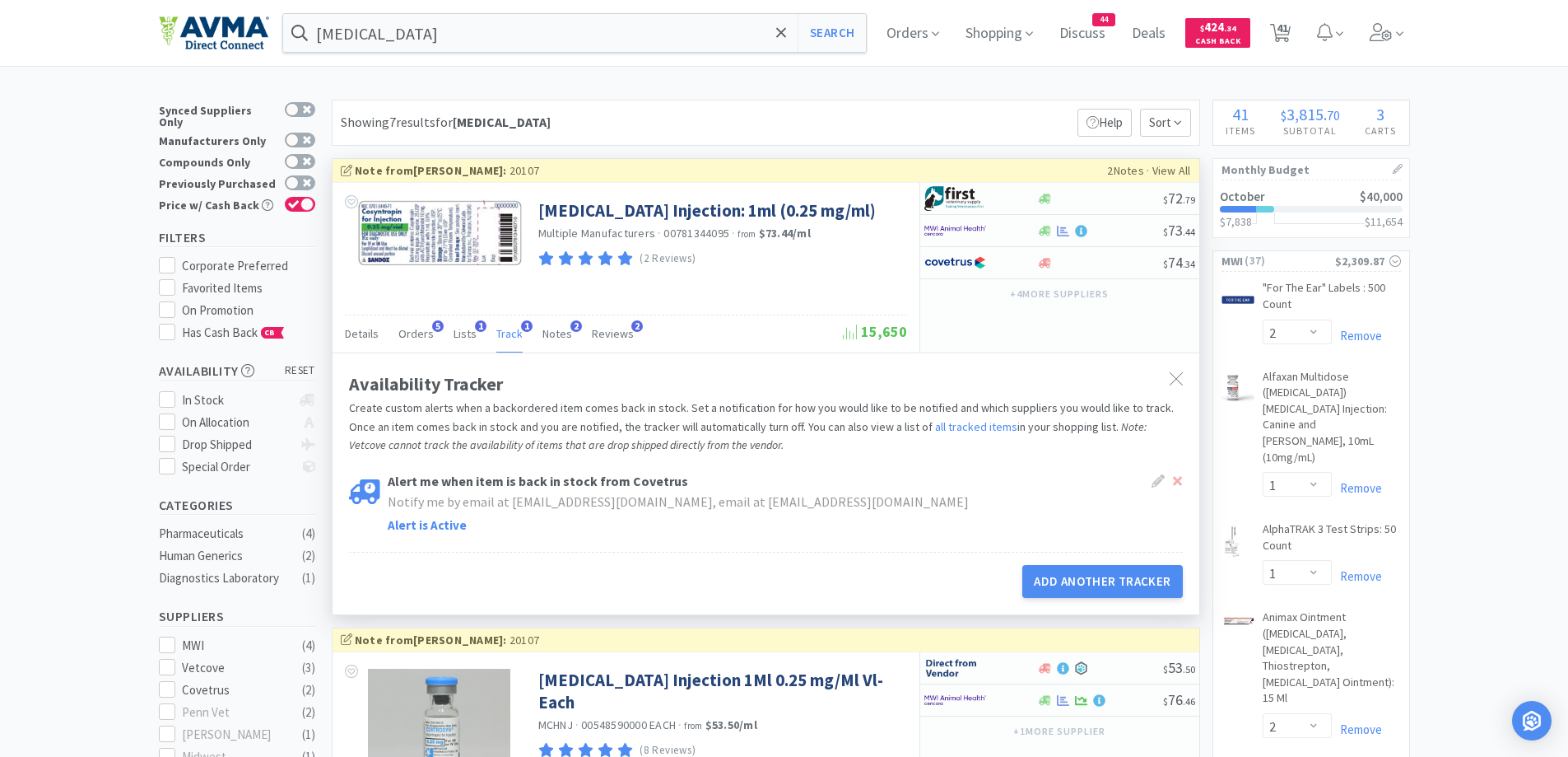
click at [553, 101] on div "Showing 7 results for [MEDICAL_DATA] Filters Help Sort" at bounding box center [766, 123] width 869 height 46
click at [1148, 373] on div "Availability Tracker" at bounding box center [766, 384] width 834 height 29
click at [1167, 376] on div at bounding box center [1176, 380] width 30 height 38
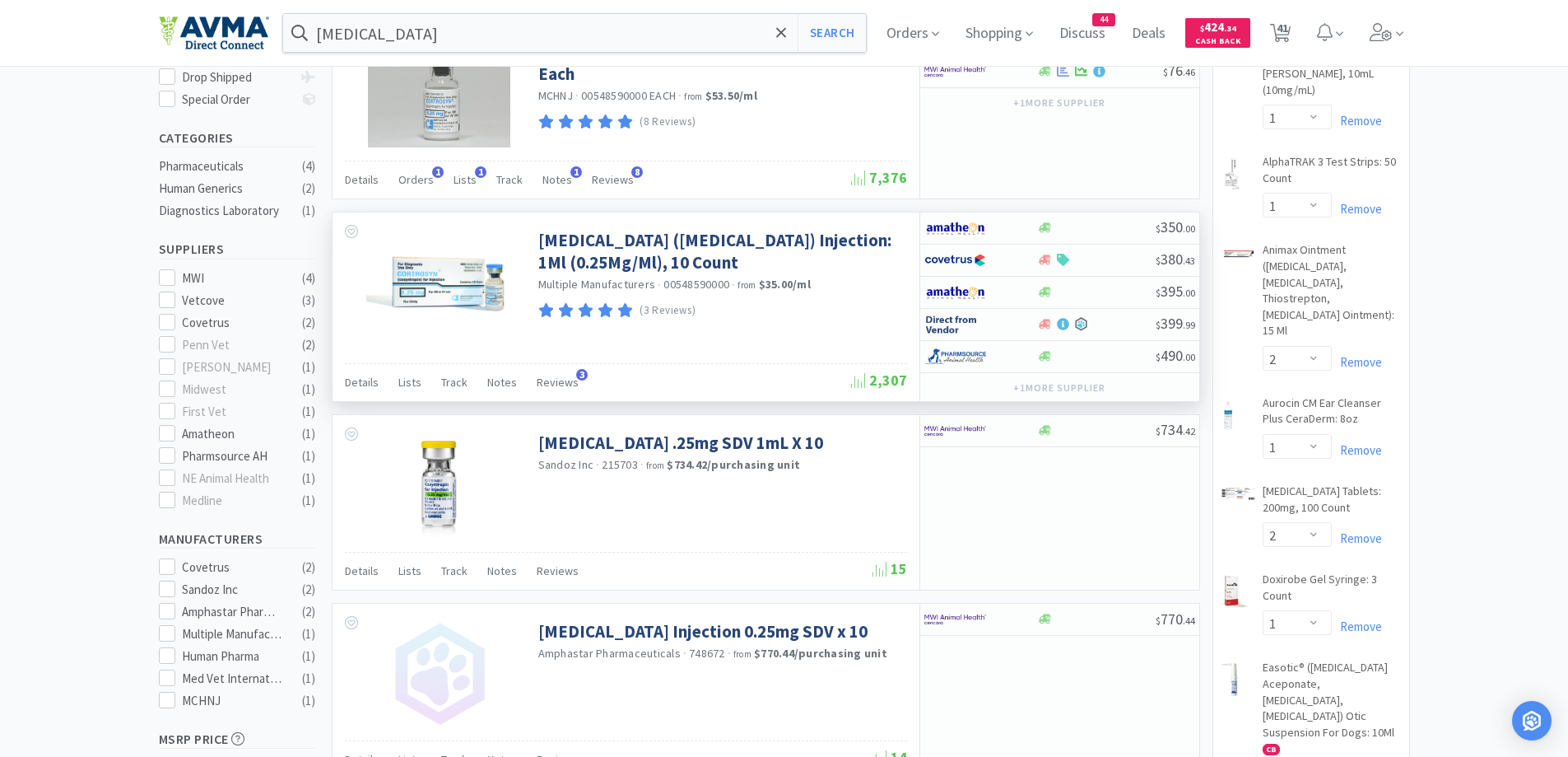
scroll to position [329, 0]
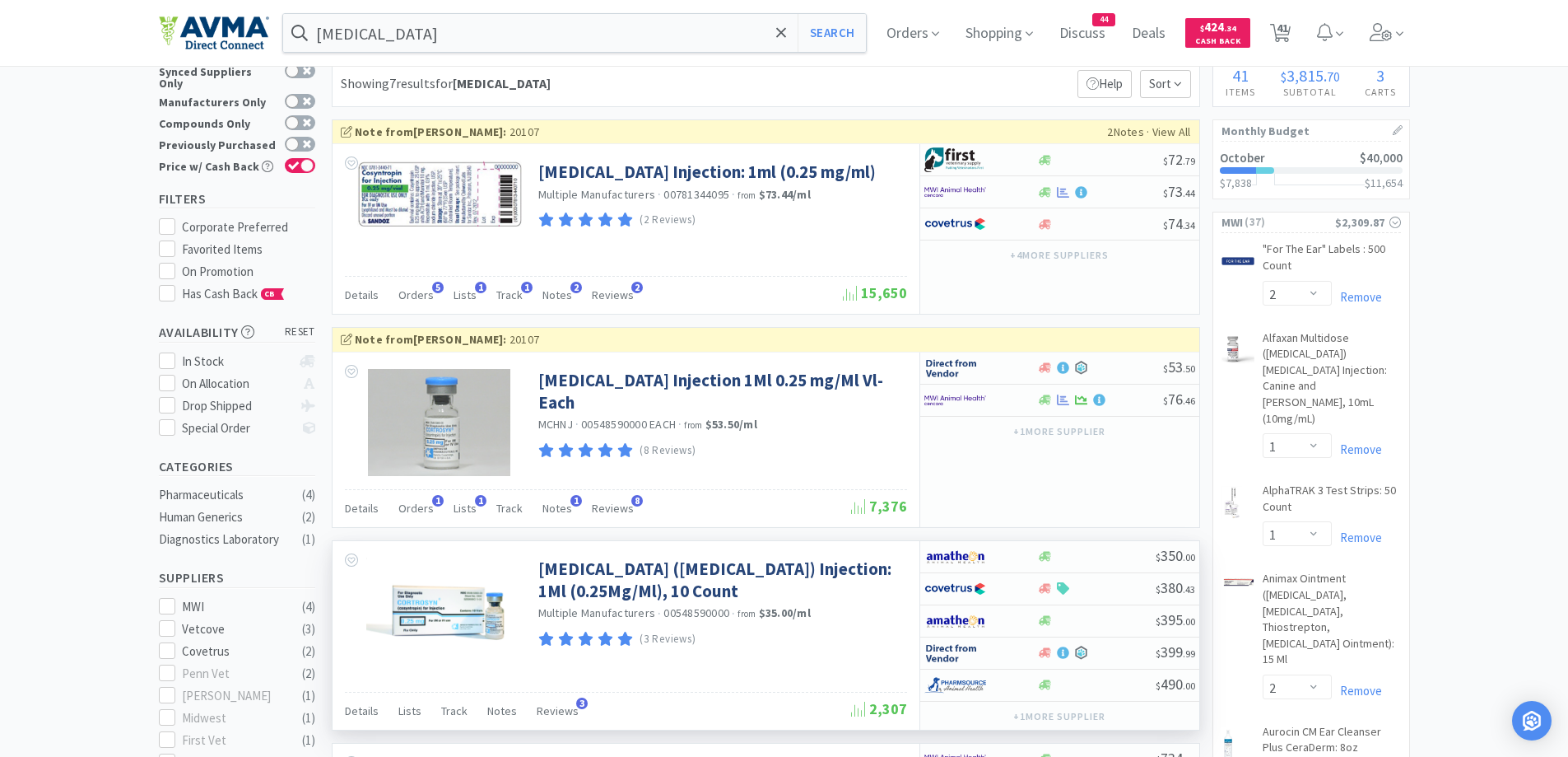
scroll to position [0, 0]
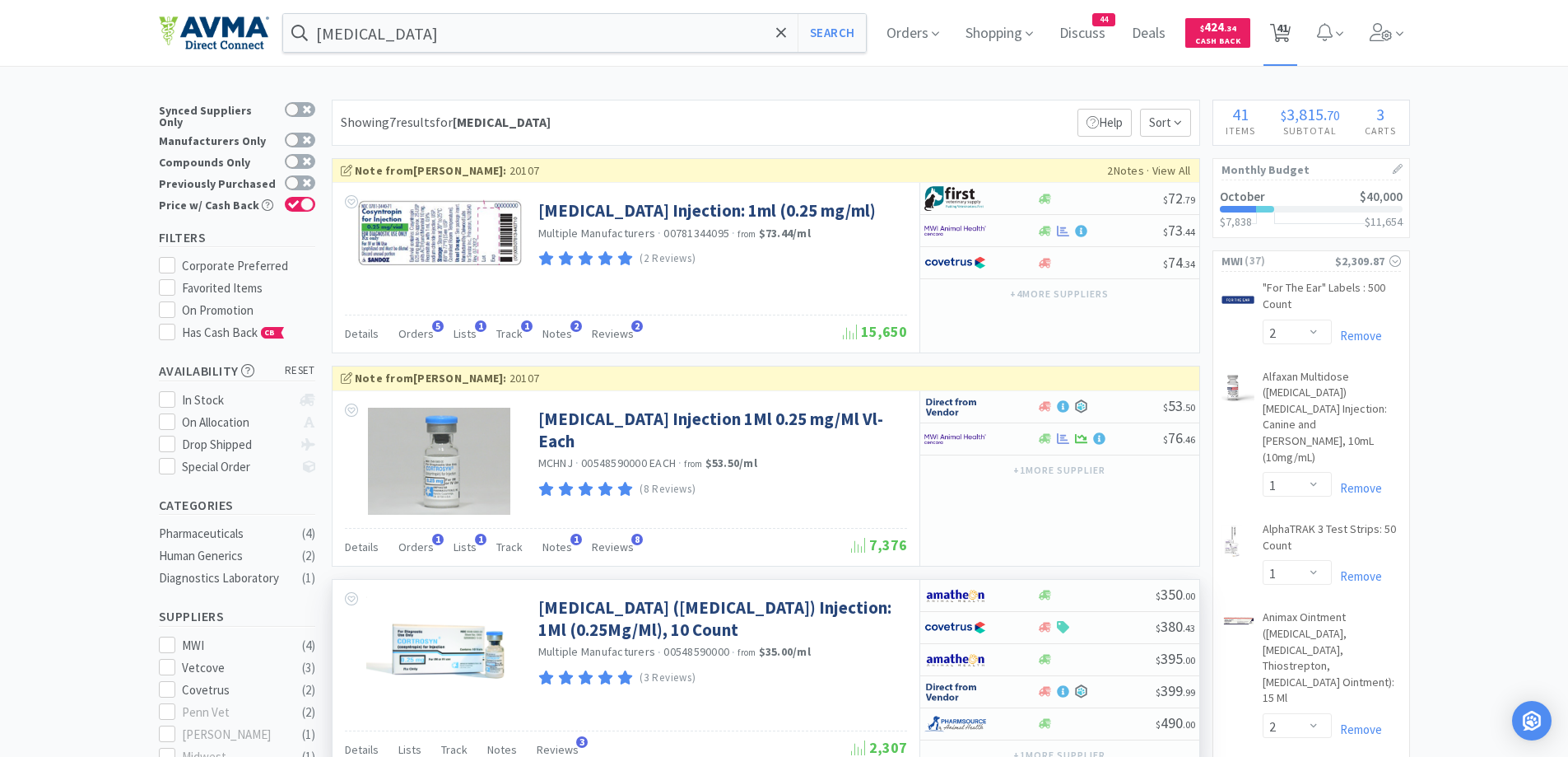
click at [1287, 47] on span "41" at bounding box center [1282, 27] width 12 height 66
select select "2"
select select "1"
select select "2"
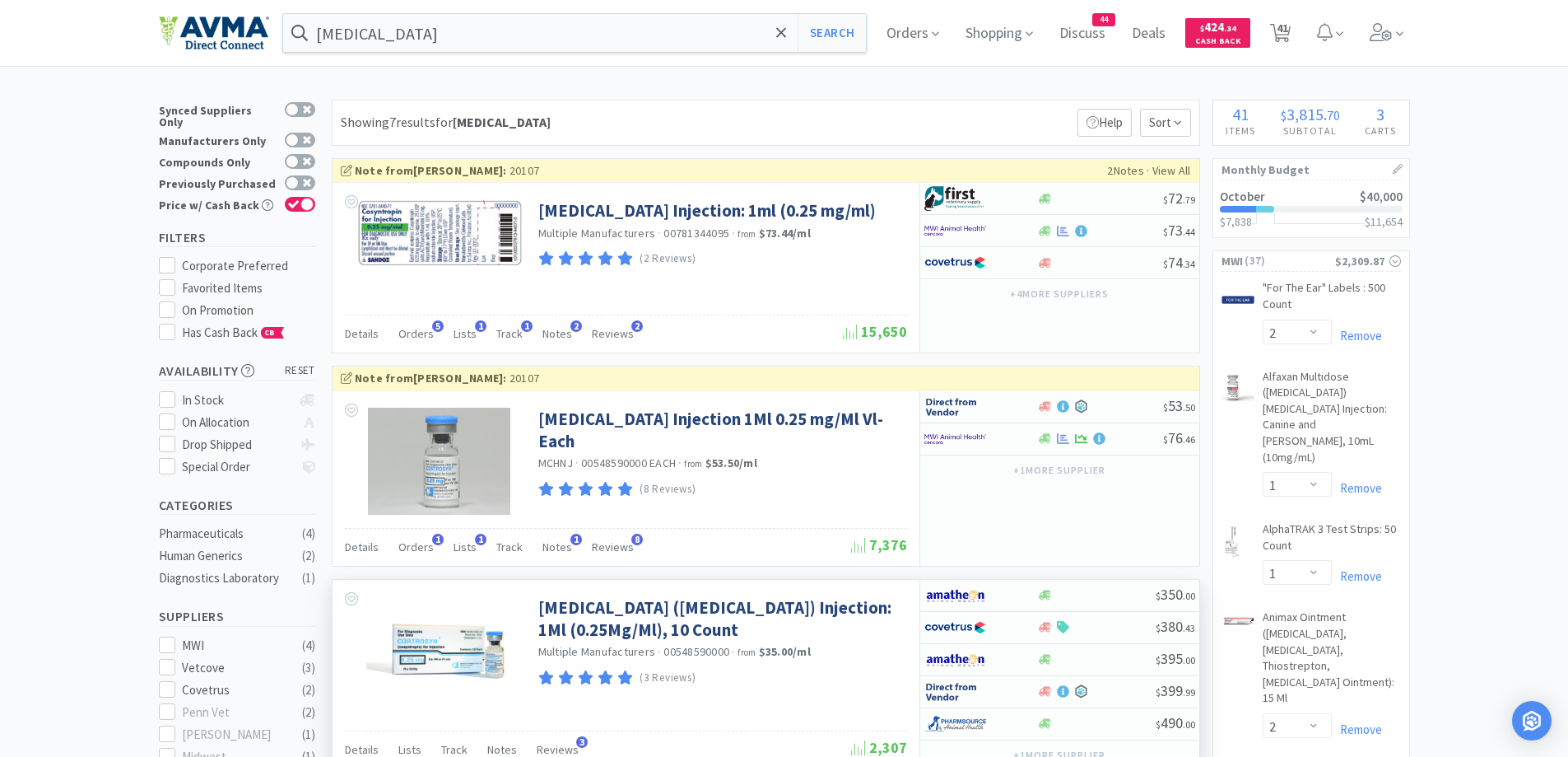
select select "2"
select select "1"
select select "2"
select select "1"
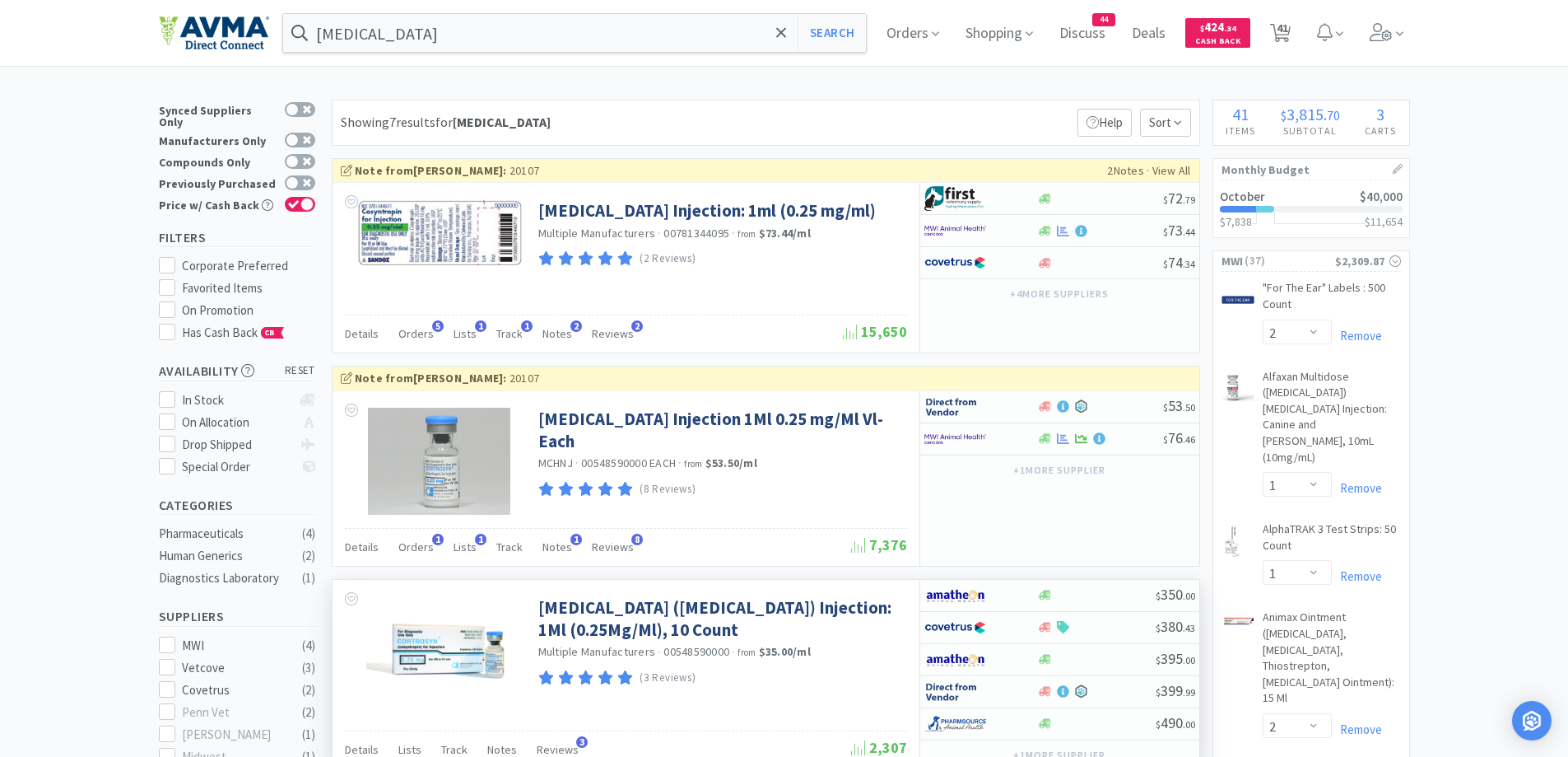
select select "2"
select select "1"
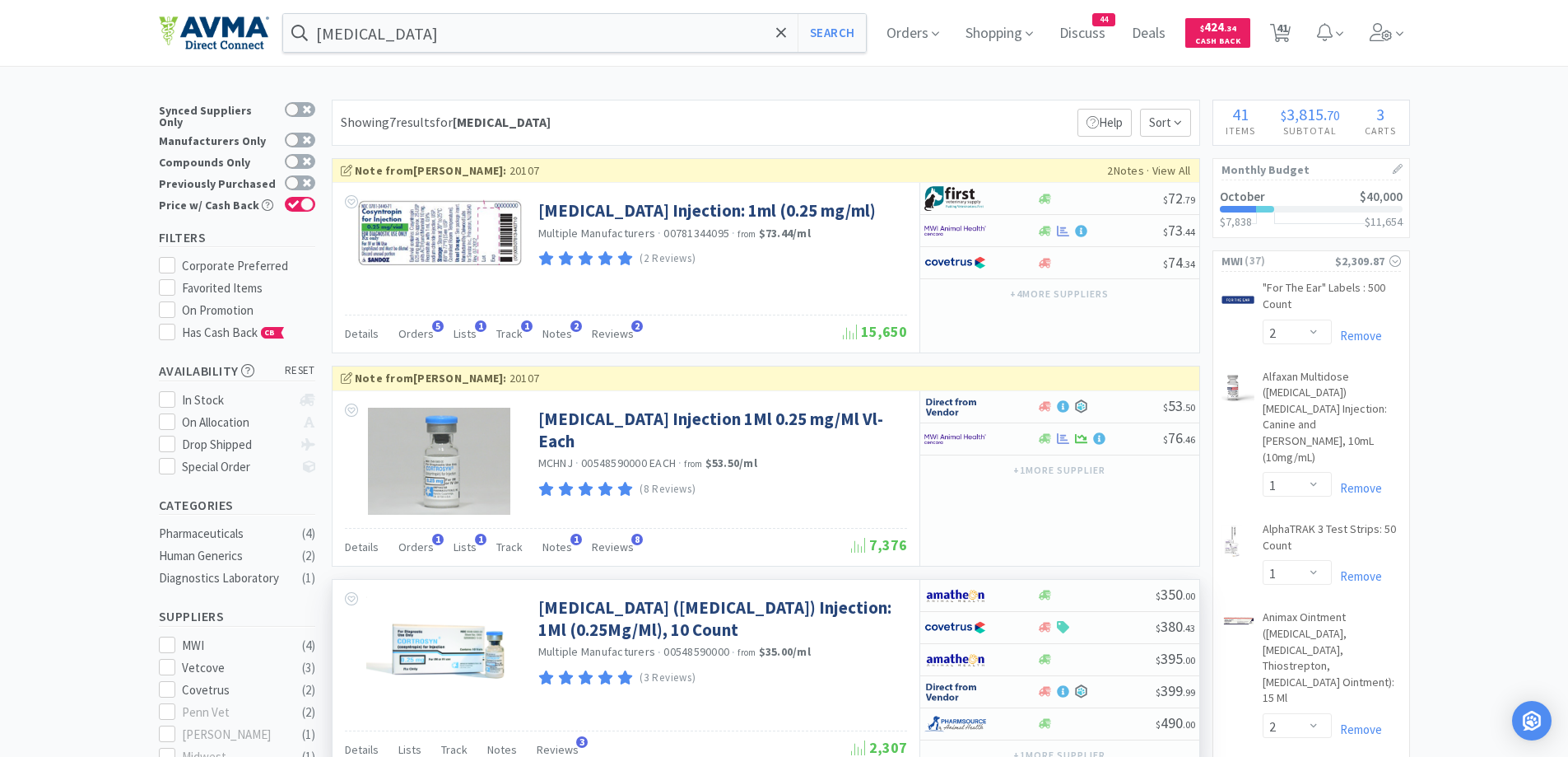
select select "2"
select select "1"
select select "12"
select select "1"
select select "3"
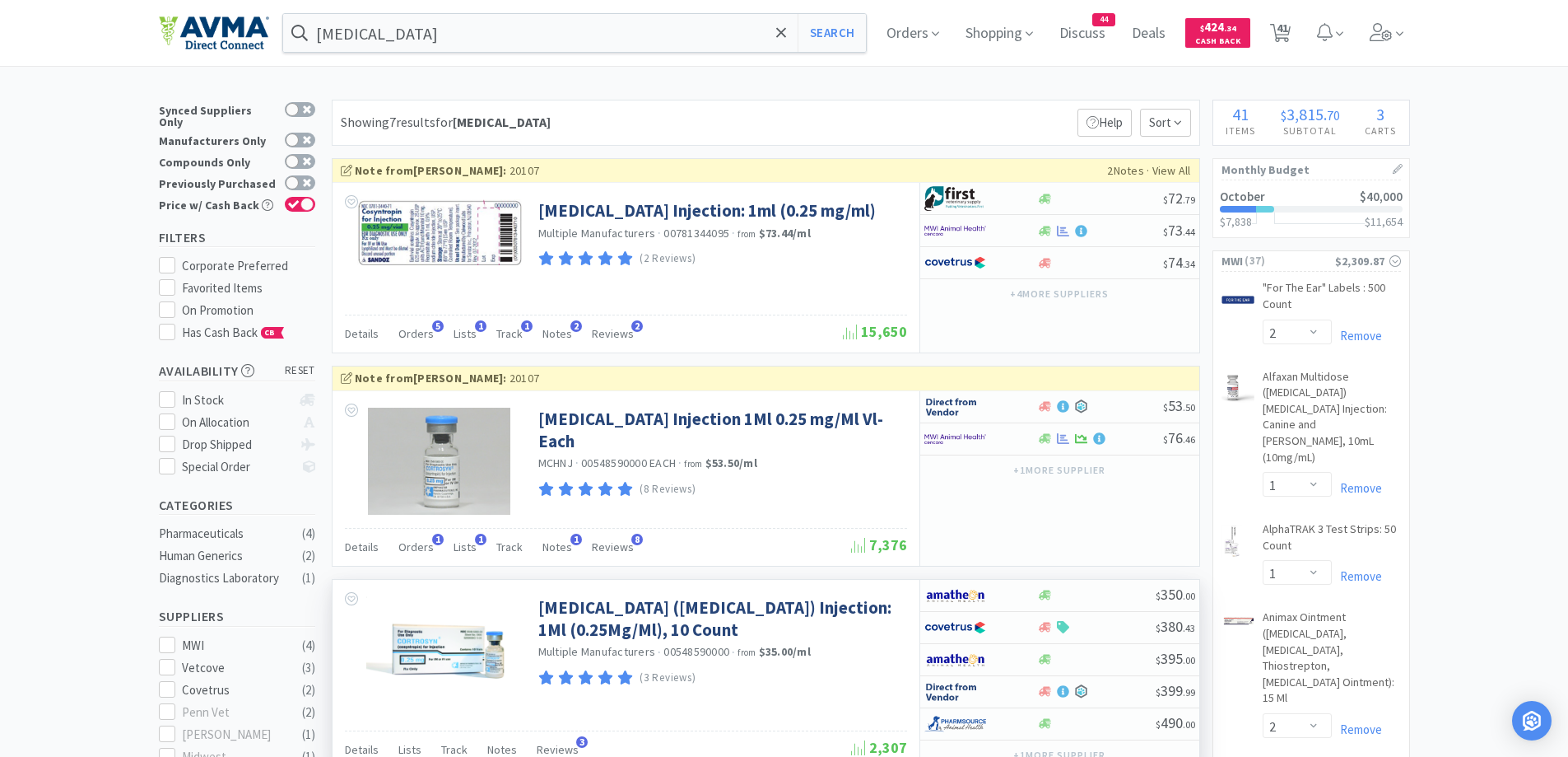
select select "1"
select select "10"
select select "1"
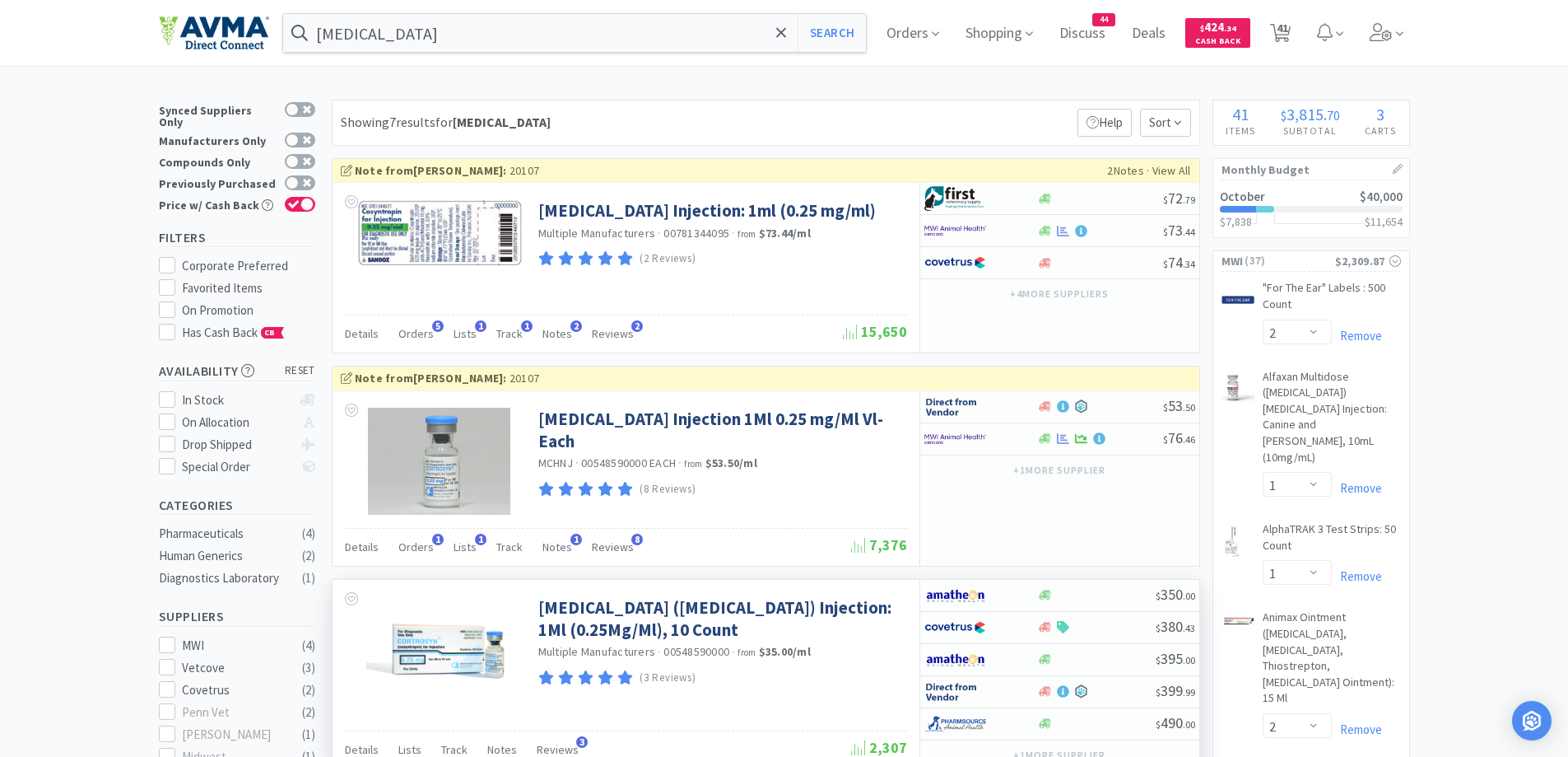
select select "2"
select select "3"
select select "1"
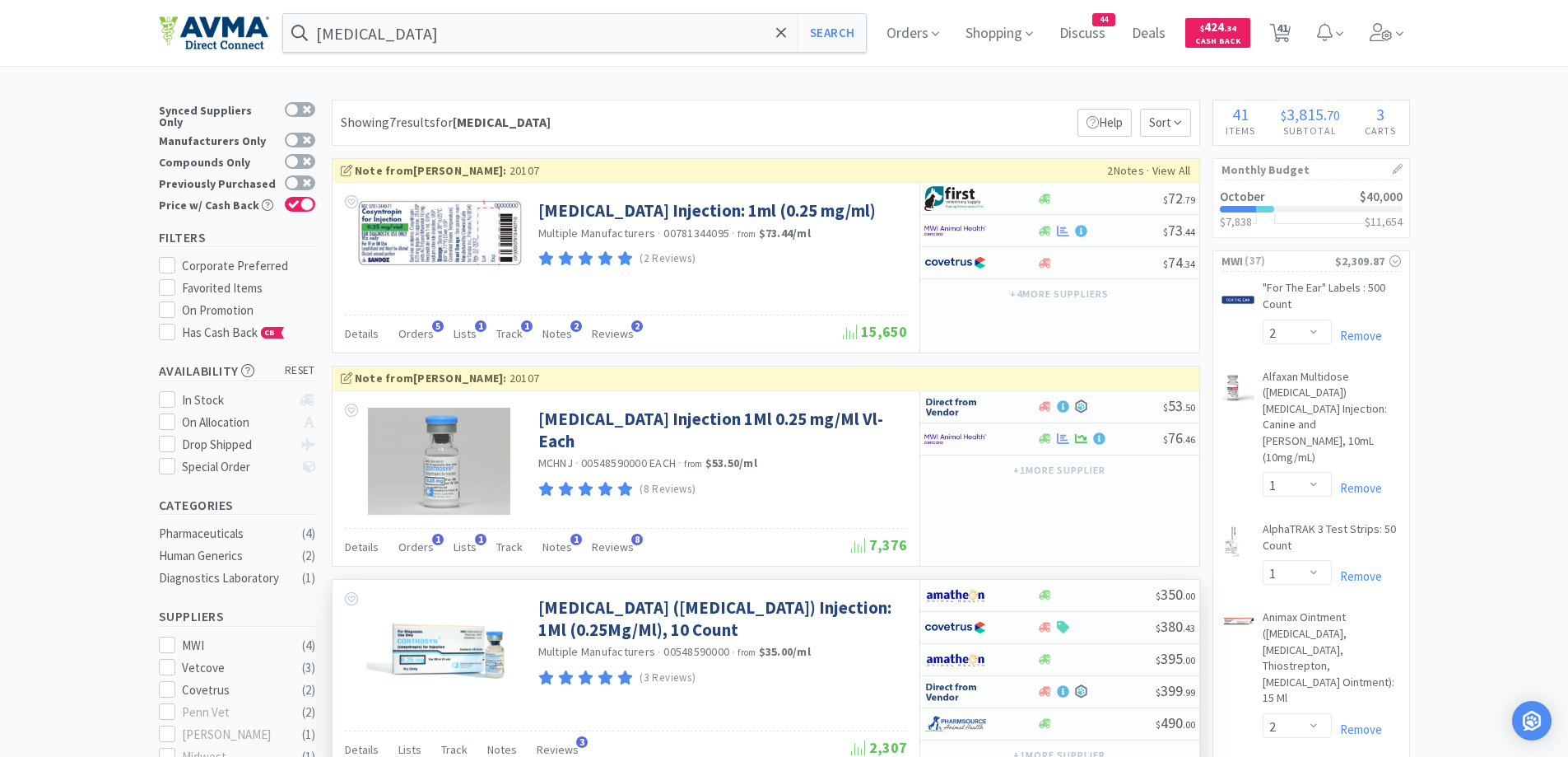
select select "1"
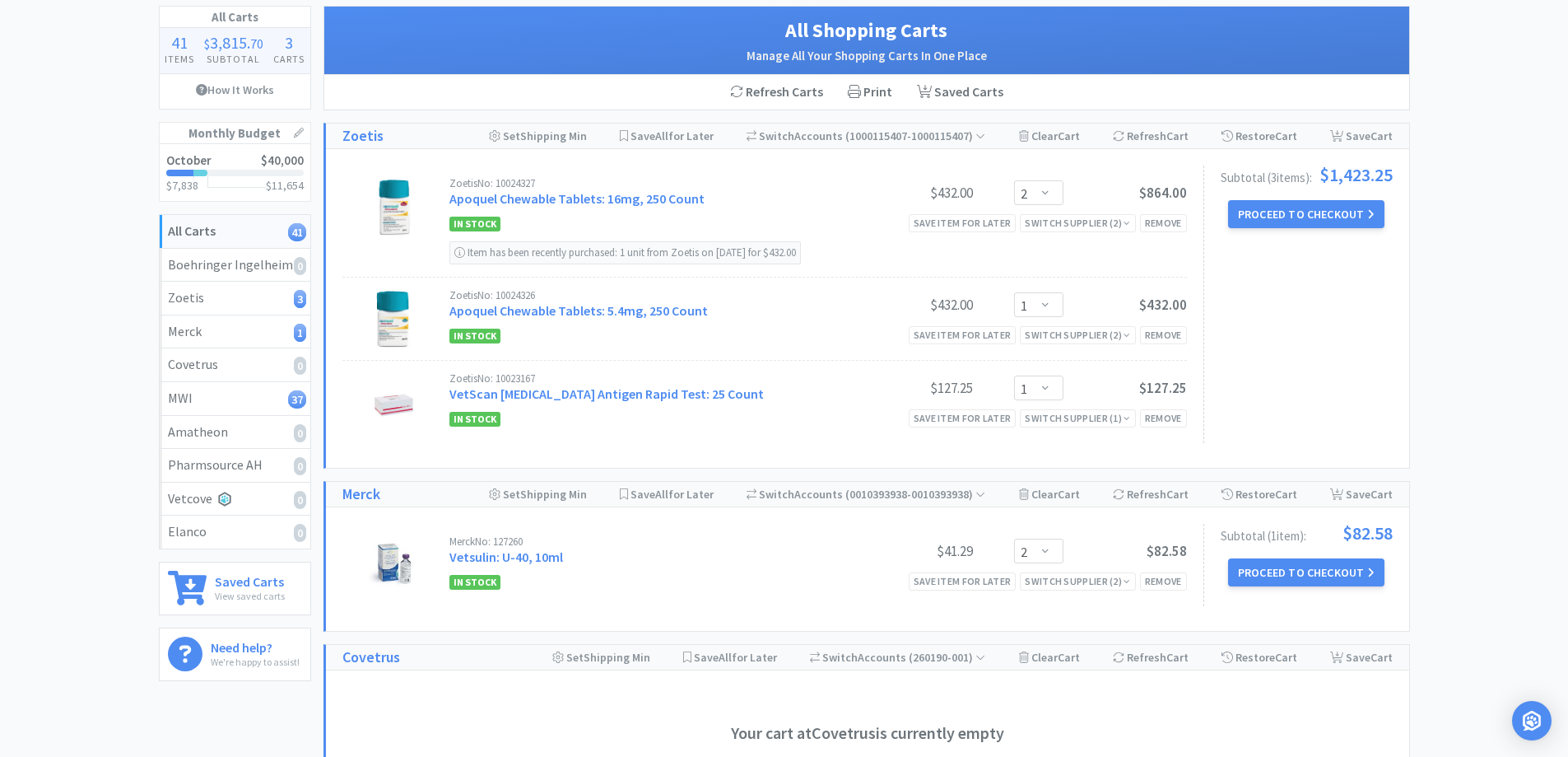
scroll to position [82, 0]
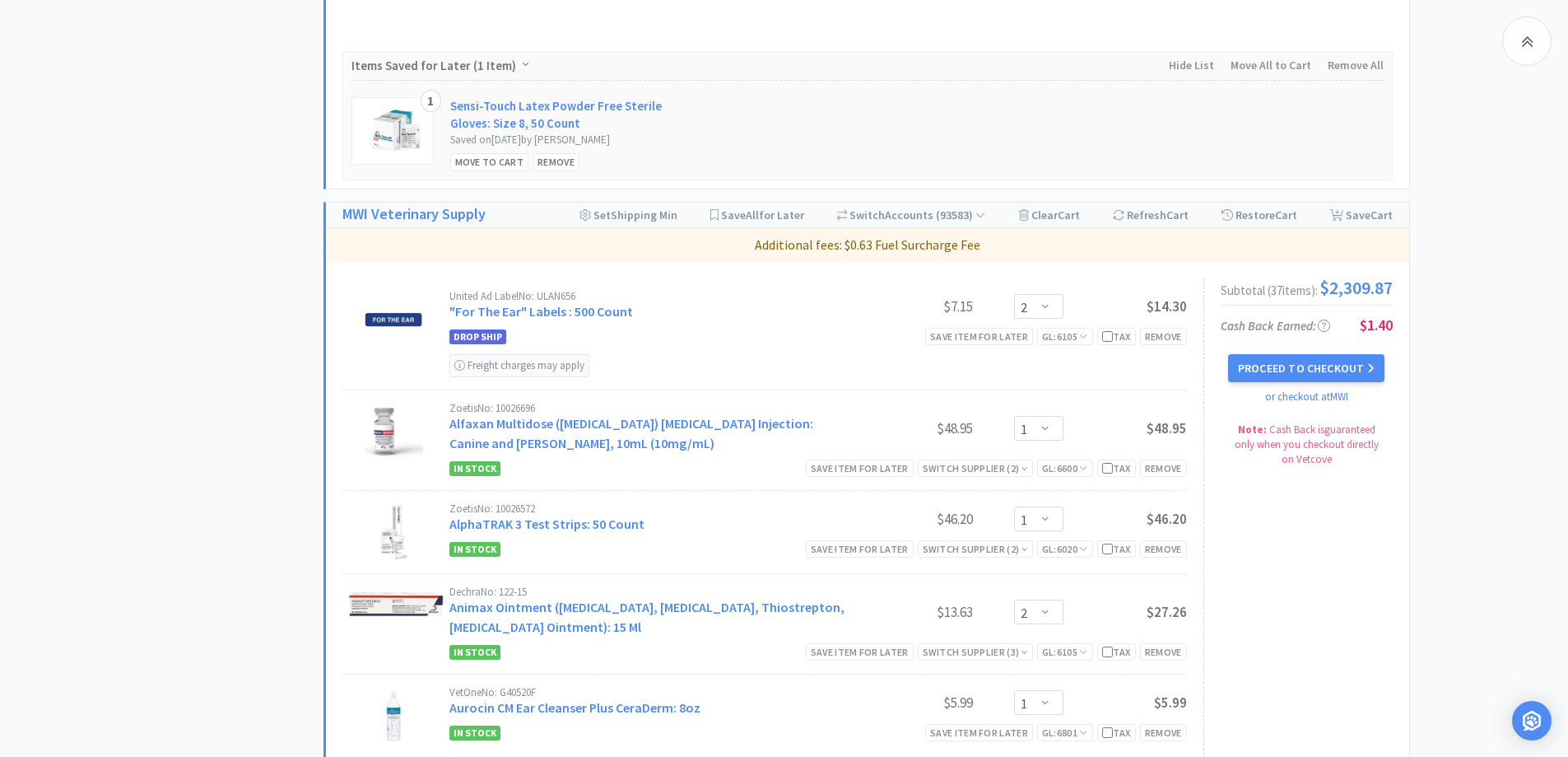
scroll to position [1088, 0]
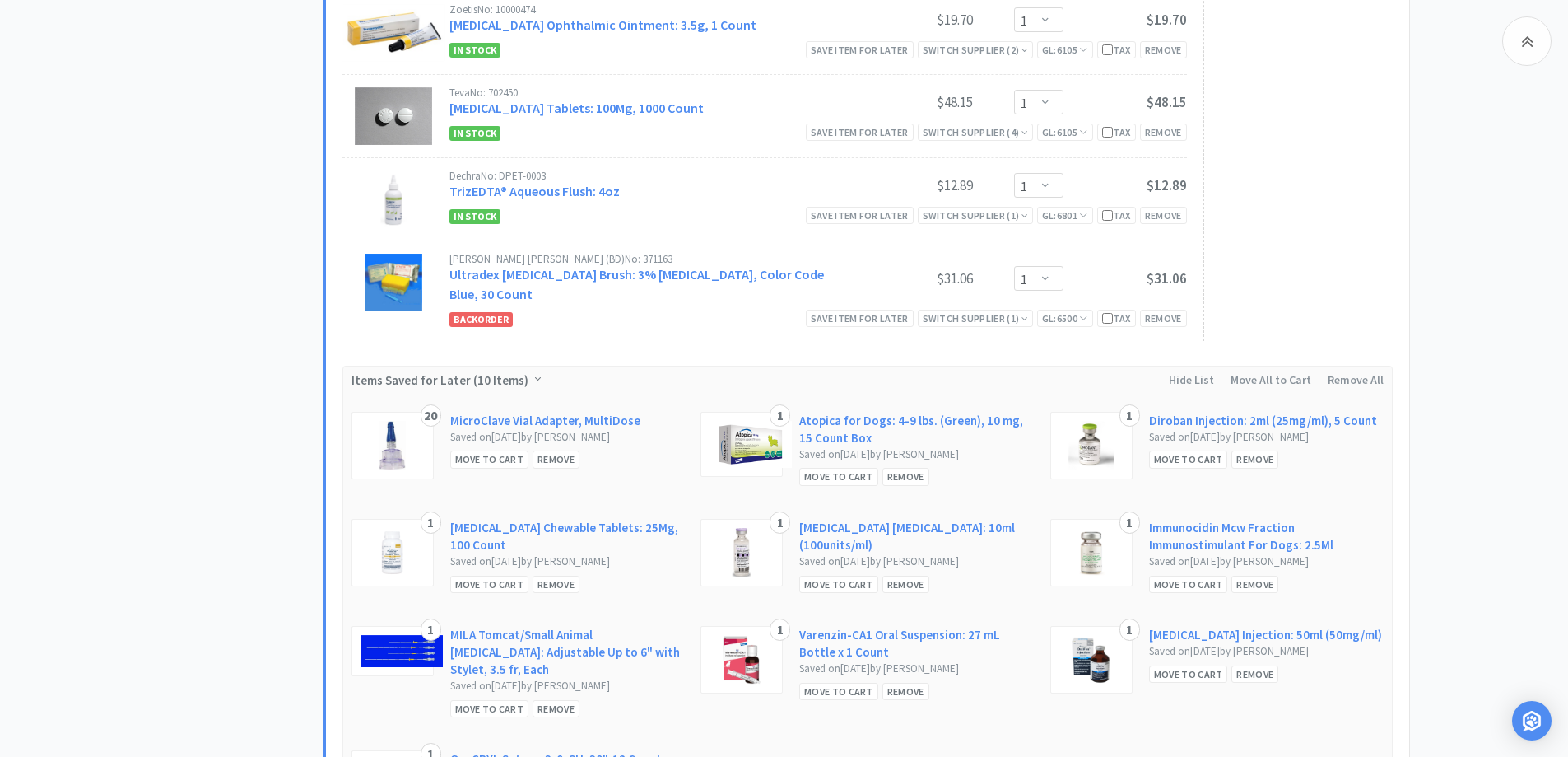
scroll to position [4382, 0]
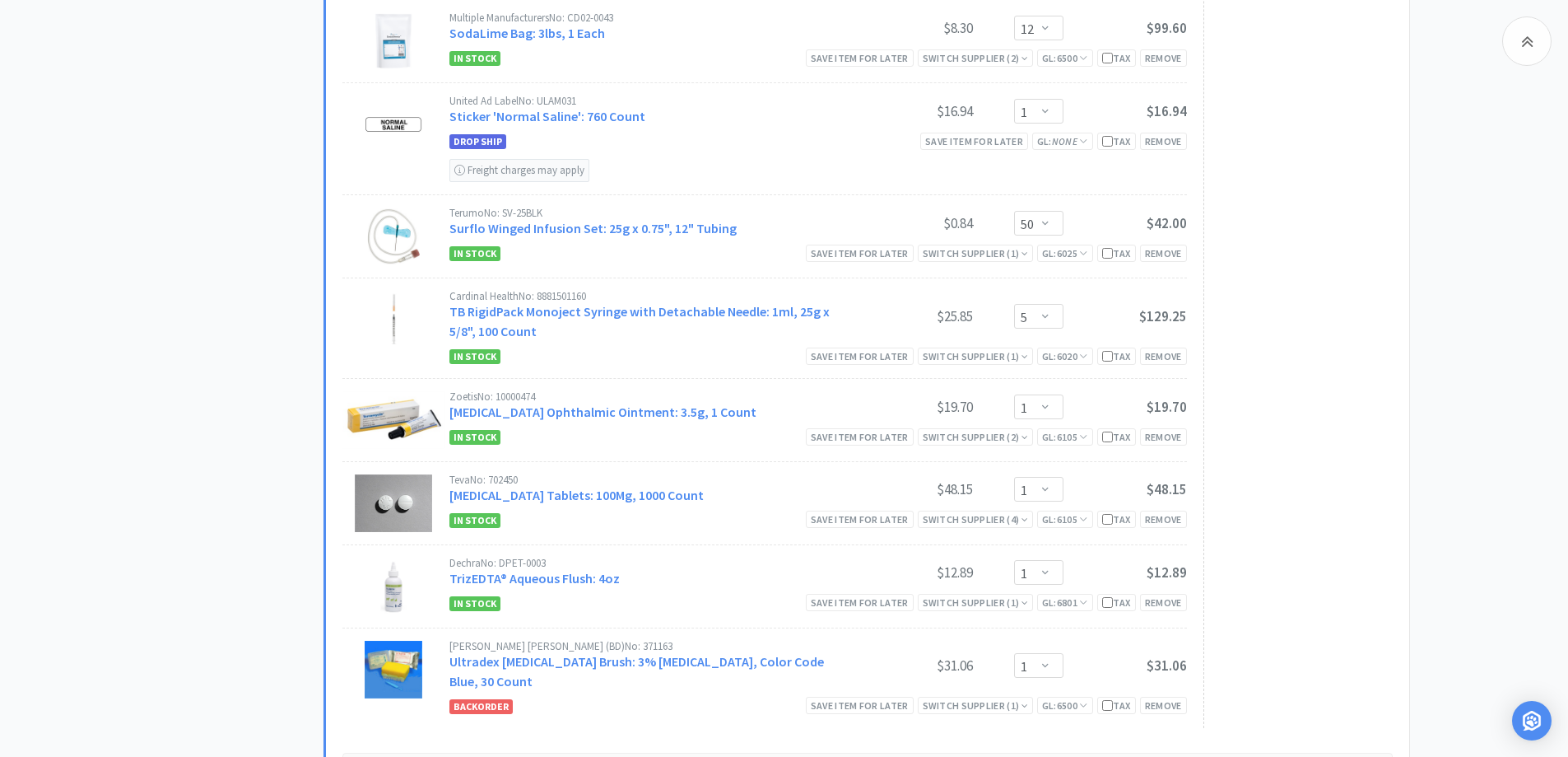
scroll to position [3894, 0]
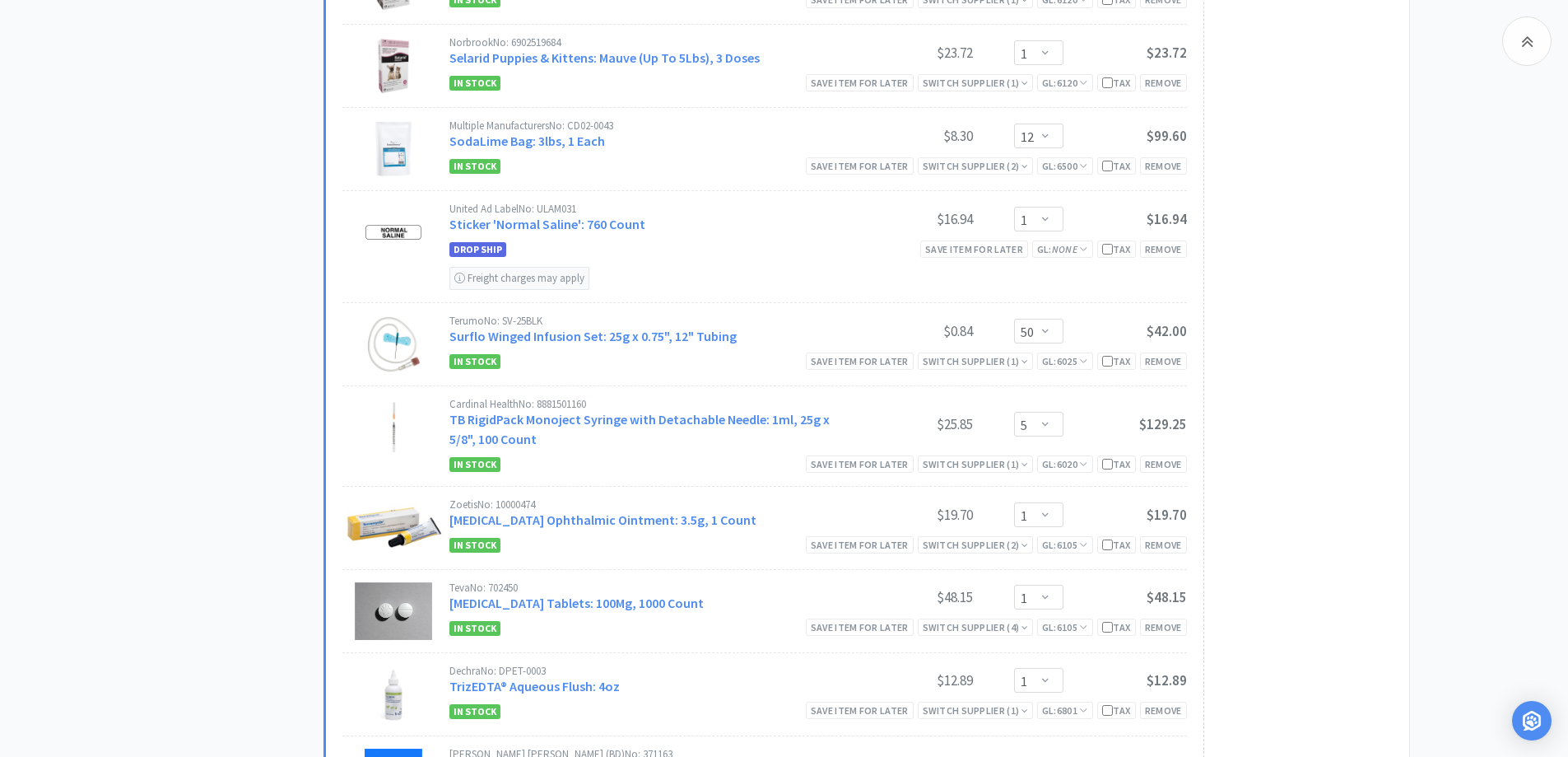
scroll to position [3564, 0]
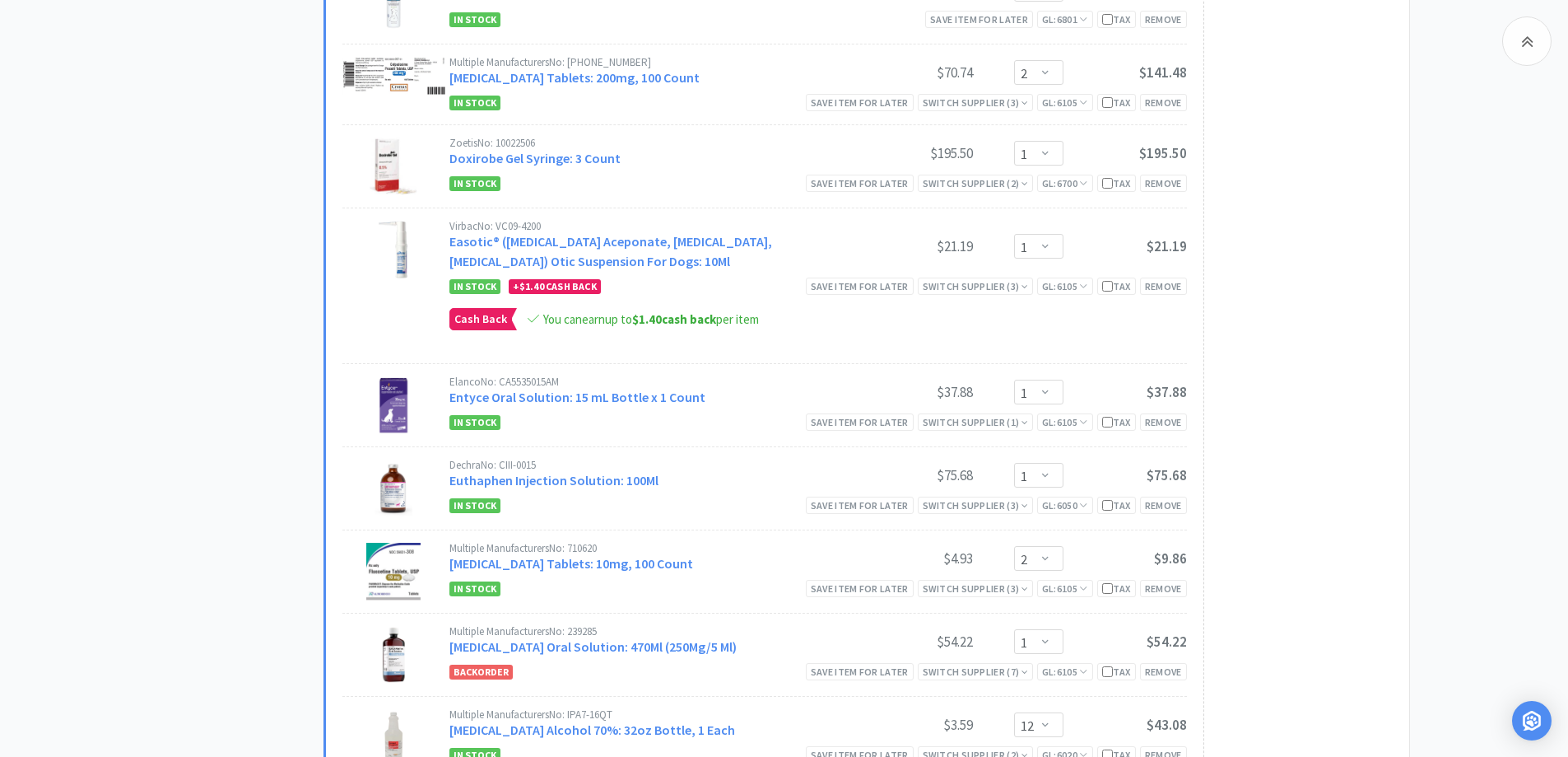
scroll to position [1424, 0]
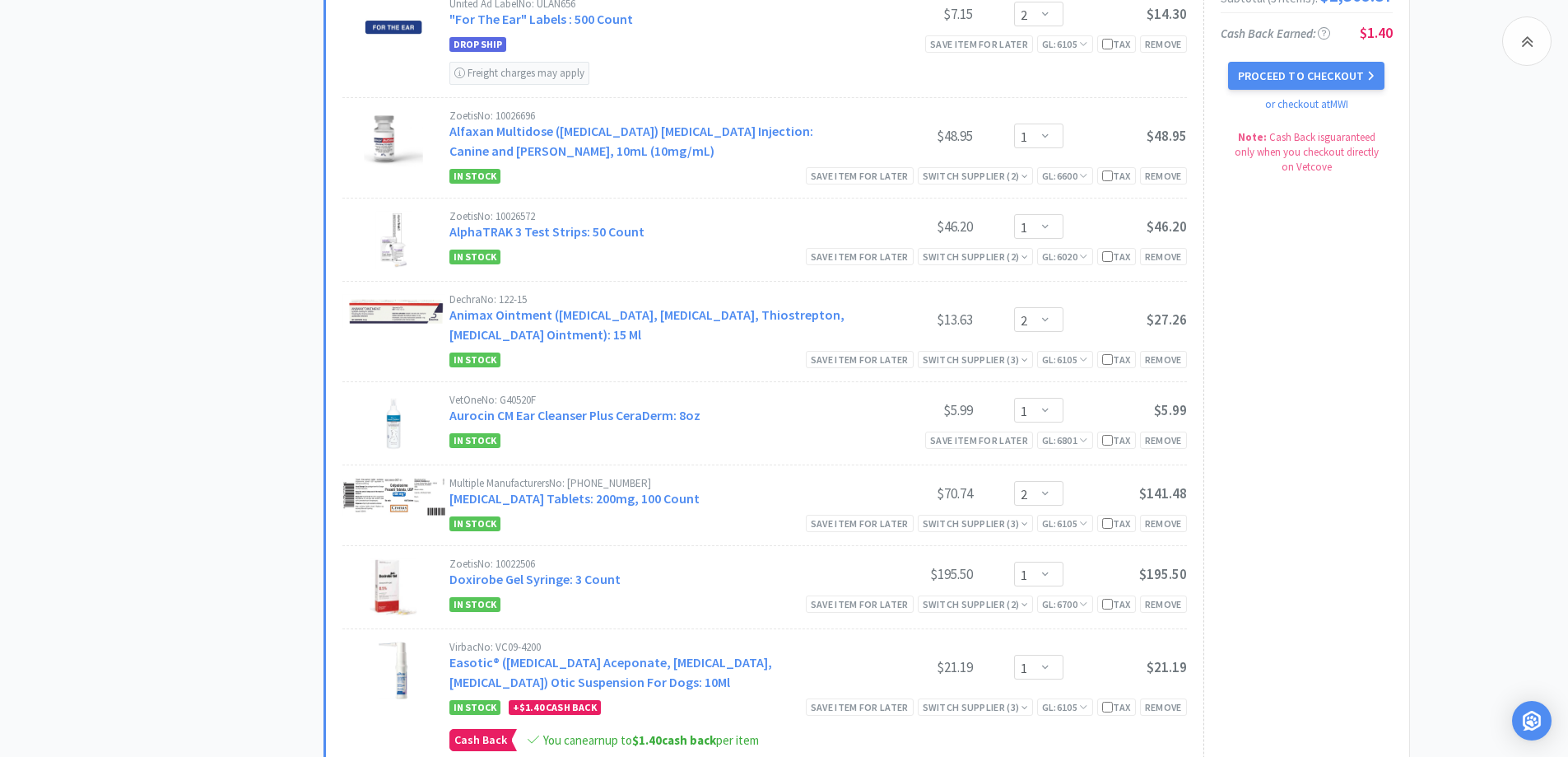
scroll to position [1094, 0]
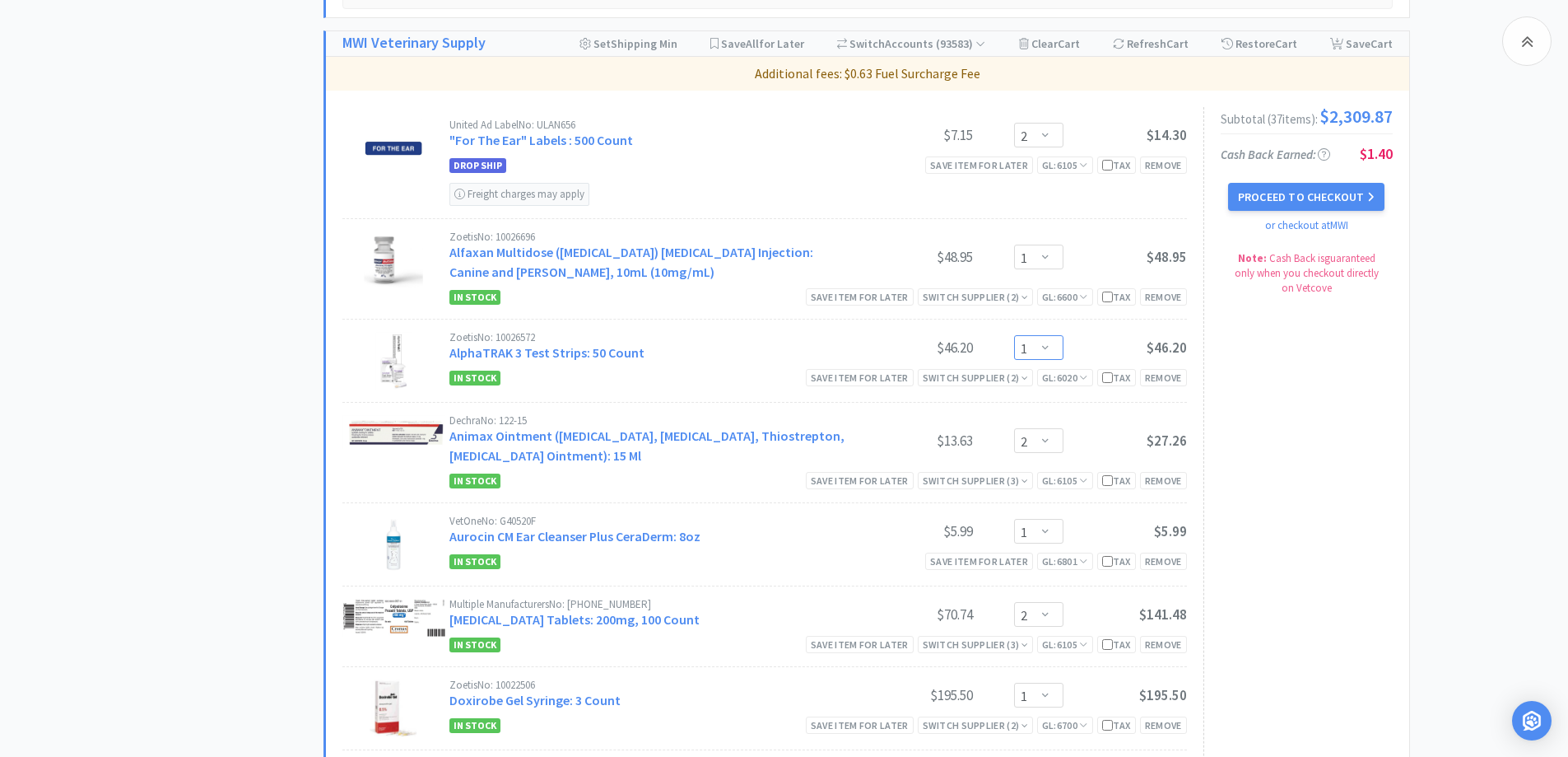
click at [1039, 350] on select "Enter Quantity 1 2 3 4 5 6 7 8 9 10 11 12 13 14 15 16 17 18 19 20 Enter Quantity" at bounding box center [1039, 347] width 50 height 25
click at [1014, 335] on select "Enter Quantity 1 2 3 4 5 6 7 8 9 10 11 12 13 14 15 16 17 18 19 20 Enter Quantity" at bounding box center [1039, 347] width 50 height 25
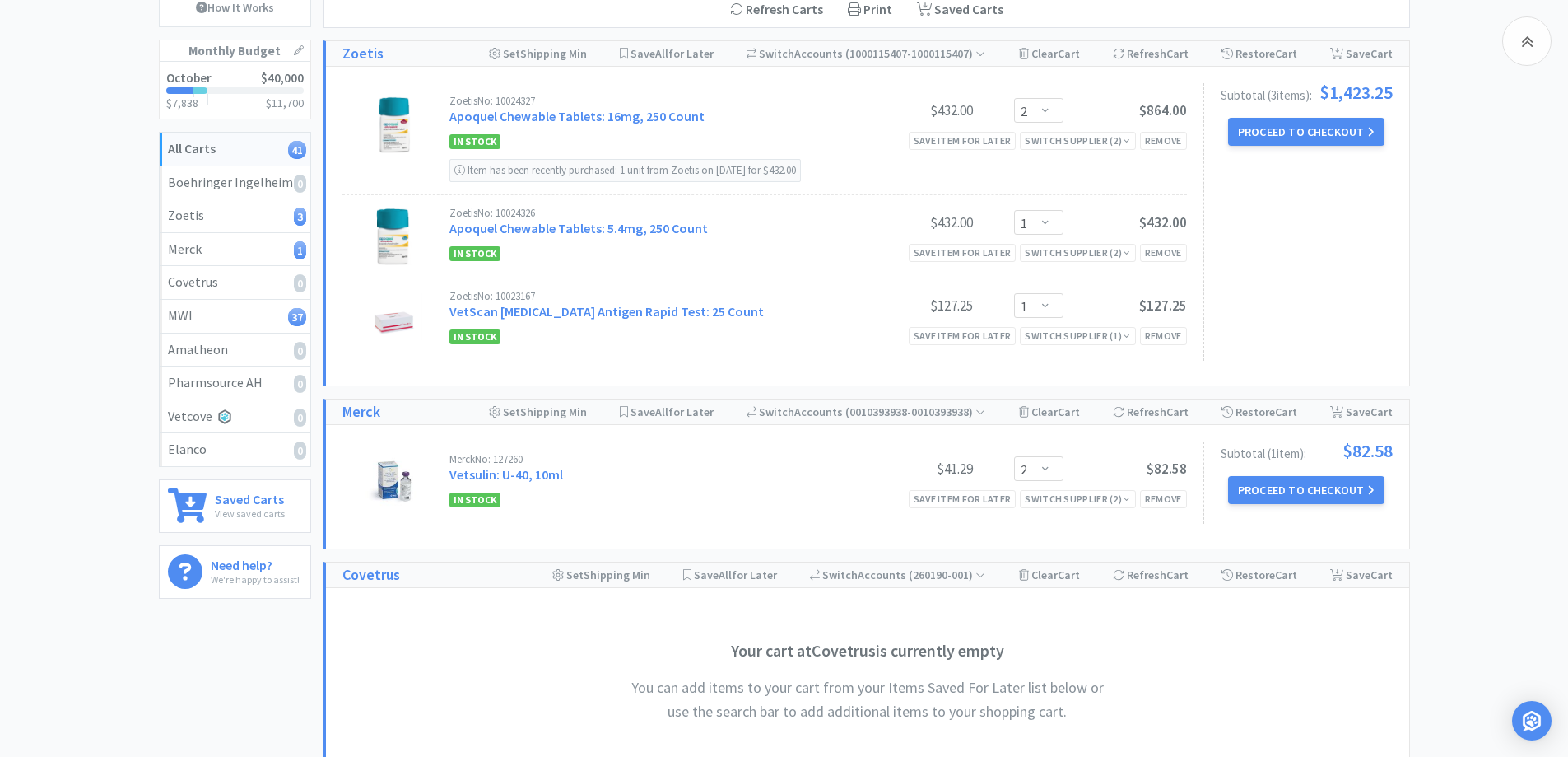
scroll to position [165, 0]
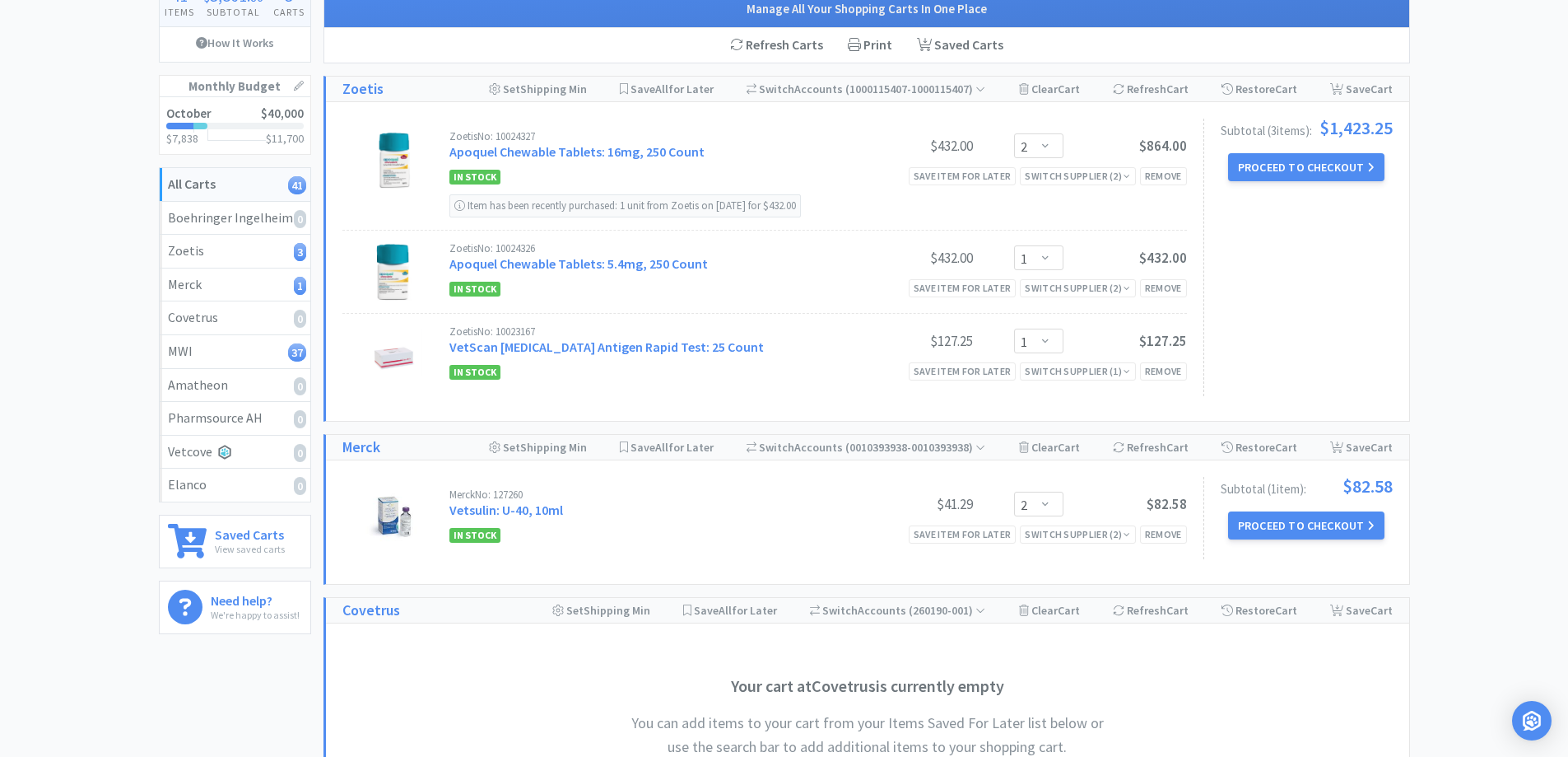
scroll to position [0, 0]
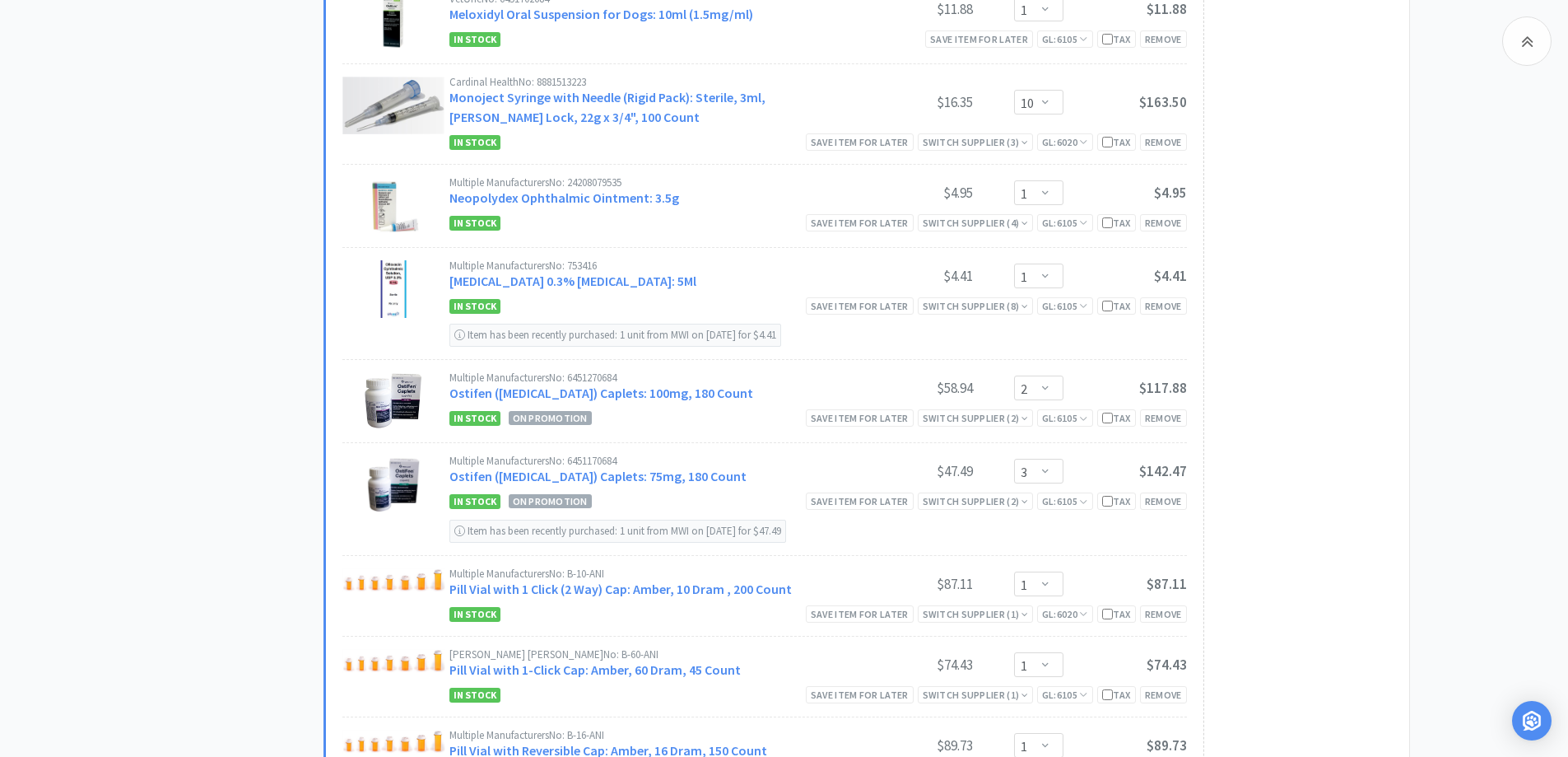
scroll to position [2800, 0]
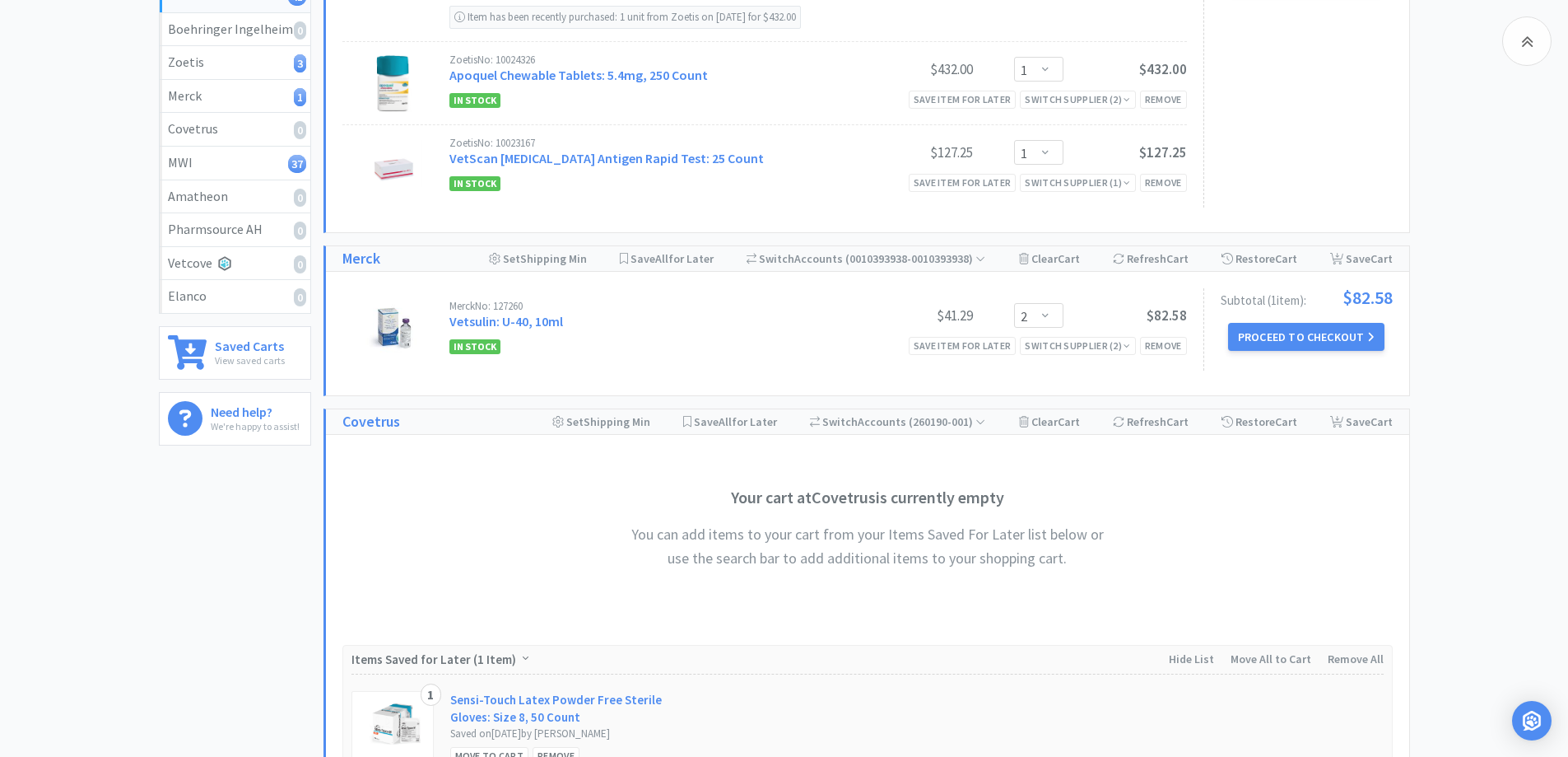
scroll to position [0, 0]
